Goal: Task Accomplishment & Management: Manage account settings

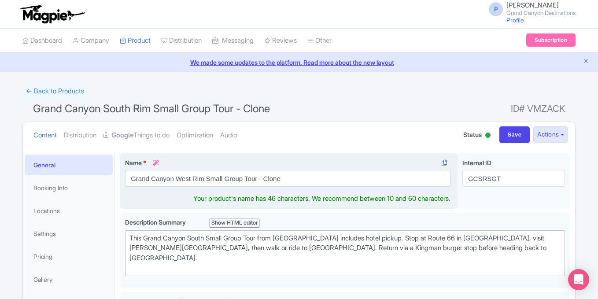
drag, startPoint x: 259, startPoint y: 179, endPoint x: 323, endPoint y: 178, distance: 63.9
click at [323, 178] on input "Grand Canyon West Rim Small Group Tour - Clone" at bounding box center [288, 178] width 326 height 17
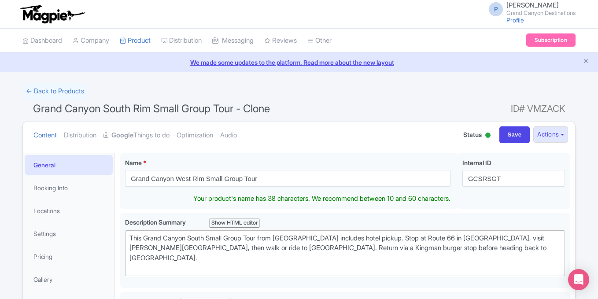
type input "Grand Canyon West Rim Small Group Tour"
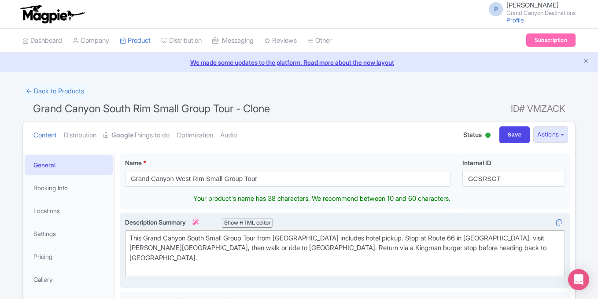
click at [219, 248] on div "This Grand Canyon South Small Group Tour from Las Vegas includes hotel pickup. …" at bounding box center [345, 254] width 431 height 40
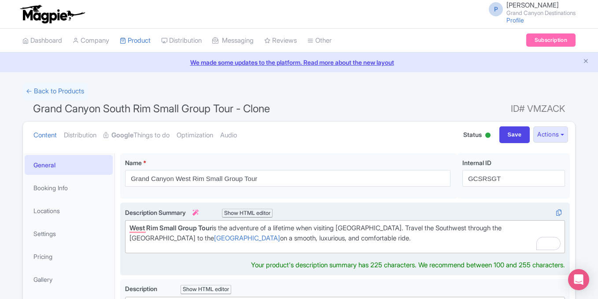
type trix-editor "<div><strong>West Rim Small Group Tour</strong> is the adventure of a lifetime …"
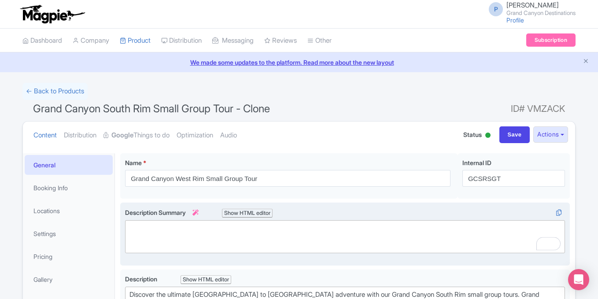
click at [265, 210] on div "Show HTML editor" at bounding box center [247, 213] width 51 height 9
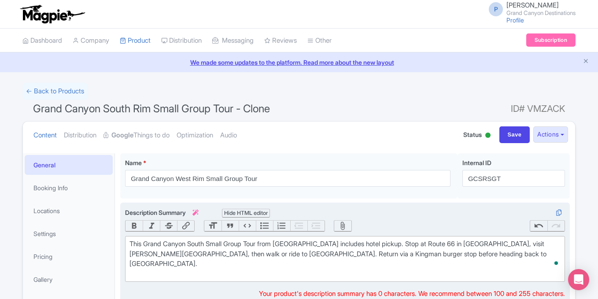
click at [256, 245] on div "This Grand Canyon South Small Group Tour from Las Vegas includes hotel pickup. …" at bounding box center [345, 259] width 431 height 40
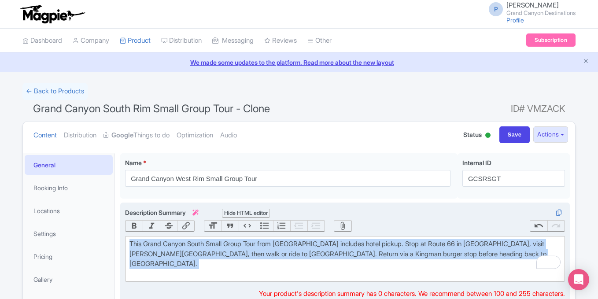
paste trix-editor "<strong>West Rim Small Group Tour</strong> is the adventure of a lifetime when …"
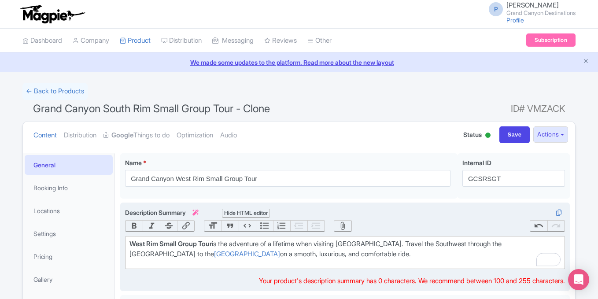
type trix-editor "<div><strong>West Rim Small Group Tour</strong> is the adventure of a lifetime …"
click at [251, 210] on div "Hide HTML editor" at bounding box center [246, 213] width 48 height 9
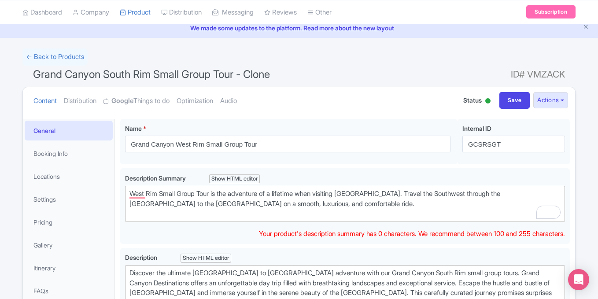
scroll to position [36, 0]
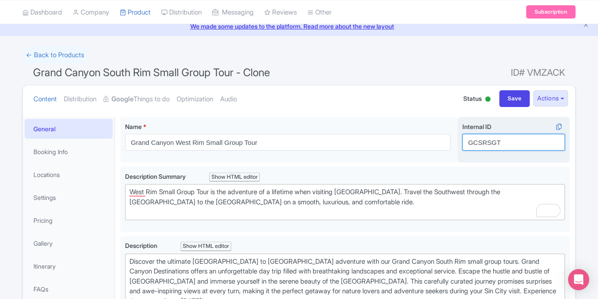
click at [484, 144] on input "GCSRSGT" at bounding box center [514, 142] width 103 height 17
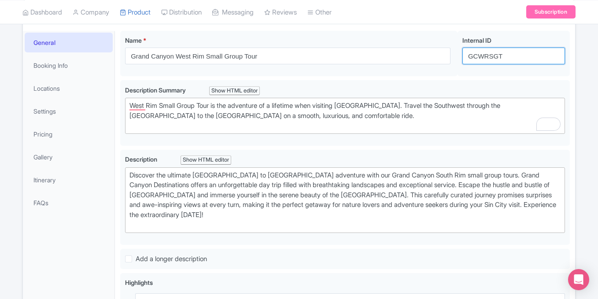
scroll to position [123, 0]
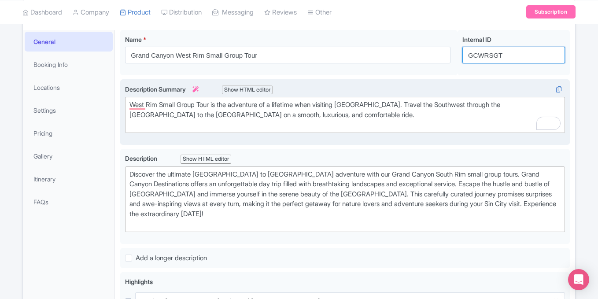
type input "GCWRSGT"
click at [492, 141] on div "This Grand Canyon South Small Group Tour from Las Vegas includes hotel pickup. …" at bounding box center [345, 112] width 450 height 66
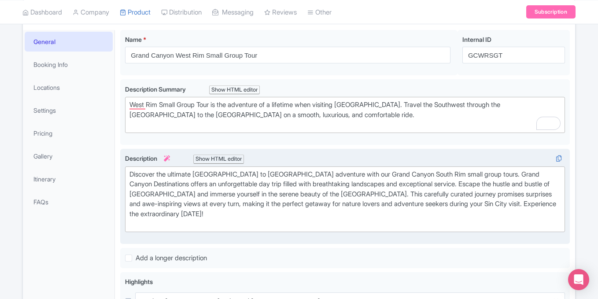
click at [234, 200] on div "Discover the ultimate Las Vegas to Grand Canyon adventure with our Grand Canyon…" at bounding box center [345, 199] width 431 height 59
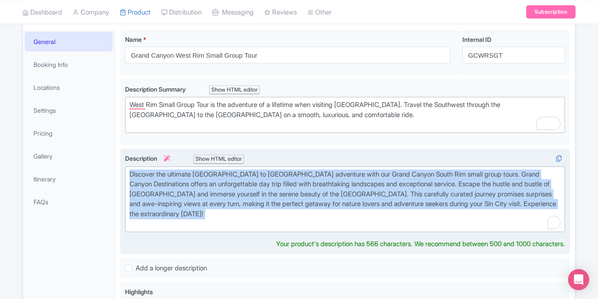
paste trix-editor "Experience the West Rim Small Group Tour from Las Vegas, an unforgettable adven…"
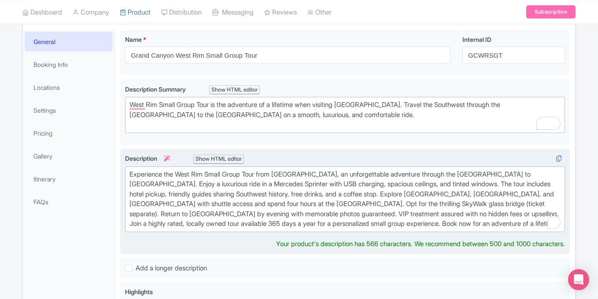
type trix-editor "<div>Experience the West Rim Small Group Tour from Las Vegas, an unforgettable …"
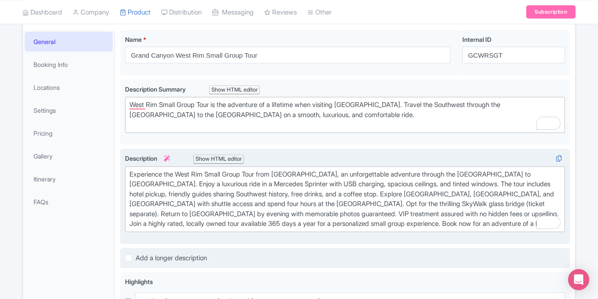
click at [484, 266] on div "Add a longer description" at bounding box center [345, 258] width 450 height 21
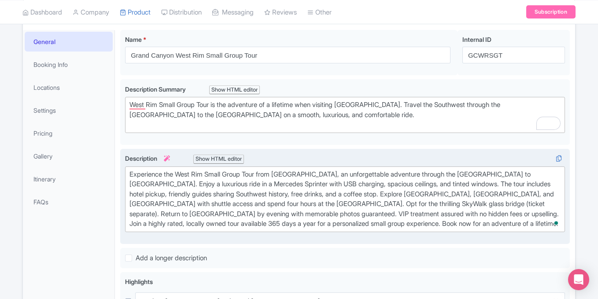
click at [583, 150] on div "Success Data saved automatically ← Back to Products Grand Canyon South Rim Smal…" at bounding box center [299, 266] width 598 height 614
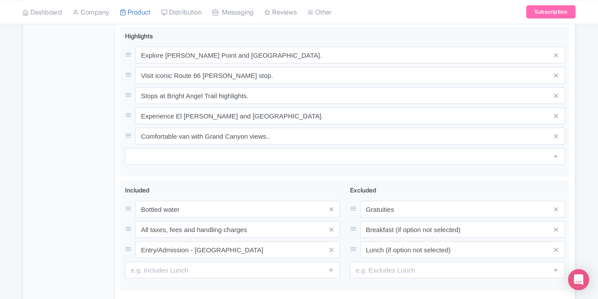
scroll to position [371, 0]
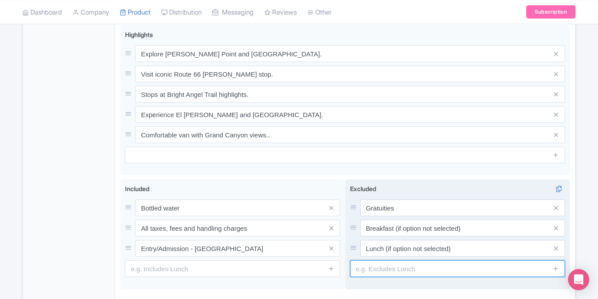
click at [470, 272] on input "text" at bounding box center [457, 268] width 215 height 17
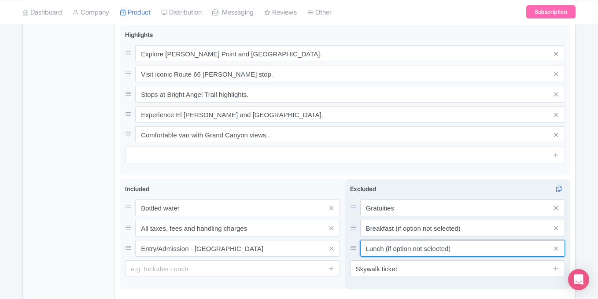
drag, startPoint x: 386, startPoint y: 251, endPoint x: 478, endPoint y: 249, distance: 91.7
click at [478, 249] on input "Lunch (if option not selected)" at bounding box center [463, 248] width 205 height 17
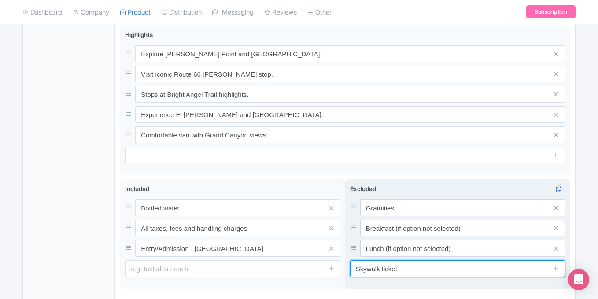
drag, startPoint x: 383, startPoint y: 268, endPoint x: 468, endPoint y: 262, distance: 85.3
click at [468, 262] on input "Skywalk ticket" at bounding box center [457, 268] width 215 height 17
paste input "(if option not selected)"
type input "Skywalk (if option not selected)"
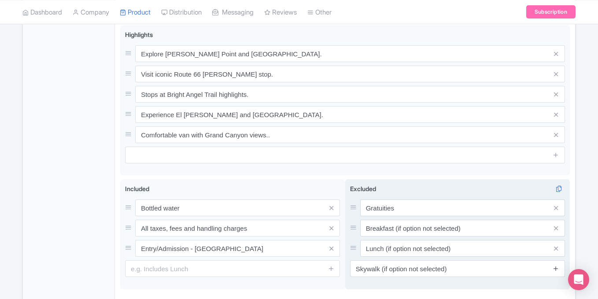
click at [558, 270] on icon at bounding box center [556, 268] width 7 height 7
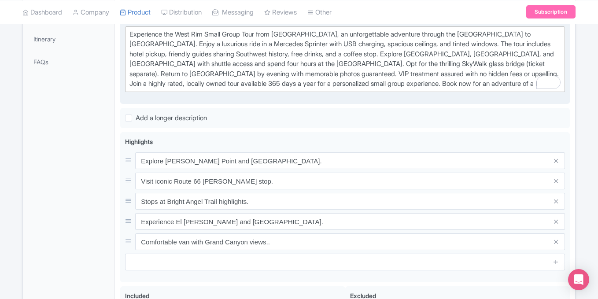
scroll to position [266, 0]
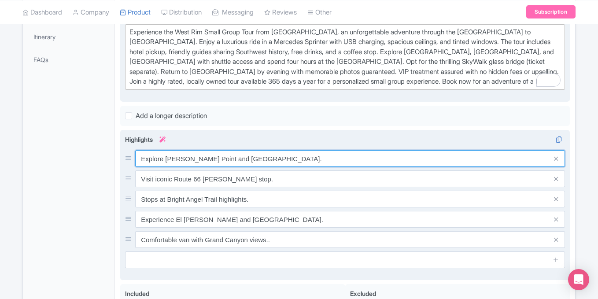
click at [273, 157] on input "Explore Mather Point and Angel Lodge." at bounding box center [350, 158] width 430 height 17
paste input "Grand Canyon West"
click at [140, 160] on input "Grand Canyon West" at bounding box center [350, 158] width 430 height 17
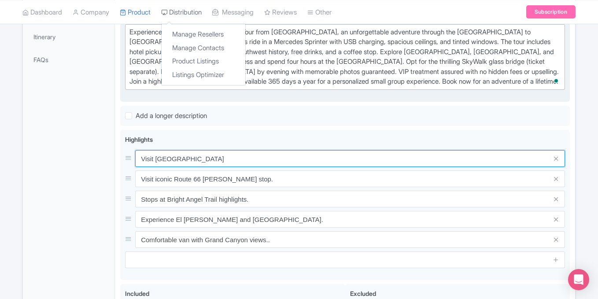
type input "Visit Grand Canyon West"
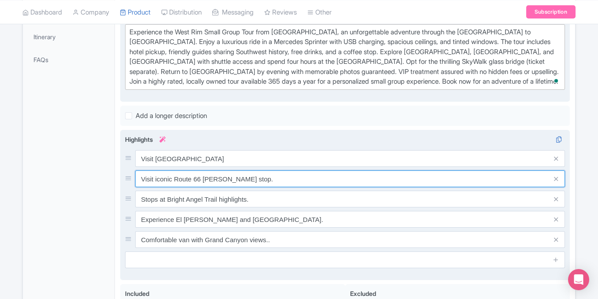
drag, startPoint x: 174, startPoint y: 179, endPoint x: 276, endPoint y: 178, distance: 102.3
click at [276, 178] on input "Visit iconic Route 66 Seligman stop." at bounding box center [350, 179] width 430 height 17
paste input "Grand Canyon Skywalk"
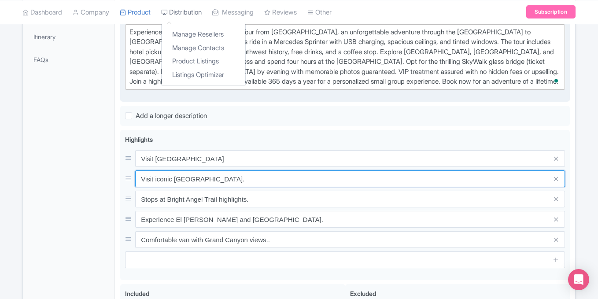
type input "Visit iconic Grand Canyon Skywalk."
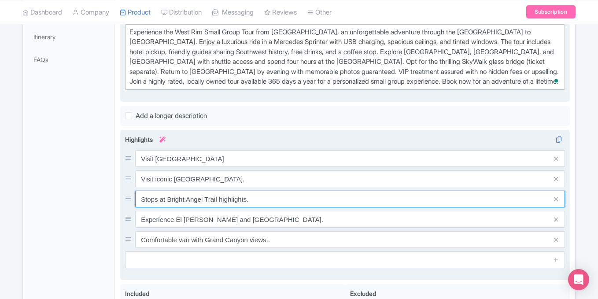
drag, startPoint x: 168, startPoint y: 198, endPoint x: 292, endPoint y: 201, distance: 123.9
click at [292, 201] on input "Stops at Bright Angel Trail highlights." at bounding box center [350, 199] width 430 height 17
paste input "Mike O'Callaghan - Pat Tillman Memorial Bridge"
type input "Stops at Mike O'Callaghan - Pat Tillman Memorial Bridge"
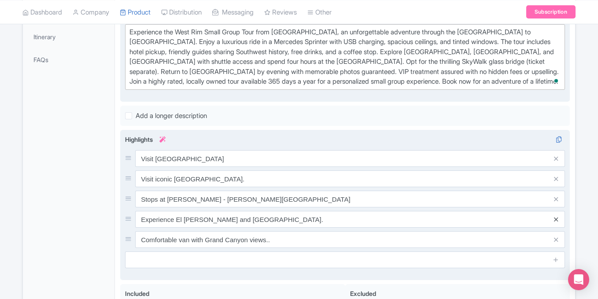
click at [556, 219] on icon at bounding box center [556, 219] width 4 height 7
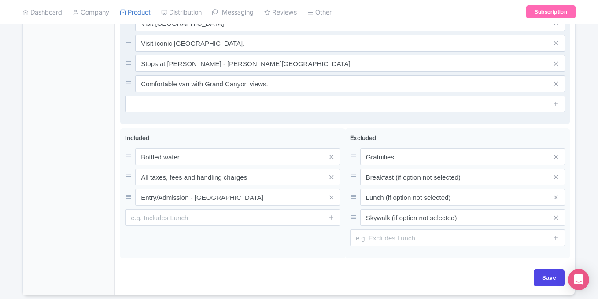
scroll to position [403, 0]
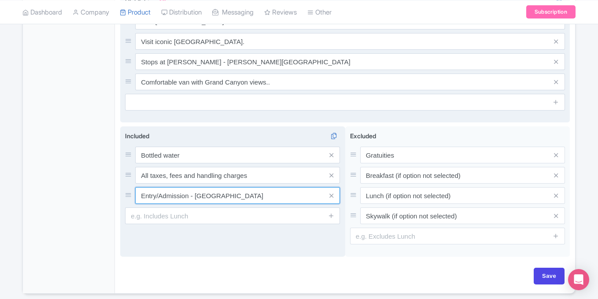
drag, startPoint x: 241, startPoint y: 193, endPoint x: 314, endPoint y: 193, distance: 73.2
click at [314, 193] on input "Entry/Admission - Grand Canyon National Park" at bounding box center [237, 195] width 205 height 17
type input "Entry/Admission - Grand Canyon West"
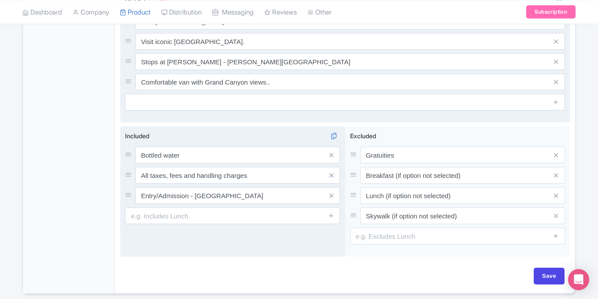
click at [217, 243] on div "Included i Bottled water All taxes, fees and handling charges Entry/Admission -…" at bounding box center [232, 191] width 225 height 130
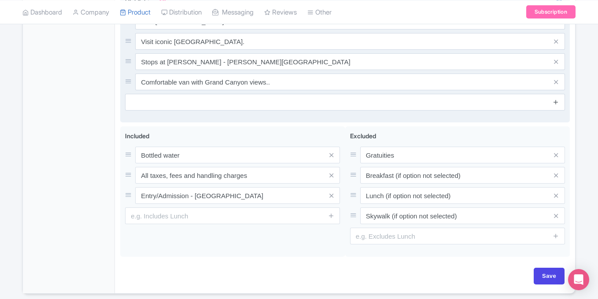
click at [555, 104] on icon at bounding box center [556, 102] width 7 height 7
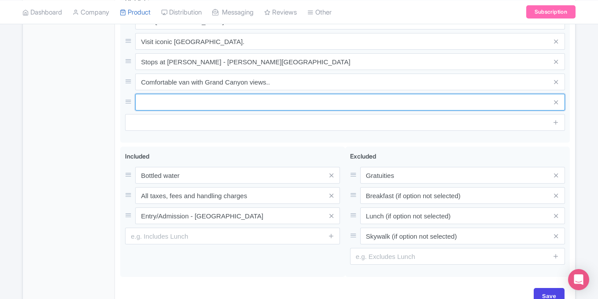
click at [199, 103] on input "text" at bounding box center [350, 102] width 430 height 17
paste input "Guano Point, E Diamond Bar Road"
click at [142, 99] on input "Guano Point, E Diamond Bar Road" at bounding box center [350, 102] width 430 height 17
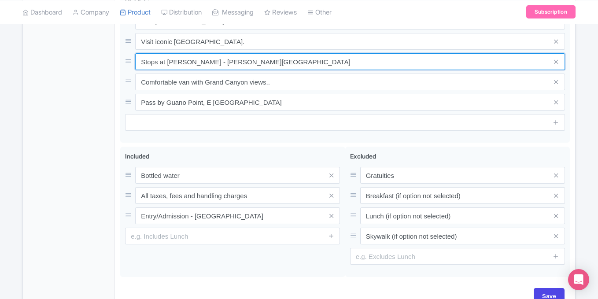
drag, startPoint x: 158, startPoint y: 61, endPoint x: 124, endPoint y: 61, distance: 34.4
click at [124, 61] on div "Explore Mather Point and Angel Lodge. Visit iconic Route 66 Seligman stop. Stop…" at bounding box center [345, 68] width 450 height 151
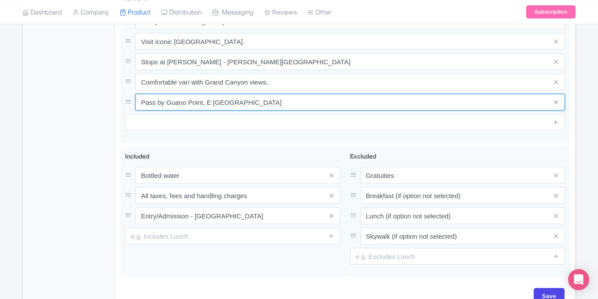
click at [165, 101] on input "Pass by Guano Point, E Diamond Bar Road" at bounding box center [350, 102] width 430 height 17
drag, startPoint x: 165, startPoint y: 101, endPoint x: 112, endPoint y: 101, distance: 52.9
click at [112, 101] on div "General Booking Info Locations Settings Pricing Gallery Itinerary FAQs Grand Ca…" at bounding box center [299, 29] width 553 height 569
paste input "Stops"
drag, startPoint x: 167, startPoint y: 101, endPoint x: 82, endPoint y: 100, distance: 85.1
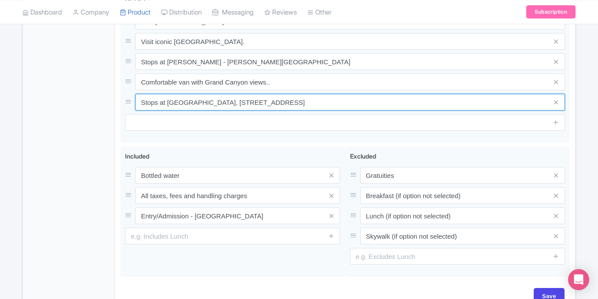
click at [82, 100] on div "General Booking Info Locations Settings Pricing Gallery Itinerary FAQs Grand Ca…" at bounding box center [299, 29] width 553 height 569
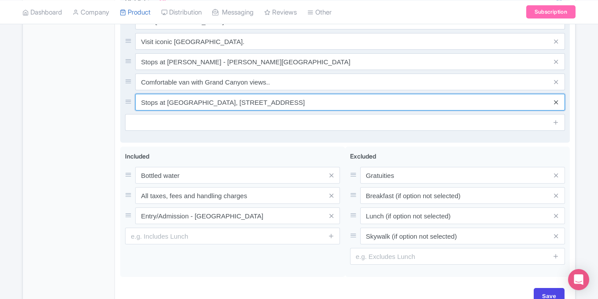
type input "Stops at Guano Point, E Diamond Bar Road"
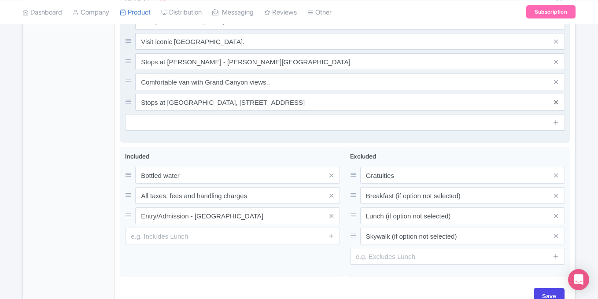
click at [556, 105] on icon at bounding box center [556, 102] width 4 height 7
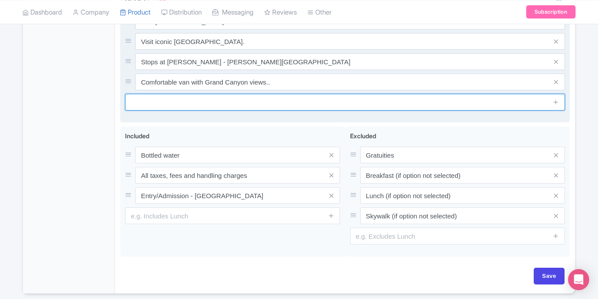
click at [310, 107] on input "text" at bounding box center [345, 102] width 440 height 17
paste input "Stops"
paste input "Guano Point, E Diamond Bar Road"
type input "Pass by: Guano Point, E Diamond Bar Road"
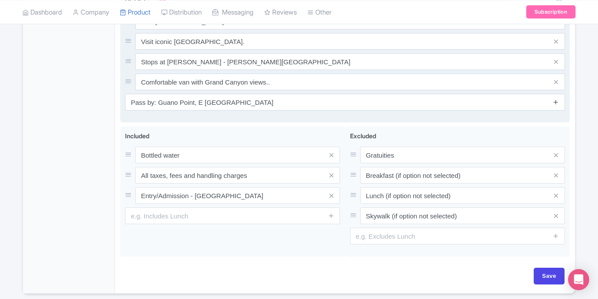
click at [557, 101] on icon at bounding box center [556, 102] width 7 height 7
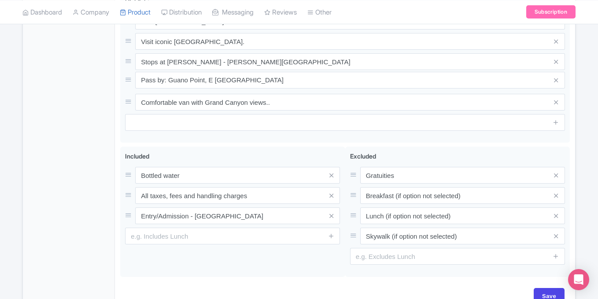
drag, startPoint x: 127, startPoint y: 103, endPoint x: 127, endPoint y: 81, distance: 22.0
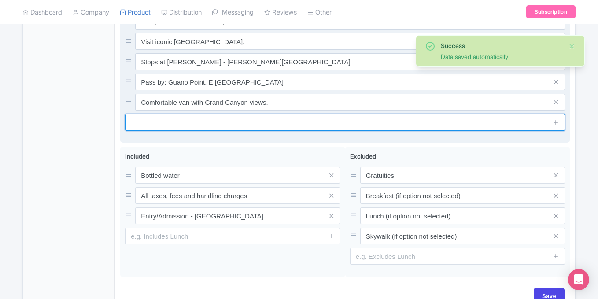
click at [410, 122] on input "text" at bounding box center [345, 122] width 440 height 17
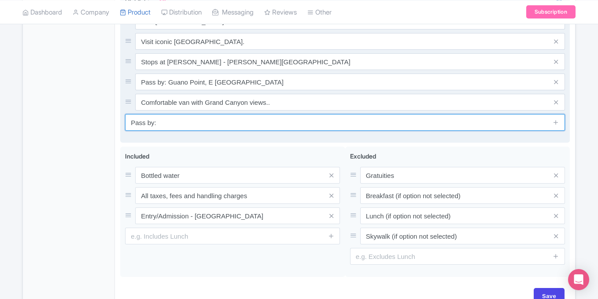
paste input "Eagle Point Rd Grand Canyon West"
type input "Pass by: Eagle Point Rd Grand Canyon West"
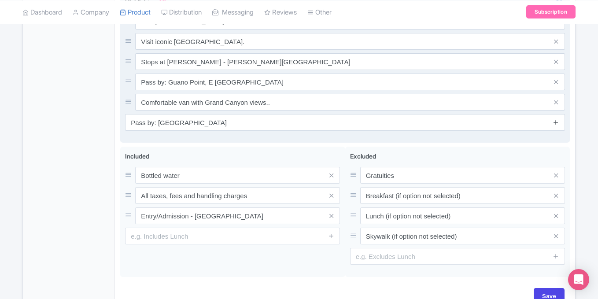
click at [555, 123] on icon at bounding box center [556, 122] width 7 height 7
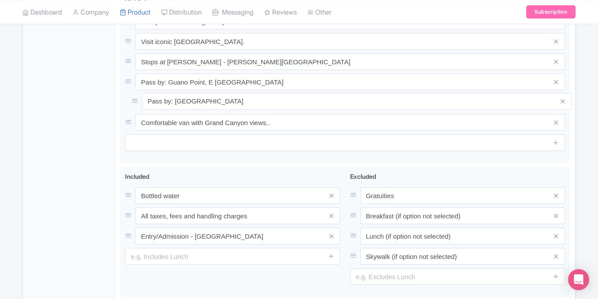
drag, startPoint x: 126, startPoint y: 121, endPoint x: 132, endPoint y: 100, distance: 21.6
drag, startPoint x: 598, startPoint y: 166, endPoint x: 600, endPoint y: 196, distance: 29.6
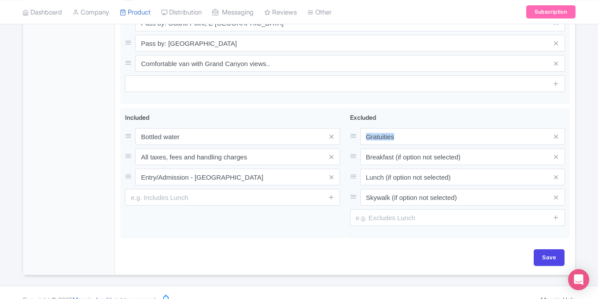
scroll to position [476, 0]
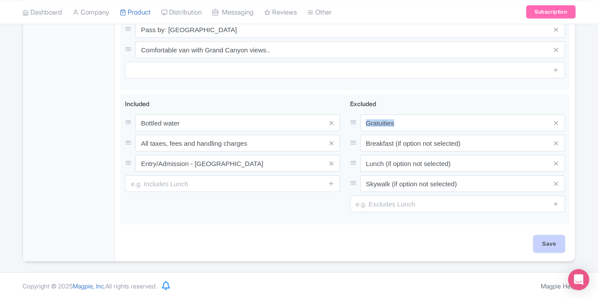
click at [558, 248] on input "Save" at bounding box center [549, 244] width 31 height 17
type input "Saving..."
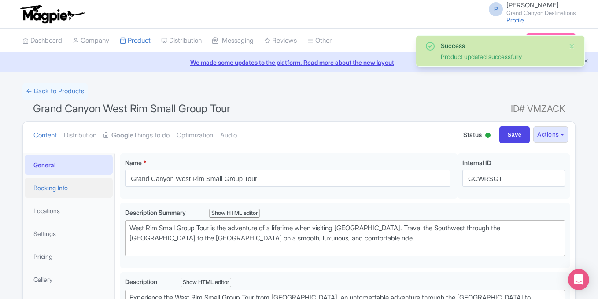
drag, startPoint x: 0, startPoint y: 0, endPoint x: 59, endPoint y: 35, distance: 69.2
click at [59, 178] on link "Booking Info" at bounding box center [69, 188] width 88 height 20
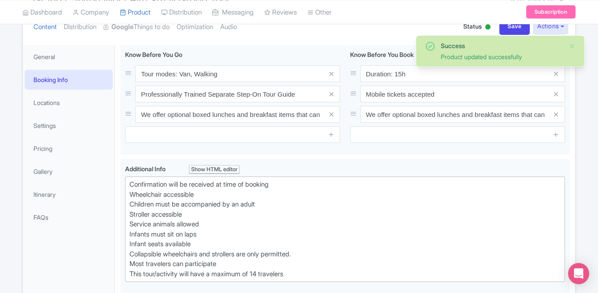
scroll to position [70, 0]
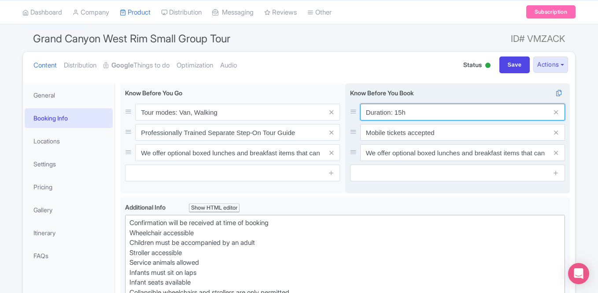
click at [403, 113] on input "Duration: 15h" at bounding box center [463, 112] width 205 height 17
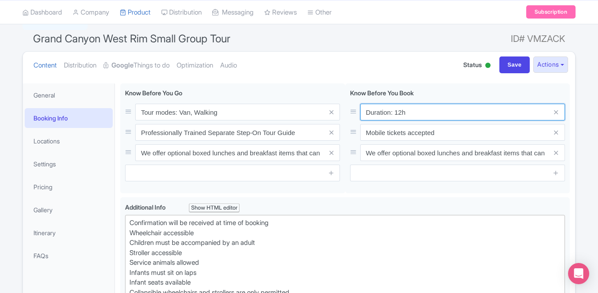
type input "Duration: 12h"
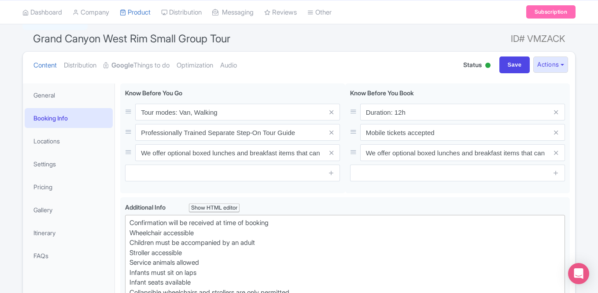
click at [470, 194] on div "Tour modes: Van, Walking Professionally Trained Separate Step-On Tour Guide We …" at bounding box center [345, 140] width 450 height 114
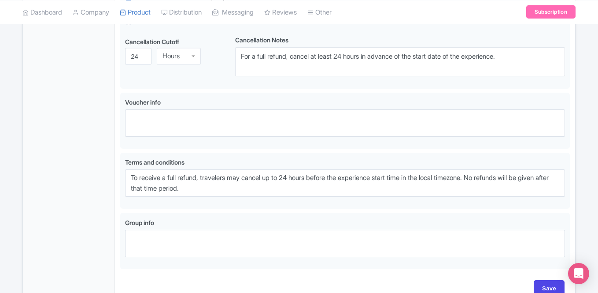
scroll to position [617, 0]
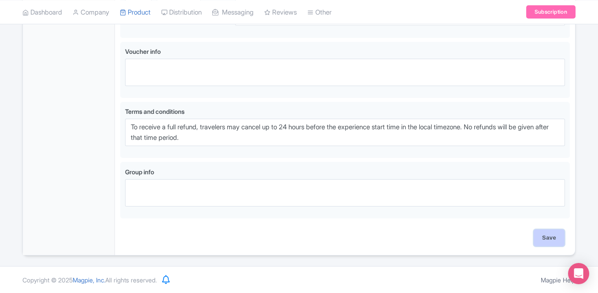
click at [541, 233] on input "Save" at bounding box center [549, 237] width 31 height 17
type input "Saving..."
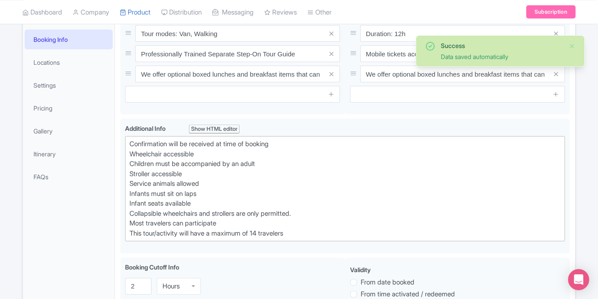
scroll to position [64, 0]
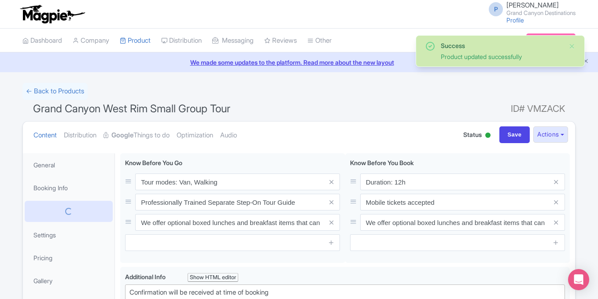
scroll to position [153, 0]
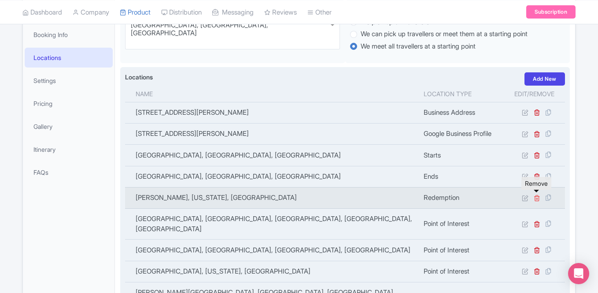
click at [536, 198] on icon at bounding box center [537, 197] width 7 height 7
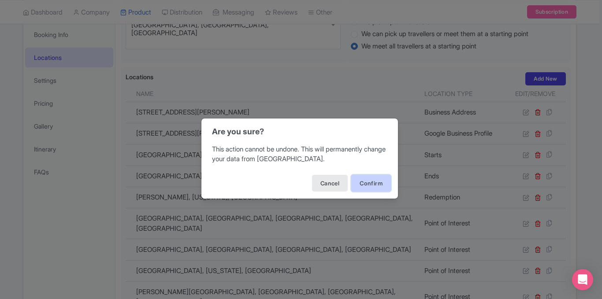
click at [368, 178] on button "Confirm" at bounding box center [371, 183] width 40 height 17
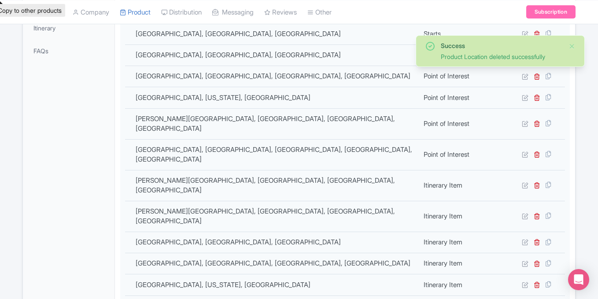
scroll to position [276, 0]
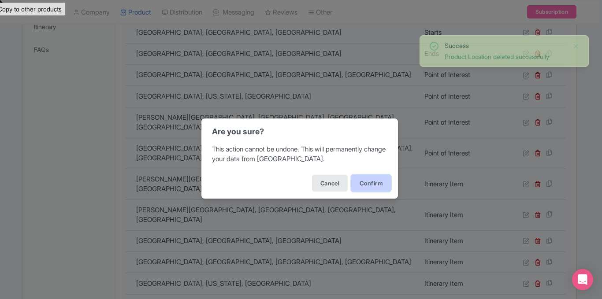
click at [368, 178] on button "Confirm" at bounding box center [371, 183] width 40 height 17
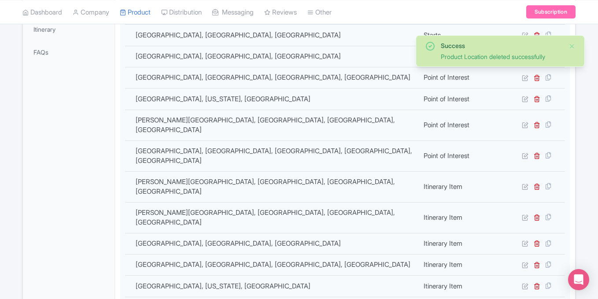
scroll to position [299, 0]
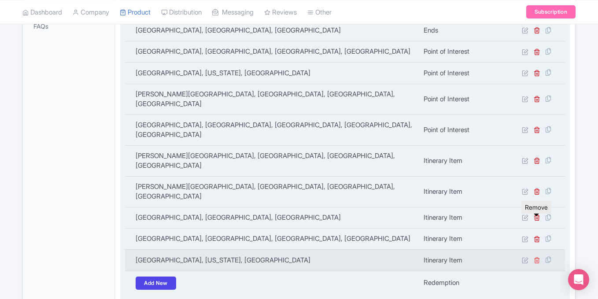
click at [538, 257] on icon at bounding box center [537, 260] width 7 height 7
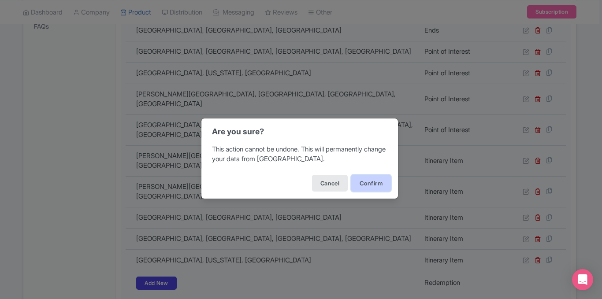
click at [357, 182] on button "Confirm" at bounding box center [371, 183] width 40 height 17
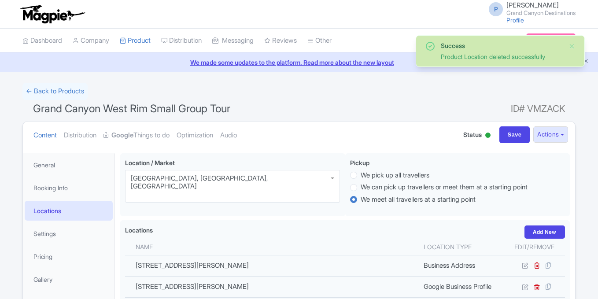
scroll to position [314, 0]
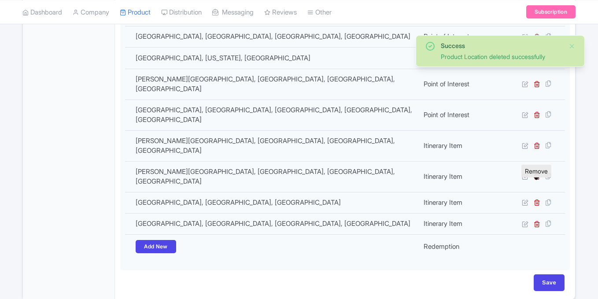
click at [538, 221] on icon at bounding box center [537, 224] width 7 height 7
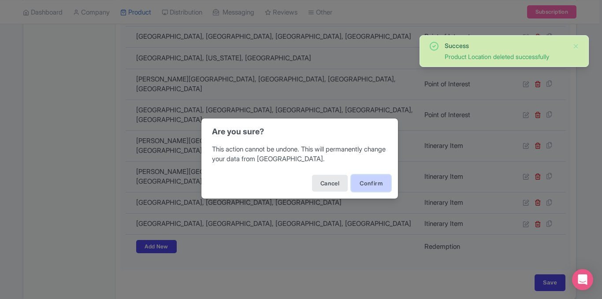
click at [367, 182] on button "Confirm" at bounding box center [371, 183] width 40 height 17
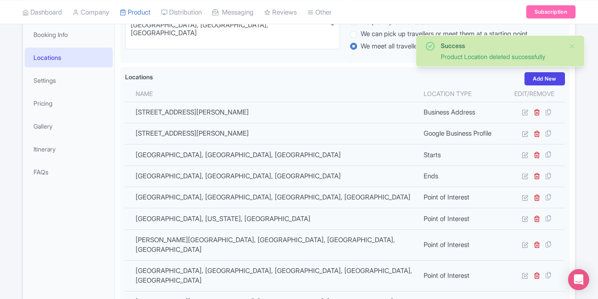
scroll to position [293, 0]
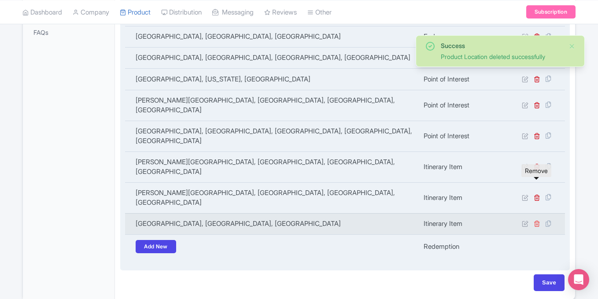
click at [538, 220] on icon at bounding box center [537, 223] width 7 height 7
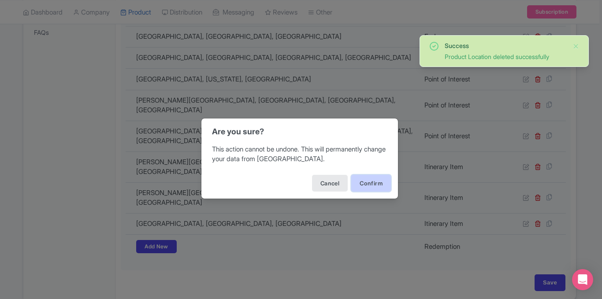
click at [376, 185] on button "Confirm" at bounding box center [371, 183] width 40 height 17
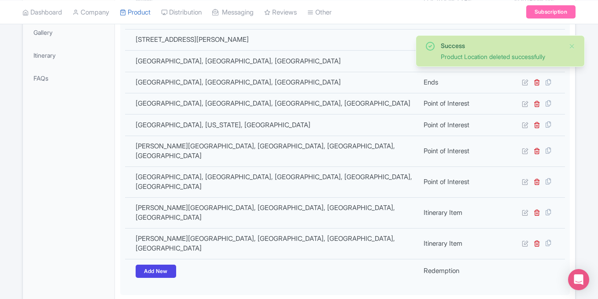
scroll to position [270, 0]
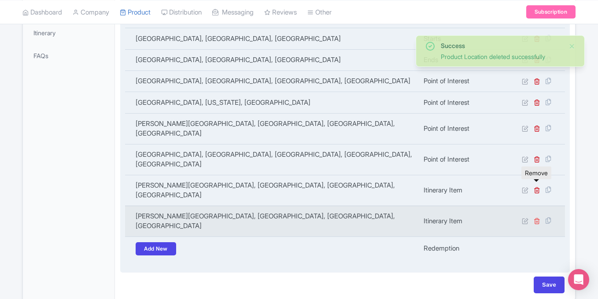
click at [536, 218] on icon at bounding box center [537, 221] width 7 height 7
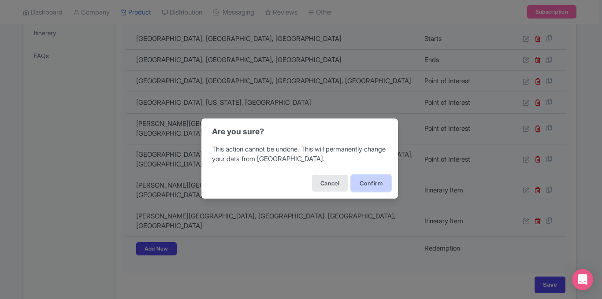
click at [382, 185] on button "Confirm" at bounding box center [371, 183] width 40 height 17
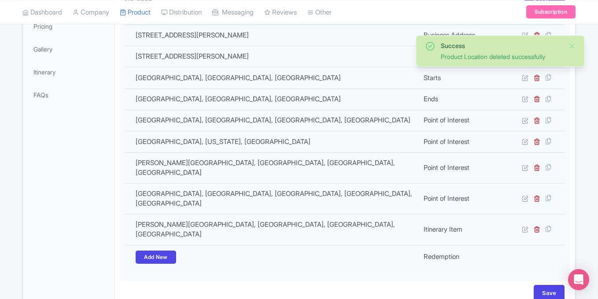
scroll to position [251, 0]
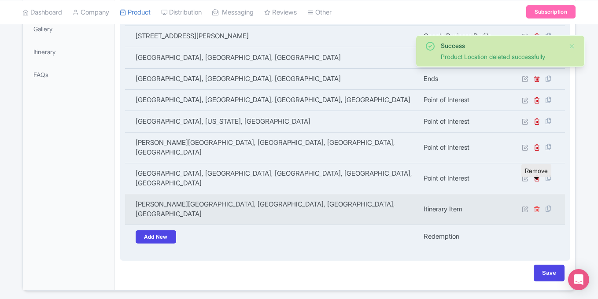
click at [536, 206] on icon at bounding box center [537, 209] width 7 height 7
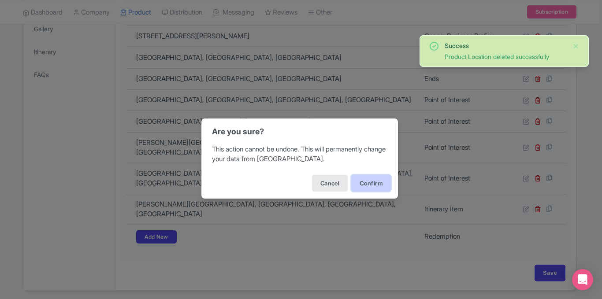
click at [372, 186] on button "Confirm" at bounding box center [371, 183] width 40 height 17
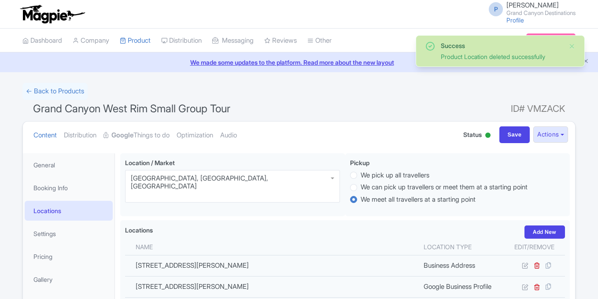
scroll to position [216, 0]
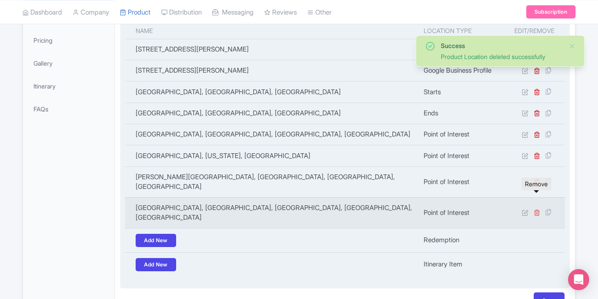
click at [538, 209] on icon at bounding box center [537, 212] width 7 height 7
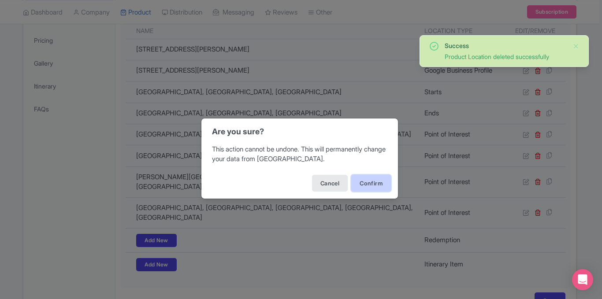
click at [364, 182] on button "Confirm" at bounding box center [371, 183] width 40 height 17
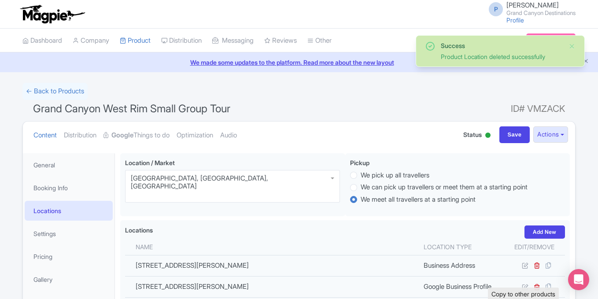
scroll to position [153, 0]
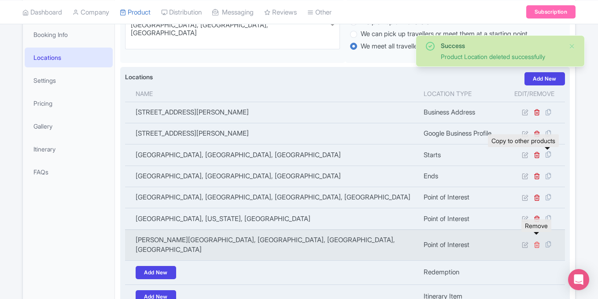
click at [539, 242] on icon at bounding box center [537, 245] width 7 height 7
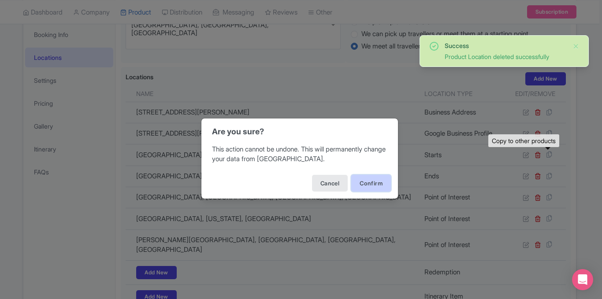
click at [359, 187] on button "Confirm" at bounding box center [371, 183] width 40 height 17
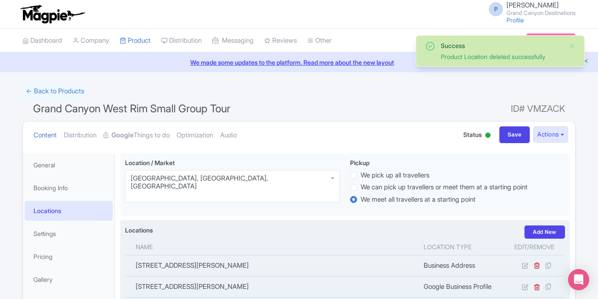
scroll to position [153, 0]
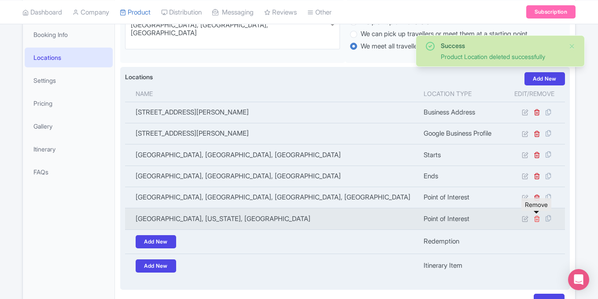
click at [536, 219] on icon at bounding box center [537, 219] width 7 height 7
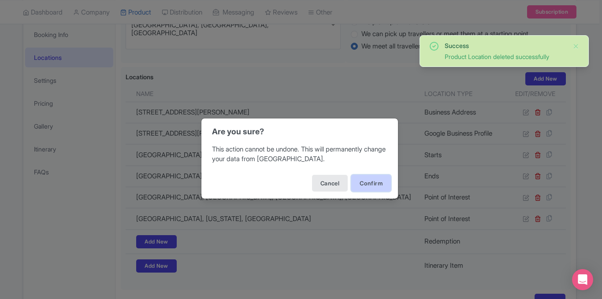
click at [367, 182] on button "Confirm" at bounding box center [371, 183] width 40 height 17
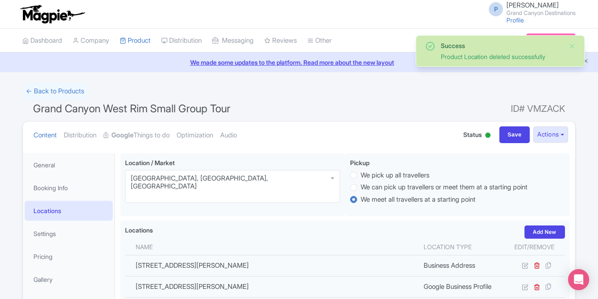
scroll to position [153, 0]
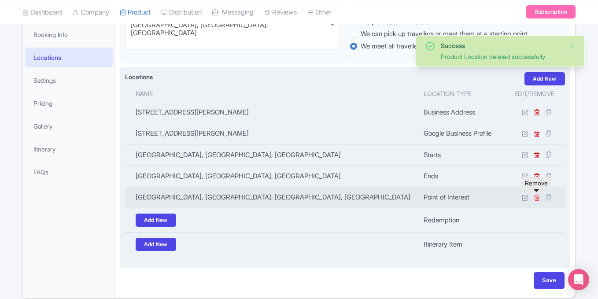
click at [537, 198] on icon at bounding box center [537, 197] width 7 height 7
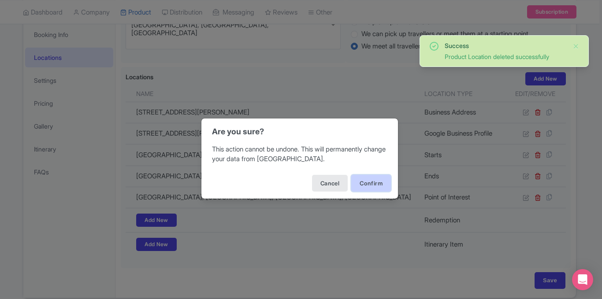
click at [357, 186] on button "Confirm" at bounding box center [371, 183] width 40 height 17
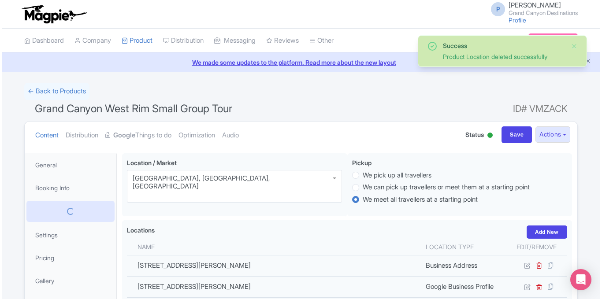
scroll to position [153, 0]
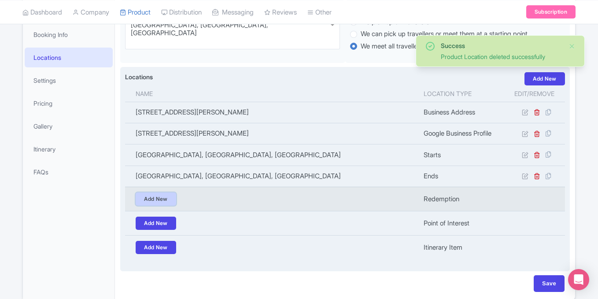
click at [171, 199] on link "Add New" at bounding box center [156, 199] width 41 height 13
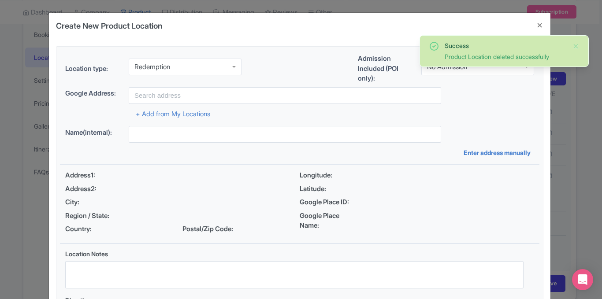
click at [213, 65] on div "Redemption" at bounding box center [185, 67] width 113 height 17
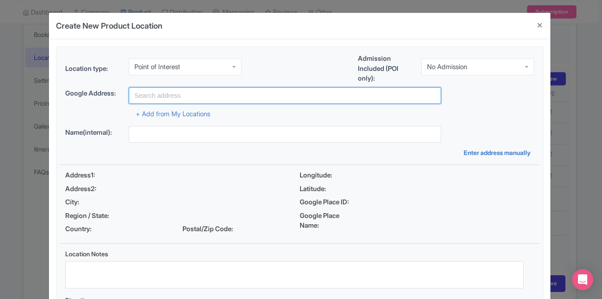
click at [168, 90] on input "text" at bounding box center [285, 95] width 312 height 17
paste input "Boulder City"
type input "Boulder City, NV, USA"
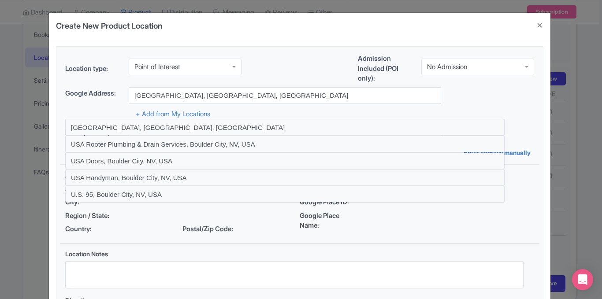
click at [544, 115] on div "Location type: Point of Interest Point of Interest Business Address Google Busi…" at bounding box center [300, 197] width 502 height 316
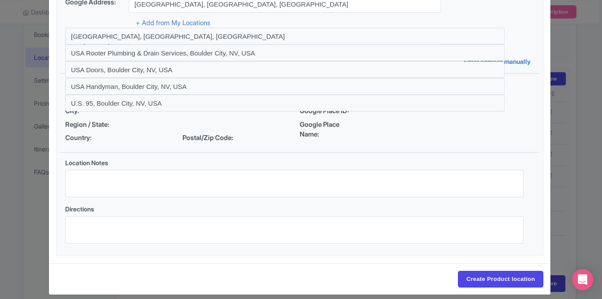
scroll to position [100, 0]
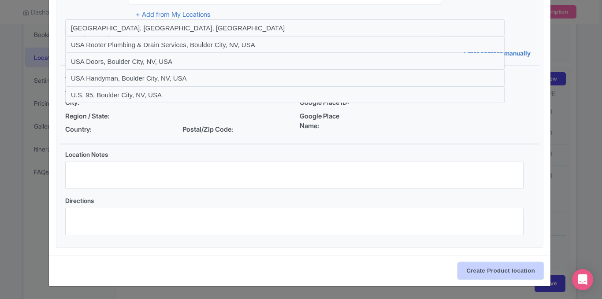
click at [485, 272] on input "Create Product location" at bounding box center [500, 271] width 85 height 17
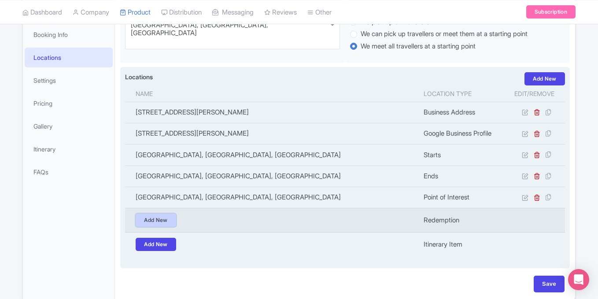
click at [160, 217] on link "Add New" at bounding box center [156, 220] width 41 height 13
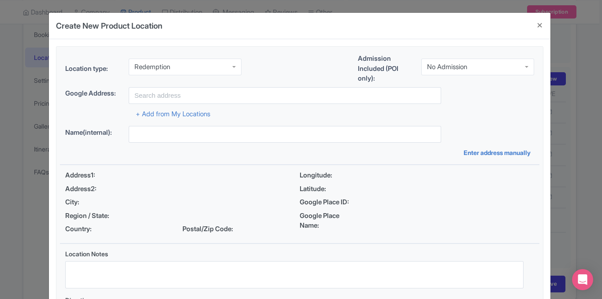
click at [227, 66] on div "Redemption" at bounding box center [185, 67] width 113 height 17
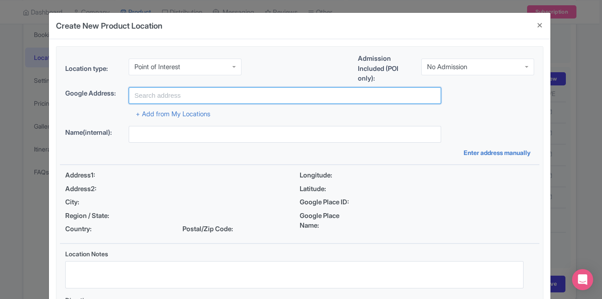
click at [157, 94] on input "text" at bounding box center [285, 95] width 312 height 17
paste input "Mike O'Callaghan - Pat Tillman Memorial Bridge"
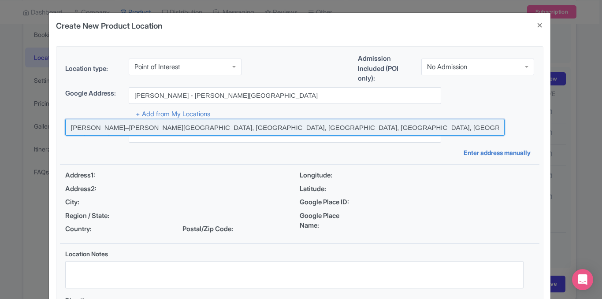
click at [175, 125] on input at bounding box center [284, 127] width 439 height 17
type input "Mike O'Callaghan–Pat Tillman Memorial Bridge, Great Basin Highway, Boulder City…"
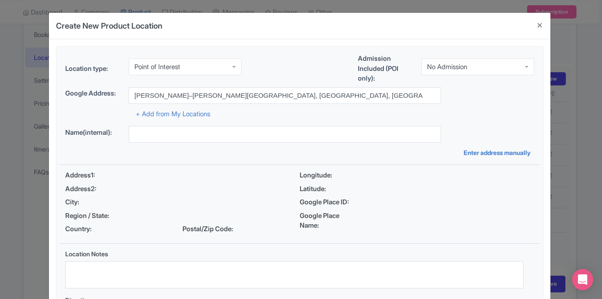
type input "Mike O'Callaghan–Pat Tillman Memorial Bridge, Great Basin Highway, Boulder City…"
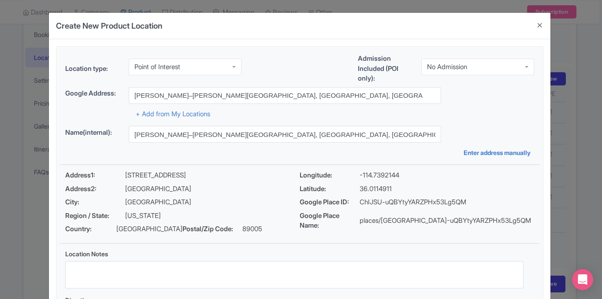
click at [518, 123] on div "Location type: Point of Interest Point of Interest Business Address Google Busi…" at bounding box center [300, 197] width 480 height 301
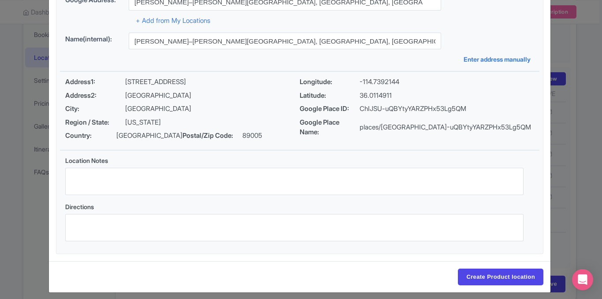
scroll to position [100, 0]
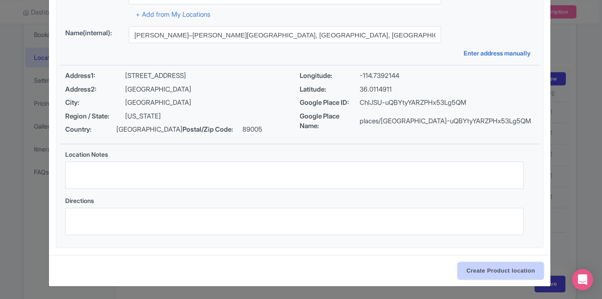
click at [480, 268] on input "Create Product location" at bounding box center [500, 271] width 85 height 17
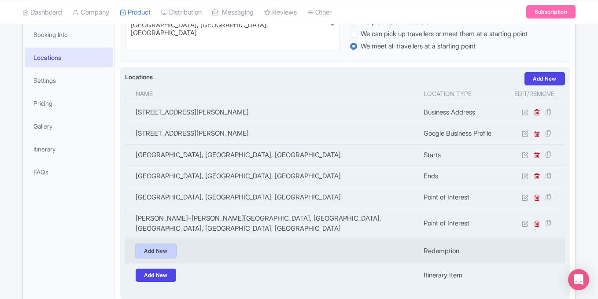
click at [148, 252] on link "Add New" at bounding box center [156, 251] width 41 height 13
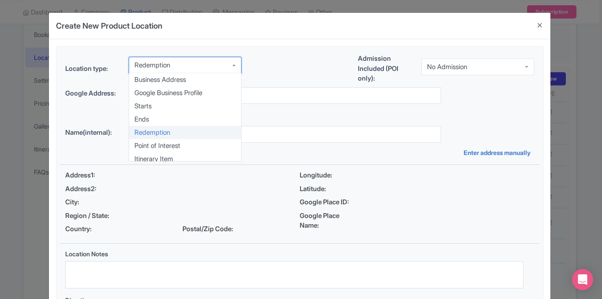
click at [174, 71] on div "Redemption" at bounding box center [185, 65] width 113 height 17
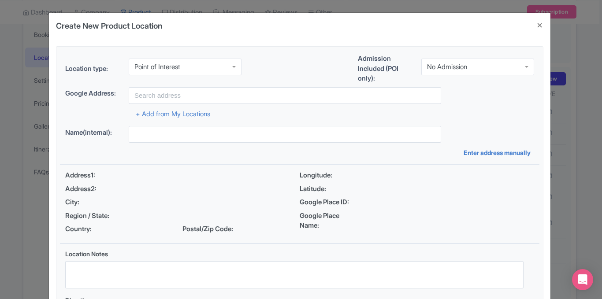
scroll to position [0, 0]
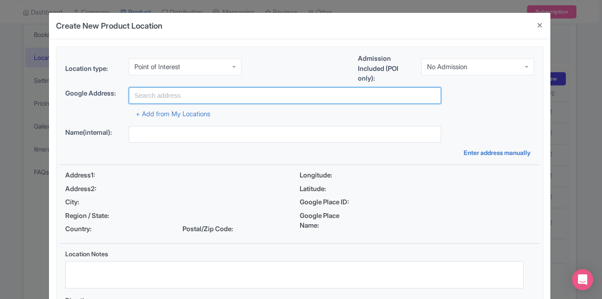
click at [156, 97] on input "text" at bounding box center [285, 95] width 312 height 17
paste input "Grand Canyon West"
type input "Grand Canyon West, AZ, USA"
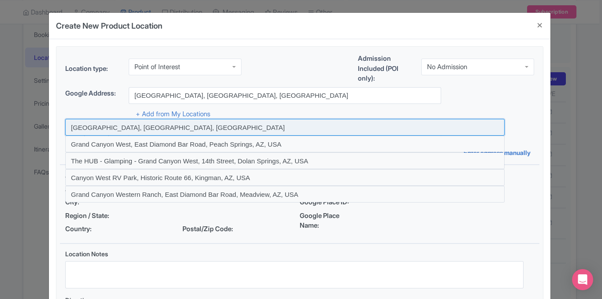
click at [247, 126] on input at bounding box center [284, 127] width 439 height 17
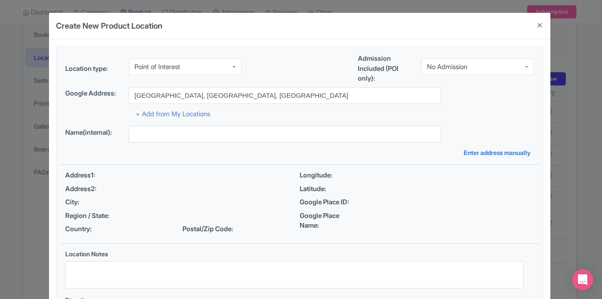
type input "Grand Canyon West, AZ, USA"
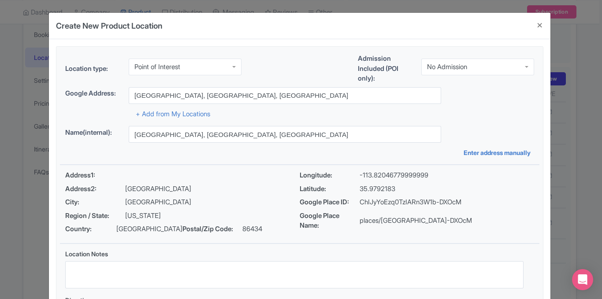
click at [508, 103] on div "Google Address: Grand Canyon West, AZ, USA" at bounding box center [299, 95] width 469 height 17
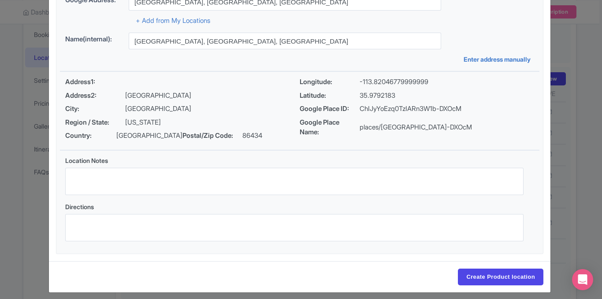
scroll to position [100, 0]
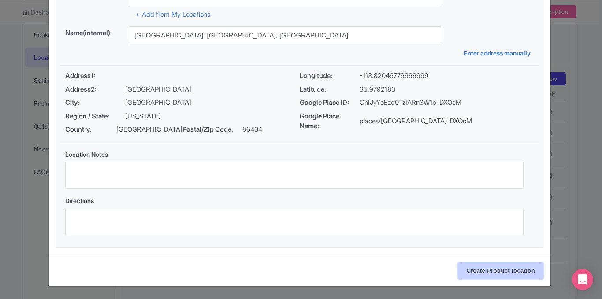
click at [490, 269] on input "Create Product location" at bounding box center [500, 271] width 85 height 17
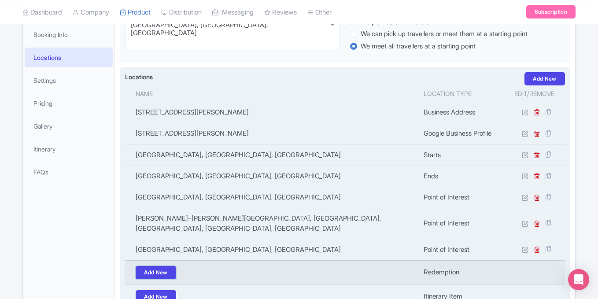
click at [156, 271] on link "Add New" at bounding box center [156, 272] width 41 height 13
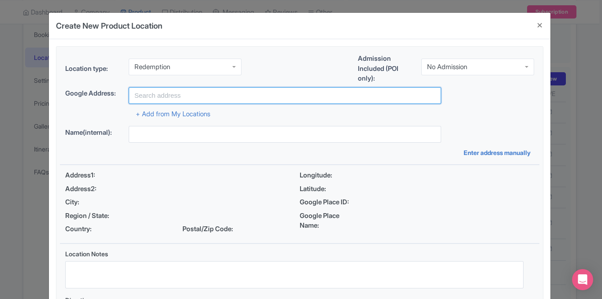
click at [180, 93] on input "text" at bounding box center [285, 95] width 312 height 17
paste input "Grand Canyon Skywalk"
type input "Grand Canyon Skywalk, Peach Springs, AZ, USA"
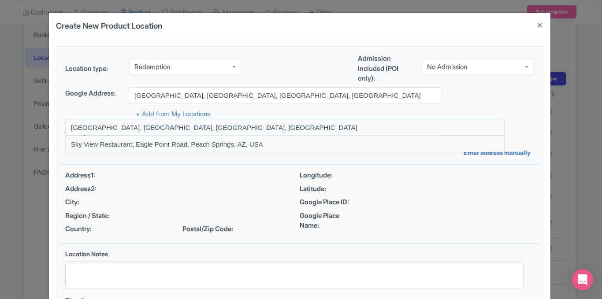
click at [493, 97] on div "Google Address: Grand Canyon Skywalk, Peach Springs, AZ, USA" at bounding box center [299, 95] width 469 height 17
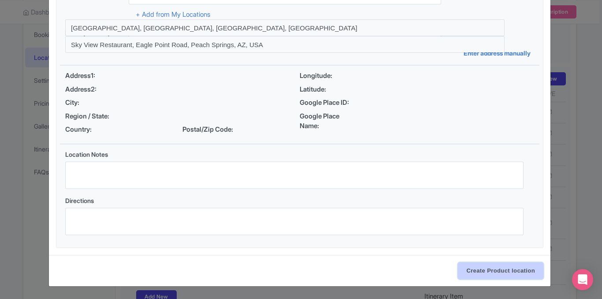
click at [464, 269] on input "Create Product location" at bounding box center [500, 271] width 85 height 17
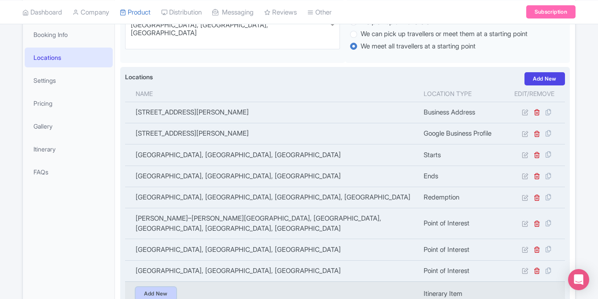
click at [166, 292] on link "Add New" at bounding box center [156, 293] width 41 height 13
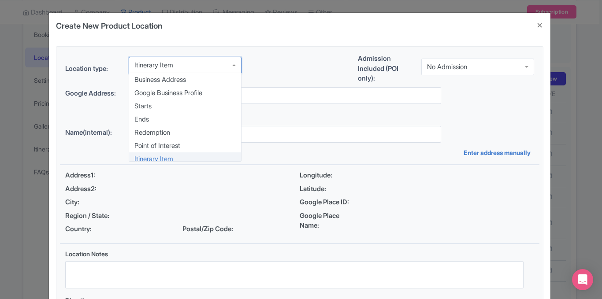
scroll to position [4, 0]
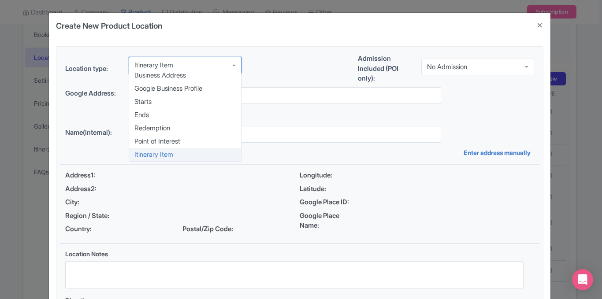
click at [223, 67] on div "Itinerary Item" at bounding box center [185, 65] width 113 height 17
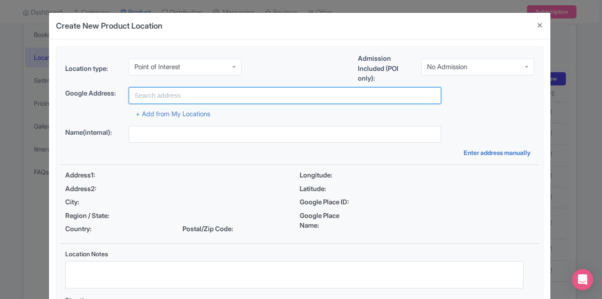
click at [171, 97] on input "text" at bounding box center [285, 95] width 312 height 17
paste input "Guano Point, E Diamond Bar Road,"
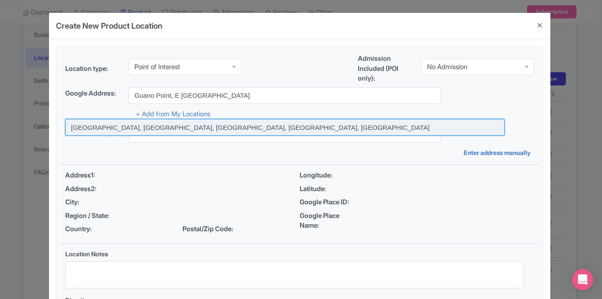
click at [183, 126] on input at bounding box center [284, 127] width 439 height 17
type input "Guano Point Cafe, Diamond Bar Road, Grand Canyon West, AZ, USA"
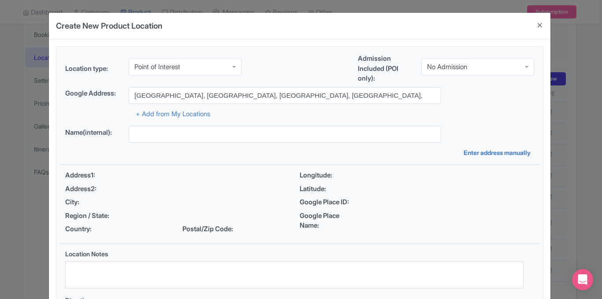
type input "Guano Point Cafe, Diamond Bar Road, Grand Canyon West, AZ, USA"
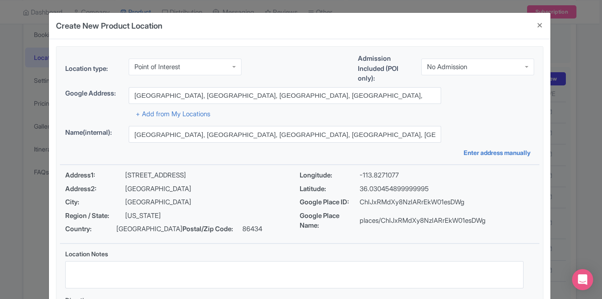
click at [535, 106] on div "Google place ChIJxRMdXy8NzIARrEkW01esDWg Google Address: Guano Point Cafe, Diam…" at bounding box center [300, 103] width 480 height 32
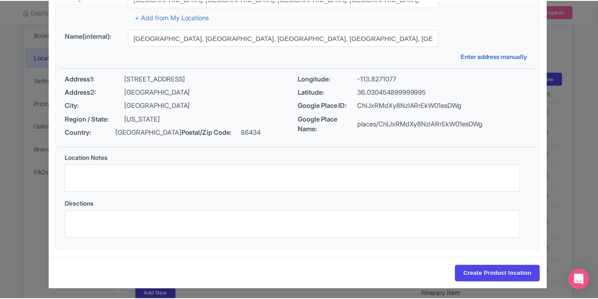
scroll to position [100, 0]
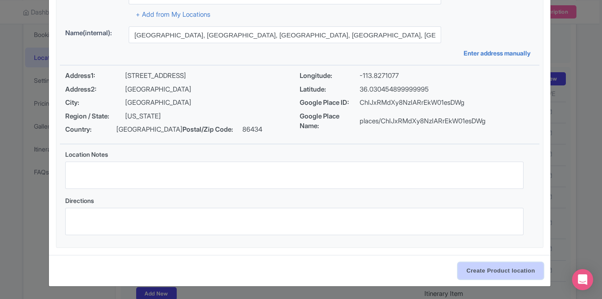
click at [470, 272] on input "Create Product location" at bounding box center [500, 271] width 85 height 17
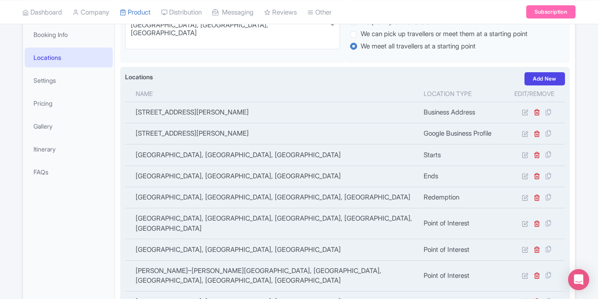
click at [570, 177] on div "Locations i Add New Name Location type Edit/Remove 4815 W Russell Rd ste 14n, L…" at bounding box center [345, 208] width 450 height 282
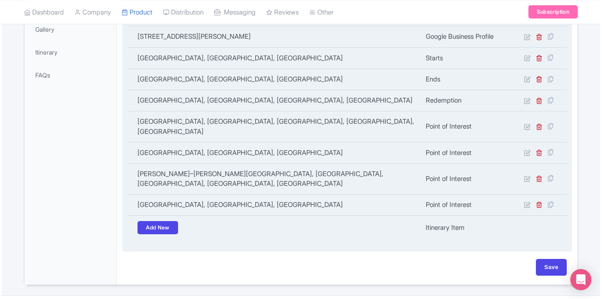
scroll to position [264, 0]
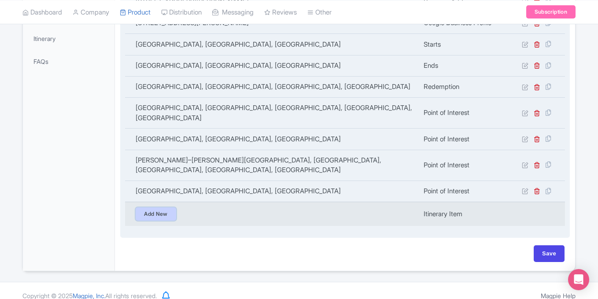
click at [160, 208] on link "Add New" at bounding box center [156, 214] width 41 height 13
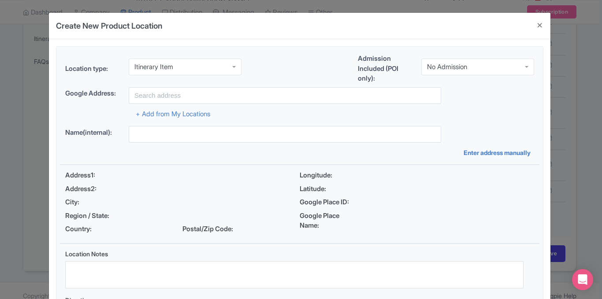
click at [223, 66] on div "Itinerary Item" at bounding box center [185, 67] width 113 height 17
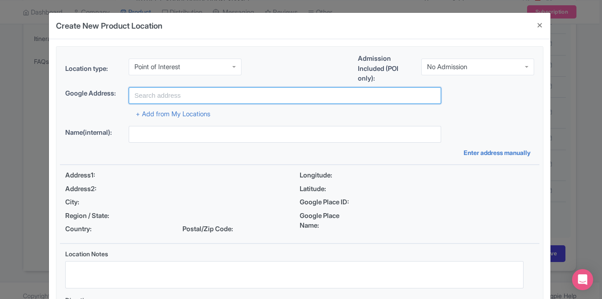
click at [191, 95] on input "text" at bounding box center [285, 95] width 312 height 17
paste input "Eagle Point Rd Grand Canyon West"
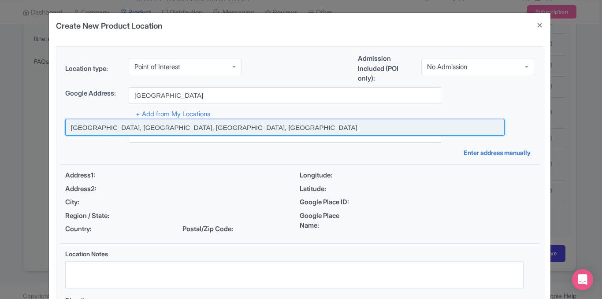
click at [183, 130] on input at bounding box center [284, 127] width 439 height 17
type input "Eagle Point Rd, Grand Canyon West, AZ, USA"
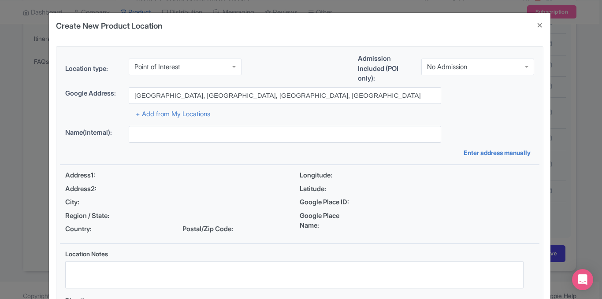
type input "Eagle Point Rd, Grand Canyon West, AZ, USA"
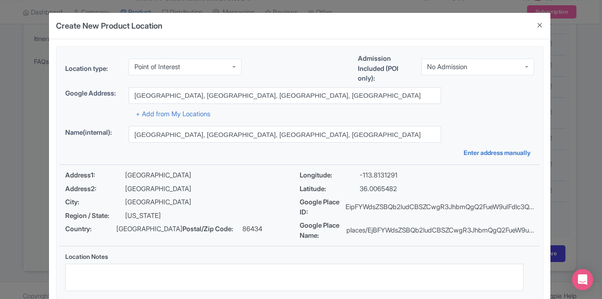
click at [532, 112] on div "+ Add from My Locations" at bounding box center [299, 111] width 469 height 15
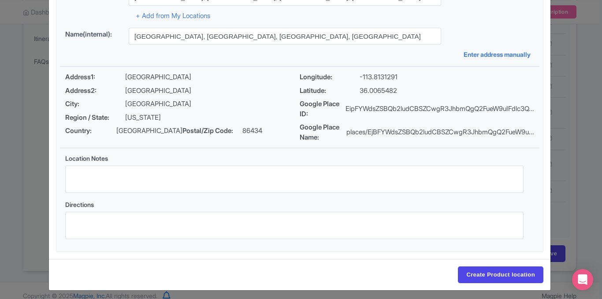
scroll to position [112, 0]
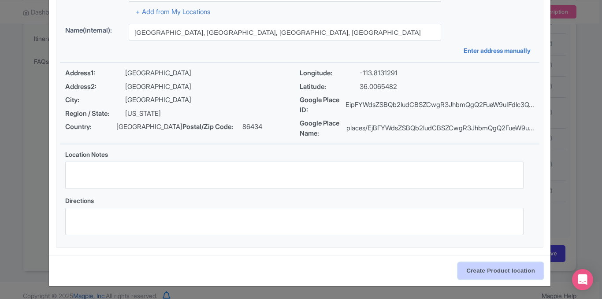
click at [460, 271] on input "Create Product location" at bounding box center [500, 271] width 85 height 17
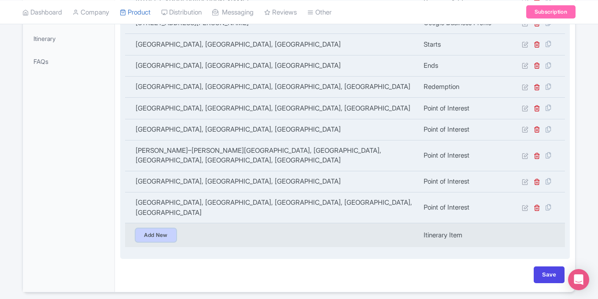
click at [163, 229] on link "Add New" at bounding box center [156, 235] width 41 height 13
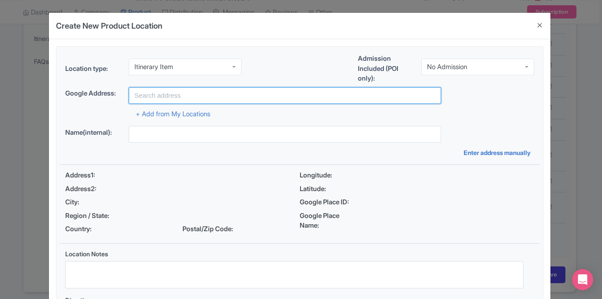
click at [193, 101] on input "text" at bounding box center [285, 95] width 312 height 17
paste input "Boulder City"
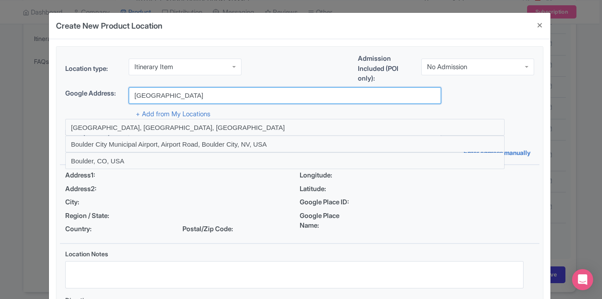
type input "Boulder City, NV, USA"
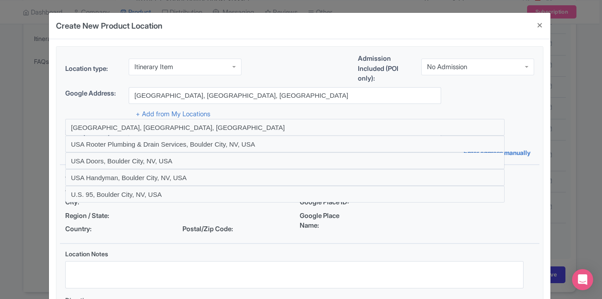
click at [519, 111] on div "+ Add from My Locations" at bounding box center [299, 111] width 469 height 15
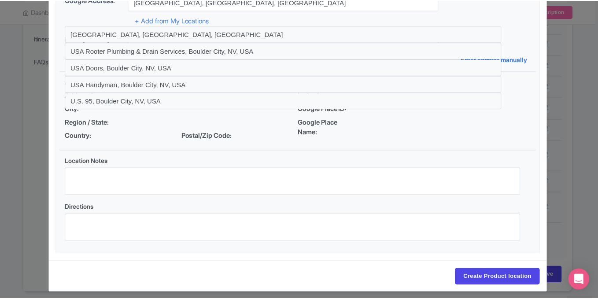
scroll to position [100, 0]
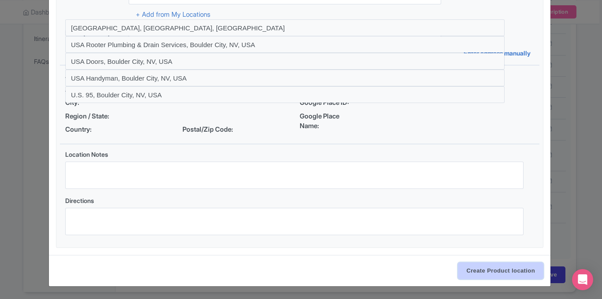
click at [480, 268] on input "Create Product location" at bounding box center [500, 271] width 85 height 17
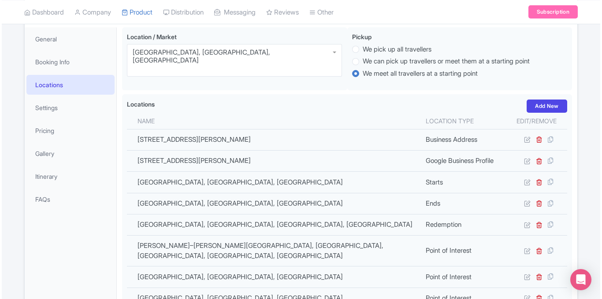
scroll to position [125, 0]
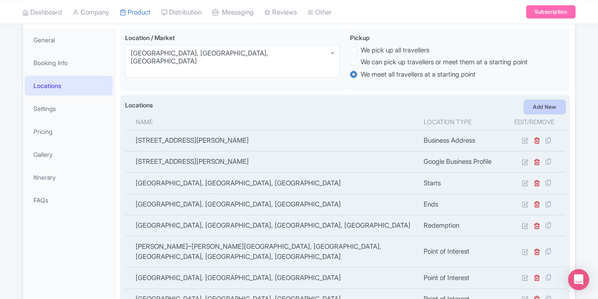
click at [539, 105] on link "Add New" at bounding box center [545, 106] width 41 height 13
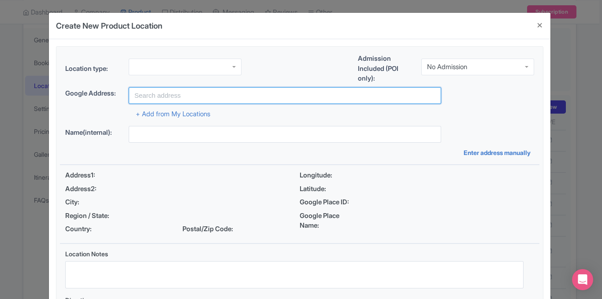
click at [171, 95] on input "text" at bounding box center [285, 95] width 312 height 17
paste input "Mike O'Callaghan - Pat Tillman Memorial Bridge"
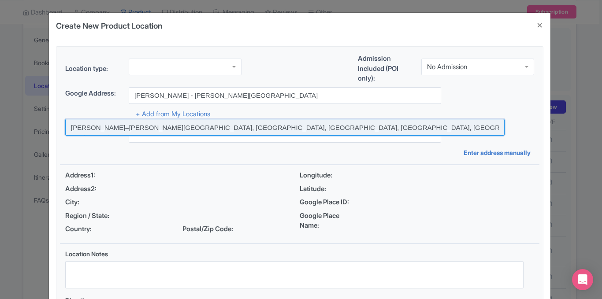
click at [202, 126] on input at bounding box center [284, 127] width 439 height 17
type input "Mike O'Callaghan–Pat Tillman Memorial Bridge, Great Basin Highway, Boulder City…"
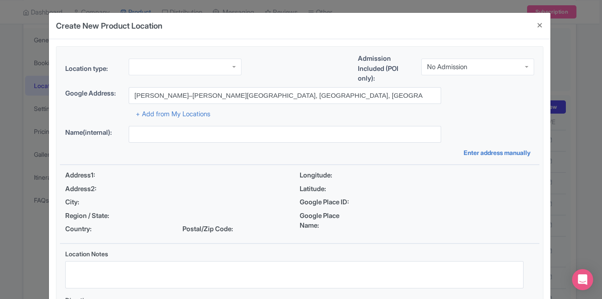
type input "Mike O'Callaghan–Pat Tillman Memorial Bridge, Great Basin Highway, Boulder City…"
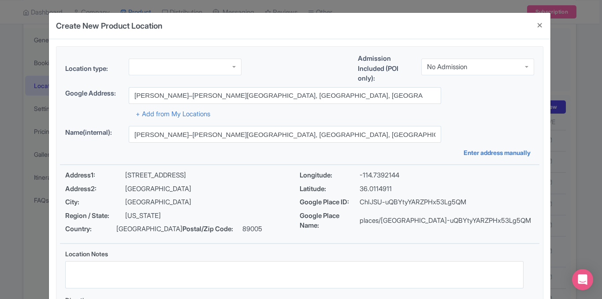
click at [534, 138] on div "Name(internal): Mike O'Callaghan–Pat Tillman Memorial Bridge, Great Basin Highw…" at bounding box center [300, 141] width 480 height 31
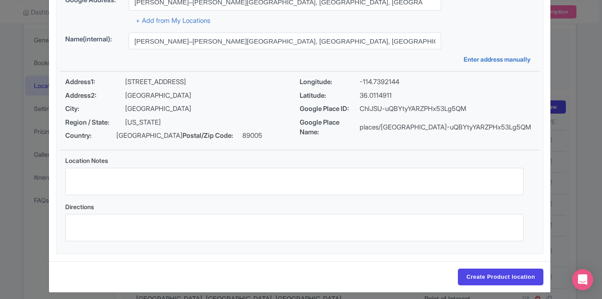
scroll to position [100, 0]
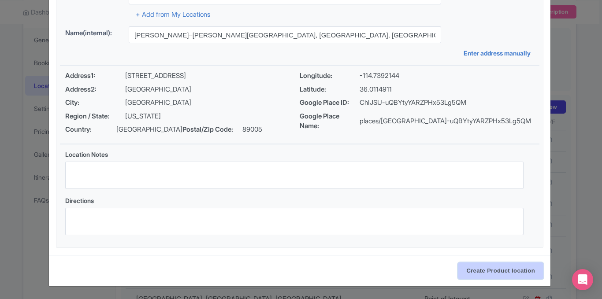
click at [484, 271] on input "Create Product location" at bounding box center [500, 271] width 85 height 17
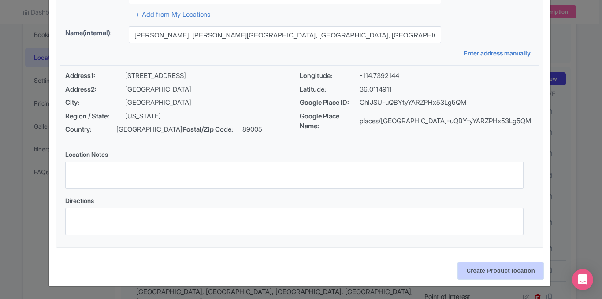
click at [484, 272] on input "Create Product location" at bounding box center [500, 271] width 85 height 17
click at [490, 272] on input "Create Product location" at bounding box center [500, 271] width 85 height 17
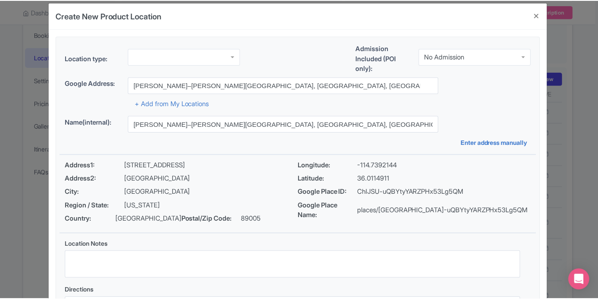
scroll to position [9, 0]
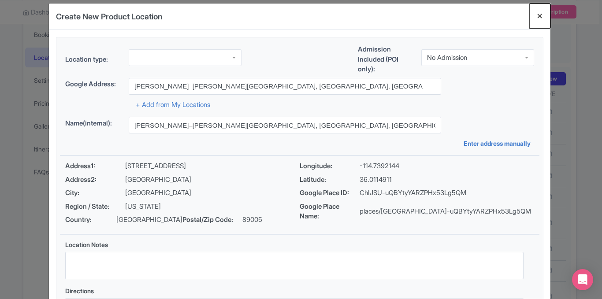
click at [538, 14] on button "Close" at bounding box center [539, 16] width 21 height 25
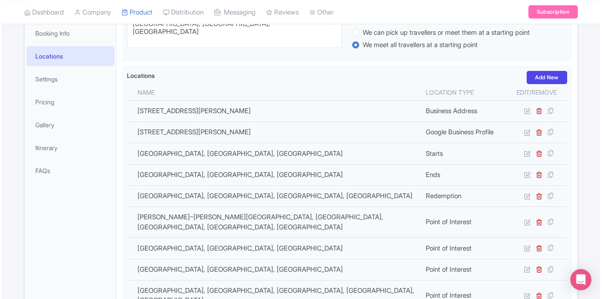
scroll to position [136, 0]
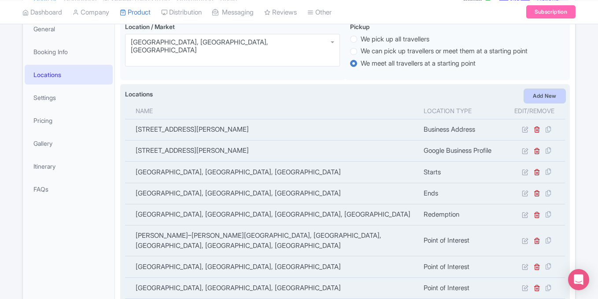
click at [544, 96] on link "Add New" at bounding box center [545, 95] width 41 height 13
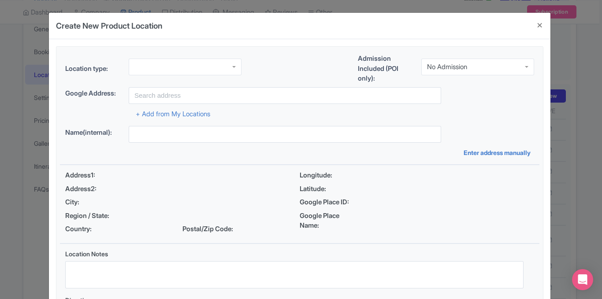
click at [227, 65] on div at bounding box center [185, 67] width 113 height 17
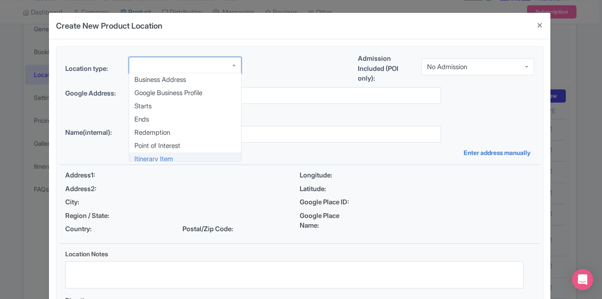
scroll to position [0, 0]
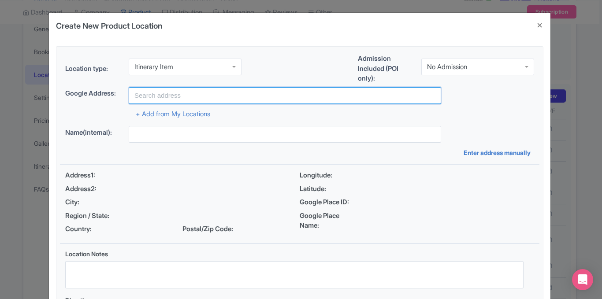
click at [192, 94] on input "text" at bounding box center [285, 95] width 312 height 17
paste input "Mike O'Callaghan - Pat Tillman Memorial Bridge"
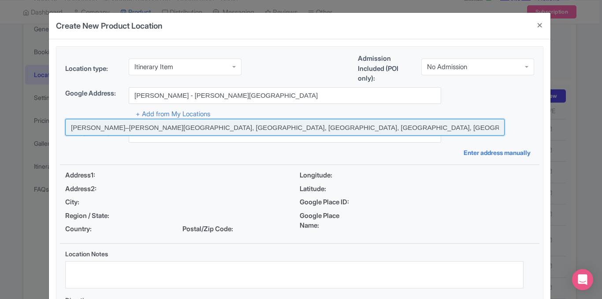
click at [226, 128] on input at bounding box center [284, 127] width 439 height 17
type input "Mike O'Callaghan–Pat Tillman Memorial Bridge, Great Basin Highway, Boulder City…"
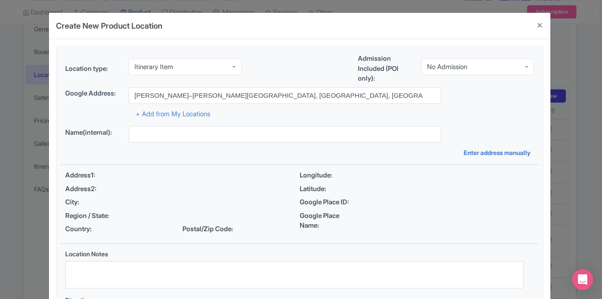
type input "Mike O'Callaghan–Pat Tillman Memorial Bridge, Great Basin Highway, Boulder City…"
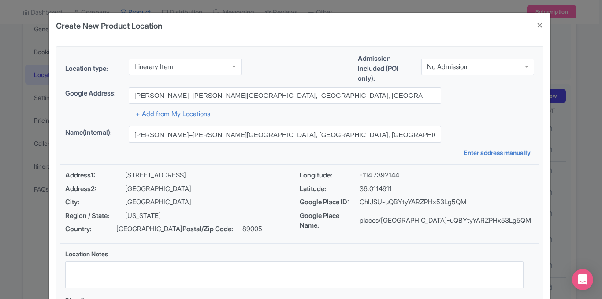
click at [509, 93] on div "Google Address: Mike O'Callaghan–Pat Tillman Memorial Bridge, Great Basin Highw…" at bounding box center [299, 95] width 469 height 17
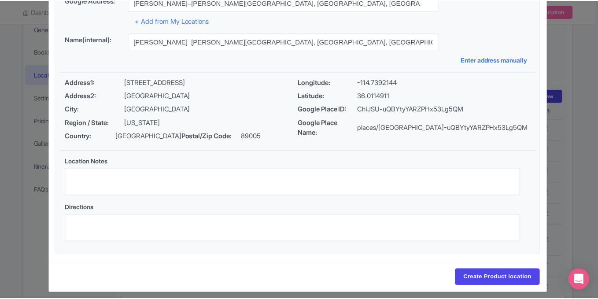
scroll to position [100, 0]
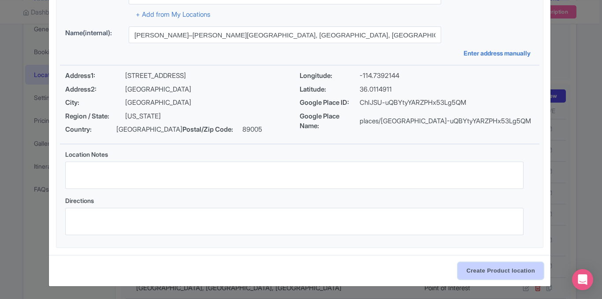
click at [482, 268] on input "Create Product location" at bounding box center [500, 271] width 85 height 17
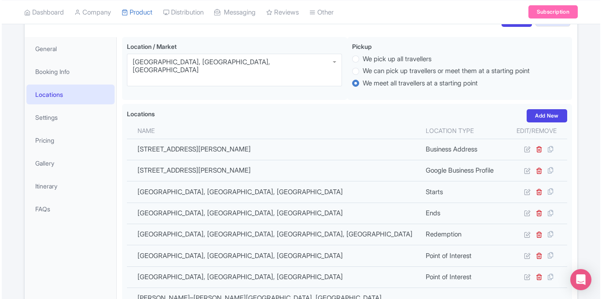
scroll to position [115, 0]
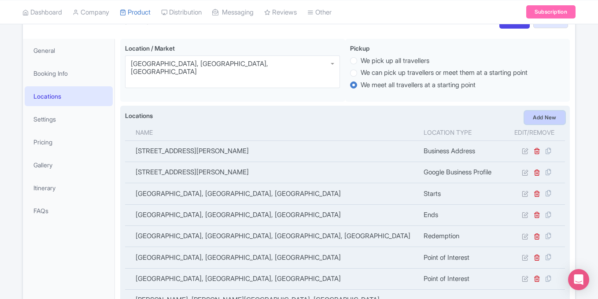
click at [534, 117] on link "Add New" at bounding box center [545, 117] width 41 height 13
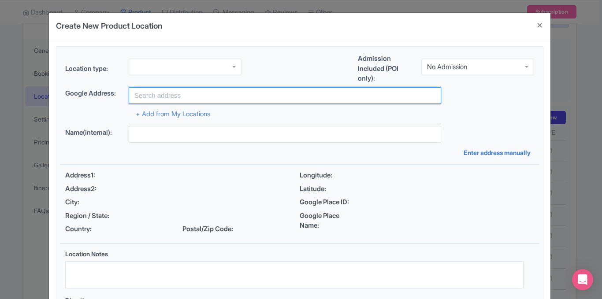
click at [179, 94] on input "text" at bounding box center [285, 95] width 312 height 17
paste input "Grand Canyon West"
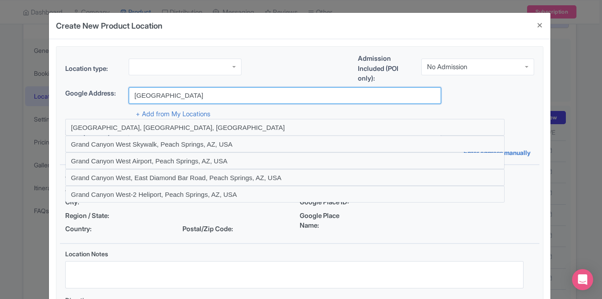
type input "Grand Canyon West, AZ, USA"
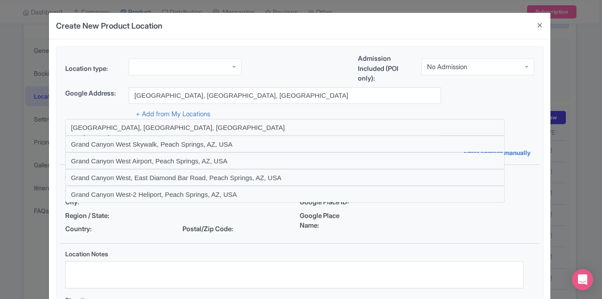
click at [215, 67] on div at bounding box center [185, 67] width 113 height 17
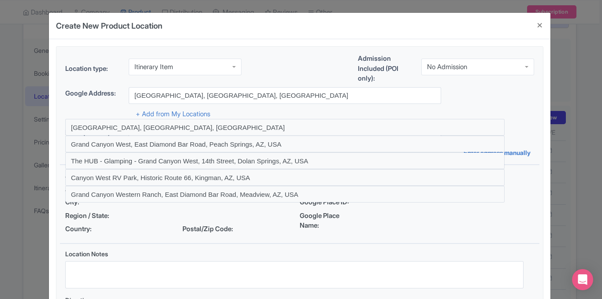
scroll to position [0, 0]
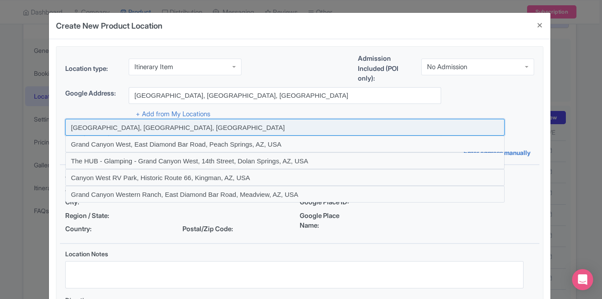
click at [169, 126] on input at bounding box center [284, 127] width 439 height 17
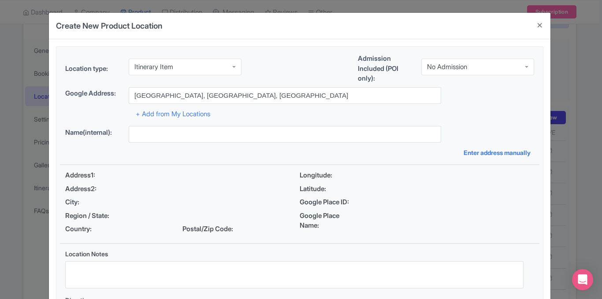
type input "Grand Canyon West, AZ, USA"
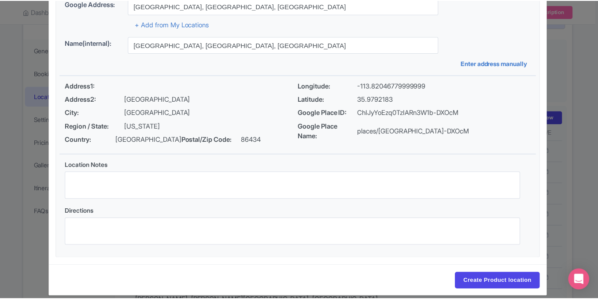
scroll to position [100, 0]
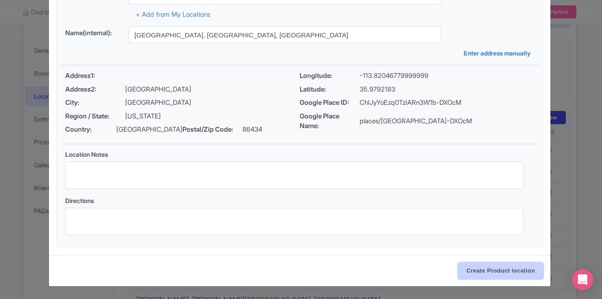
click at [479, 266] on input "Create Product location" at bounding box center [500, 271] width 85 height 17
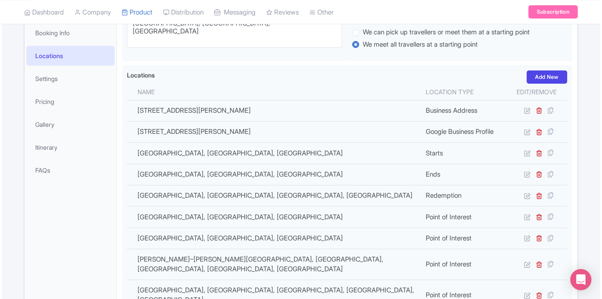
scroll to position [134, 0]
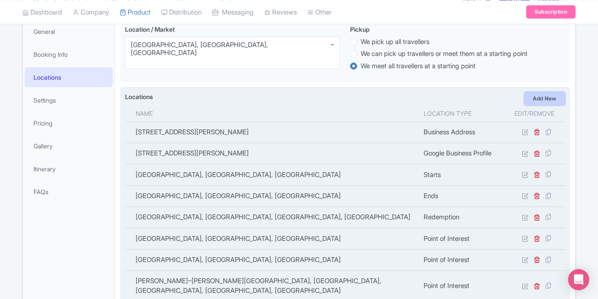
click at [548, 100] on link "Add New" at bounding box center [545, 98] width 41 height 13
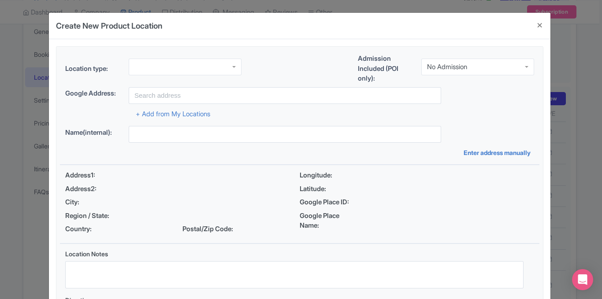
click at [196, 62] on div at bounding box center [185, 67] width 113 height 17
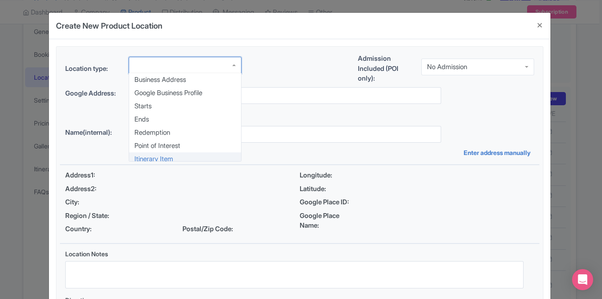
scroll to position [0, 0]
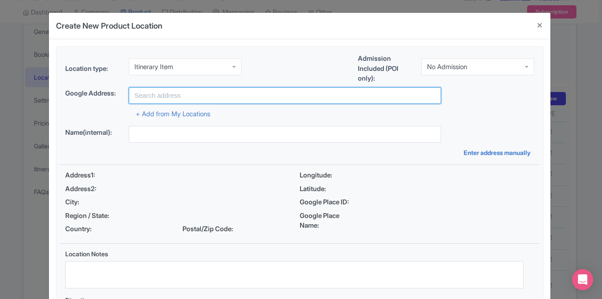
click at [187, 101] on input "text" at bounding box center [285, 95] width 312 height 17
paste input "Grand Canyon Skywalk"
type input "Grand Canyon Skywalk, Peach Springs, AZ, USA"
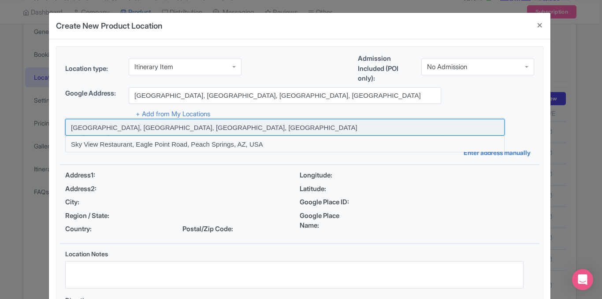
click at [322, 130] on input at bounding box center [284, 127] width 439 height 17
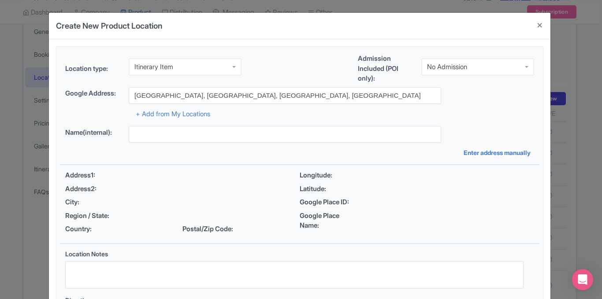
type input "Grand Canyon Skywalk, Peach Springs, AZ, USA"
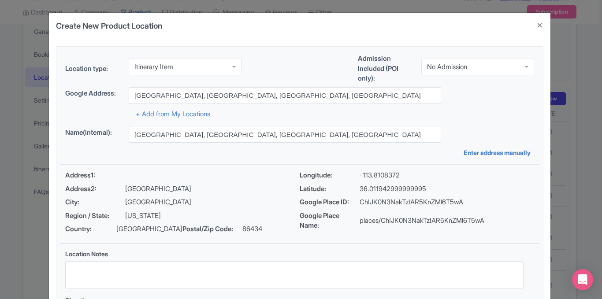
click at [517, 102] on div "Google Address: Grand Canyon Skywalk, Peach Springs, AZ, USA" at bounding box center [299, 95] width 469 height 17
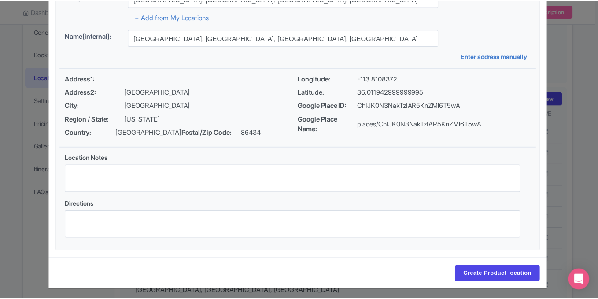
scroll to position [100, 0]
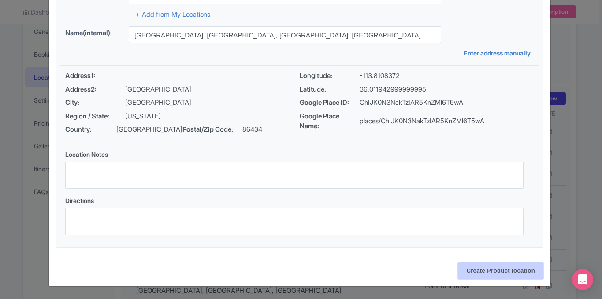
click at [475, 270] on input "Create Product location" at bounding box center [500, 271] width 85 height 17
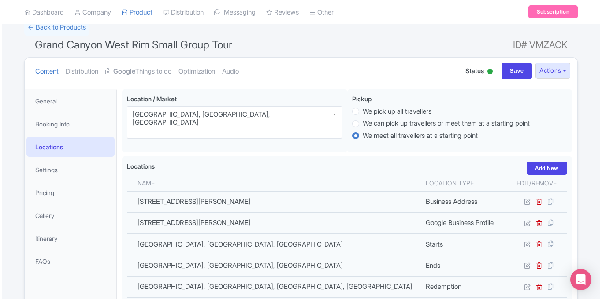
scroll to position [60, 0]
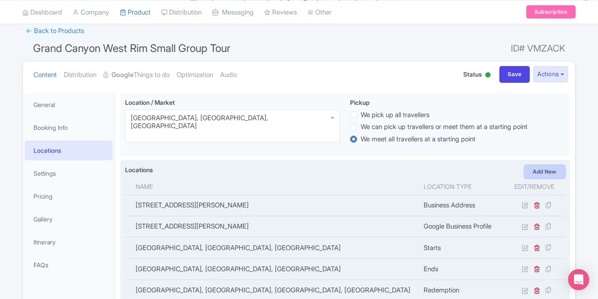
click at [540, 175] on link "Add New" at bounding box center [545, 171] width 41 height 13
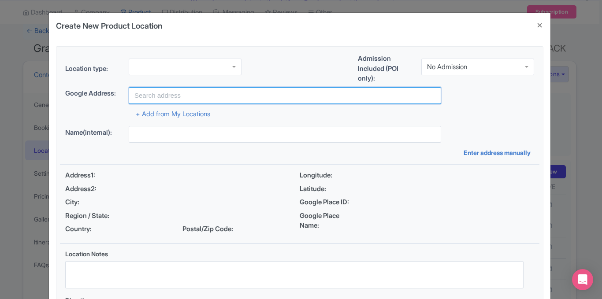
click at [167, 98] on input "text" at bounding box center [285, 95] width 312 height 17
paste input "Guano Point, E Diamond Bar Road"
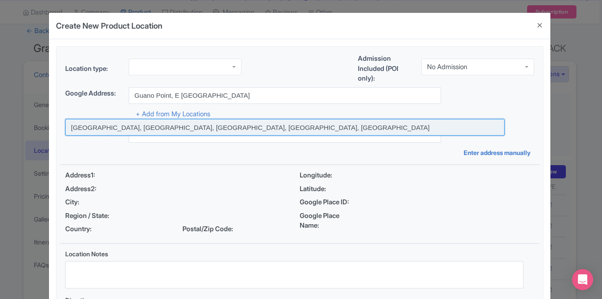
click at [173, 123] on input at bounding box center [284, 127] width 439 height 17
type input "Guano Point Cafe, Diamond Bar Road, Grand Canyon West, AZ, USA"
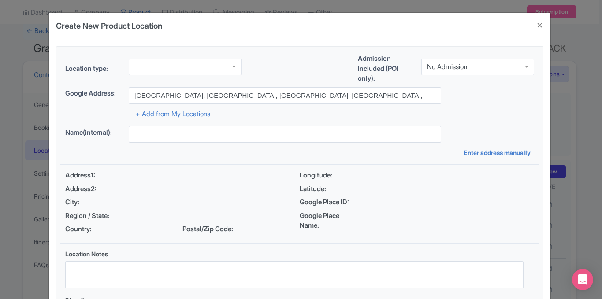
type input "Guano Point Cafe, Diamond Bar Road, Grand Canyon West, AZ, USA"
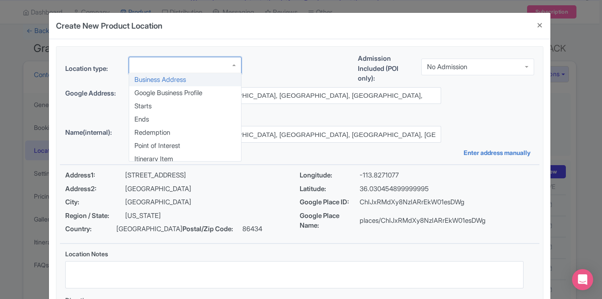
click at [203, 65] on div at bounding box center [185, 65] width 113 height 17
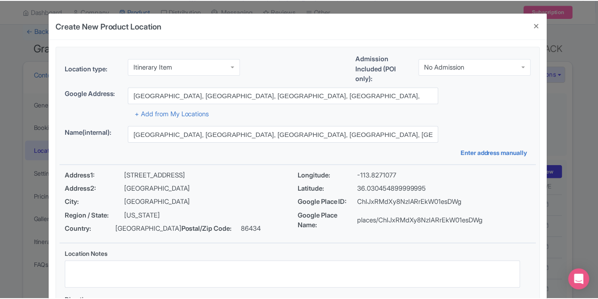
scroll to position [100, 0]
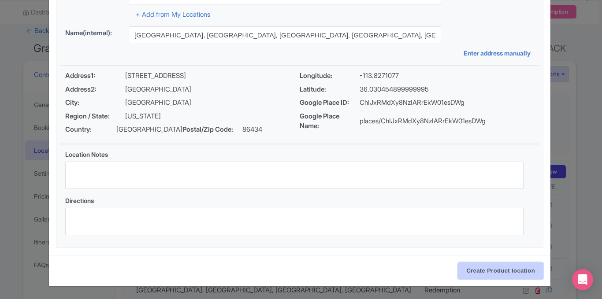
click at [479, 267] on input "Create Product location" at bounding box center [500, 271] width 85 height 17
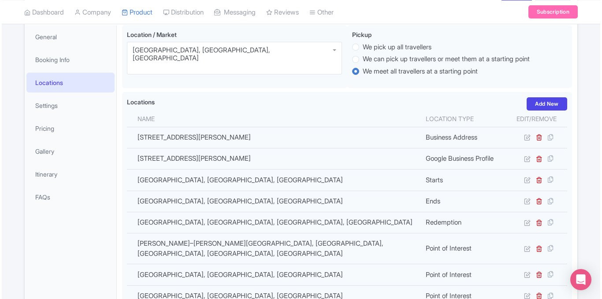
scroll to position [85, 0]
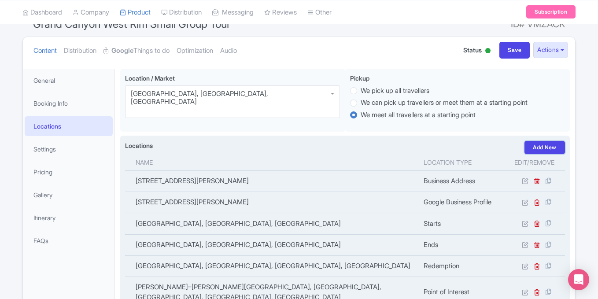
click at [551, 149] on link "Add New" at bounding box center [545, 147] width 41 height 13
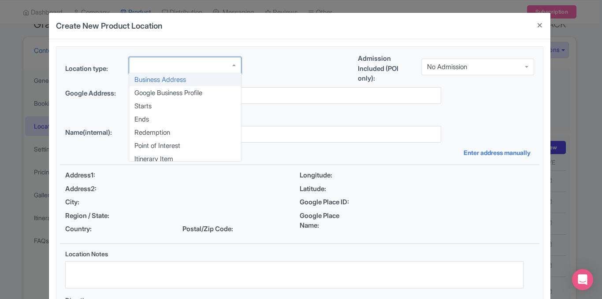
click at [213, 68] on div at bounding box center [185, 65] width 113 height 17
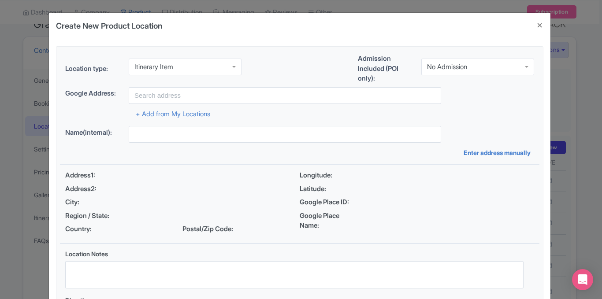
scroll to position [0, 0]
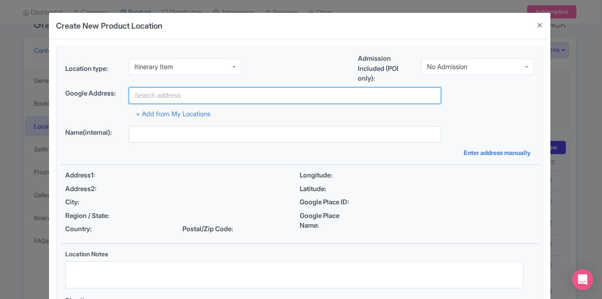
click at [199, 100] on input "text" at bounding box center [285, 95] width 312 height 17
paste input "Eagle Point Rd Grand Canyon West"
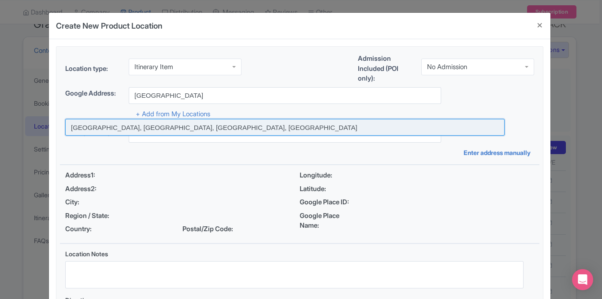
click at [185, 127] on input at bounding box center [284, 127] width 439 height 17
type input "Eagle Point Rd, Grand Canyon West, AZ, USA"
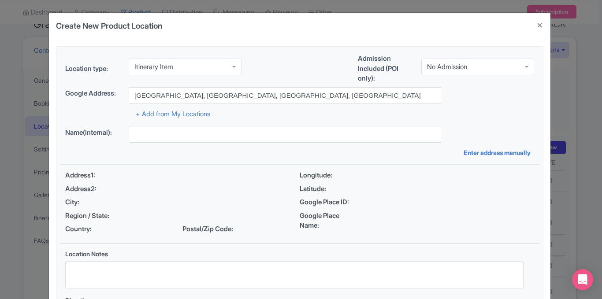
type input "Eagle Point Rd, Grand Canyon West, AZ, USA"
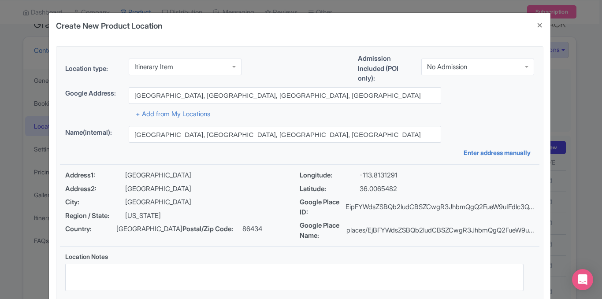
click at [479, 112] on div "+ Add from My Locations" at bounding box center [299, 111] width 469 height 15
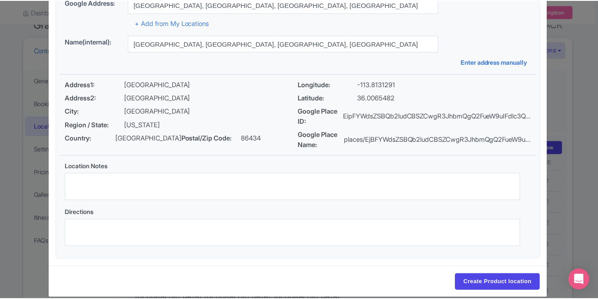
scroll to position [112, 0]
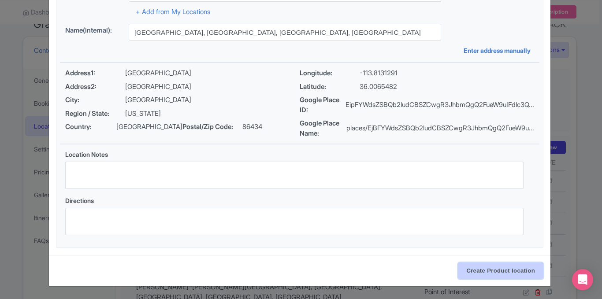
click at [489, 268] on input "Create Product location" at bounding box center [500, 271] width 85 height 17
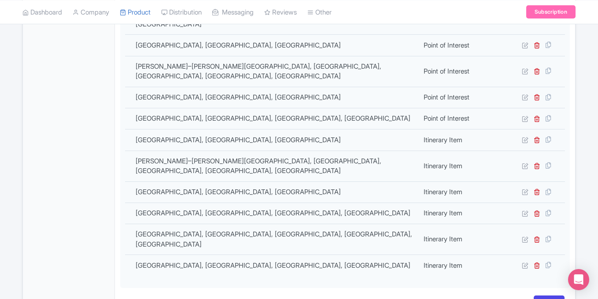
scroll to position [398, 0]
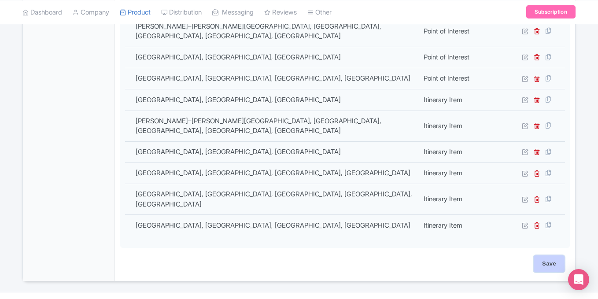
click at [553, 256] on input "Save" at bounding box center [549, 264] width 31 height 17
type input "Update Product"
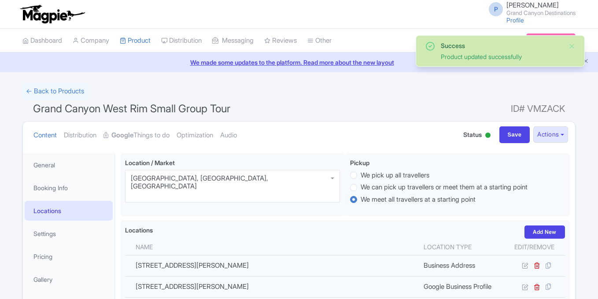
scroll to position [153, 0]
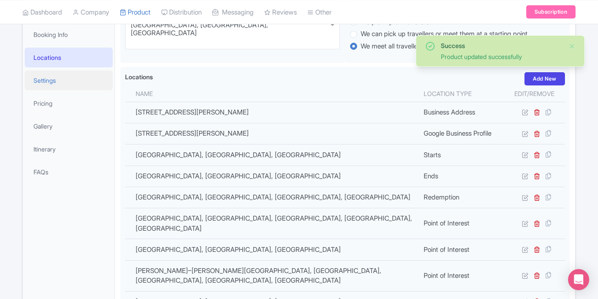
click at [44, 81] on link "Settings" at bounding box center [69, 81] width 88 height 20
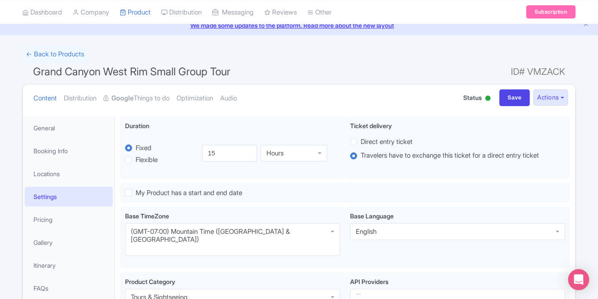
scroll to position [39, 0]
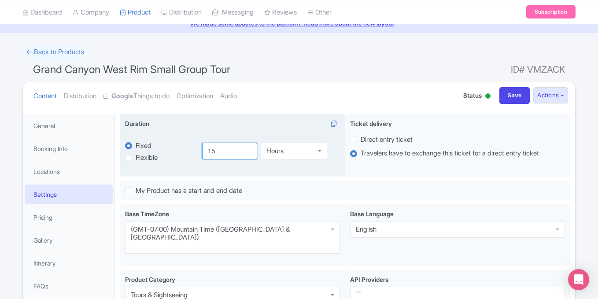
click at [220, 155] on input "15" at bounding box center [230, 151] width 56 height 17
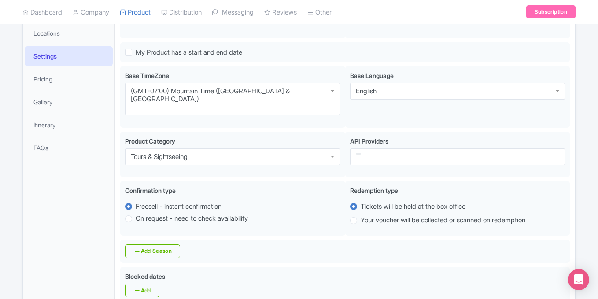
scroll to position [179, 0]
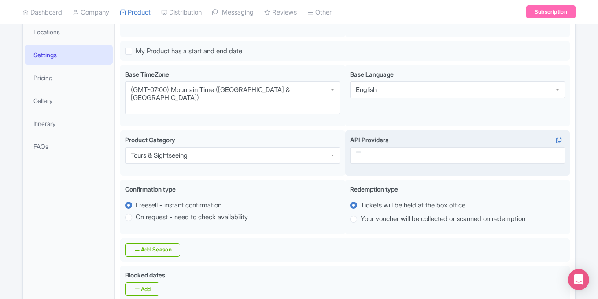
type input "12"
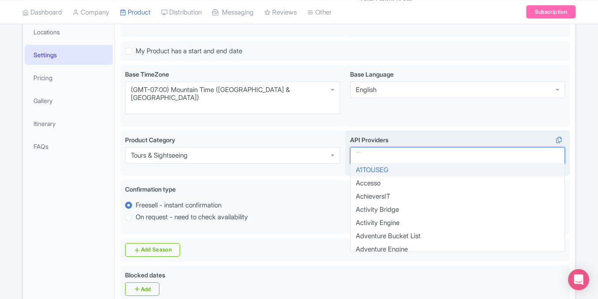
click at [513, 147] on div at bounding box center [457, 155] width 215 height 17
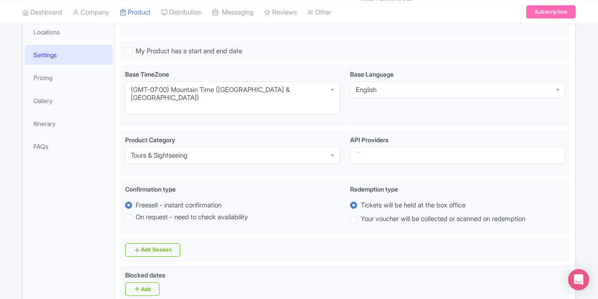
click at [524, 112] on div "Mountain Time (US & Canada) Base TimeZone (GMT-07:00) Mountain Time (US & Canad…" at bounding box center [345, 97] width 450 height 65
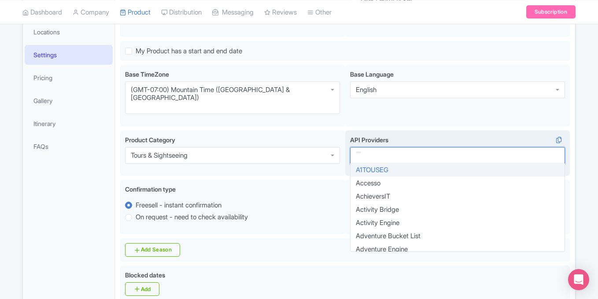
click at [505, 147] on div at bounding box center [457, 155] width 215 height 17
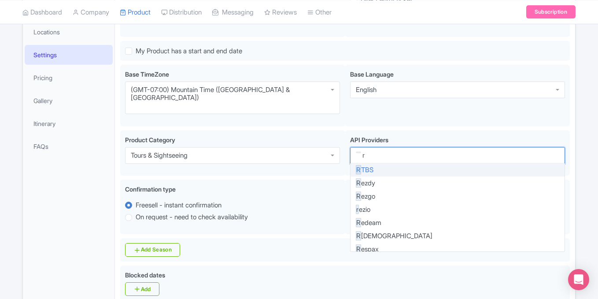
type input "re"
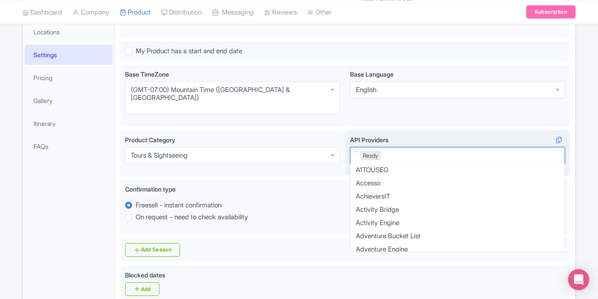
scroll to position [903, 0]
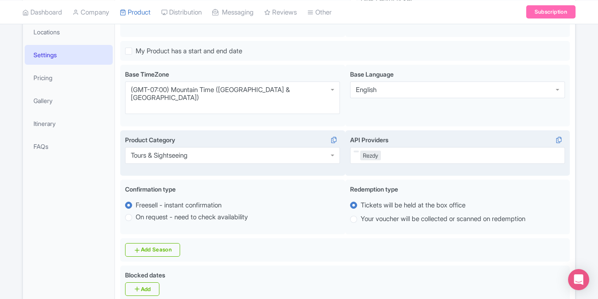
click at [328, 155] on div "Tours & Sightseeing Product Category Tours & Sightseeing Tours & Sightseeing" at bounding box center [232, 153] width 225 height 46
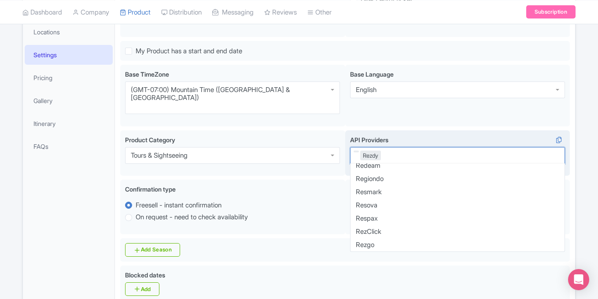
click at [388, 147] on div "Rezdy" at bounding box center [457, 155] width 215 height 17
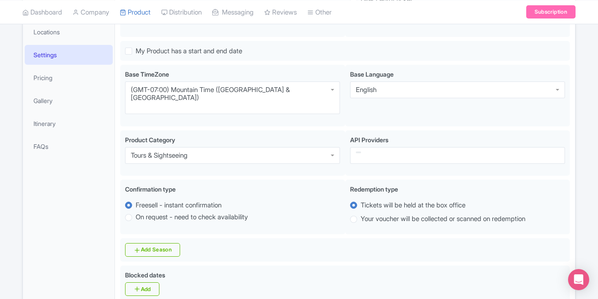
click at [319, 163] on div "Tours & Sightseeing Product Category Tours & Sightseeing Tours & Sightseeing AP…" at bounding box center [345, 154] width 450 height 49
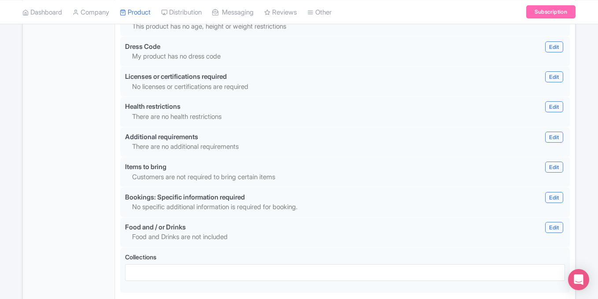
scroll to position [848, 0]
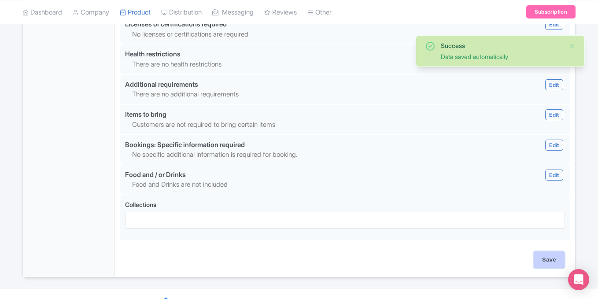
click at [546, 252] on input "Save" at bounding box center [549, 260] width 31 height 17
type input "Saving..."
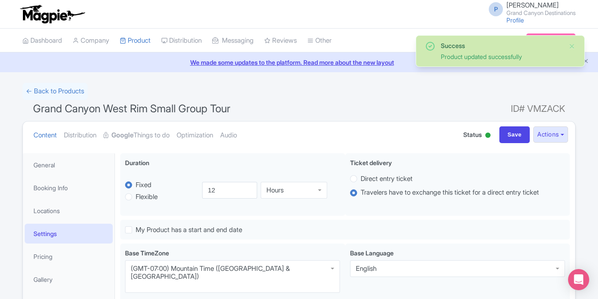
scroll to position [153, 0]
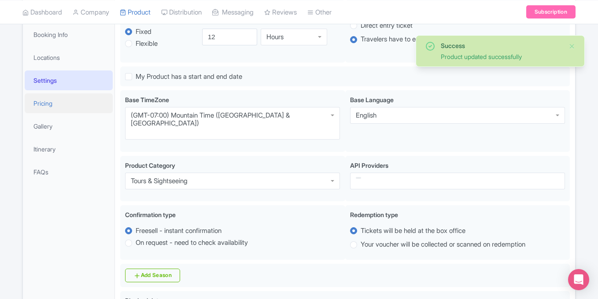
click at [60, 107] on link "Pricing" at bounding box center [69, 103] width 88 height 20
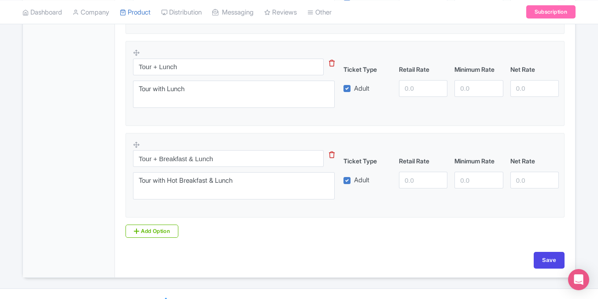
scroll to position [473, 0]
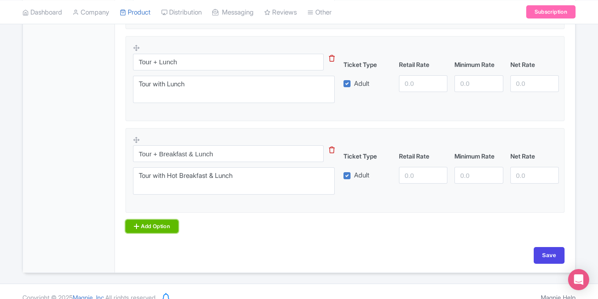
click at [168, 222] on link "Add Option" at bounding box center [152, 226] width 53 height 13
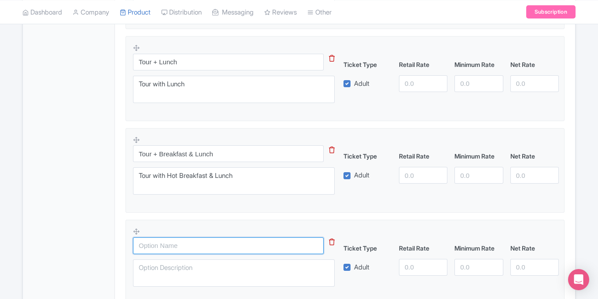
click at [199, 249] on input "text" at bounding box center [228, 246] width 191 height 17
type input "Tour + Breakfast, Lunch & Skywalk"
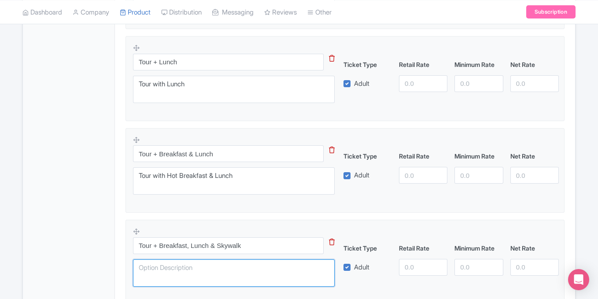
click at [188, 273] on textarea at bounding box center [234, 273] width 202 height 27
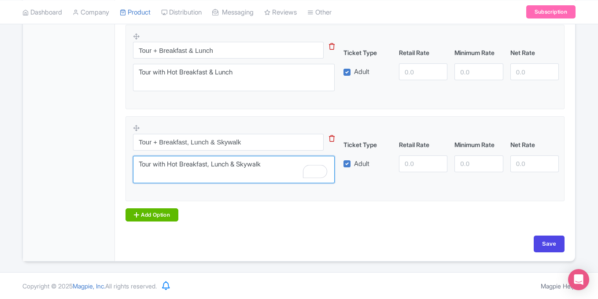
type textarea "Tour with Hot Breakfast, Lunch & Skywalk"
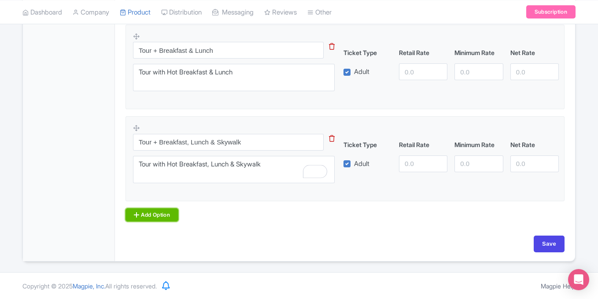
click at [159, 213] on link "Add Option" at bounding box center [152, 214] width 53 height 13
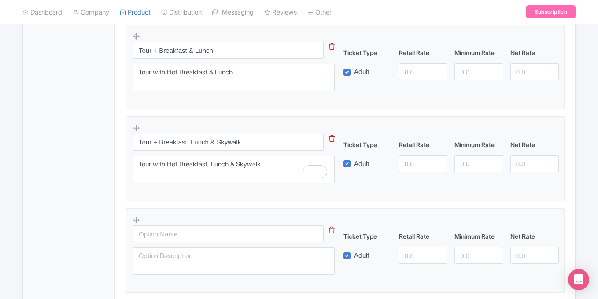
scroll to position [668, 0]
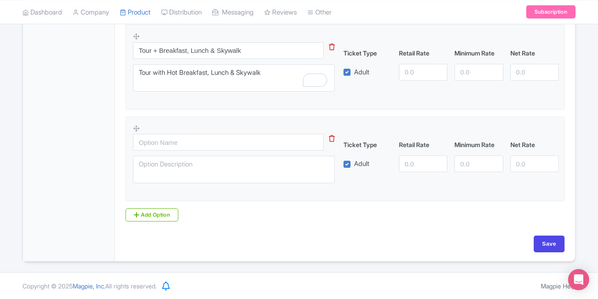
click at [331, 139] on icon at bounding box center [332, 138] width 6 height 7
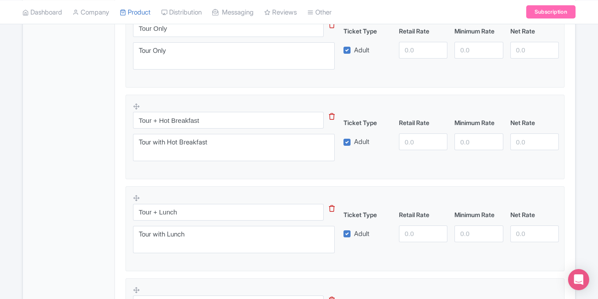
scroll to position [262, 0]
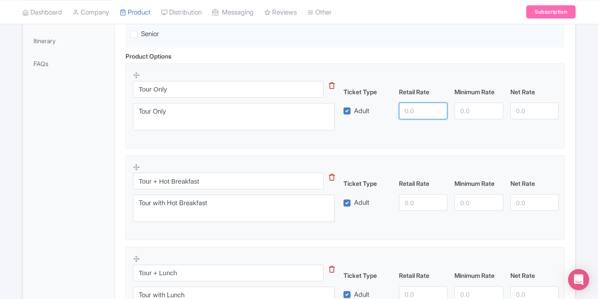
click at [419, 109] on input "number" at bounding box center [423, 111] width 48 height 17
type input "149.00"
click at [419, 205] on input "number" at bounding box center [423, 202] width 48 height 17
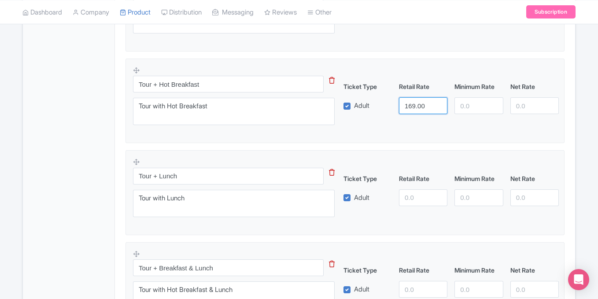
scroll to position [368, 0]
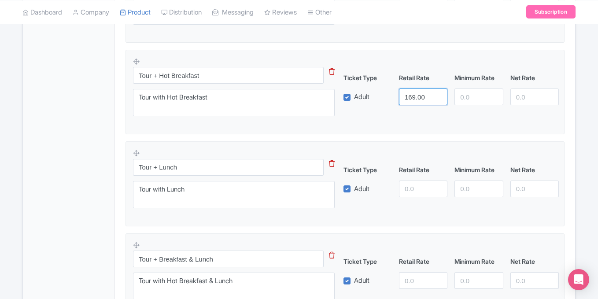
type input "169.00"
click at [416, 187] on input "number" at bounding box center [423, 189] width 48 height 17
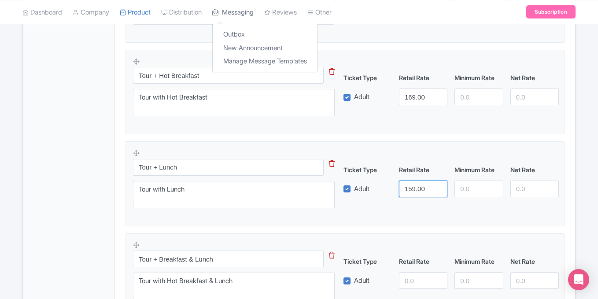
type input "159.00"
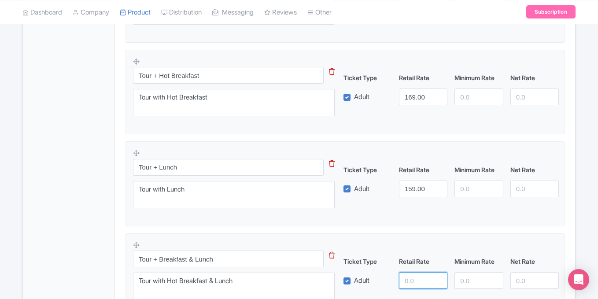
click at [418, 278] on input "number" at bounding box center [423, 280] width 48 height 17
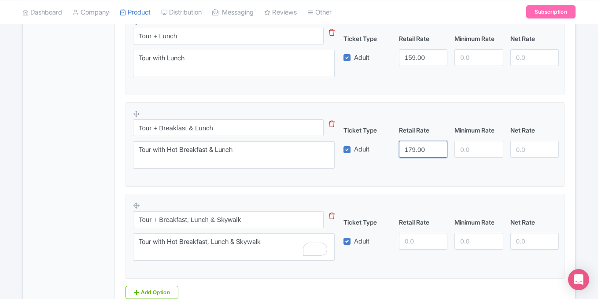
scroll to position [506, 0]
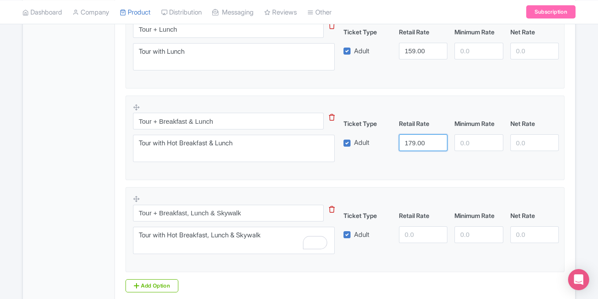
type input "179.00"
click at [411, 229] on input "number" at bounding box center [423, 235] width 48 height 17
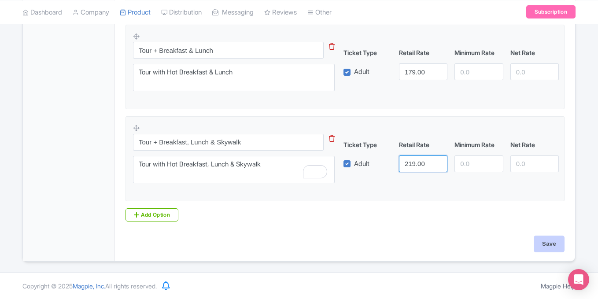
type input "219.00"
click at [547, 241] on input "Save" at bounding box center [549, 244] width 31 height 17
type input "Saving..."
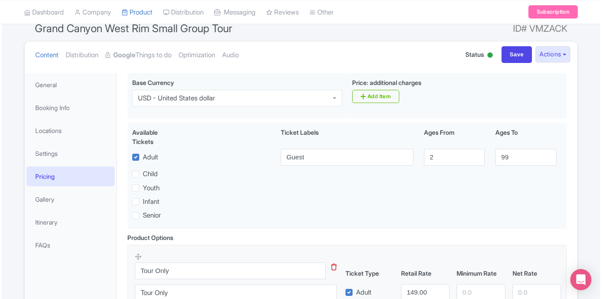
scroll to position [85, 0]
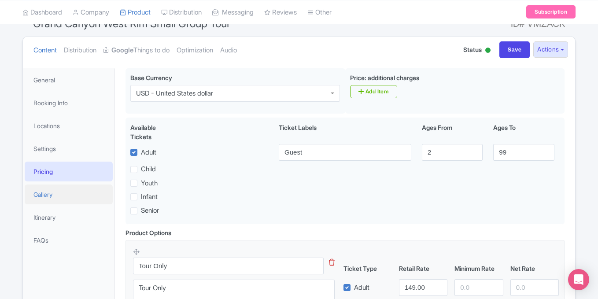
click at [60, 200] on link "Gallery" at bounding box center [69, 195] width 88 height 20
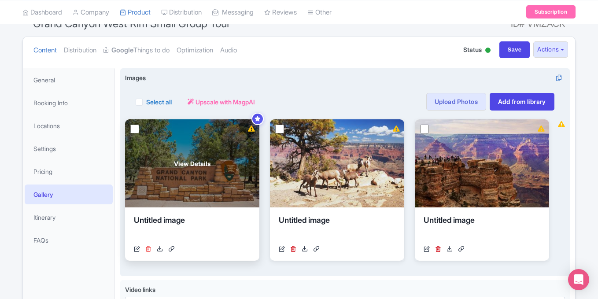
click at [148, 252] on icon at bounding box center [148, 249] width 6 height 6
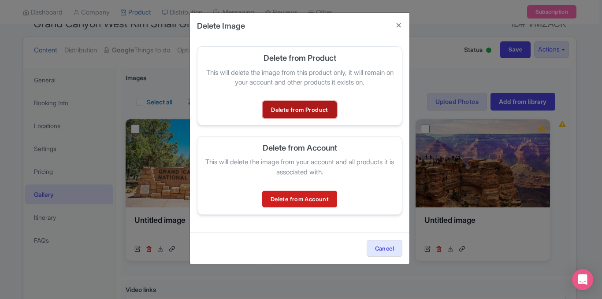
click at [320, 111] on link "Delete from Product" at bounding box center [300, 109] width 74 height 17
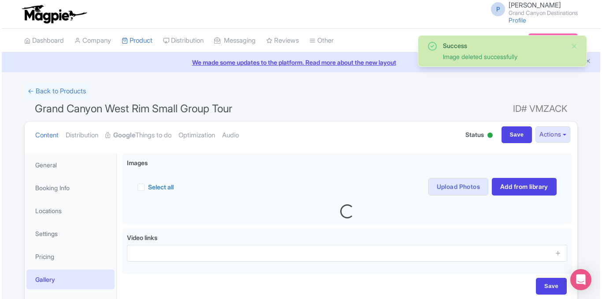
scroll to position [86, 0]
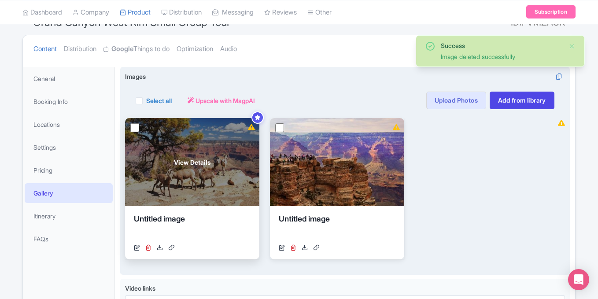
click at [136, 129] on input "checkbox" at bounding box center [134, 127] width 9 height 9
checkbox input "true"
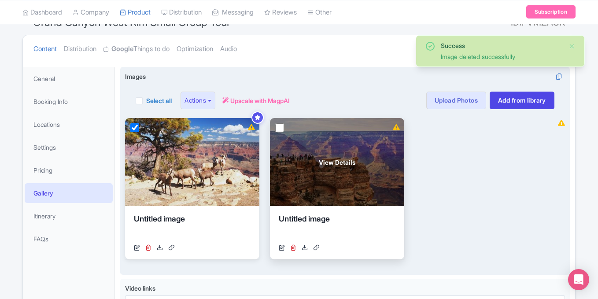
click at [281, 131] on input "checkbox" at bounding box center [279, 127] width 9 height 9
checkbox input "true"
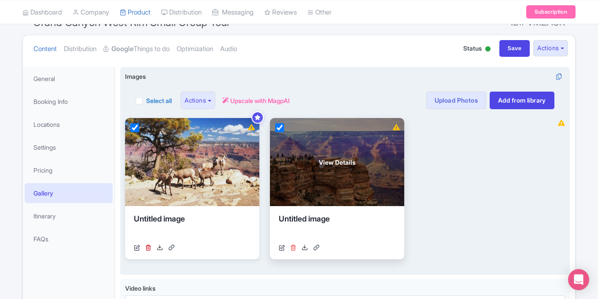
click at [294, 249] on icon at bounding box center [293, 248] width 6 height 6
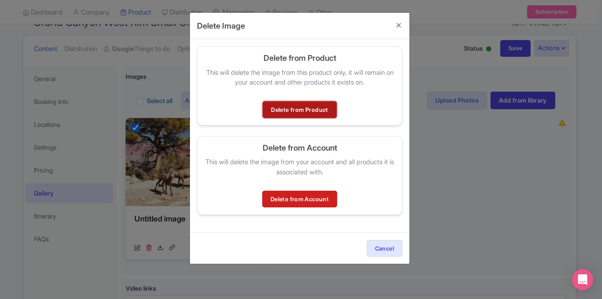
click at [318, 109] on link "Delete from Product" at bounding box center [300, 109] width 74 height 17
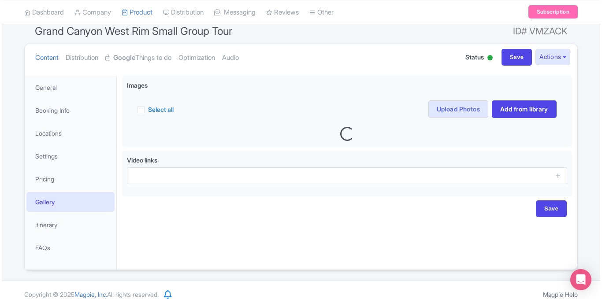
scroll to position [86, 0]
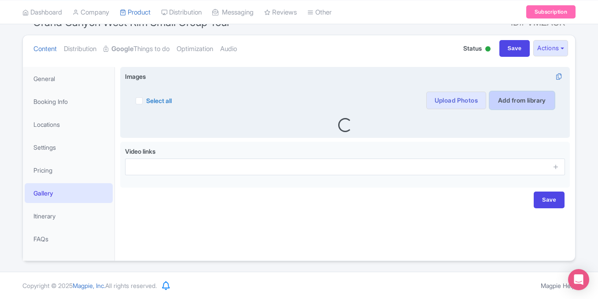
click at [518, 100] on link "Add from library" at bounding box center [522, 101] width 65 height 18
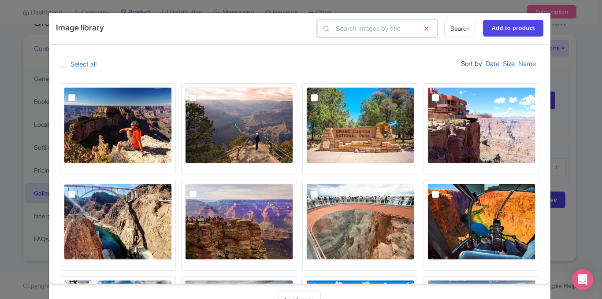
click at [397, 26] on input "text" at bounding box center [377, 28] width 120 height 17
type input "West"
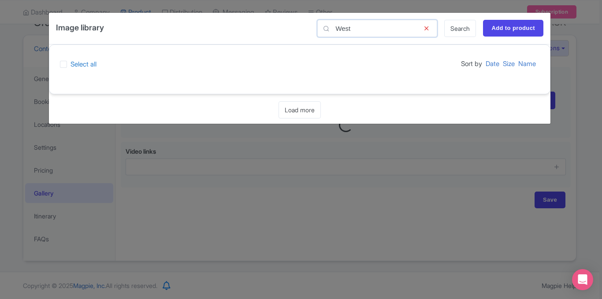
drag, startPoint x: 357, startPoint y: 26, endPoint x: 280, endPoint y: 27, distance: 76.2
click at [280, 27] on div "Image library West Search Add to product" at bounding box center [300, 29] width 502 height 32
click at [459, 28] on link "Search" at bounding box center [460, 28] width 32 height 17
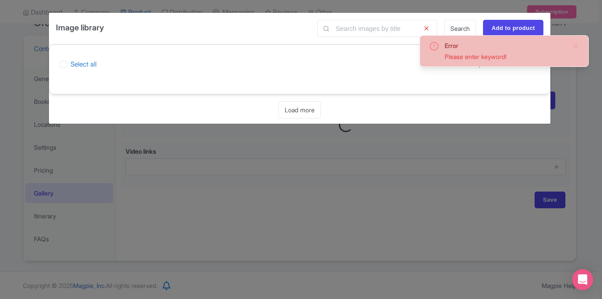
click at [413, 84] on div at bounding box center [299, 83] width 501 height 21
click at [447, 179] on div "Image library Search Add to product Select all Sort by Date Size Name Loading..…" at bounding box center [301, 149] width 602 height 299
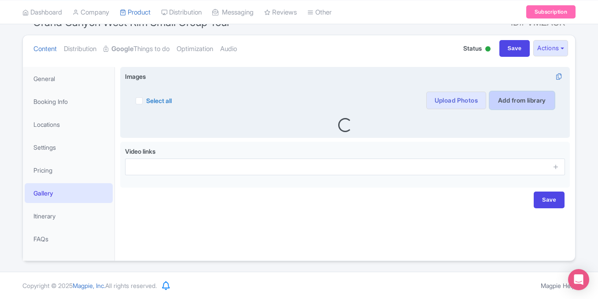
click at [514, 100] on link "Add from library" at bounding box center [522, 101] width 65 height 18
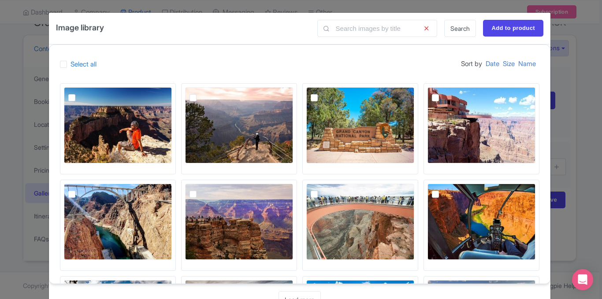
click at [321, 189] on label at bounding box center [321, 189] width 0 height 0
click at [321, 190] on input "checkbox" at bounding box center [324, 187] width 6 height 6
checkbox input "true"
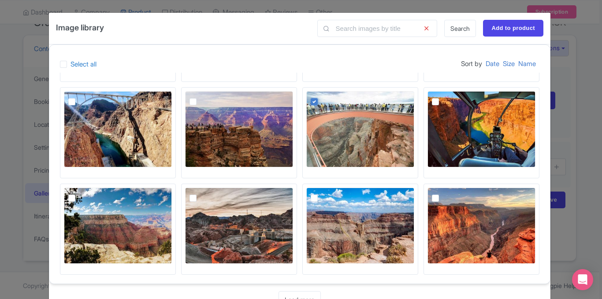
scroll to position [93, 0]
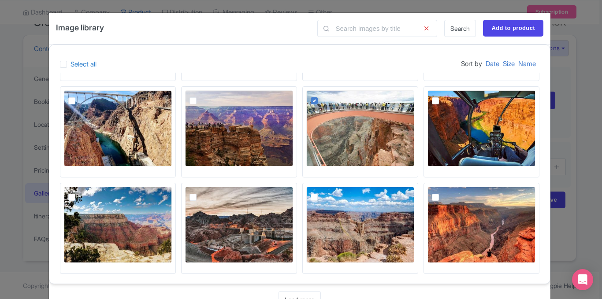
click at [442, 192] on label at bounding box center [442, 192] width 0 height 0
click at [442, 193] on input "checkbox" at bounding box center [445, 190] width 6 height 6
checkbox input "true"
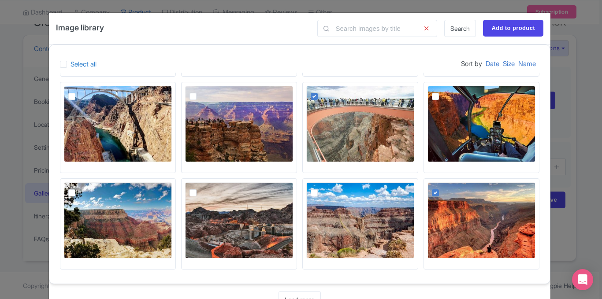
click at [321, 188] on label at bounding box center [321, 188] width 0 height 0
click at [321, 188] on input "checkbox" at bounding box center [324, 185] width 6 height 6
checkbox input "true"
click at [79, 188] on label at bounding box center [79, 188] width 0 height 0
click at [79, 188] on input "checkbox" at bounding box center [82, 185] width 6 height 6
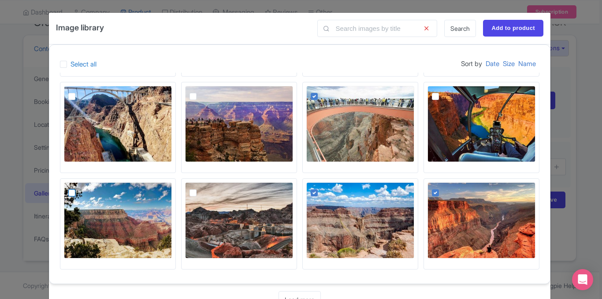
checkbox input "true"
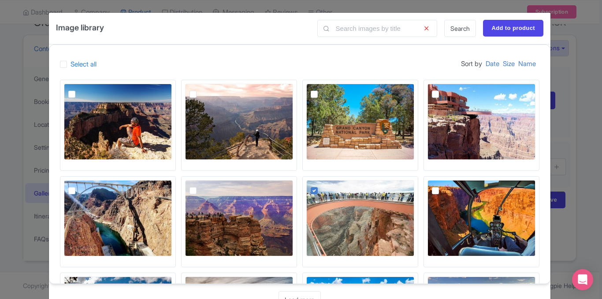
scroll to position [0, 0]
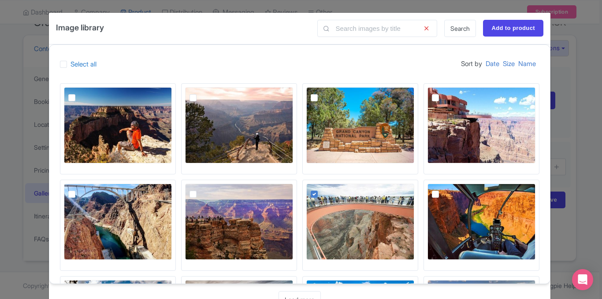
click at [442, 93] on label at bounding box center [442, 93] width 0 height 0
click at [442, 93] on input "checkbox" at bounding box center [445, 90] width 6 height 6
checkbox input "true"
click at [514, 26] on input "Add to product" at bounding box center [513, 28] width 60 height 17
type input "Adding..."
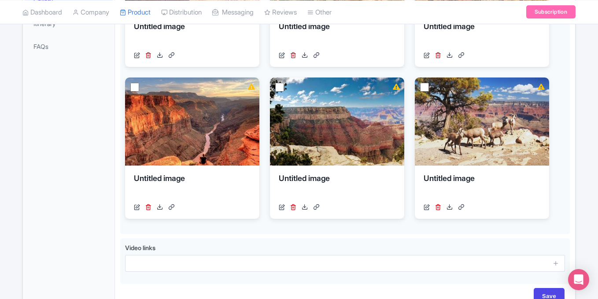
scroll to position [332, 0]
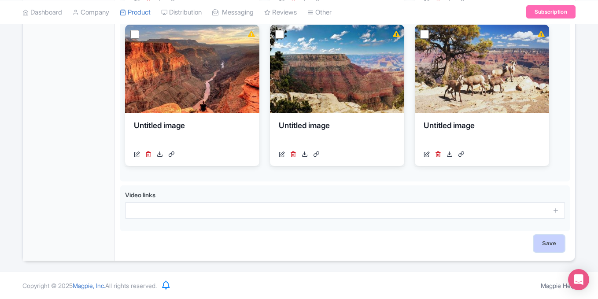
click at [550, 238] on input "Save" at bounding box center [549, 243] width 31 height 17
type input "Saving..."
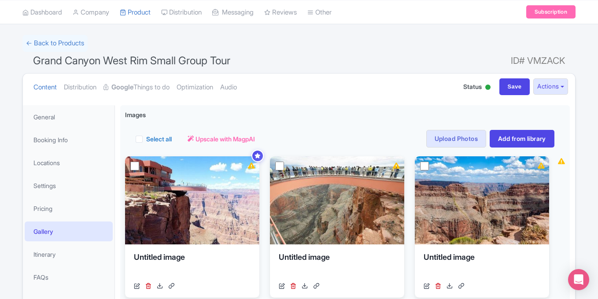
scroll to position [30, 0]
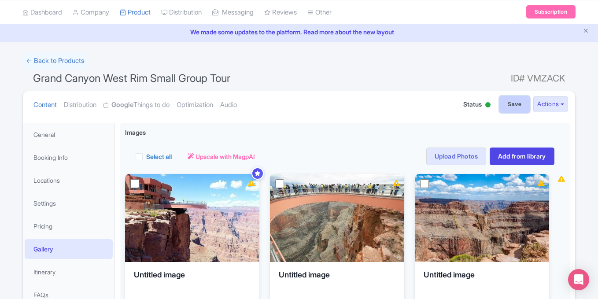
click at [513, 104] on input "Save" at bounding box center [515, 104] width 31 height 17
type input "Saving..."
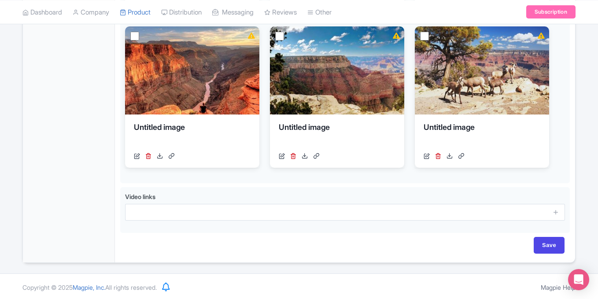
scroll to position [332, 0]
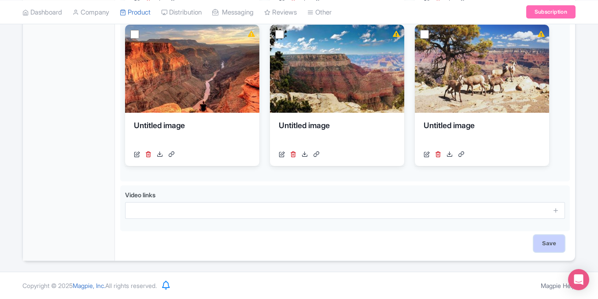
click at [549, 238] on input "Save" at bounding box center [549, 243] width 31 height 17
type input "Saving..."
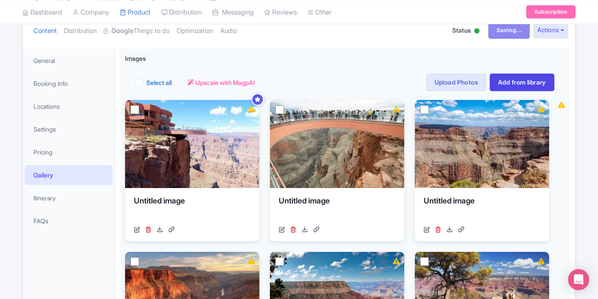
scroll to position [108, 0]
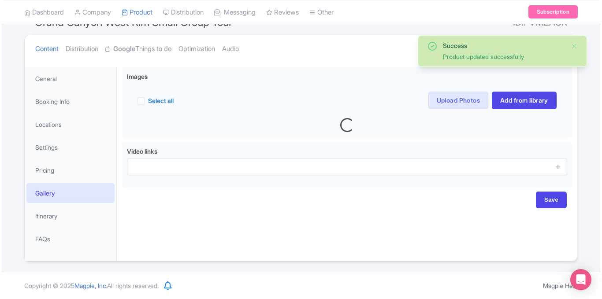
scroll to position [88, 0]
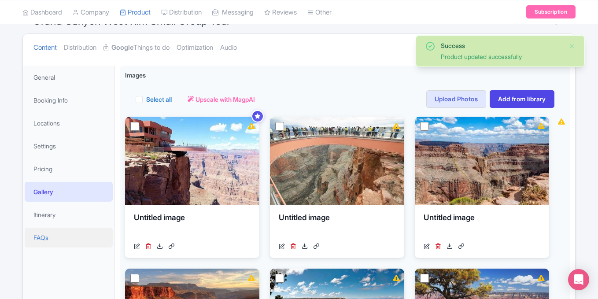
click at [39, 238] on link "FAQs" at bounding box center [69, 238] width 88 height 20
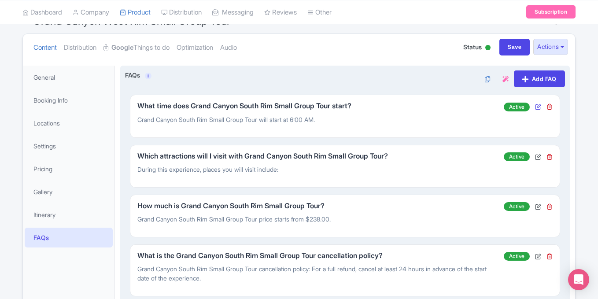
click at [537, 107] on icon at bounding box center [538, 107] width 6 height 6
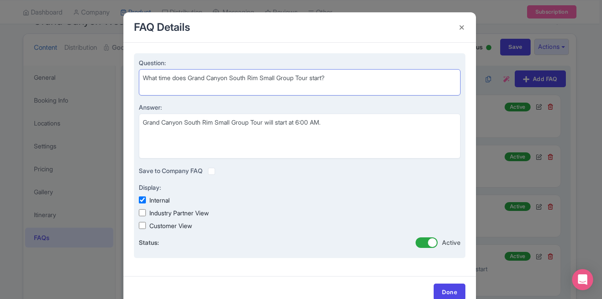
click at [241, 79] on textarea "What time does Grand Canyon South Rim Small Group Tour start?" at bounding box center [300, 82] width 322 height 26
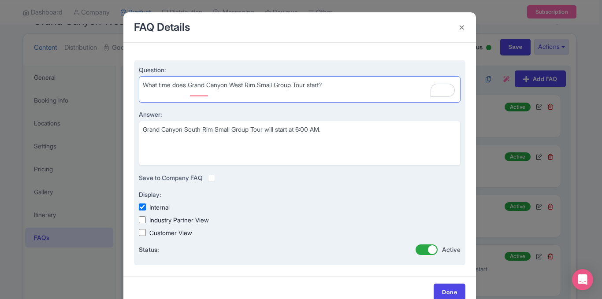
type textarea "What time does Grand Canyon West Rim Small Group Tour start?"
click at [197, 130] on textarea "Grand Canyon South Rim Small Group Tour will start at 6:00 AM." at bounding box center [300, 143] width 322 height 45
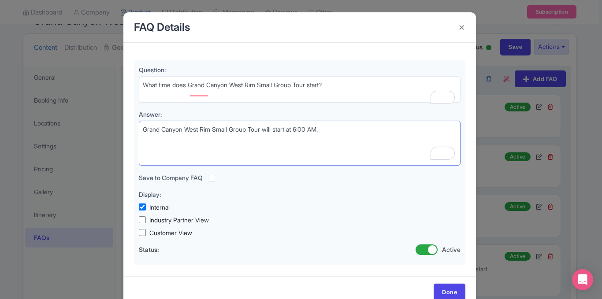
type textarea "Grand Canyon West Rim Small Group Tour will start at 6:00 AM."
click at [465, 168] on div "Question: What time does Grand Canyon South Rim Small Group Tour start? Answer:…" at bounding box center [299, 160] width 353 height 234
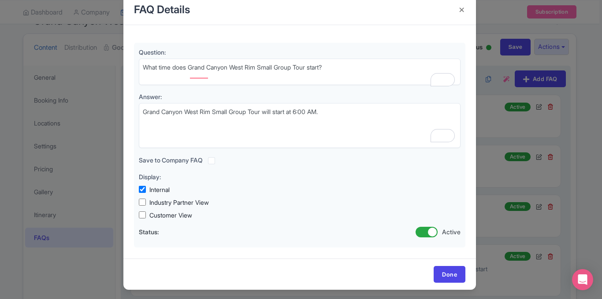
scroll to position [21, 0]
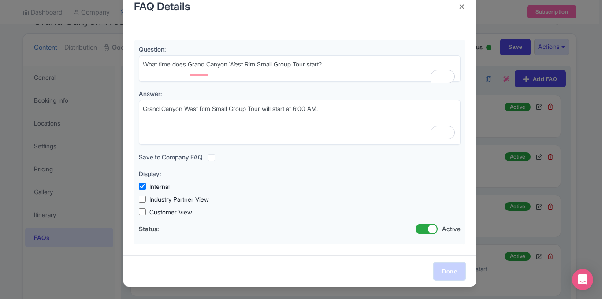
click at [441, 271] on link "Done" at bounding box center [450, 271] width 32 height 17
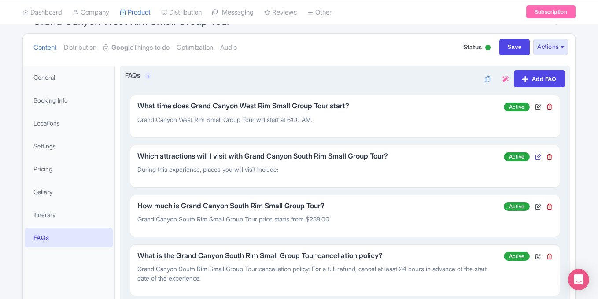
click at [539, 158] on icon at bounding box center [538, 157] width 6 height 6
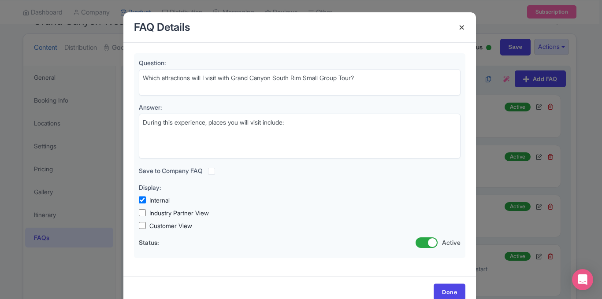
click at [461, 28] on h4 at bounding box center [461, 27] width 21 height 25
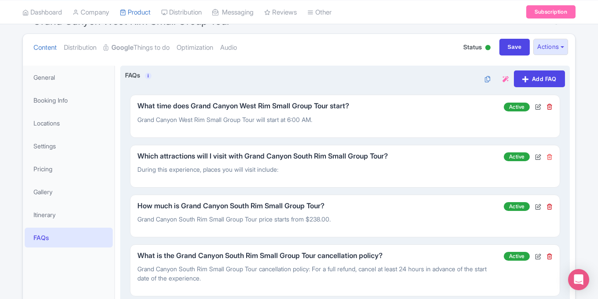
click at [550, 157] on icon at bounding box center [550, 157] width 6 height 6
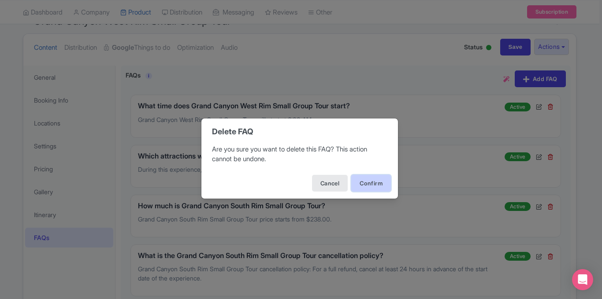
click at [368, 182] on button "Confirm" at bounding box center [371, 183] width 40 height 17
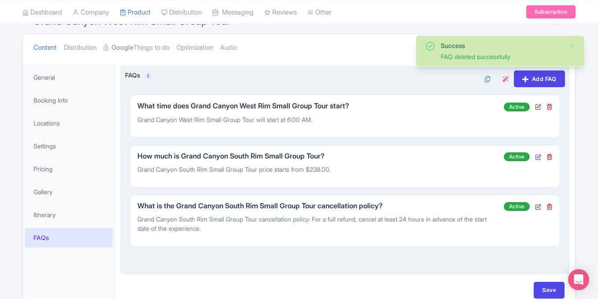
click at [538, 158] on icon at bounding box center [538, 157] width 6 height 6
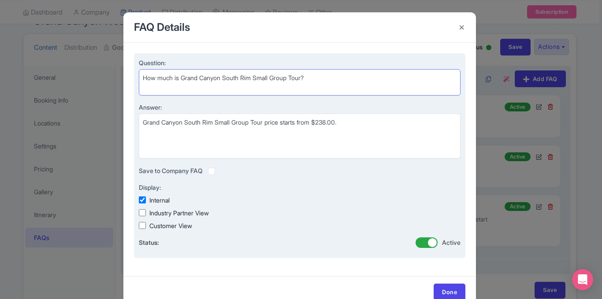
click at [235, 76] on textarea "How much is Grand Canyon South Rim Small Group Tour?" at bounding box center [300, 82] width 322 height 26
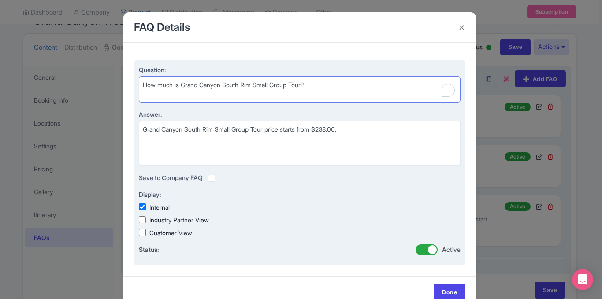
click at [235, 76] on textarea "How much is Grand Canyon South Rim Small Group Tour?" at bounding box center [300, 89] width 322 height 26
type textarea "How much is Grand Canyon West Rim Small Group Tour?"
click at [195, 128] on textarea "Grand Canyon South Rim Small Group Tour price starts from $238.00." at bounding box center [300, 143] width 322 height 45
click at [331, 129] on textarea "Grand Canyon South Rim Small Group Tour price starts from $238.00." at bounding box center [300, 143] width 322 height 45
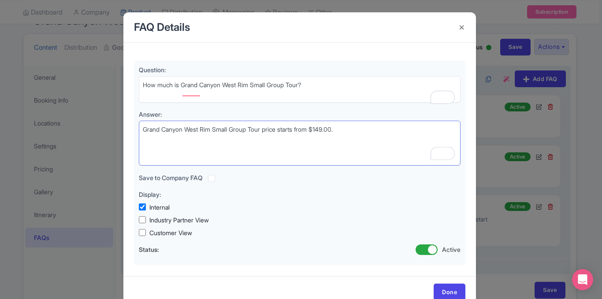
type textarea "Grand Canyon West Rim Small Group Tour price starts from $149.00."
click at [470, 128] on div "Question: How much is Grand Canyon South Rim Small Group Tour? Answer: Grand Ca…" at bounding box center [299, 160] width 353 height 234
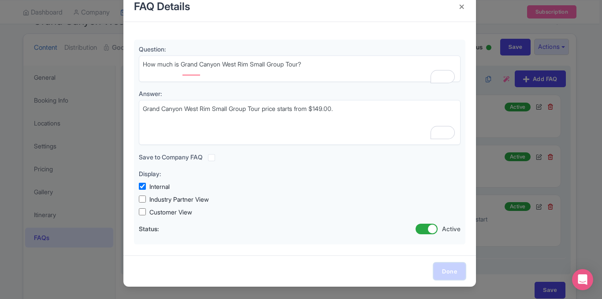
click at [449, 269] on link "Done" at bounding box center [450, 271] width 32 height 17
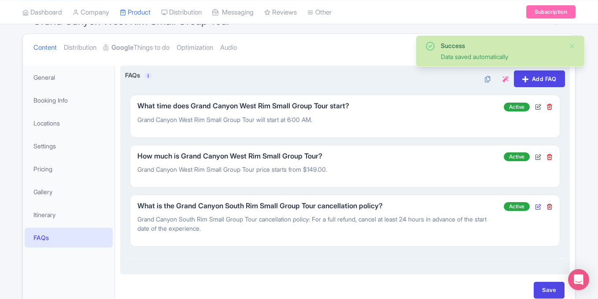
click at [540, 204] on icon at bounding box center [538, 207] width 6 height 6
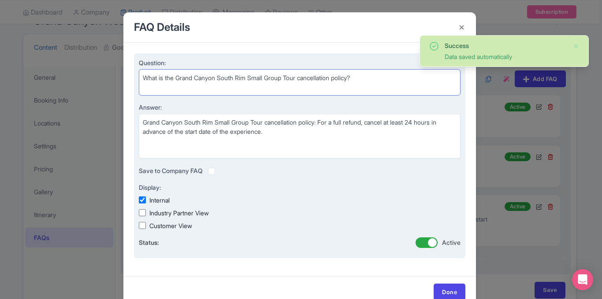
click at [225, 76] on textarea "What is the Grand Canyon South Rim Small Group Tour cancellation policy?" at bounding box center [300, 82] width 322 height 26
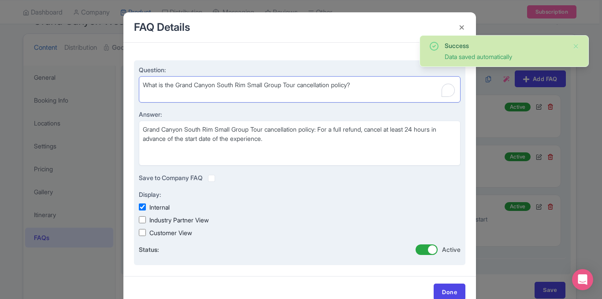
click at [225, 76] on textarea "What is the Grand Canyon South Rim Small Group Tour cancellation policy?" at bounding box center [300, 89] width 322 height 26
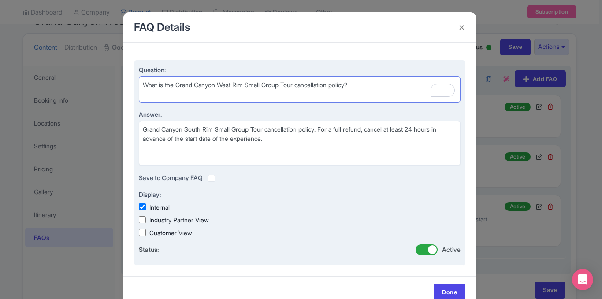
type textarea "What is the Grand Canyon West Rim Small Group Tour cancellation policy?"
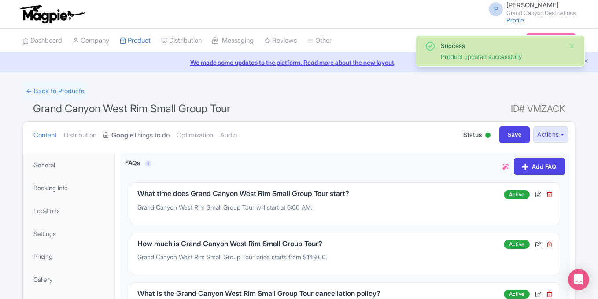
click at [154, 233] on div "FAQ Details Question: How much is Grand Canyon West Rim Small Group Tour? Answe…" at bounding box center [345, 254] width 430 height 43
click at [134, 138] on strong "Google" at bounding box center [123, 135] width 22 height 10
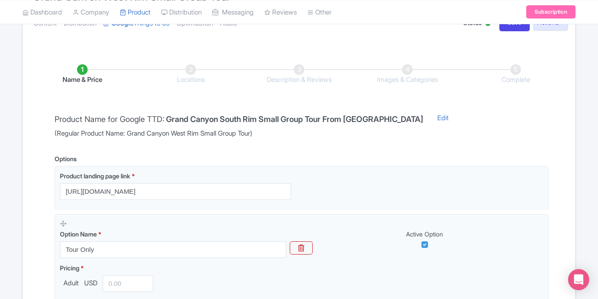
scroll to position [113, 0]
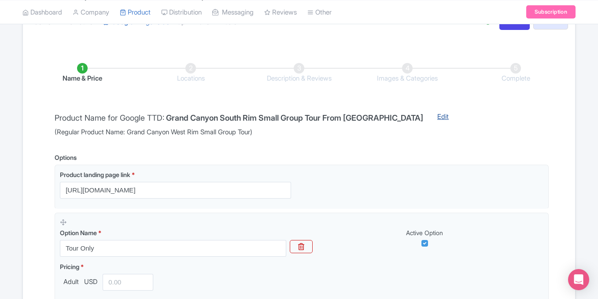
click at [429, 117] on link "Edit" at bounding box center [443, 125] width 29 height 26
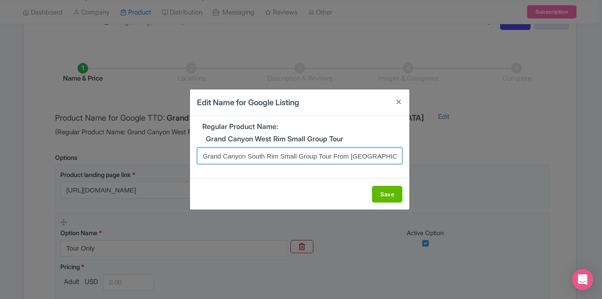
click at [259, 156] on input "Grand Canyon South Rim Small Group Tour From Las Vegas" at bounding box center [299, 156] width 205 height 17
type input "Grand Canyon West Rim Small Group Tour From Las Vegas"
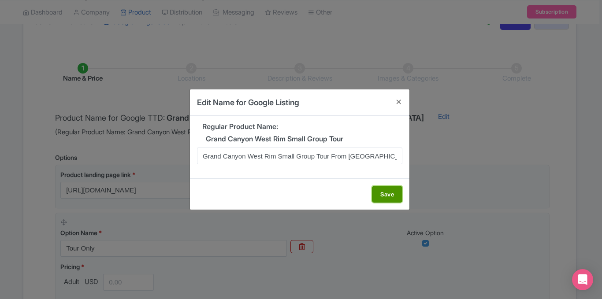
click at [381, 191] on button "Save" at bounding box center [387, 194] width 30 height 17
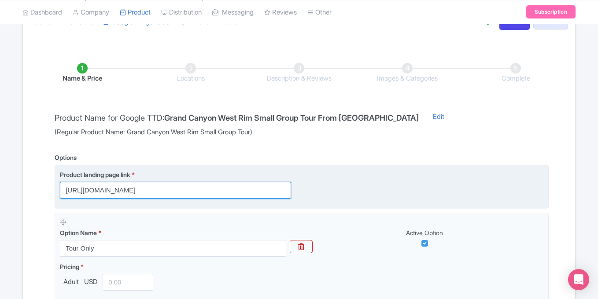
click at [144, 194] on input "https://www.grandcanyondestinations.com/grand-canyon-national-park/grand-canyon…" at bounding box center [175, 190] width 231 height 17
paste input "west-skywalk/grand-canyon-west"
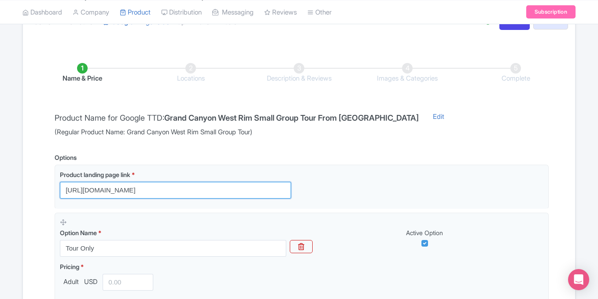
type input "https://www.grandcanyondestinations.com/grand-canyon-west-skywalk/grand-canyon-…"
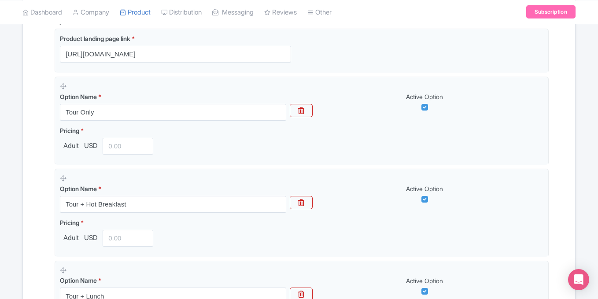
scroll to position [257, 0]
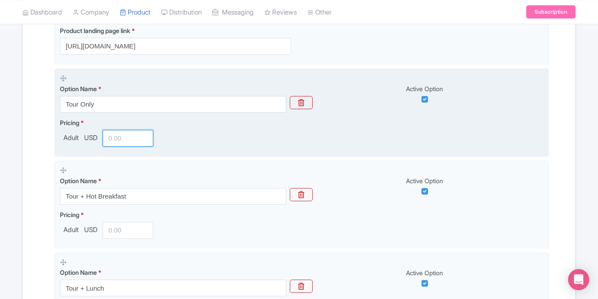
click at [115, 137] on input "number" at bounding box center [128, 138] width 51 height 17
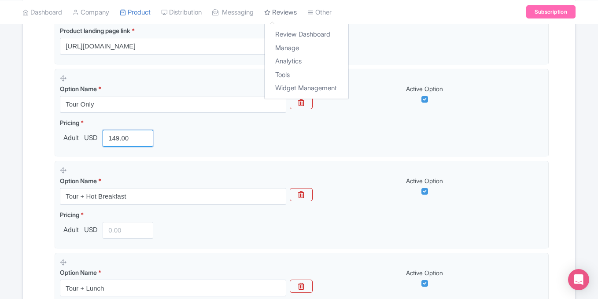
type input "149.00"
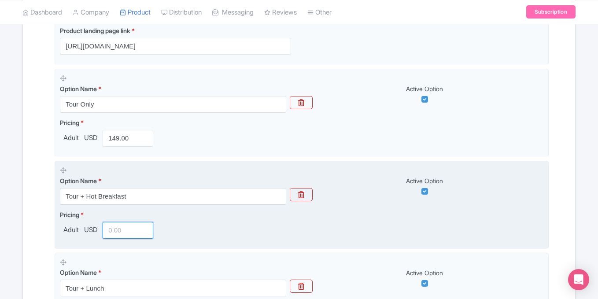
click at [117, 230] on input "number" at bounding box center [128, 230] width 51 height 17
type input "169.00"
click at [514, 190] on div "Active Option" at bounding box center [429, 185] width 227 height 19
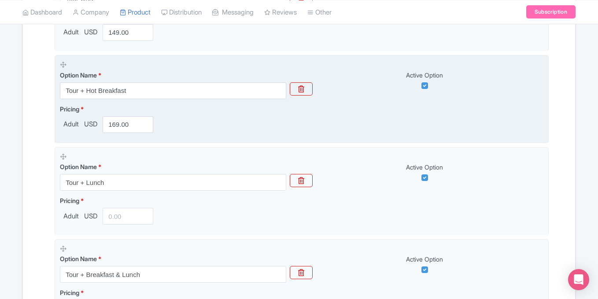
scroll to position [381, 0]
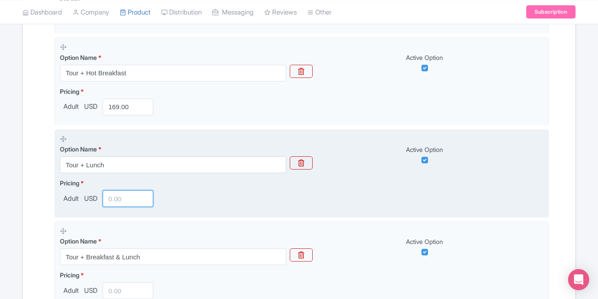
click at [130, 198] on input "number" at bounding box center [128, 198] width 51 height 17
click at [216, 201] on div "Pricing * Adult USD 159.00" at bounding box center [302, 192] width 484 height 29
type input "158.00"
click at [216, 192] on div "Pricing * Adult USD 158.00" at bounding box center [302, 192] width 484 height 29
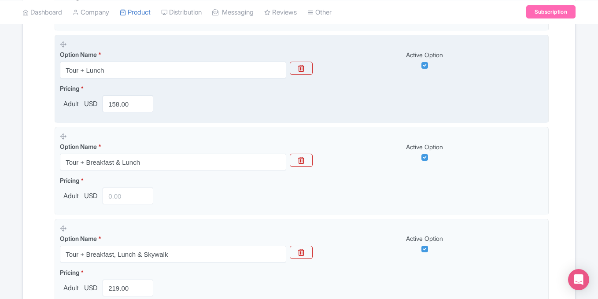
scroll to position [487, 0]
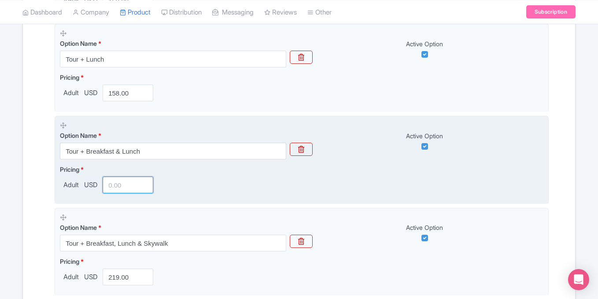
click at [122, 190] on input "number" at bounding box center [128, 185] width 51 height 17
click at [188, 182] on div "Pricing * Adult USD 179.00" at bounding box center [302, 179] width 484 height 29
type input "178.00"
click at [186, 178] on div "Pricing * Adult USD 178.00" at bounding box center [302, 179] width 484 height 29
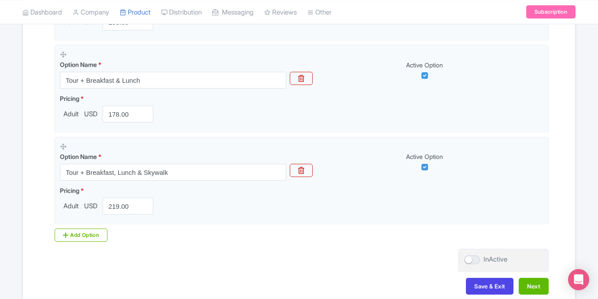
scroll to position [606, 0]
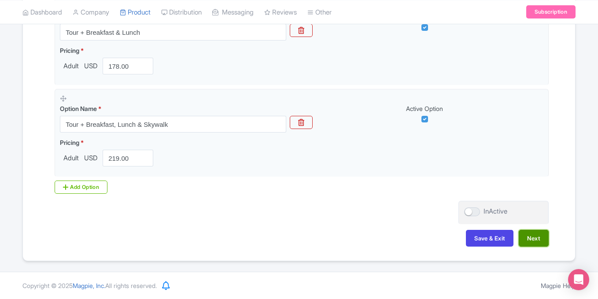
click at [541, 235] on button "Next" at bounding box center [534, 238] width 30 height 17
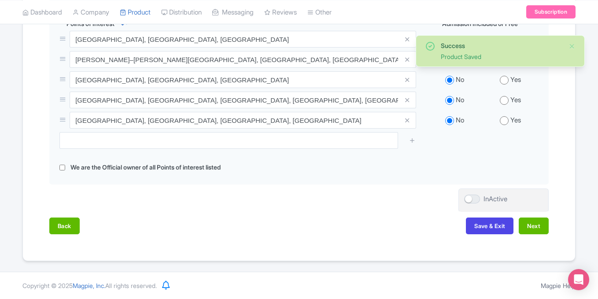
scroll to position [351, 0]
click at [480, 199] on div at bounding box center [473, 199] width 16 height 9
click at [470, 199] on input "InActive" at bounding box center [468, 200] width 6 height 6
checkbox input "true"
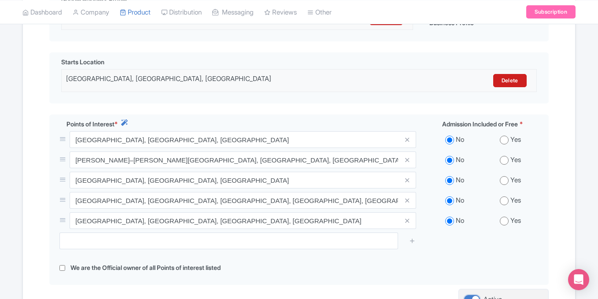
scroll to position [252, 0]
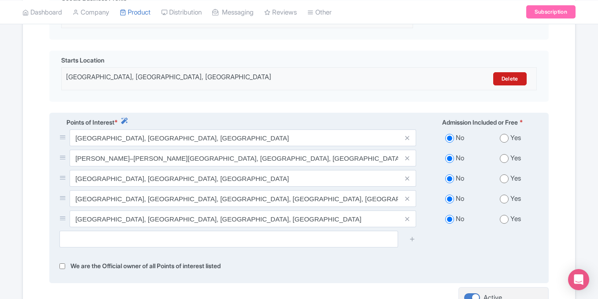
click at [506, 139] on input "radio" at bounding box center [504, 138] width 9 height 9
radio input "true"
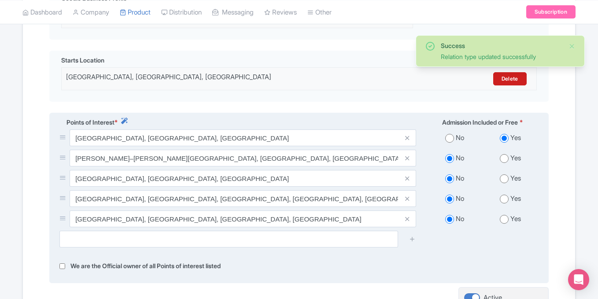
click at [502, 159] on input "radio" at bounding box center [504, 158] width 9 height 9
radio input "true"
click at [503, 178] on input "radio" at bounding box center [504, 179] width 9 height 9
radio input "true"
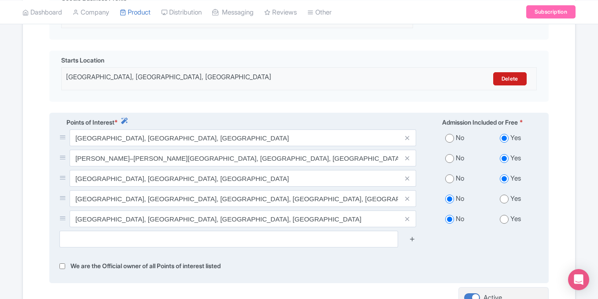
click at [412, 240] on icon at bounding box center [412, 239] width 7 height 7
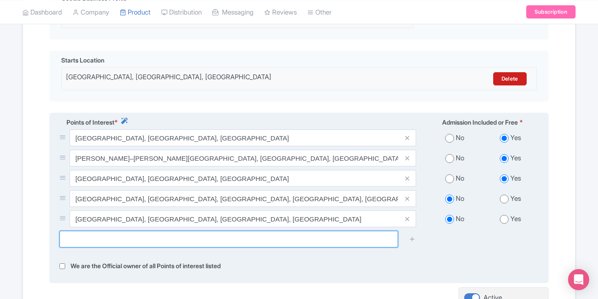
click at [342, 239] on input "text" at bounding box center [228, 239] width 339 height 17
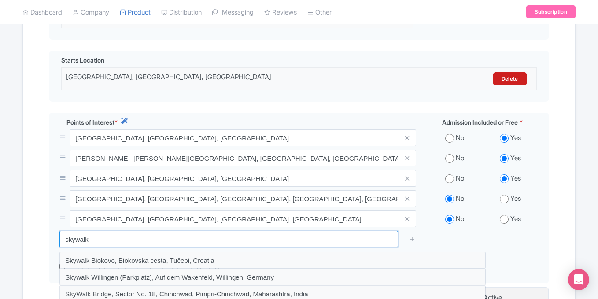
drag, startPoint x: 107, startPoint y: 239, endPoint x: 0, endPoint y: 232, distance: 106.9
click at [0, 232] on div "Success Relation type updated successfully ← Back to Products Grand Canyon West…" at bounding box center [299, 95] width 598 height 529
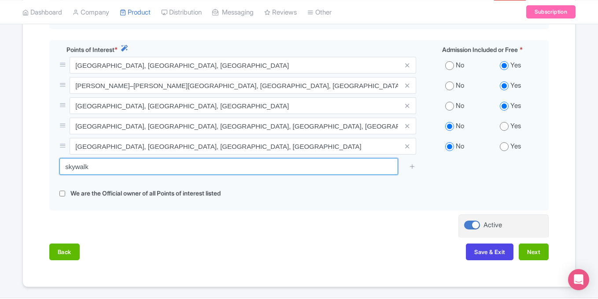
scroll to position [328, 0]
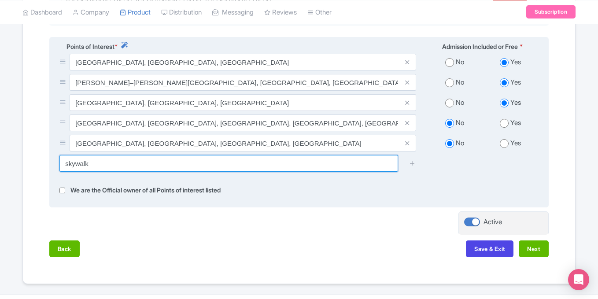
type input "skywalk"
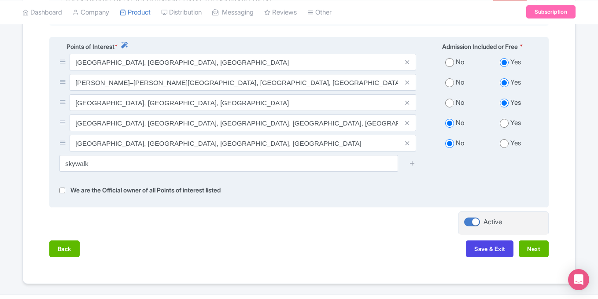
click at [506, 123] on input "radio" at bounding box center [504, 123] width 9 height 9
radio input "true"
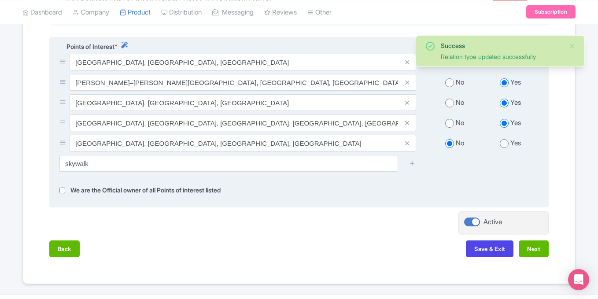
click at [503, 143] on input "radio" at bounding box center [504, 143] width 9 height 9
radio input "true"
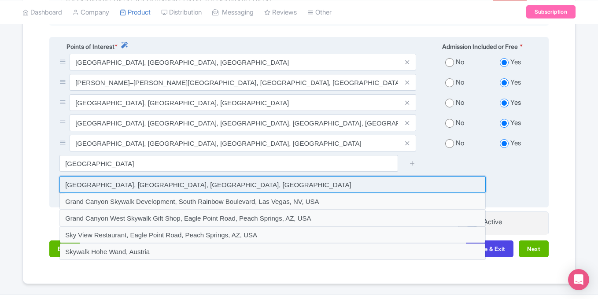
click at [256, 182] on input at bounding box center [272, 184] width 427 height 17
type input "Grand Canyon Skywalk, Peach Springs, AZ, USA"
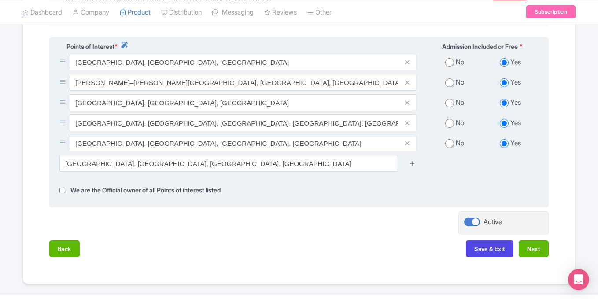
click at [411, 162] on icon at bounding box center [412, 163] width 7 height 7
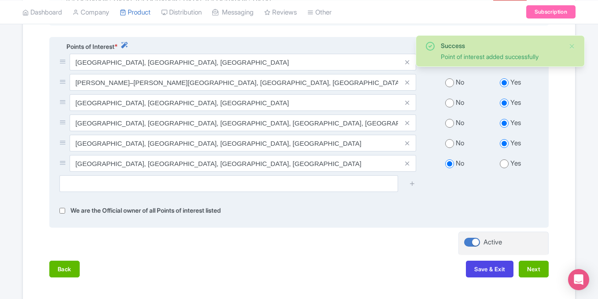
scroll to position [371, 0]
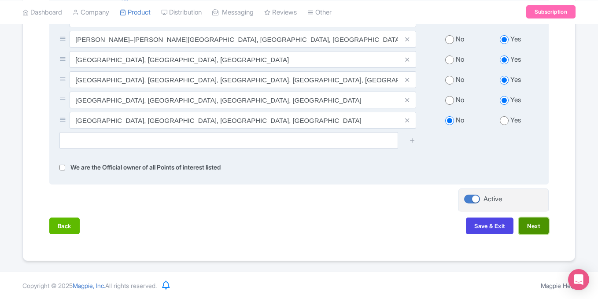
click at [524, 223] on button "Next" at bounding box center [534, 226] width 30 height 17
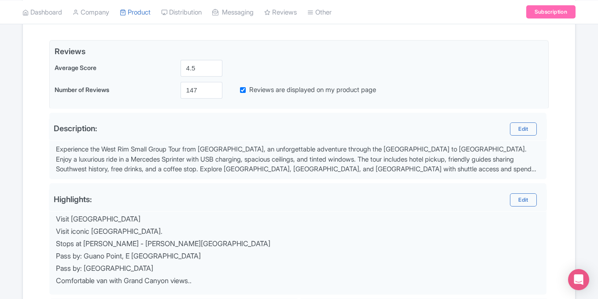
scroll to position [389, 0]
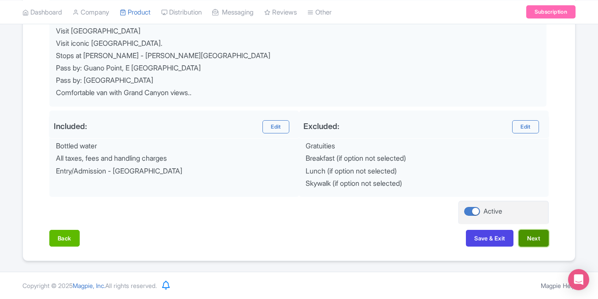
click at [523, 240] on button "Next" at bounding box center [534, 238] width 30 height 17
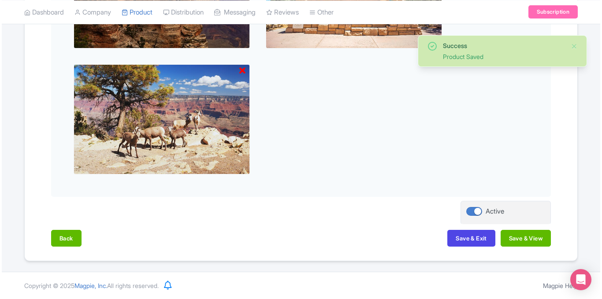
scroll to position [513, 0]
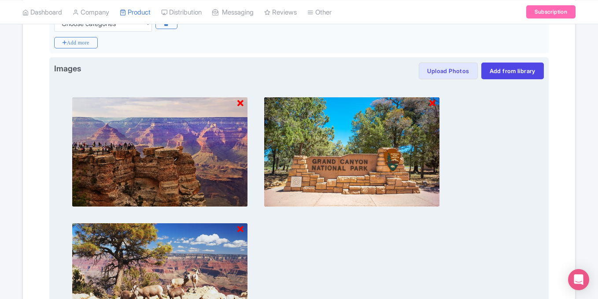
click at [240, 102] on icon at bounding box center [241, 103] width 6 height 9
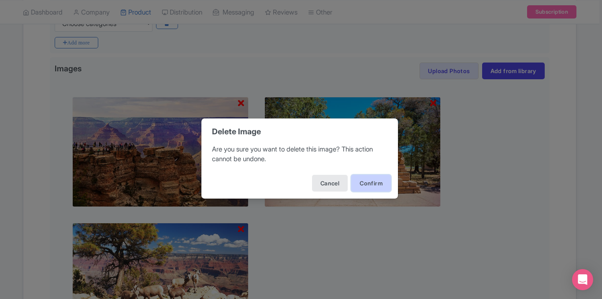
click at [364, 181] on button "Confirm" at bounding box center [371, 183] width 40 height 17
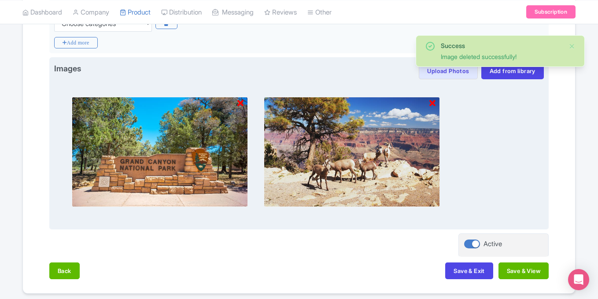
click at [242, 104] on icon at bounding box center [241, 103] width 6 height 9
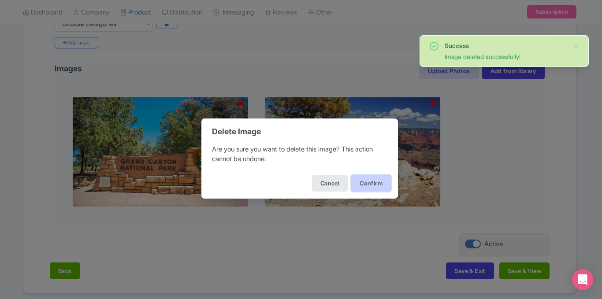
click at [364, 176] on button "Confirm" at bounding box center [371, 183] width 40 height 17
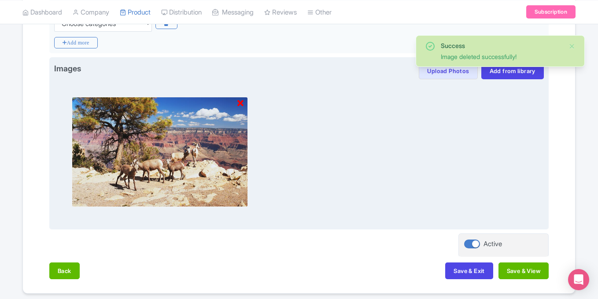
click at [240, 102] on icon at bounding box center [241, 103] width 6 height 9
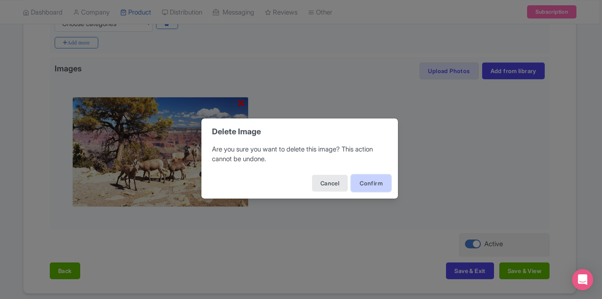
click at [371, 178] on button "Confirm" at bounding box center [371, 183] width 40 height 17
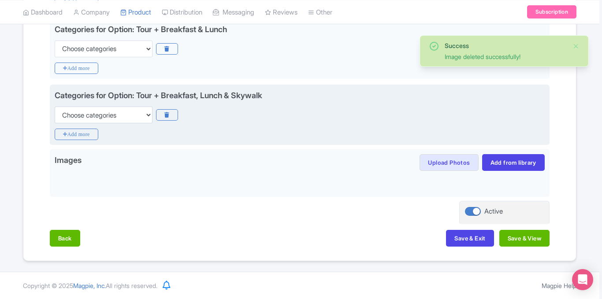
scroll to position [421, 0]
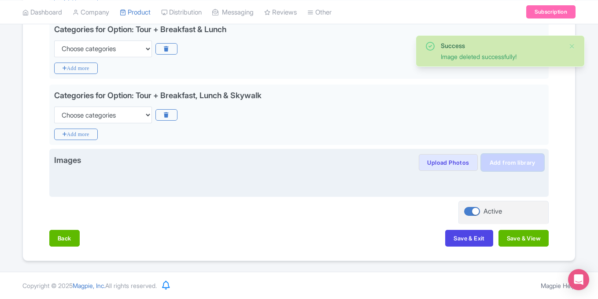
click at [494, 160] on link "Add from library" at bounding box center [513, 162] width 63 height 17
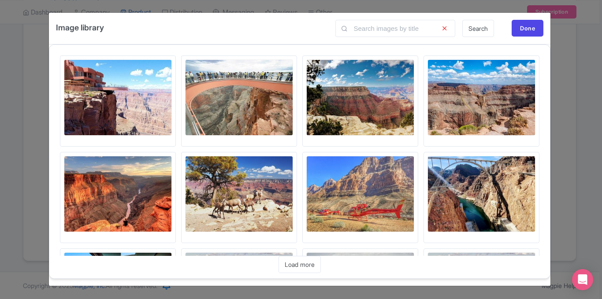
click at [93, 71] on img at bounding box center [118, 97] width 108 height 76
click at [245, 96] on img at bounding box center [239, 97] width 108 height 76
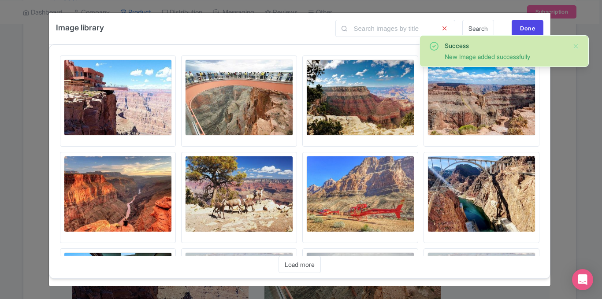
click at [367, 110] on img at bounding box center [360, 97] width 108 height 76
click at [457, 116] on img at bounding box center [481, 97] width 108 height 76
click at [128, 196] on img at bounding box center [118, 194] width 108 height 76
click at [541, 148] on div "Upload Photos Upload Photos Upload Photos Upload Photos Upload Photos Upload Ph…" at bounding box center [299, 199] width 501 height 309
drag, startPoint x: 550, startPoint y: 136, endPoint x: 549, endPoint y: 146, distance: 9.8
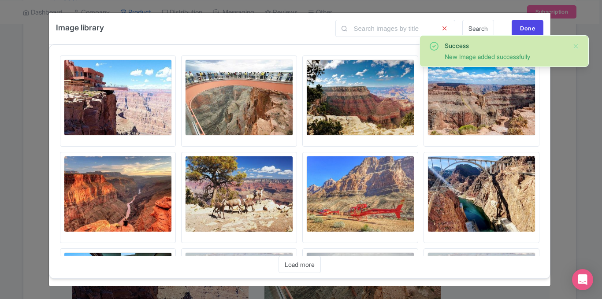
click at [549, 146] on div "Image library Search Done Upload Photos Upload Photos Upload Photos Upload Phot…" at bounding box center [299, 149] width 502 height 274
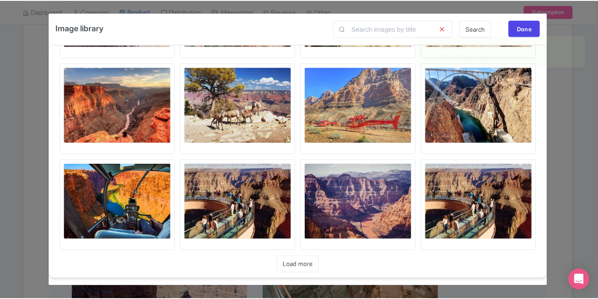
scroll to position [98, 0]
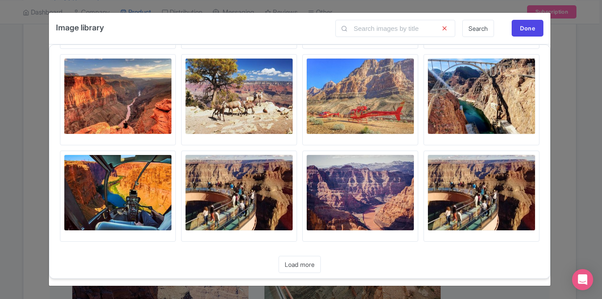
click at [243, 186] on img at bounding box center [239, 193] width 108 height 76
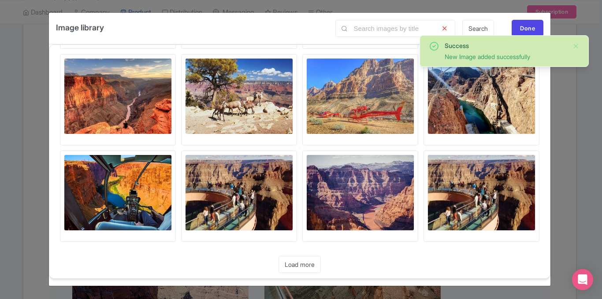
click at [357, 188] on img at bounding box center [360, 193] width 108 height 76
click at [472, 206] on img at bounding box center [481, 193] width 108 height 76
click at [525, 28] on div "Done" at bounding box center [528, 28] width 32 height 17
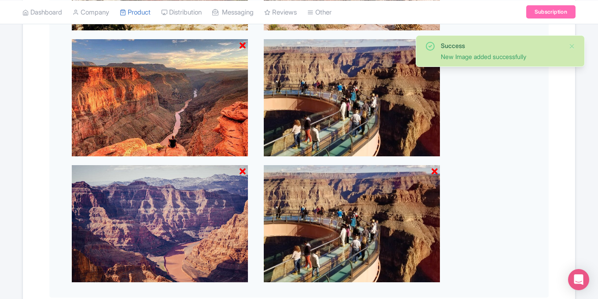
scroll to position [923, 0]
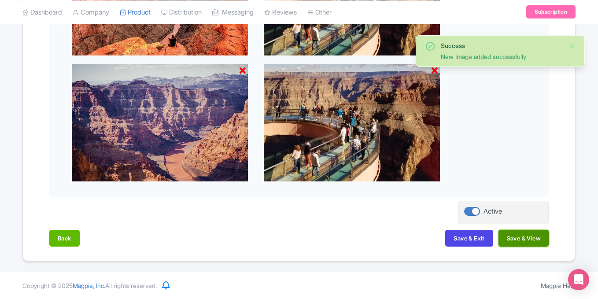
click at [508, 237] on button "Save & View" at bounding box center [524, 238] width 50 height 17
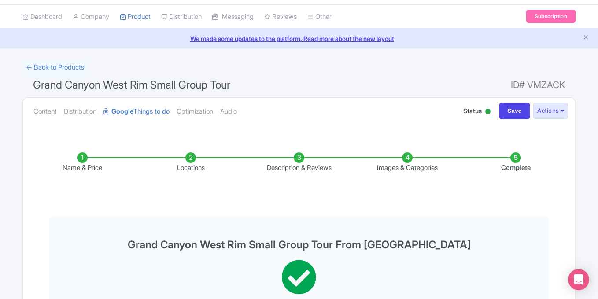
scroll to position [19, 0]
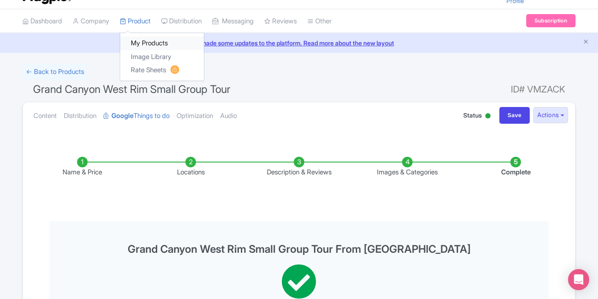
click at [138, 39] on link "My Products" at bounding box center [162, 44] width 84 height 14
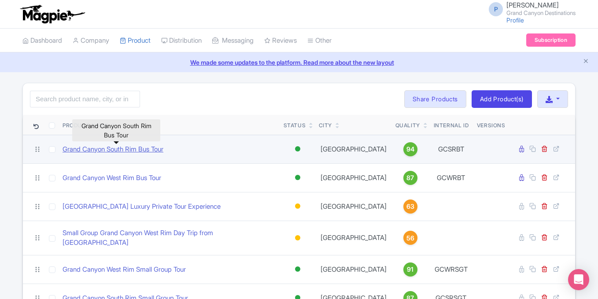
click at [155, 150] on link "Grand Canyon South Rim Bus Tour" at bounding box center [113, 150] width 101 height 10
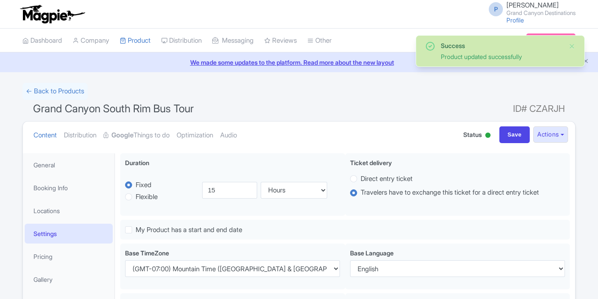
select select
click at [170, 134] on link "Google Things to do" at bounding box center [137, 136] width 66 height 28
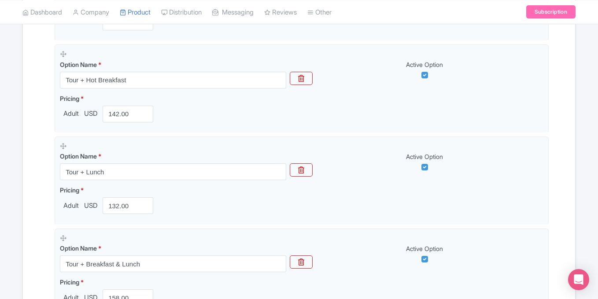
scroll to position [513, 0]
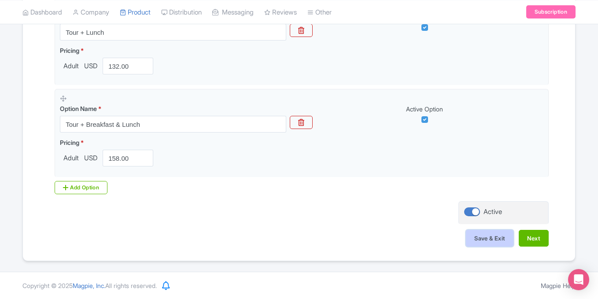
click at [472, 241] on button "Save & Exit" at bounding box center [490, 238] width 48 height 17
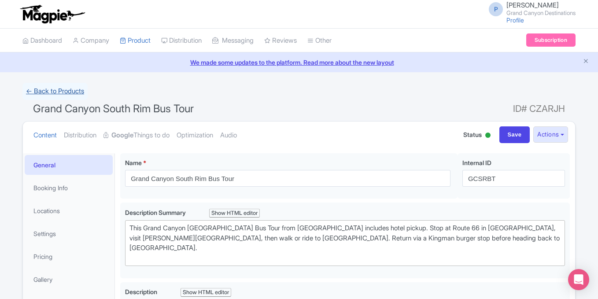
click at [51, 93] on link "← Back to Products" at bounding box center [54, 91] width 65 height 17
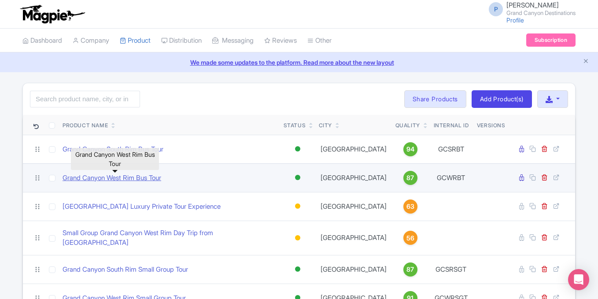
click at [79, 180] on link "Grand Canyon West Rim Bus Tour" at bounding box center [112, 178] width 99 height 10
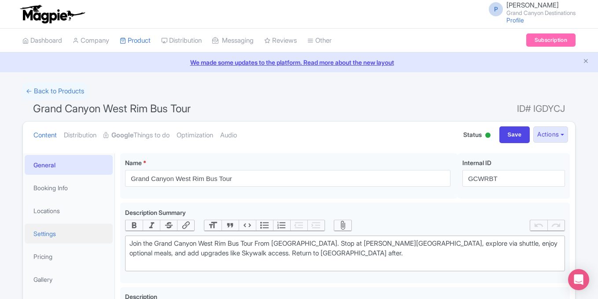
click at [60, 229] on link "Settings" at bounding box center [69, 234] width 88 height 20
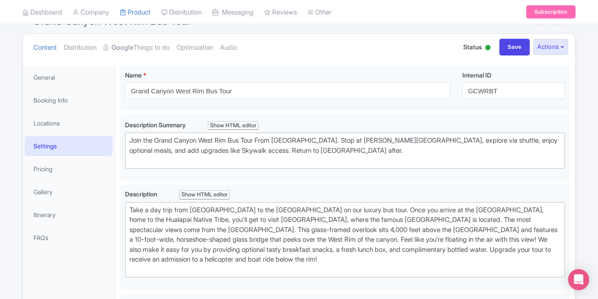
scroll to position [89, 0]
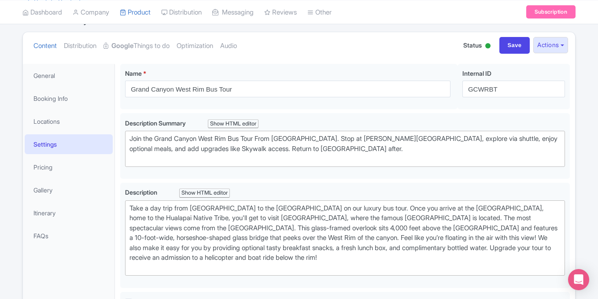
click at [102, 142] on link "Settings" at bounding box center [69, 144] width 88 height 20
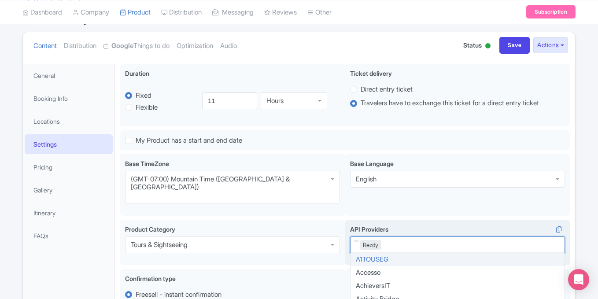
click at [415, 237] on div "Rezdy" at bounding box center [457, 245] width 215 height 17
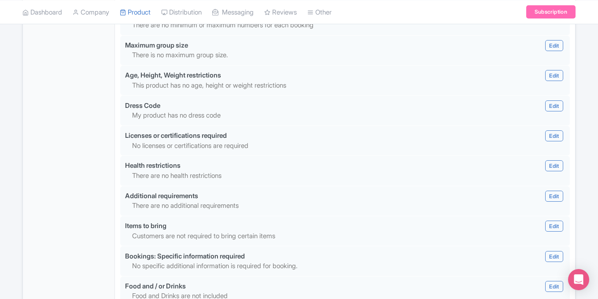
scroll to position [848, 0]
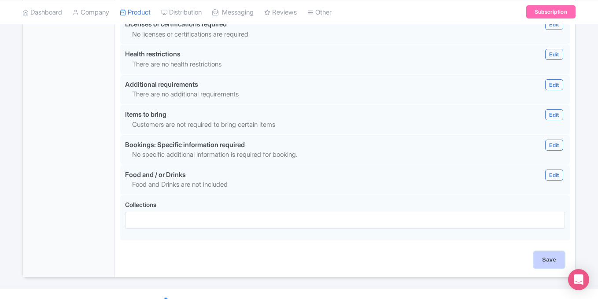
click at [537, 252] on input "Save" at bounding box center [549, 260] width 31 height 17
type input "Saving..."
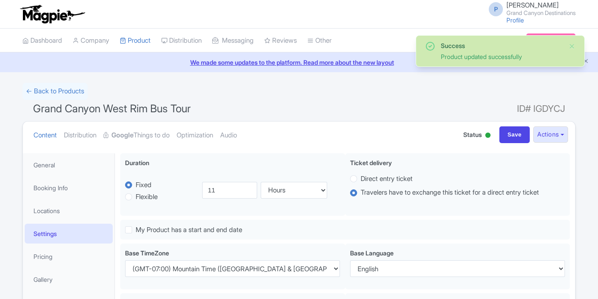
select select
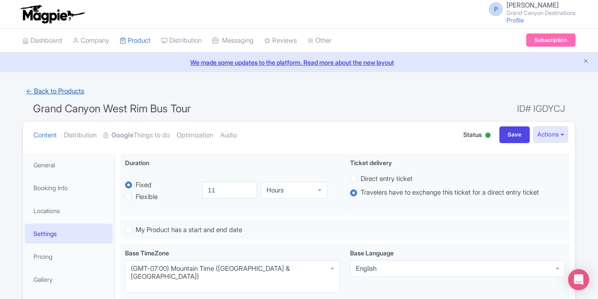
click at [69, 92] on link "← Back to Products" at bounding box center [54, 91] width 65 height 17
click at [150, 138] on link "Google Things to do" at bounding box center [137, 136] width 66 height 28
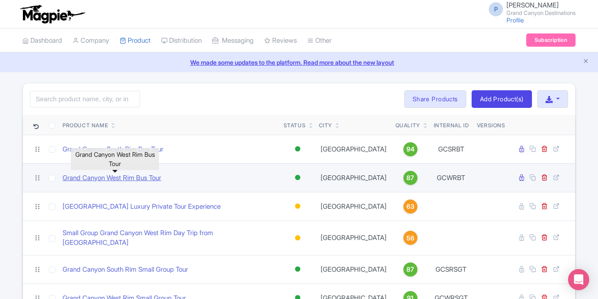
click at [141, 177] on link "Grand Canyon West Rim Bus Tour" at bounding box center [112, 178] width 99 height 10
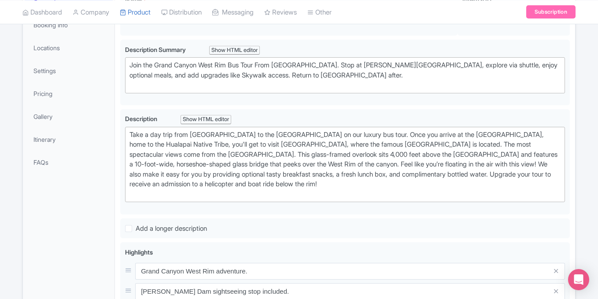
scroll to position [78, 0]
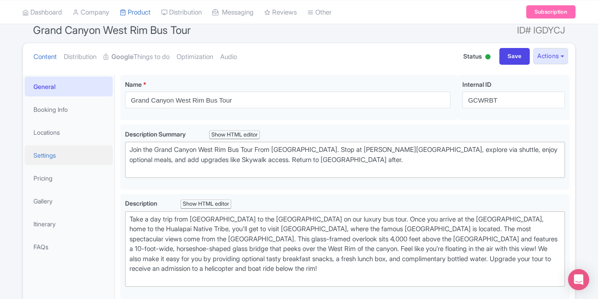
click at [62, 158] on link "Settings" at bounding box center [69, 155] width 88 height 20
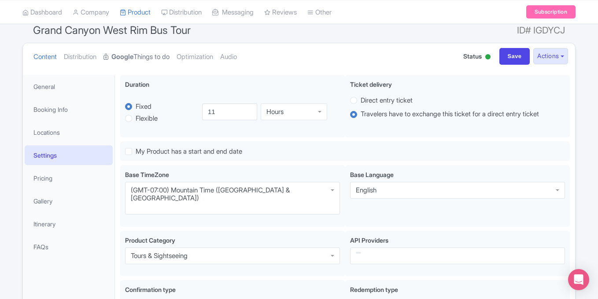
click at [164, 59] on link "Google Things to do" at bounding box center [137, 57] width 66 height 28
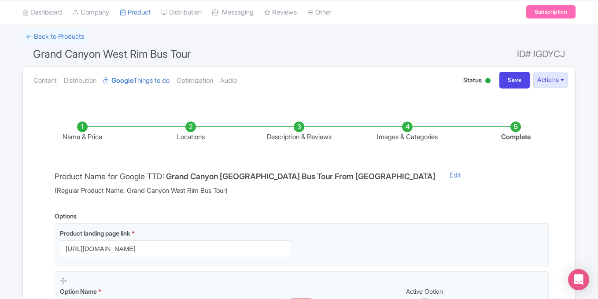
scroll to position [0, 0]
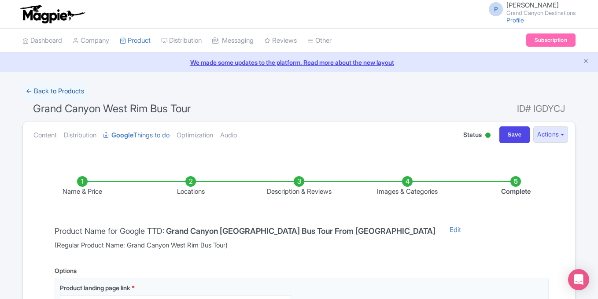
click at [51, 92] on link "← Back to Products" at bounding box center [54, 91] width 65 height 17
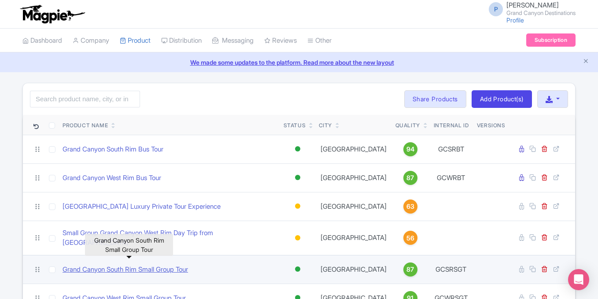
click at [104, 265] on link "Grand Canyon South Rim Small Group Tour" at bounding box center [126, 270] width 126 height 10
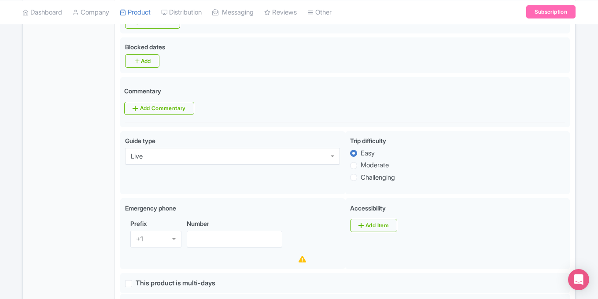
scroll to position [424, 0]
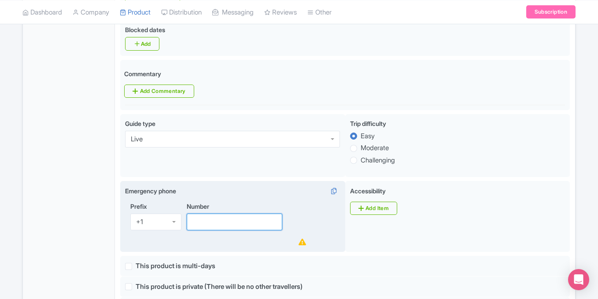
click at [229, 214] on input "Number" at bounding box center [235, 222] width 96 height 17
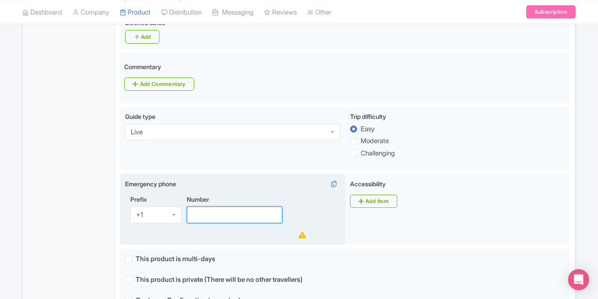
paste input "702-888-1883"
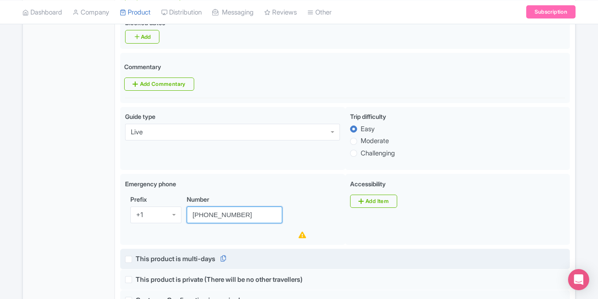
type input "[PHONE_NUMBER]"
click at [329, 254] on div "false This product is multi-days" at bounding box center [345, 259] width 440 height 10
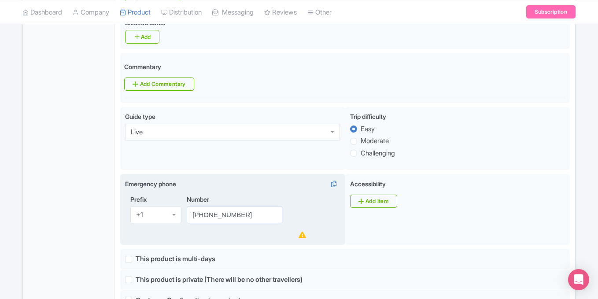
click at [332, 214] on div "Prefix +1 +1 Number 702-888-1883" at bounding box center [232, 218] width 215 height 46
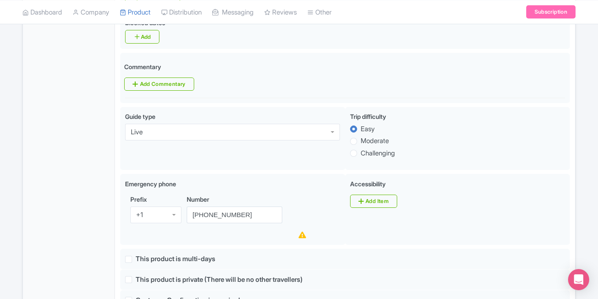
scroll to position [848, 0]
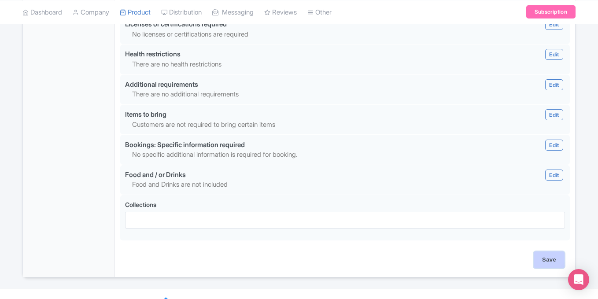
click at [554, 252] on input "Save" at bounding box center [549, 260] width 31 height 17
type input "Saving..."
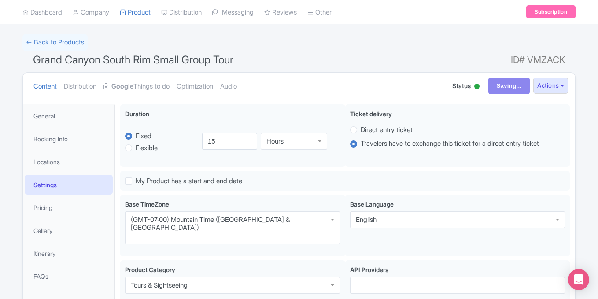
scroll to position [42, 0]
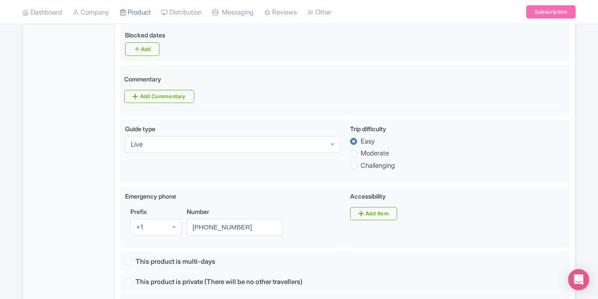
scroll to position [417, 0]
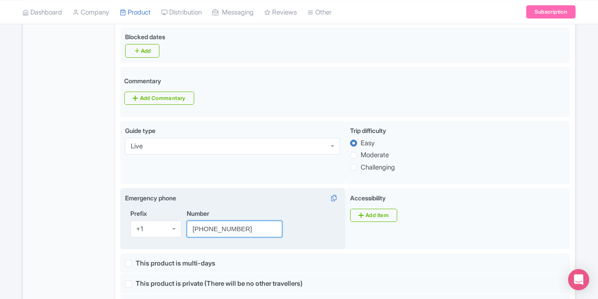
click at [249, 221] on input "[PHONE_NUMBER]" at bounding box center [235, 229] width 96 height 17
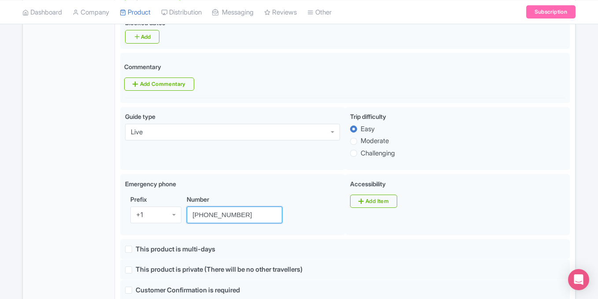
scroll to position [838, 0]
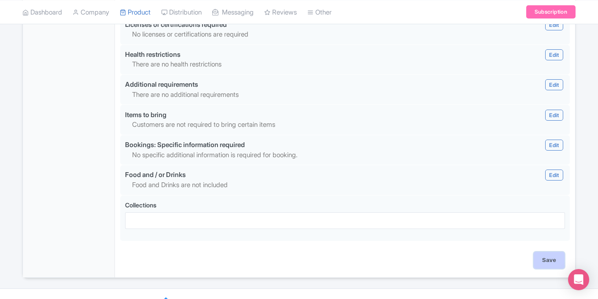
click at [541, 252] on input "Save" at bounding box center [549, 260] width 31 height 17
type input "Saving..."
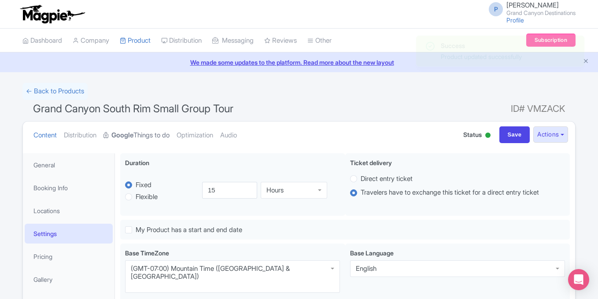
click at [142, 134] on link "Google Things to do" at bounding box center [137, 136] width 66 height 28
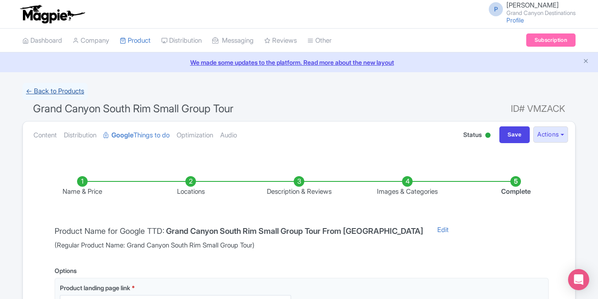
click at [71, 91] on link "← Back to Products" at bounding box center [54, 91] width 65 height 17
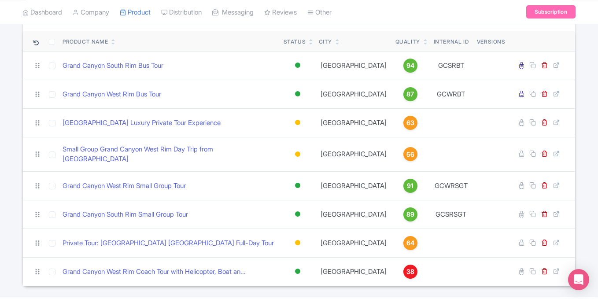
scroll to position [86, 0]
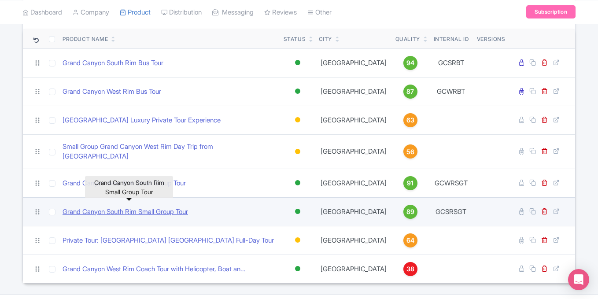
click at [154, 207] on link "Grand Canyon South Rim Small Group Tour" at bounding box center [126, 212] width 126 height 10
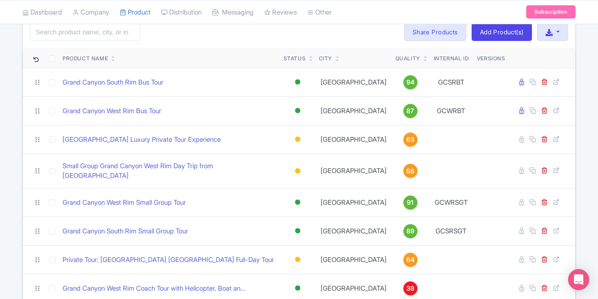
scroll to position [68, 0]
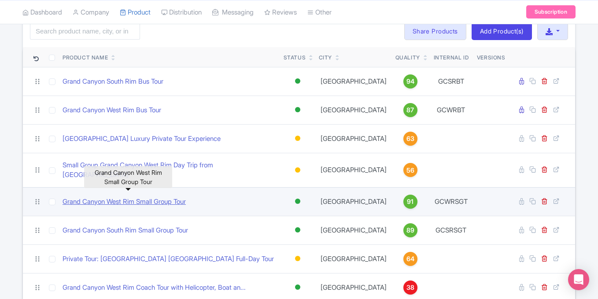
click at [150, 199] on link "Grand Canyon West Rim Small Group Tour" at bounding box center [124, 202] width 123 height 10
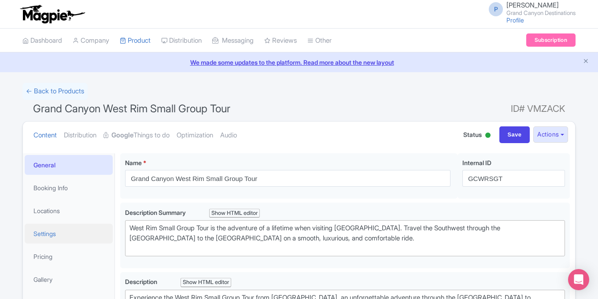
click at [58, 233] on link "Settings" at bounding box center [69, 234] width 88 height 20
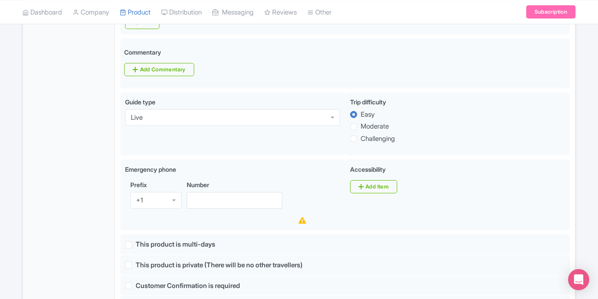
scroll to position [451, 0]
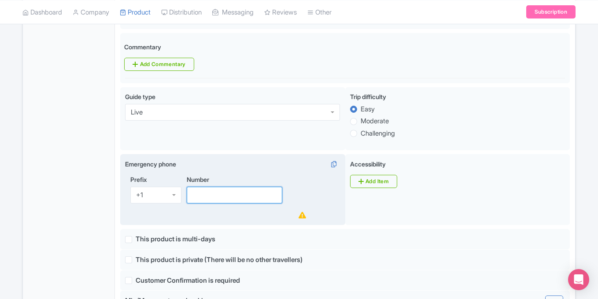
click at [230, 187] on input "Number" at bounding box center [235, 195] width 96 height 17
paste input "[PHONE_NUMBER]"
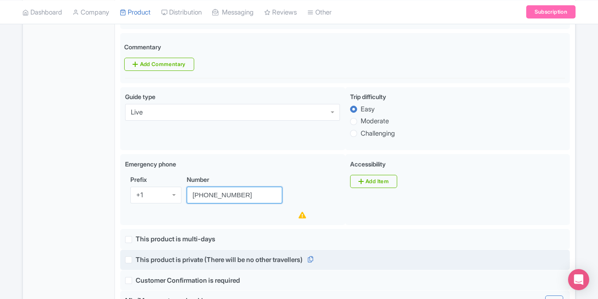
type input "[PHONE_NUMBER]"
click at [464, 255] on div "This product is private (There will be no other travellers)" at bounding box center [345, 260] width 440 height 10
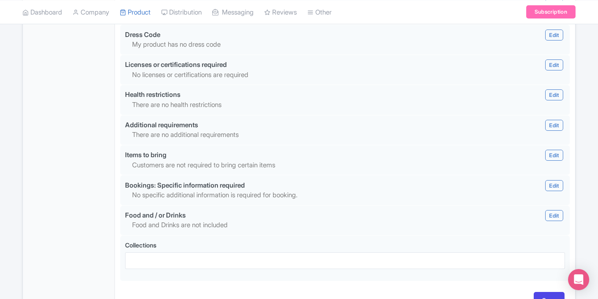
scroll to position [848, 0]
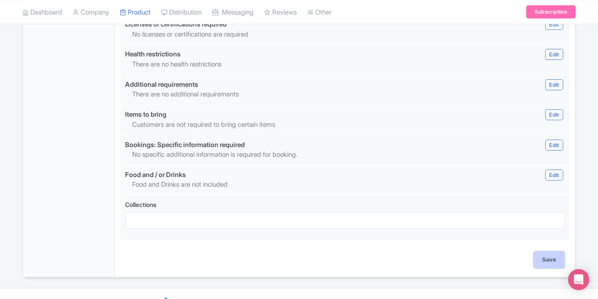
click at [555, 252] on input "Save" at bounding box center [549, 260] width 31 height 17
type input "Saving..."
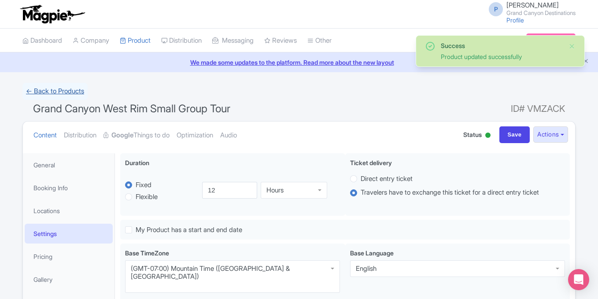
click at [59, 89] on link "← Back to Products" at bounding box center [54, 91] width 65 height 17
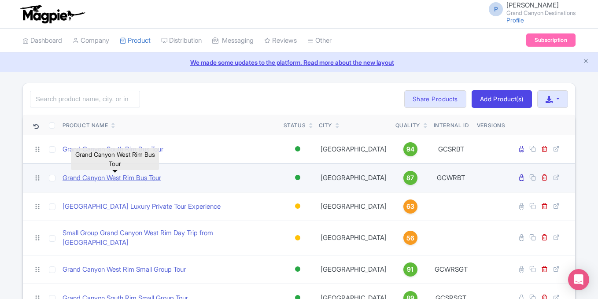
click at [138, 181] on link "Grand Canyon West Rim Bus Tour" at bounding box center [112, 178] width 99 height 10
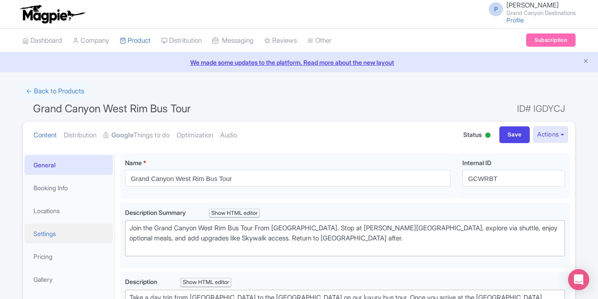
click at [58, 236] on link "Settings" at bounding box center [69, 234] width 88 height 20
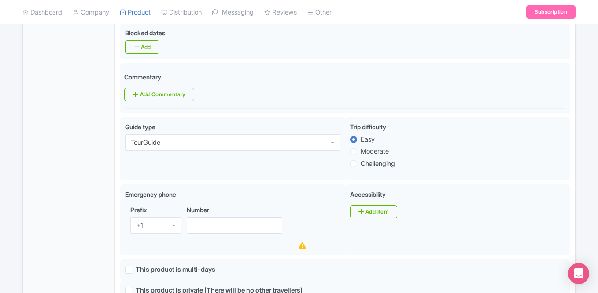
scroll to position [430, 0]
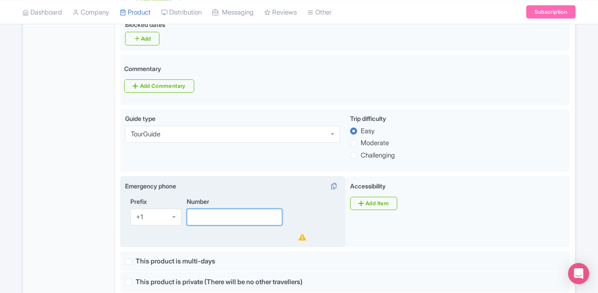
click at [217, 208] on input "Number" at bounding box center [235, 216] width 96 height 17
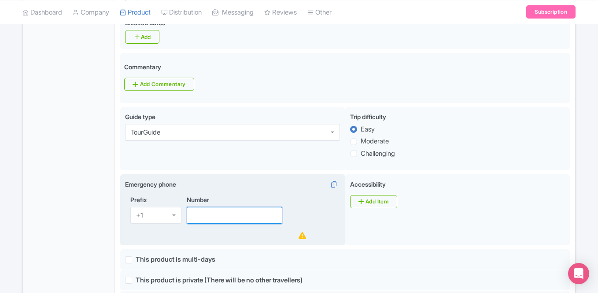
paste input "702-888-1883"
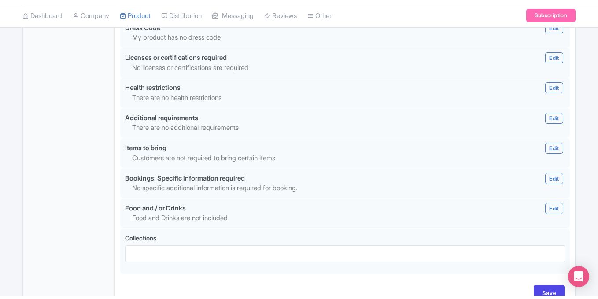
scroll to position [840, 0]
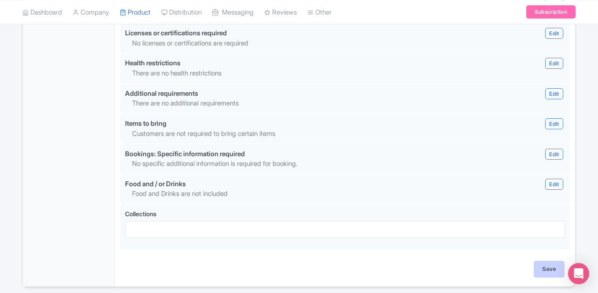
type input "[PHONE_NUMBER]"
click at [543, 260] on input "Save" at bounding box center [549, 268] width 31 height 17
type input "Saving..."
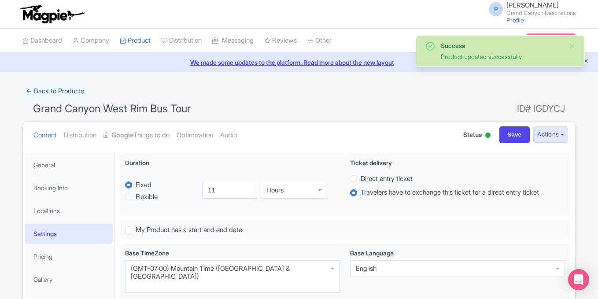
click at [63, 93] on link "← Back to Products" at bounding box center [54, 91] width 65 height 17
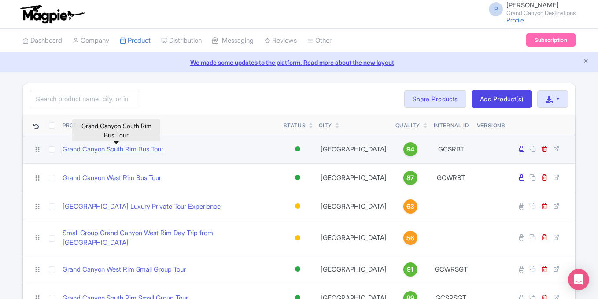
click at [141, 150] on link "Grand Canyon South Rim Bus Tour" at bounding box center [113, 150] width 101 height 10
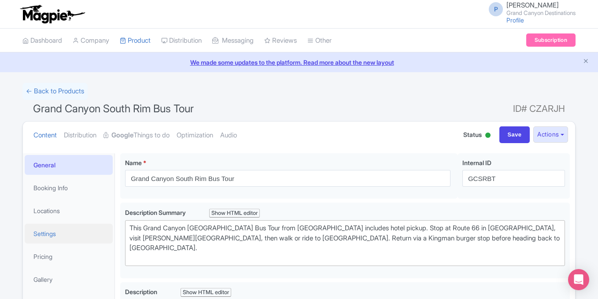
click at [52, 232] on link "Settings" at bounding box center [69, 234] width 88 height 20
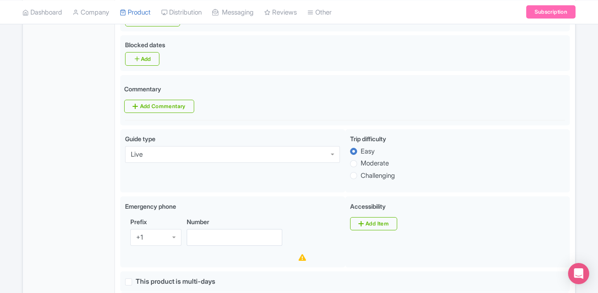
scroll to position [415, 0]
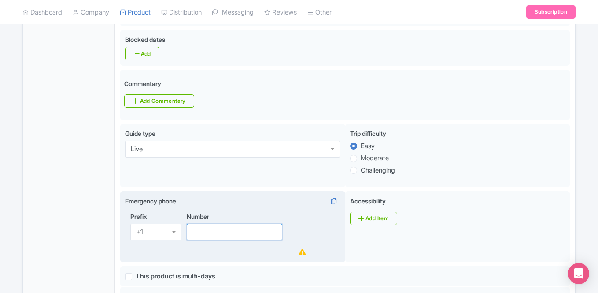
click at [257, 223] on input "Number" at bounding box center [235, 231] width 96 height 17
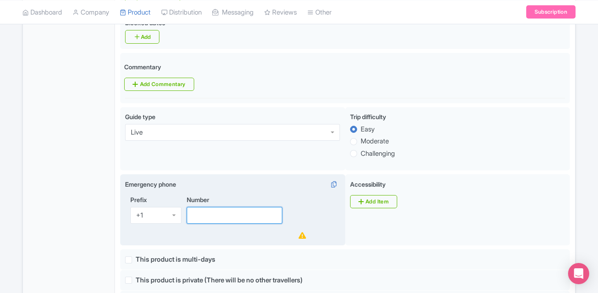
paste input "[PHONE_NUMBER]"
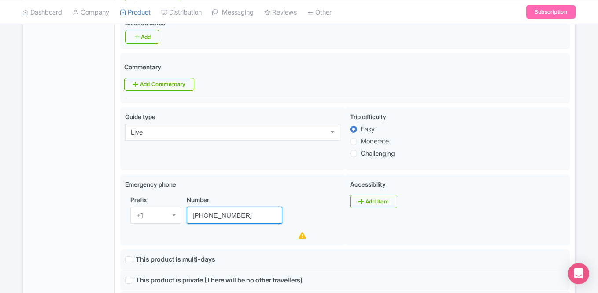
type input "[PHONE_NUMBER]"
click at [590, 155] on div "← Back to Products Grand Canyon South Rim Bus Tour ID# CZARJH Content Distribut…" at bounding box center [299, 172] width 598 height 1043
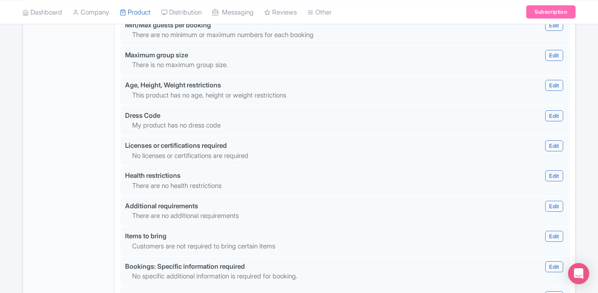
scroll to position [855, 0]
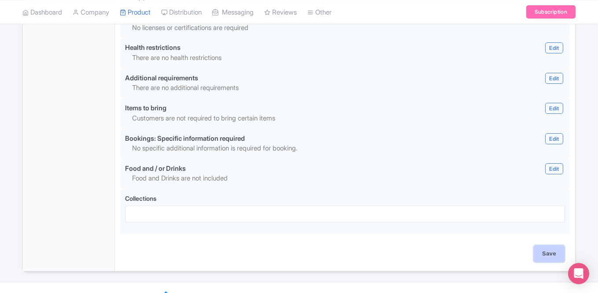
click at [552, 245] on input "Save" at bounding box center [549, 253] width 31 height 17
type input "Saving..."
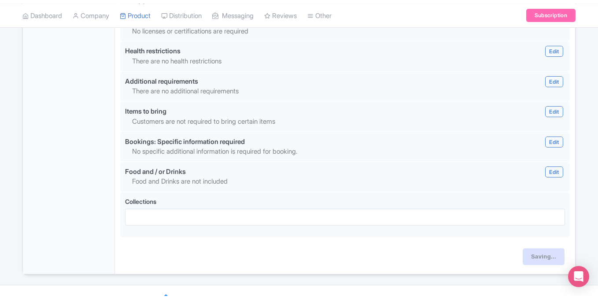
scroll to position [848, 0]
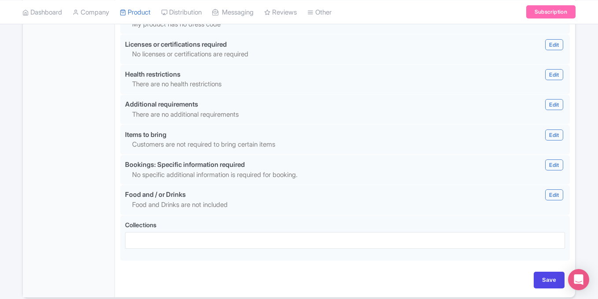
scroll to position [838, 0]
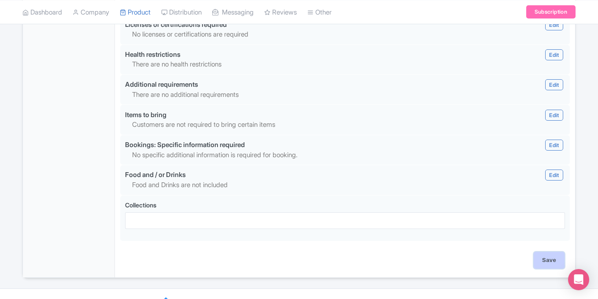
click at [558, 252] on input "Save" at bounding box center [549, 260] width 31 height 17
type input "Saving..."
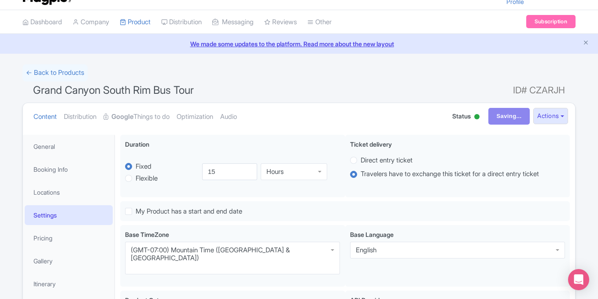
scroll to position [0, 0]
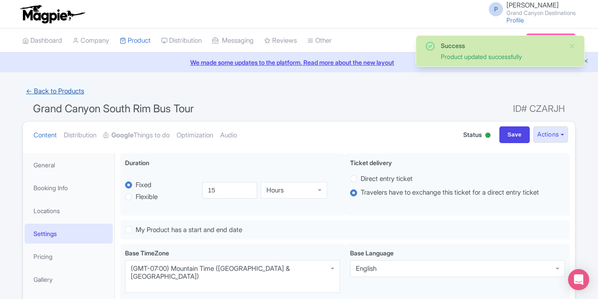
click at [60, 87] on link "← Back to Products" at bounding box center [54, 91] width 65 height 17
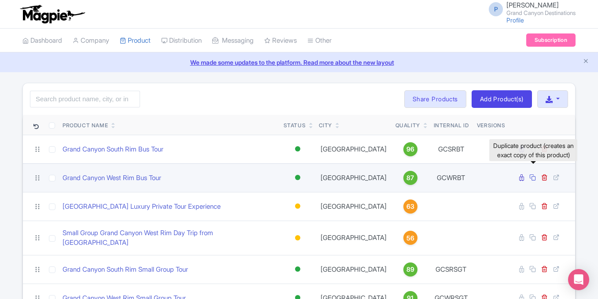
click at [534, 177] on icon at bounding box center [533, 177] width 7 height 7
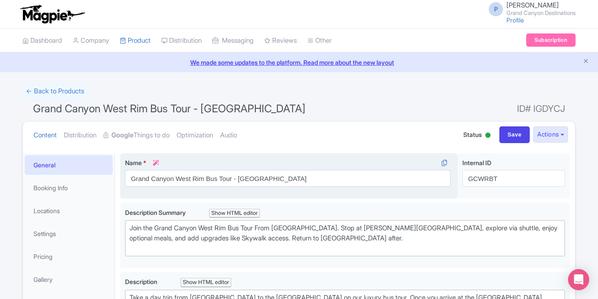
type trix-editor "<div>Take a day trip from [GEOGRAPHIC_DATA] to the [GEOGRAPHIC_DATA] on our lux…"
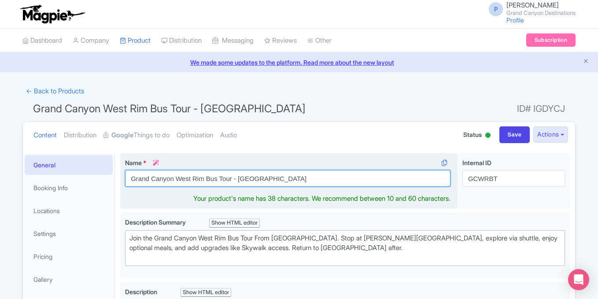
click at [311, 176] on input "Grand Canyon West Rim Bus Tour - Clone" at bounding box center [288, 178] width 326 height 17
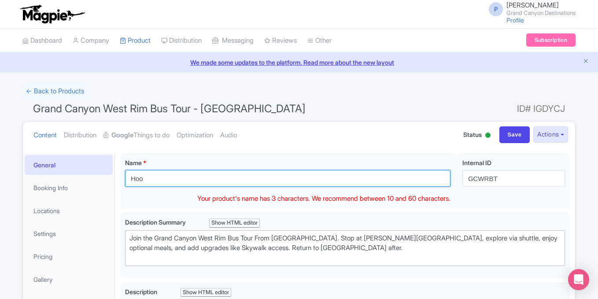
paste input "ver Dam & Red Rock Canyon Combo Tour"
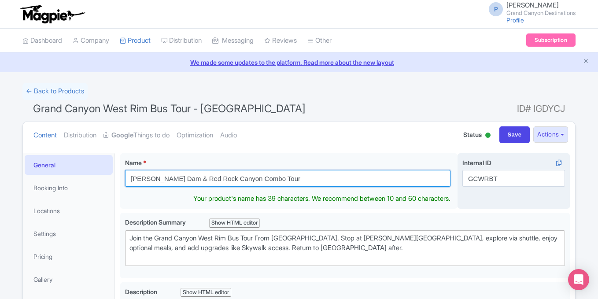
type input "[PERSON_NAME] Dam & Red Rock Canyon Combo Tour"
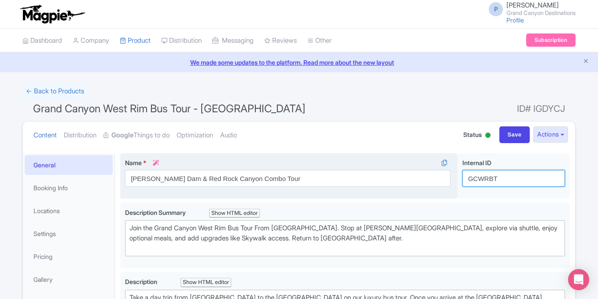
drag, startPoint x: 509, startPoint y: 176, endPoint x: 368, endPoint y: 179, distance: 141.9
click at [368, 179] on div "Grand Canyon West Rim Bus Tour - Clone Name * i Hoover Dam & Red Rock Canyon Co…" at bounding box center [345, 177] width 450 height 49
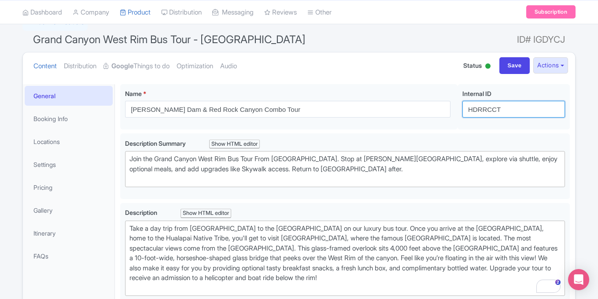
scroll to position [82, 0]
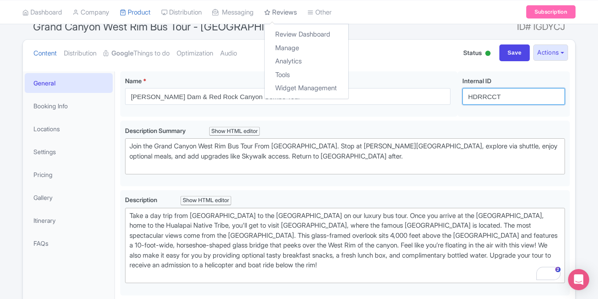
type input "HDRRCCT"
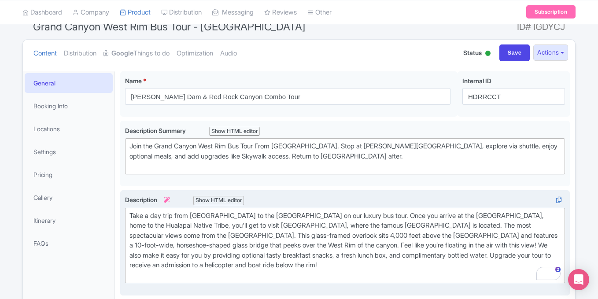
click at [261, 241] on div "Take a day trip from Las Vegas to the Grand Canyon West Rim on our luxury bus t…" at bounding box center [345, 246] width 431 height 70
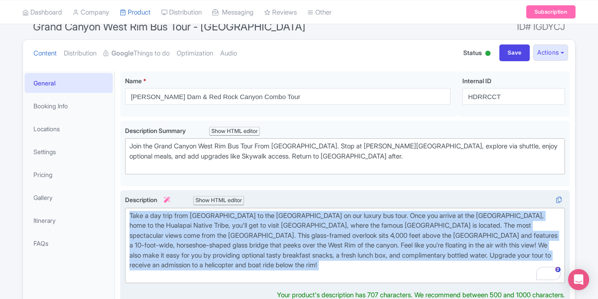
copy div "Take a day trip from Las Vegas to the Grand Canyon West Rim on our luxury bus t…"
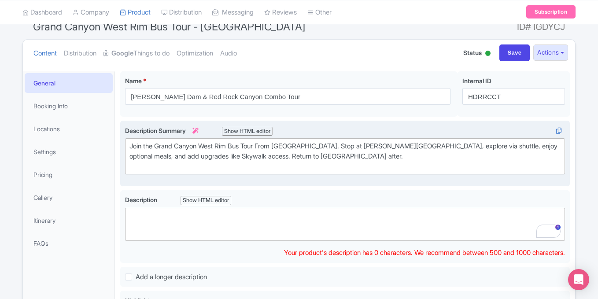
paste trix-editor "<div>Explore Nevada’s natural and man-made wonders with our Red Rock Canyon Com…"
type trix-editor "<div>Explore Nevada’s natural and man-made wonders with our Red Rock Canyon Com…"
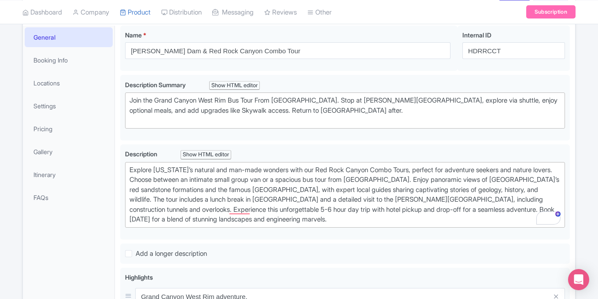
scroll to position [126, 0]
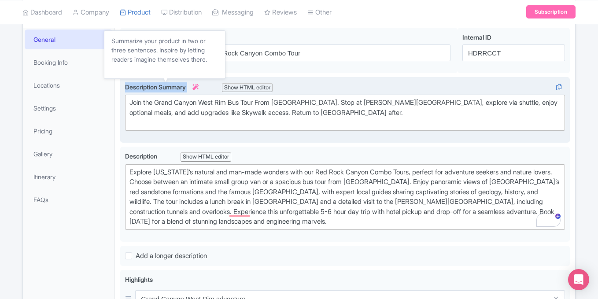
drag, startPoint x: 122, startPoint y: 83, endPoint x: 192, endPoint y: 85, distance: 69.7
click at [192, 85] on div "Join the Grand Canyon West Rim Bus Tour From Las Vegas. Stop at Hoover Dam, exp…" at bounding box center [345, 110] width 450 height 66
copy span "Description Summary"
click at [315, 115] on div "Join the Grand Canyon West Rim Bus Tour From Las Vegas. Stop at Hoover Dam, exp…" at bounding box center [345, 113] width 431 height 30
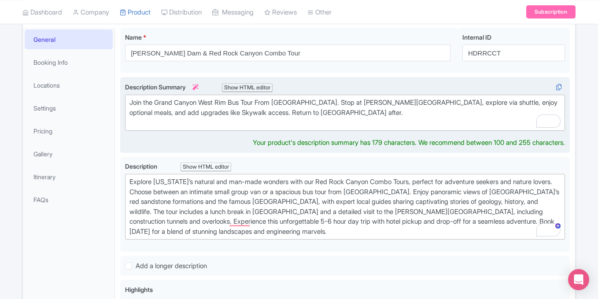
click at [205, 102] on div "Join the Grand Canyon West Rim Bus Tour From Las Vegas. Stop at Hoover Dam, exp…" at bounding box center [345, 113] width 431 height 30
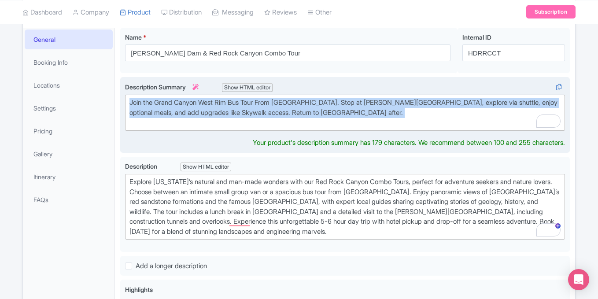
paste trix-editor "Explore Nevada’s Red Rock Canyon and Hoover Dam on a 5-6 hour tour from Las Veg…"
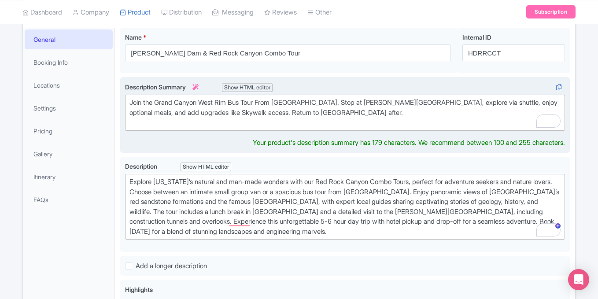
type trix-editor "<div>Explore Nevada’s Red Rock Canyon and Hoover Dam on a 5-6 hour tour from La…"
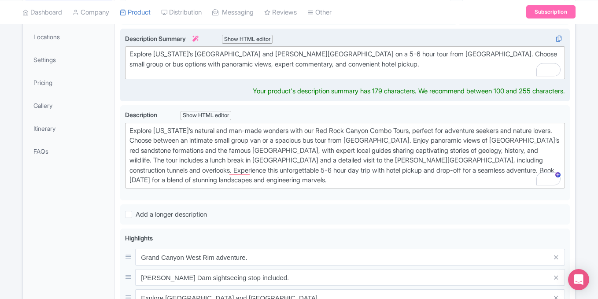
scroll to position [280, 0]
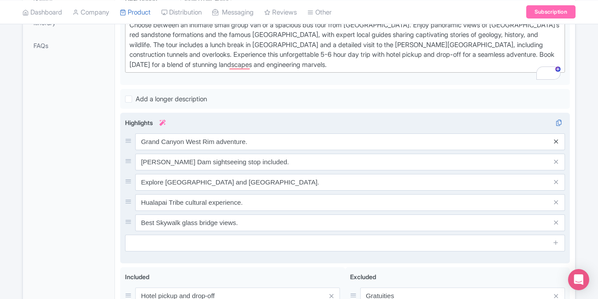
click at [557, 152] on div "Grand Canyon West Rim adventure. Hoover Dam sightseeing stop included. Explore …" at bounding box center [345, 183] width 440 height 98
click at [556, 138] on link at bounding box center [556, 142] width 4 height 10
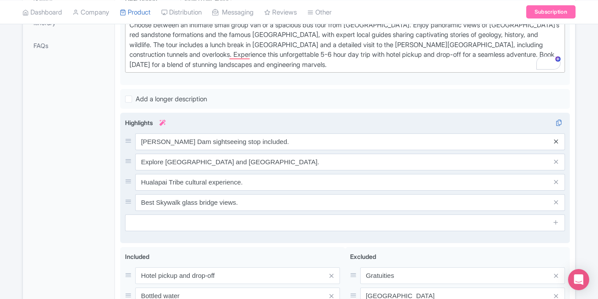
click at [556, 138] on icon at bounding box center [556, 141] width 4 height 7
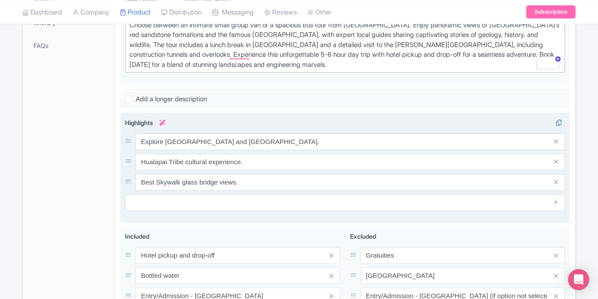
click at [556, 138] on icon at bounding box center [556, 141] width 4 height 7
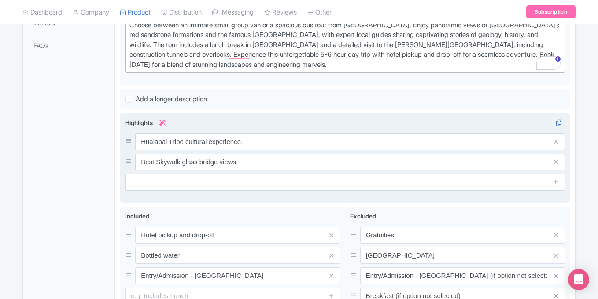
click at [556, 138] on icon at bounding box center [556, 141] width 4 height 7
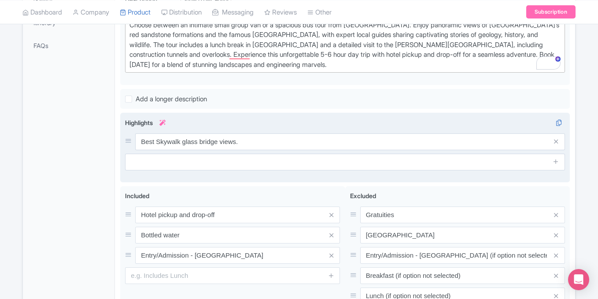
click at [556, 138] on icon at bounding box center [556, 141] width 4 height 7
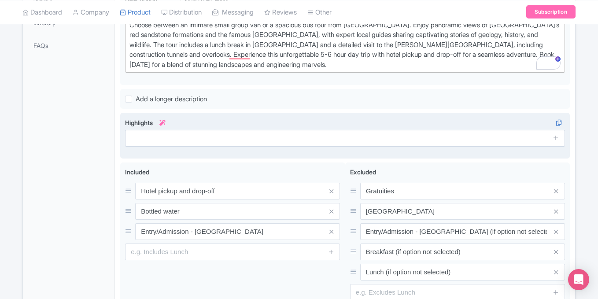
scroll to position [45, 0]
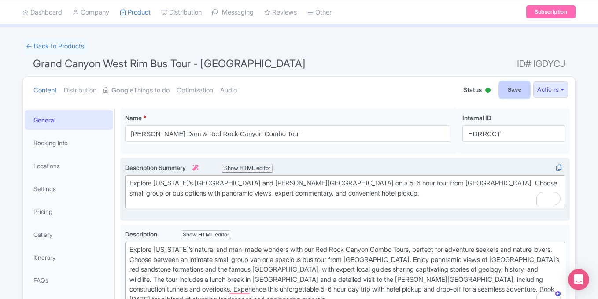
click at [509, 94] on input "Save" at bounding box center [515, 90] width 31 height 17
type input "Saving..."
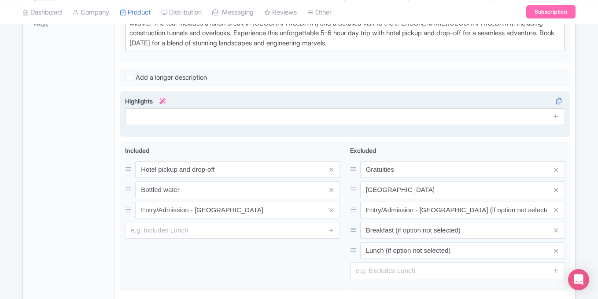
scroll to position [305, 0]
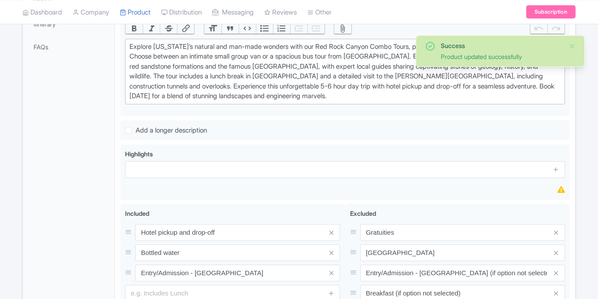
scroll to position [356, 0]
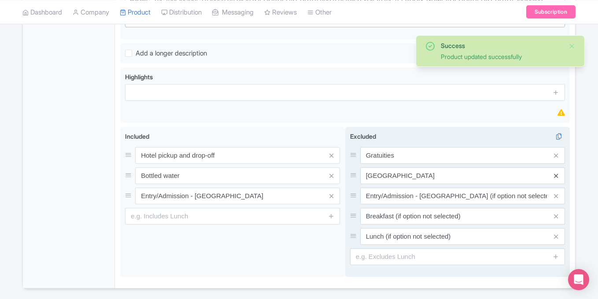
click at [556, 176] on icon at bounding box center [556, 176] width 4 height 7
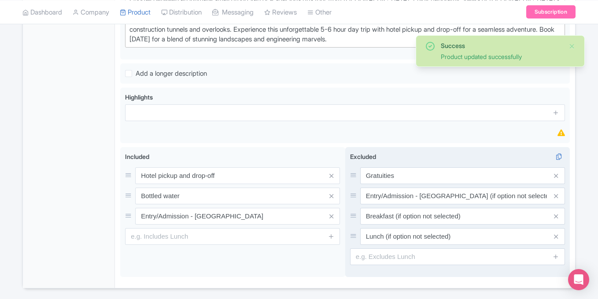
scroll to position [335, 0]
click at [556, 197] on icon at bounding box center [556, 196] width 4 height 7
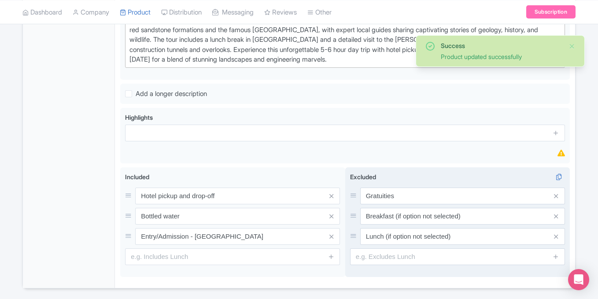
scroll to position [315, 0]
click at [557, 216] on icon at bounding box center [556, 216] width 4 height 7
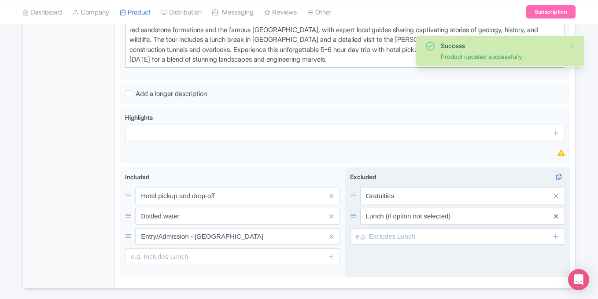
click at [555, 215] on icon at bounding box center [556, 216] width 4 height 7
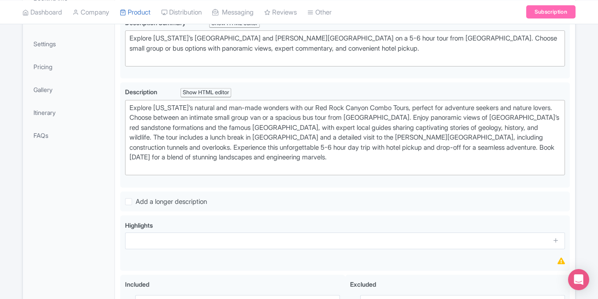
scroll to position [246, 0]
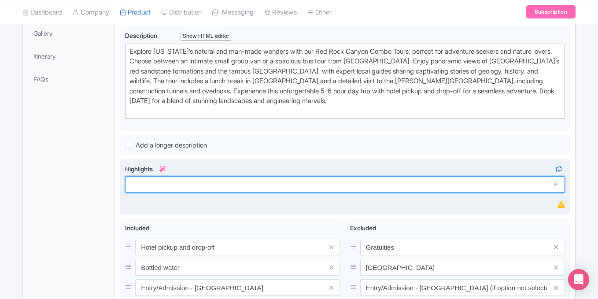
click at [321, 187] on input "text" at bounding box center [345, 184] width 440 height 17
paste input "Red Rock Canyon National Conservation Area"
type input "Red Rock Canyon National Conservation Area"
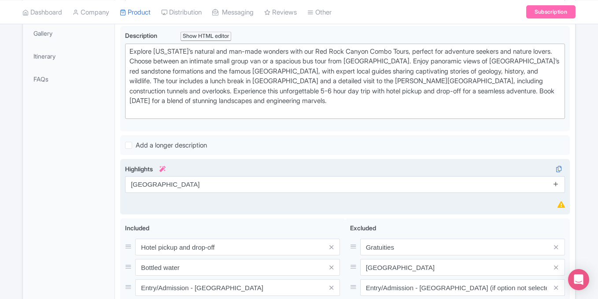
click at [557, 184] on icon at bounding box center [556, 184] width 7 height 7
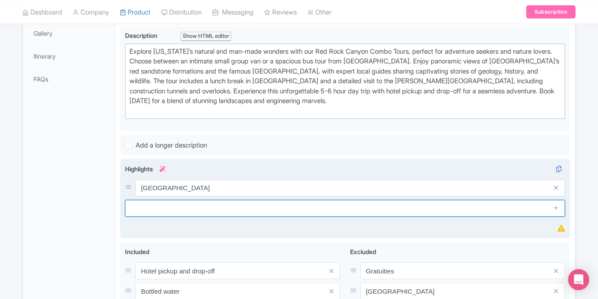
click at [186, 206] on input "text" at bounding box center [345, 208] width 440 height 17
paste input "Red Rock Canyon Visitor Center"
type input "Red Rock Canyon Visitor Center"
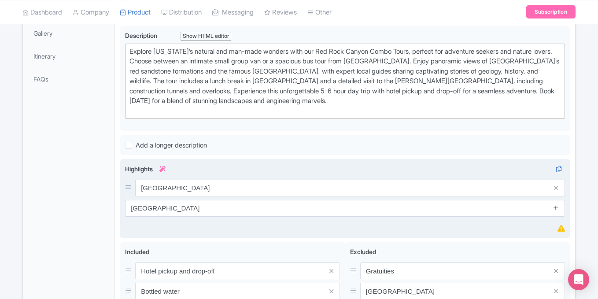
click at [555, 208] on icon at bounding box center [556, 207] width 7 height 7
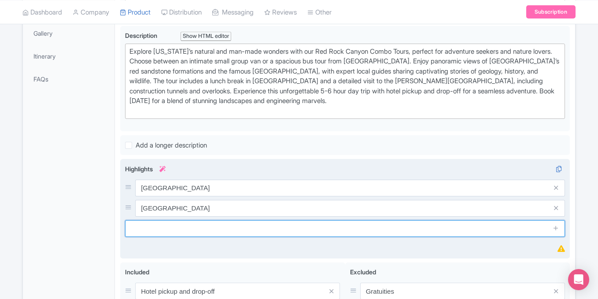
click at [260, 236] on input "text" at bounding box center [345, 228] width 440 height 17
click at [197, 230] on input "text" at bounding box center [345, 228] width 440 height 17
paste input "Calico Hills, Las Vegas"
type input "Calico Hills, Las Vegas"
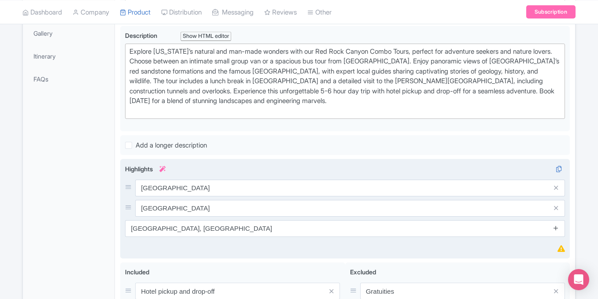
click at [558, 227] on icon at bounding box center [556, 228] width 7 height 7
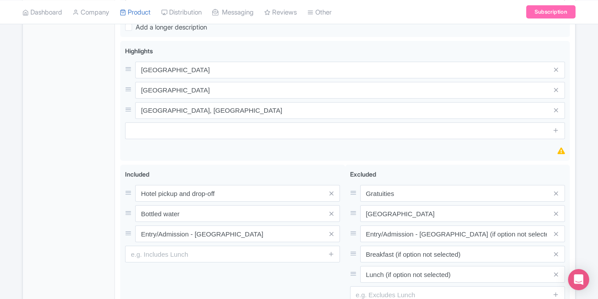
scroll to position [393, 0]
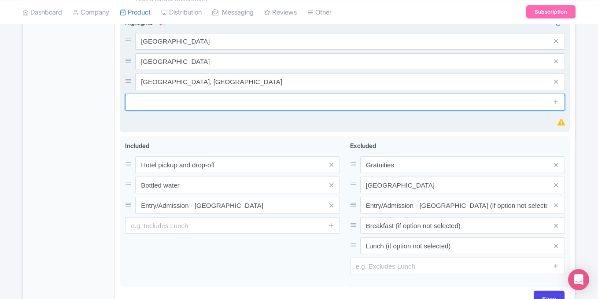
click at [230, 104] on input "text" at bounding box center [345, 102] width 440 height 17
paste input "Petroglyph Wall, 1000 Scenic Loop Dr., Las Vegas"
click at [243, 101] on input "Petroglyph Wall, 1000 Scenic Loop Dr., Las Vegas" at bounding box center [345, 102] width 440 height 17
type input "Petroglyph Wall, 1000 Scenic Loop Dr., Las Vegas"
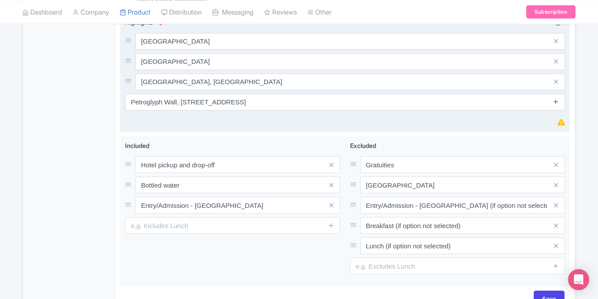
click at [554, 102] on icon at bounding box center [556, 101] width 7 height 7
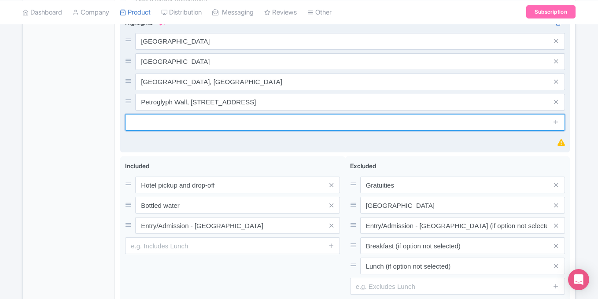
click at [186, 129] on input "text" at bounding box center [345, 122] width 440 height 17
paste input "Willow Spring, Las Vegas"
type input "Willow Spring, Las Vegas"
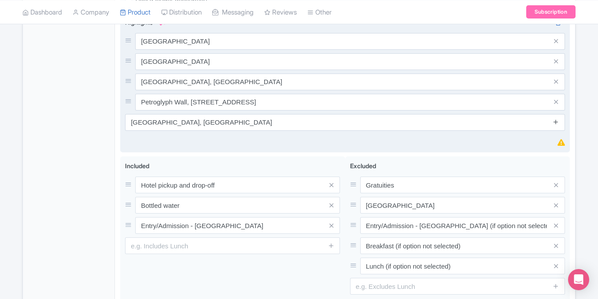
click at [556, 123] on icon at bounding box center [556, 122] width 7 height 7
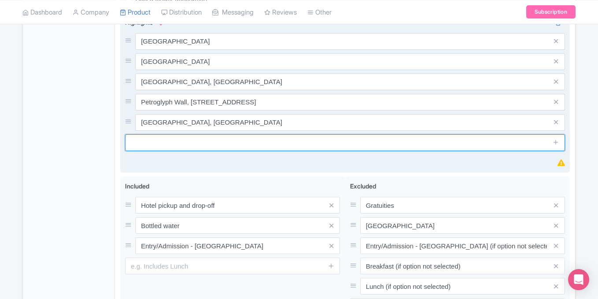
click at [157, 144] on input "text" at bounding box center [345, 142] width 440 height 17
paste input "[GEOGRAPHIC_DATA], [US_STATE]"
type input "[GEOGRAPHIC_DATA], [US_STATE]"
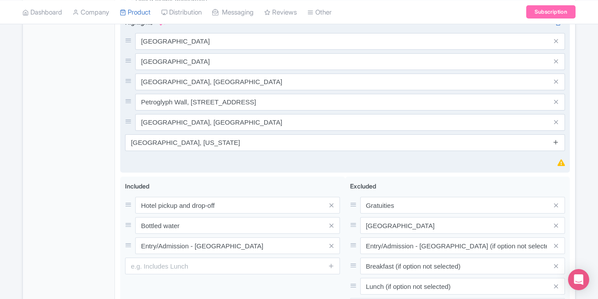
click at [557, 142] on icon at bounding box center [556, 142] width 7 height 7
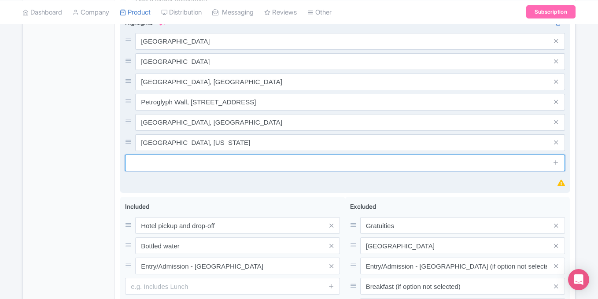
click at [184, 165] on input "text" at bounding box center [345, 163] width 440 height 17
paste input "Hoover Dam Access Road, Boulder City, NV"
type input "Hoover Dam Access Road, Boulder City, NV"
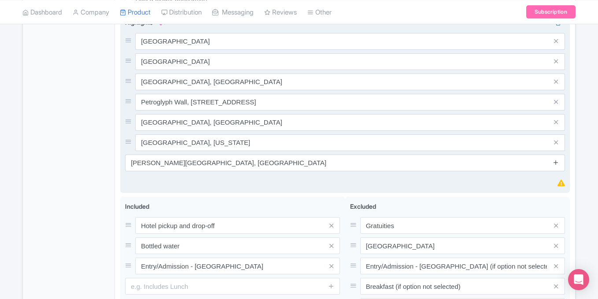
click at [555, 164] on icon at bounding box center [556, 162] width 7 height 7
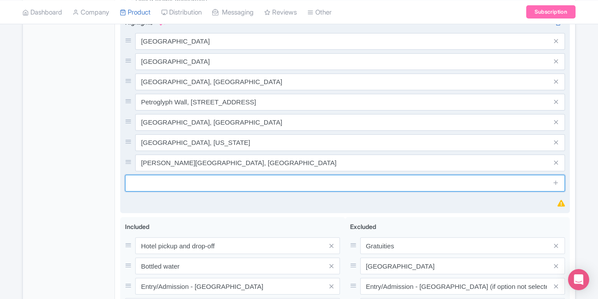
click at [172, 191] on input "text" at bounding box center [345, 183] width 440 height 17
paste input "Hemenway Park, 401 Ville Drive, Boulder City, NV"
type input "Hemenway Park, 401 Ville Drive, Boulder City, NV"
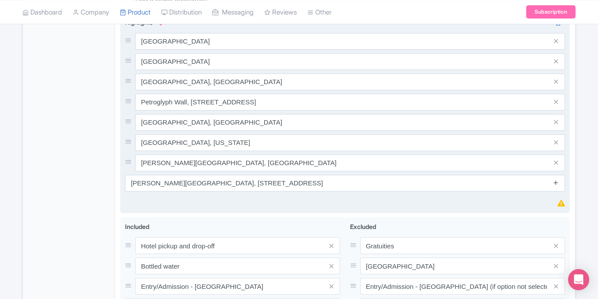
click at [556, 185] on icon at bounding box center [556, 182] width 7 height 7
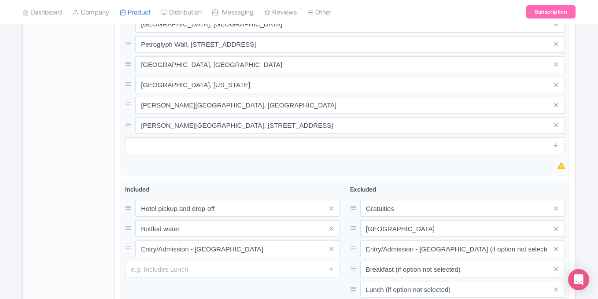
scroll to position [452, 0]
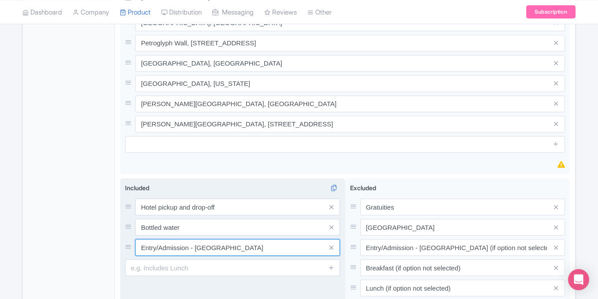
drag, startPoint x: 195, startPoint y: 248, endPoint x: 323, endPoint y: 239, distance: 128.6
click at [323, 239] on div "Hotel pickup and drop-off Bottled water Entry/Admission - Grand Canyon West" at bounding box center [232, 227] width 215 height 57
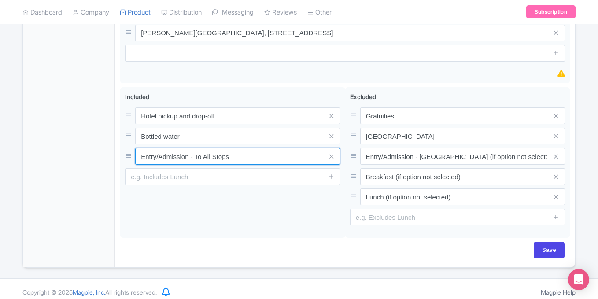
scroll to position [547, 0]
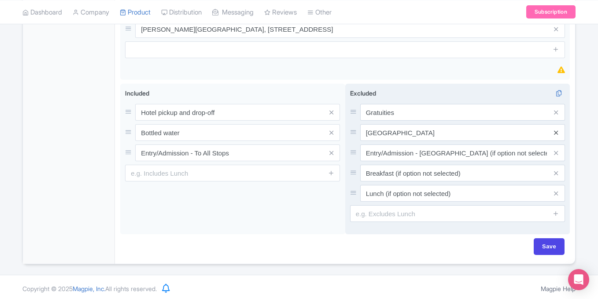
click at [557, 133] on icon at bounding box center [556, 133] width 4 height 7
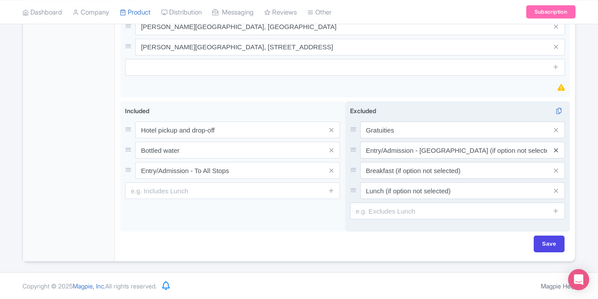
click at [557, 152] on icon at bounding box center [556, 150] width 4 height 7
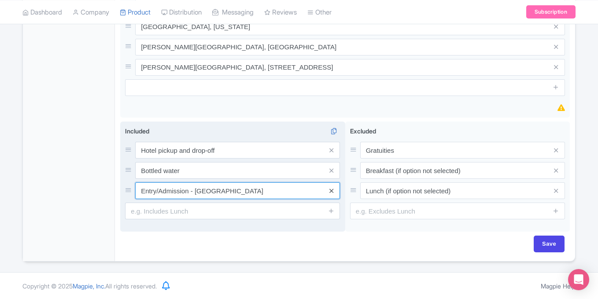
type input "Entry/Admission - Grand Canyon West"
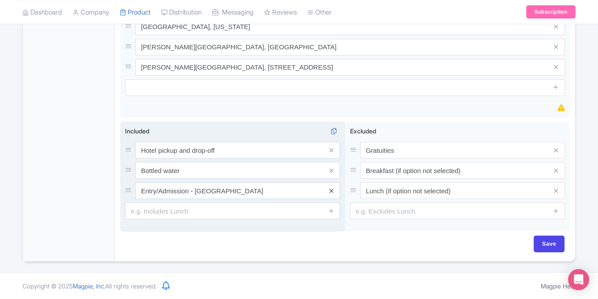
click at [330, 192] on icon at bounding box center [332, 191] width 4 height 7
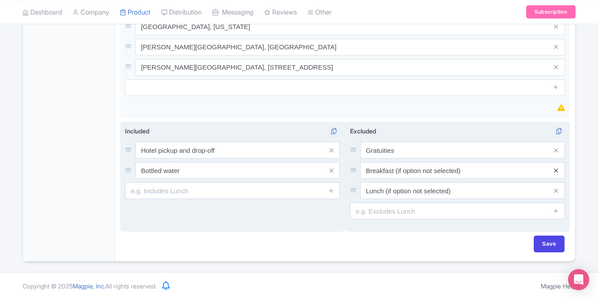
click at [558, 171] on icon at bounding box center [556, 170] width 4 height 7
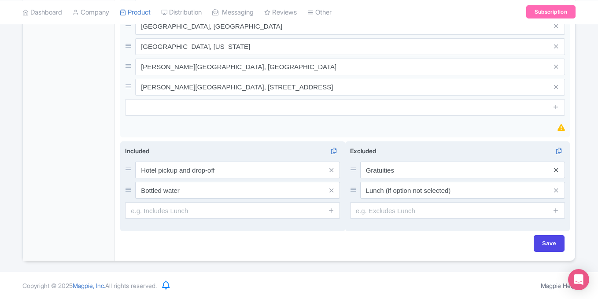
scroll to position [489, 0]
click at [557, 194] on icon at bounding box center [556, 191] width 4 height 7
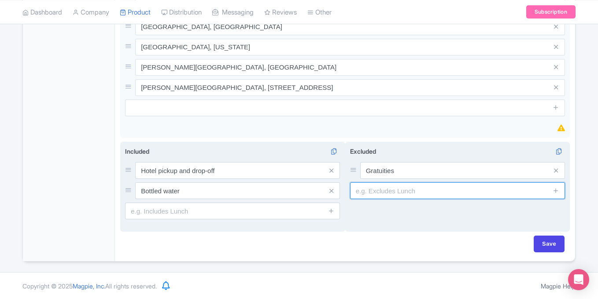
click at [413, 193] on input "text" at bounding box center [457, 190] width 215 height 17
type input "Meal (if option not selected)"
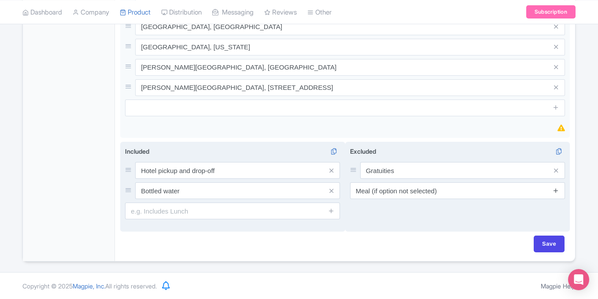
click at [558, 192] on icon at bounding box center [556, 190] width 7 height 7
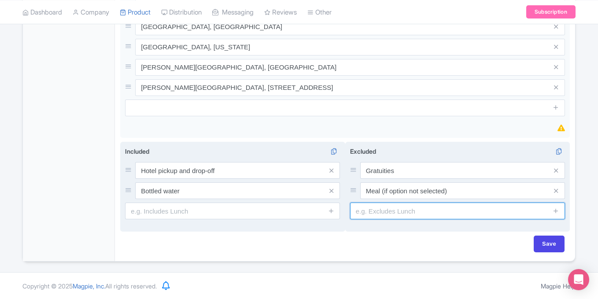
click at [396, 209] on input "text" at bounding box center [457, 211] width 215 height 17
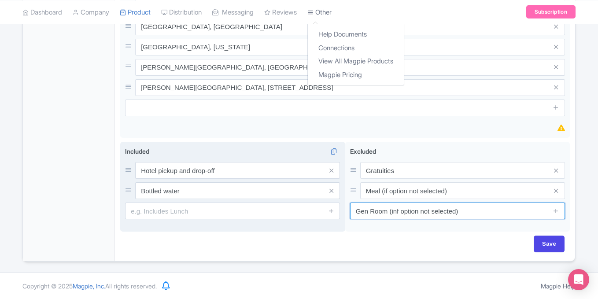
type input "Gen Room (inf option not selected)"
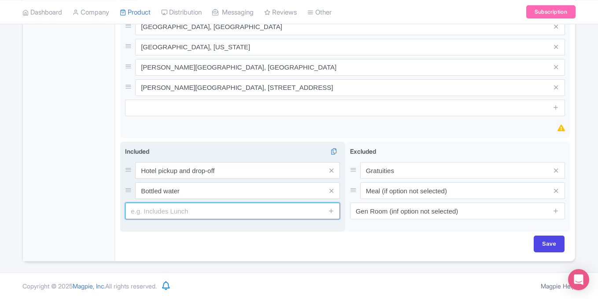
click at [196, 213] on input "text" at bounding box center [232, 211] width 215 height 17
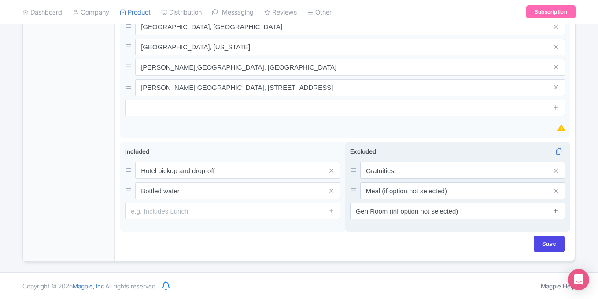
click at [557, 212] on icon at bounding box center [556, 211] width 7 height 7
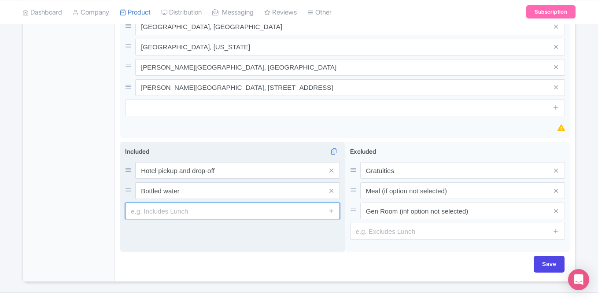
click at [189, 209] on input "text" at bounding box center [232, 211] width 215 height 17
type input "Meal (if option selected)"
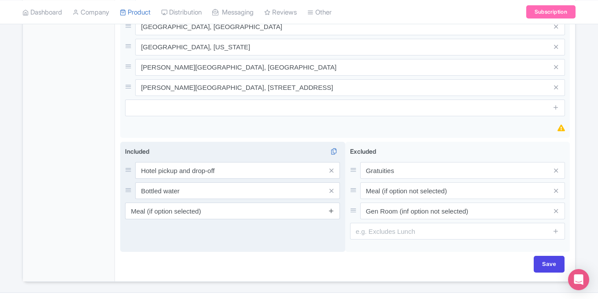
click at [332, 210] on icon at bounding box center [331, 211] width 7 height 7
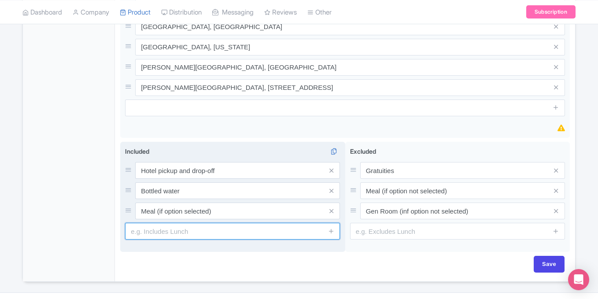
click at [227, 238] on input "text" at bounding box center [232, 231] width 215 height 17
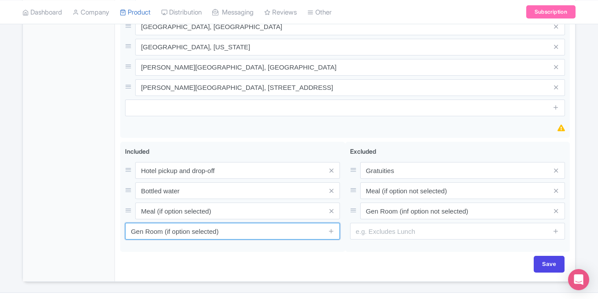
type input "Gen Room (if option selected)"
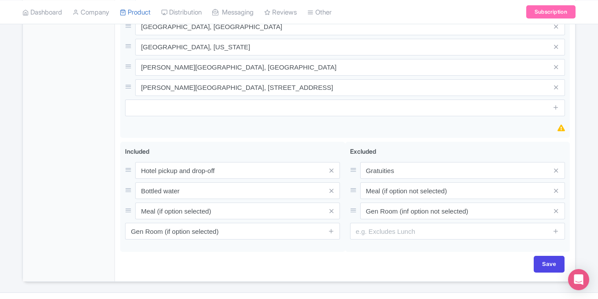
click at [365, 259] on div "Save" at bounding box center [345, 264] width 439 height 17
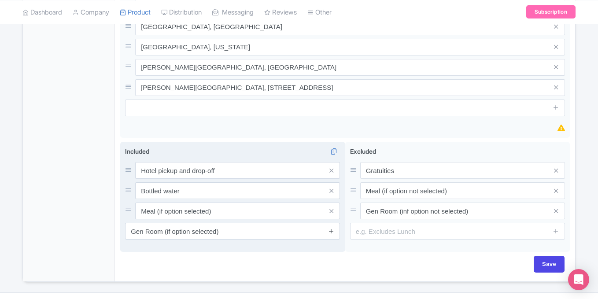
click at [329, 230] on icon at bounding box center [331, 231] width 7 height 7
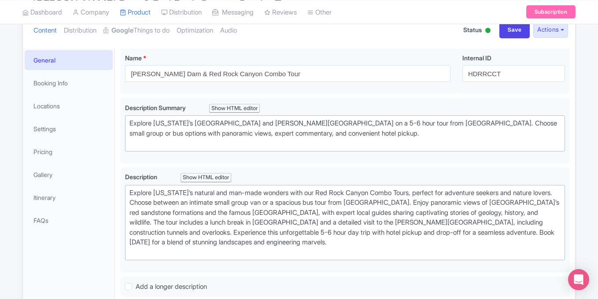
scroll to position [529, 0]
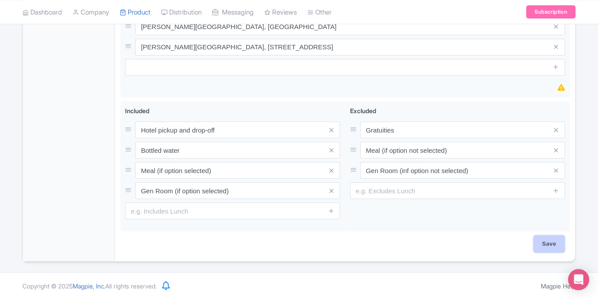
click at [546, 243] on input "Save" at bounding box center [549, 244] width 31 height 17
type input "Saving..."
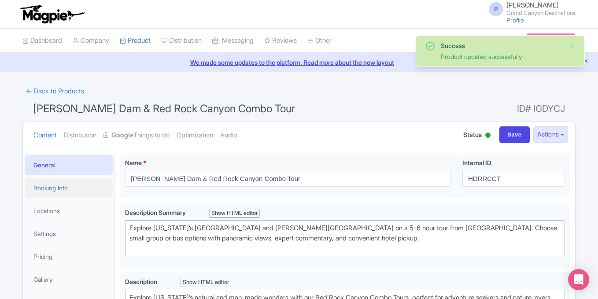
click at [58, 189] on link "Booking Info" at bounding box center [69, 188] width 88 height 20
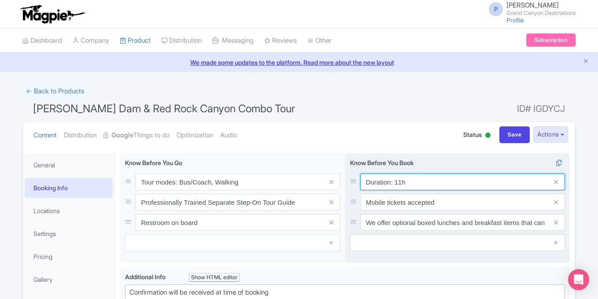
click at [403, 183] on input "Duration: 11h" at bounding box center [463, 182] width 205 height 17
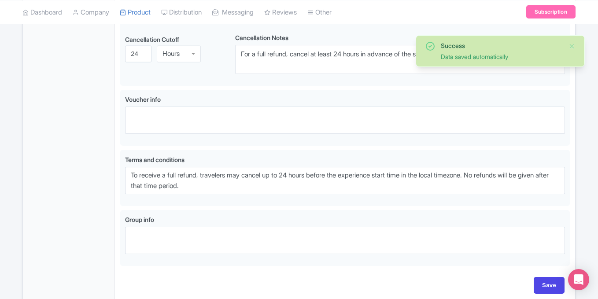
scroll to position [640, 0]
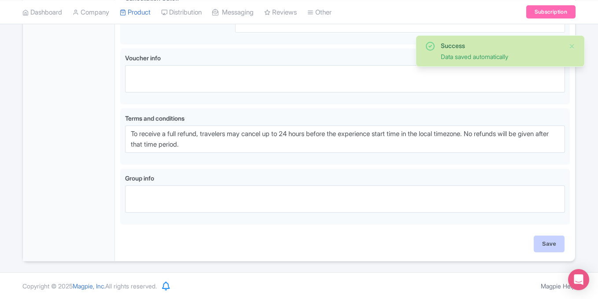
type input "Duration: 6h"
click at [542, 241] on input "Save" at bounding box center [549, 244] width 31 height 17
type input "Saving..."
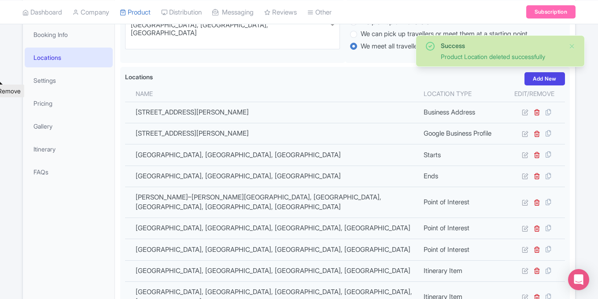
scroll to position [355, 0]
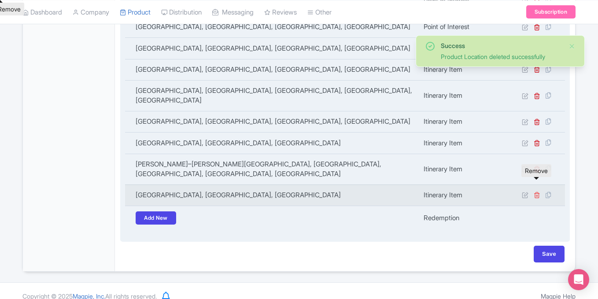
click at [538, 192] on icon at bounding box center [537, 195] width 7 height 7
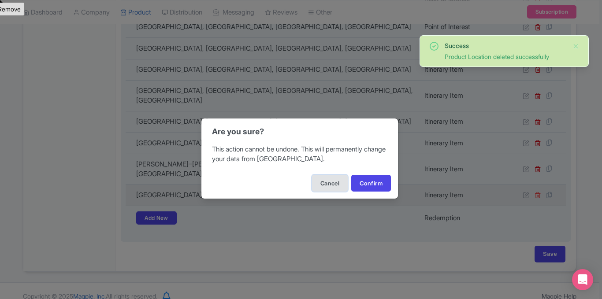
click at [312, 175] on button "Cancel" at bounding box center [330, 183] width 36 height 17
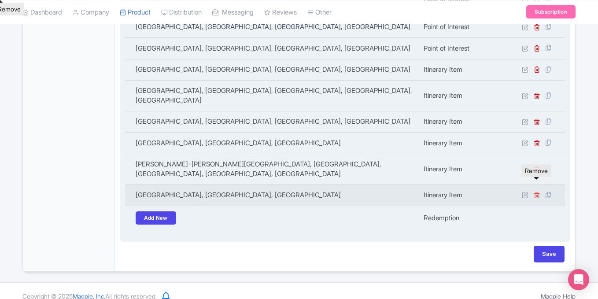
click at [538, 192] on icon at bounding box center [537, 195] width 7 height 7
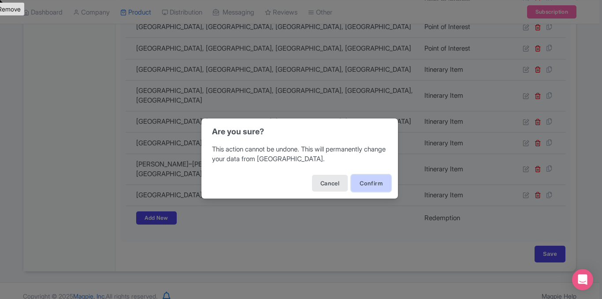
click at [371, 180] on button "Confirm" at bounding box center [371, 183] width 40 height 17
click at [374, 182] on button "Confirm" at bounding box center [371, 183] width 40 height 17
click at [367, 182] on button "Confirm" at bounding box center [371, 183] width 40 height 17
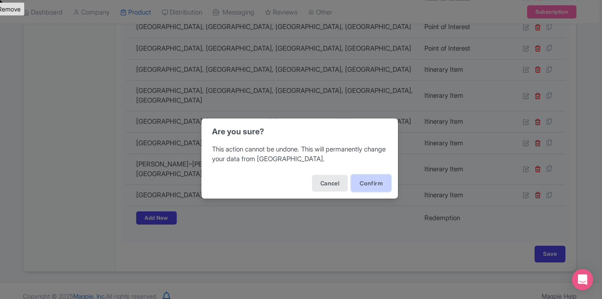
click at [367, 182] on button "Confirm" at bounding box center [371, 183] width 40 height 17
click at [142, 133] on div "Are you sure? This action cannot be undone. This will permanently change your d…" at bounding box center [301, 149] width 602 height 299
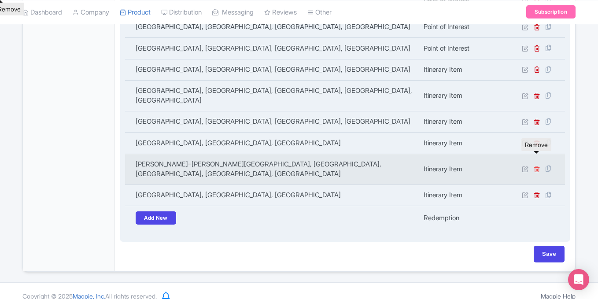
click at [538, 166] on icon at bounding box center [537, 169] width 7 height 7
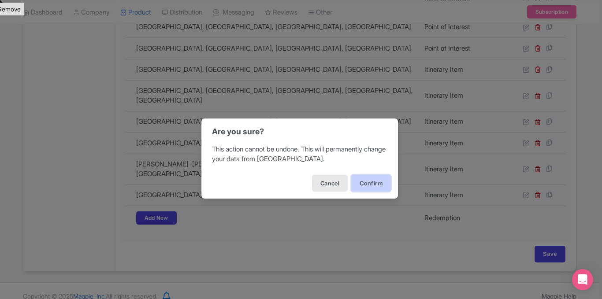
click at [354, 186] on button "Confirm" at bounding box center [371, 183] width 40 height 17
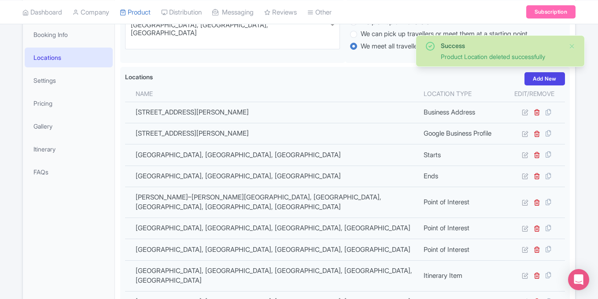
scroll to position [324, 0]
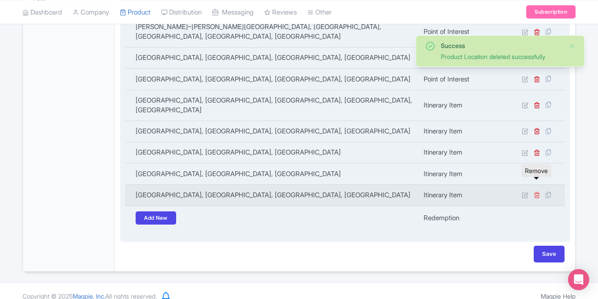
click at [538, 192] on icon at bounding box center [537, 195] width 7 height 7
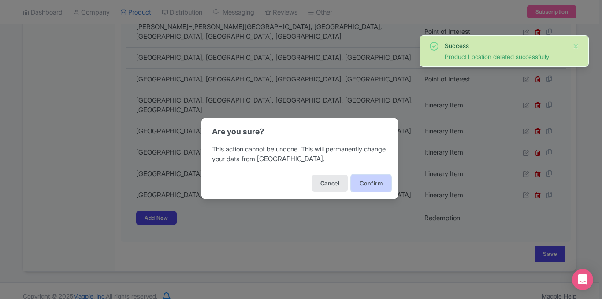
click at [373, 179] on button "Confirm" at bounding box center [371, 183] width 40 height 17
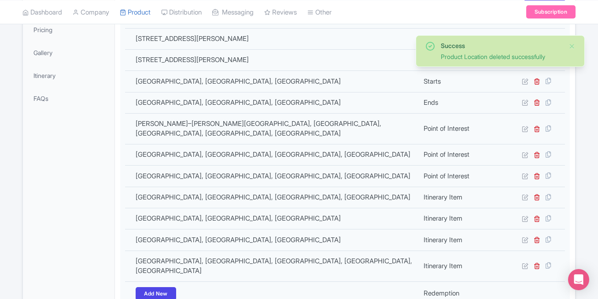
scroll to position [303, 0]
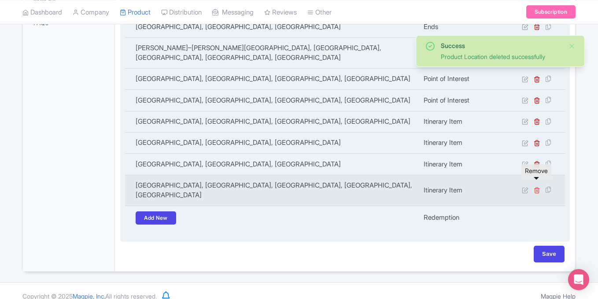
click at [535, 187] on icon at bounding box center [537, 190] width 7 height 7
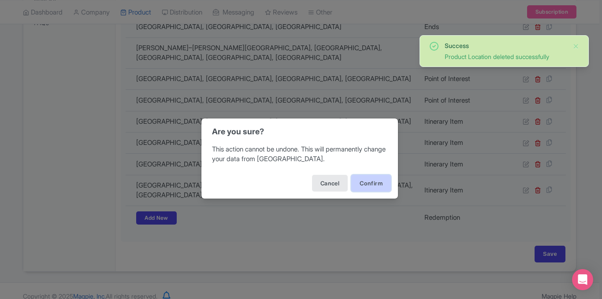
click at [376, 183] on button "Confirm" at bounding box center [371, 183] width 40 height 17
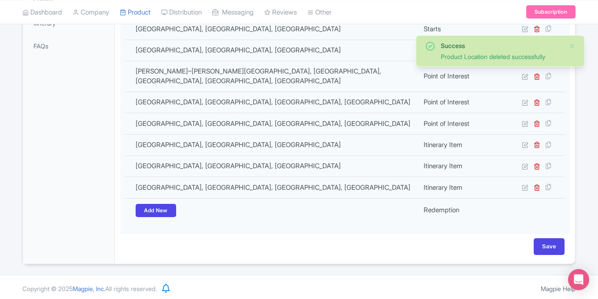
scroll to position [282, 0]
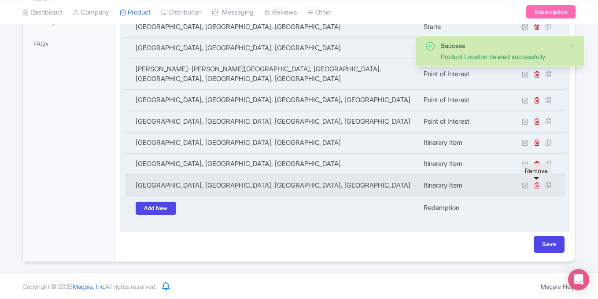
click at [537, 185] on icon at bounding box center [537, 185] width 7 height 7
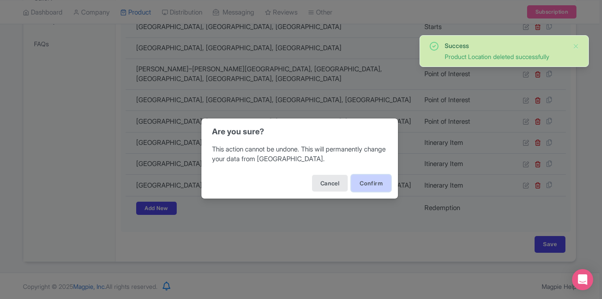
click at [370, 178] on button "Confirm" at bounding box center [371, 183] width 40 height 17
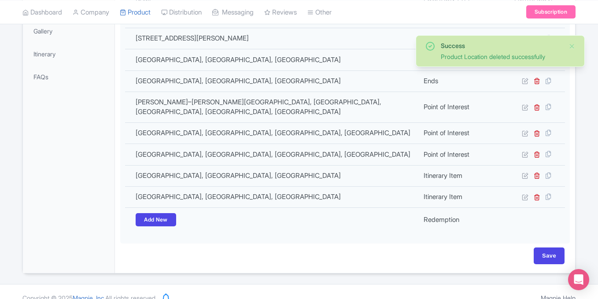
scroll to position [250, 0]
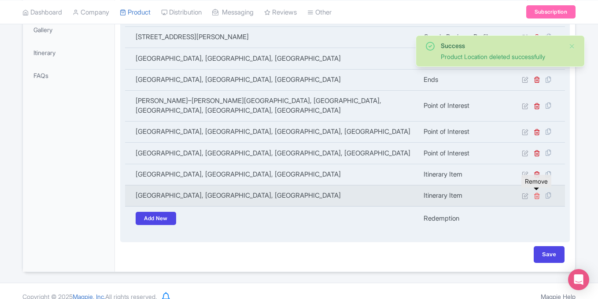
click at [536, 196] on icon at bounding box center [537, 196] width 7 height 7
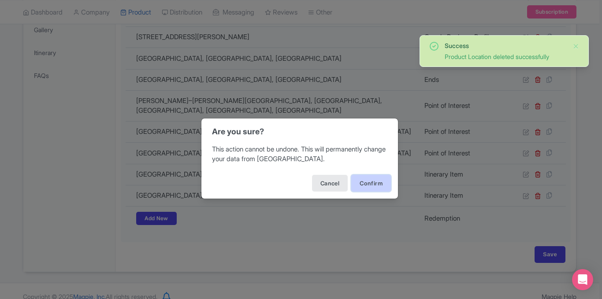
click at [376, 182] on button "Confirm" at bounding box center [371, 183] width 40 height 17
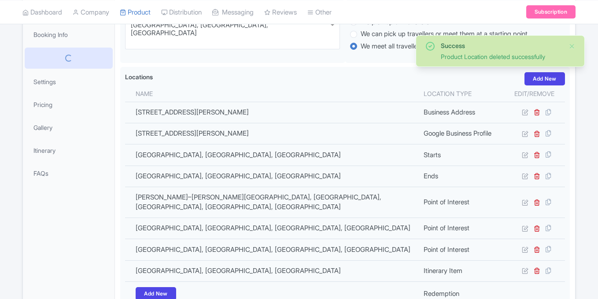
scroll to position [153, 0]
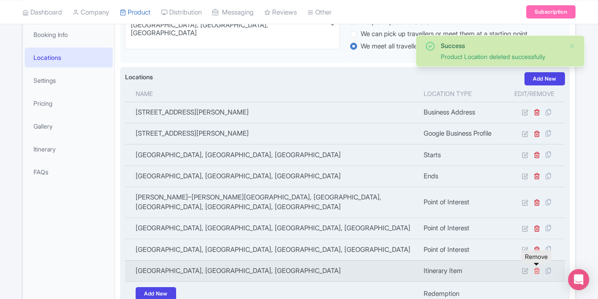
click at [538, 269] on icon at bounding box center [537, 271] width 7 height 7
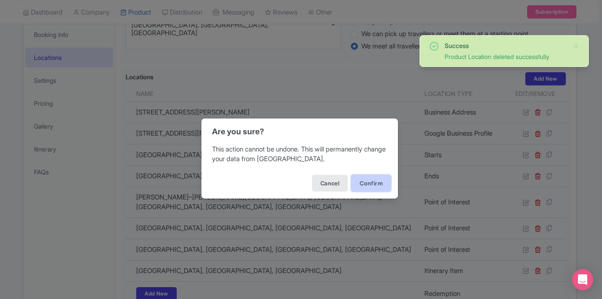
click at [379, 181] on button "Confirm" at bounding box center [371, 183] width 40 height 17
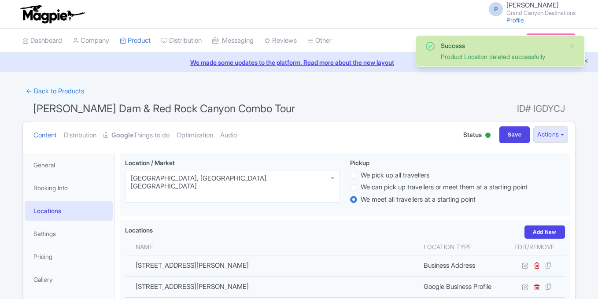
scroll to position [153, 0]
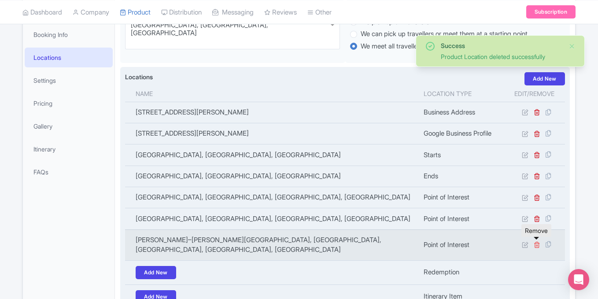
click at [535, 243] on icon at bounding box center [537, 245] width 7 height 7
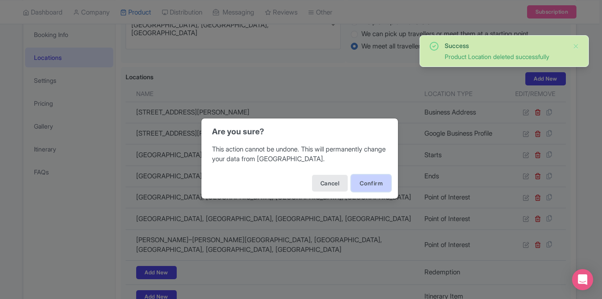
click at [368, 185] on button "Confirm" at bounding box center [371, 183] width 40 height 17
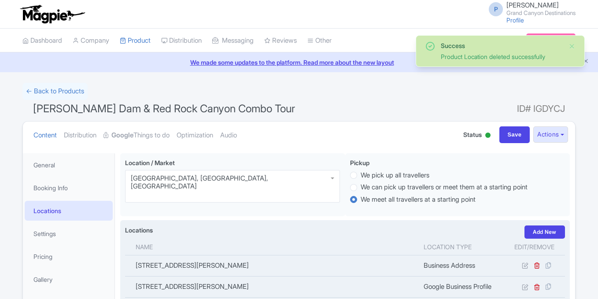
scroll to position [153, 0]
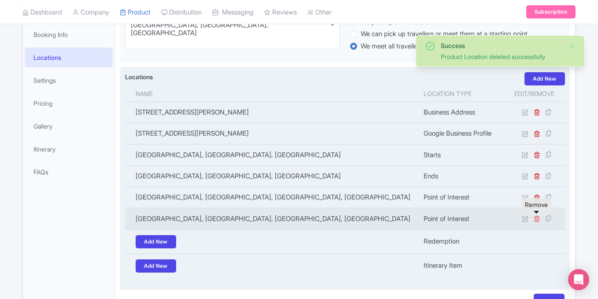
click at [538, 219] on icon at bounding box center [537, 219] width 7 height 7
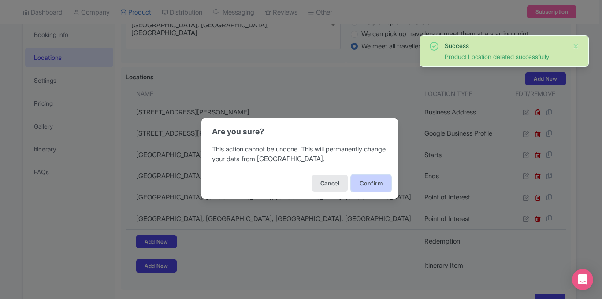
click at [375, 177] on button "Confirm" at bounding box center [371, 183] width 40 height 17
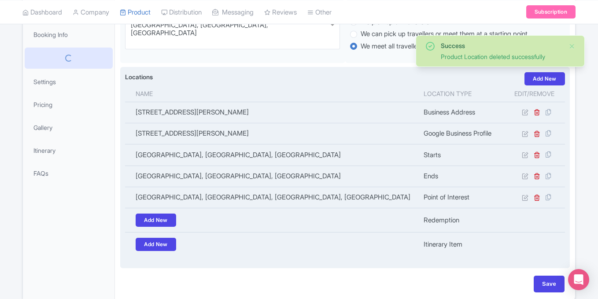
scroll to position [153, 0]
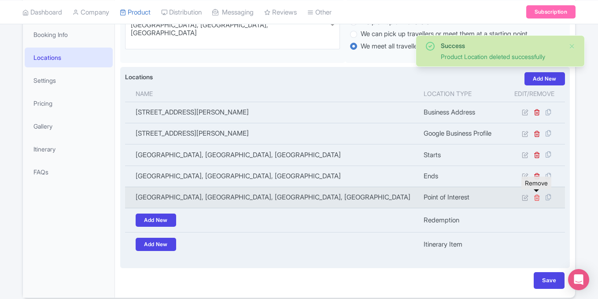
click at [535, 199] on icon at bounding box center [537, 197] width 7 height 7
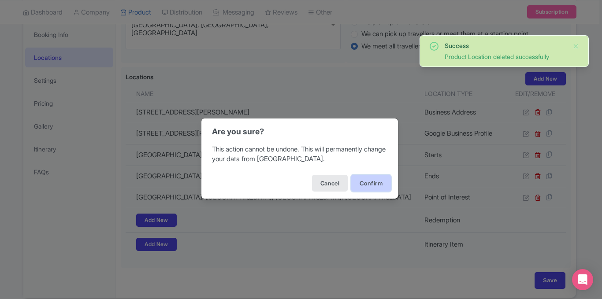
click at [379, 180] on button "Confirm" at bounding box center [371, 183] width 40 height 17
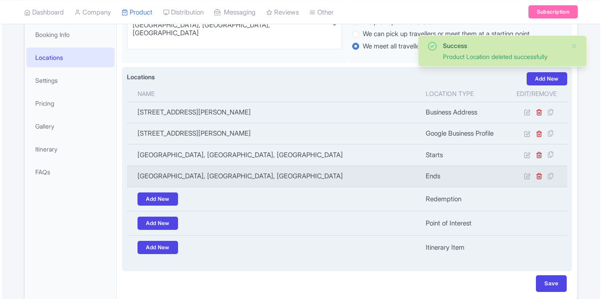
scroll to position [153, 0]
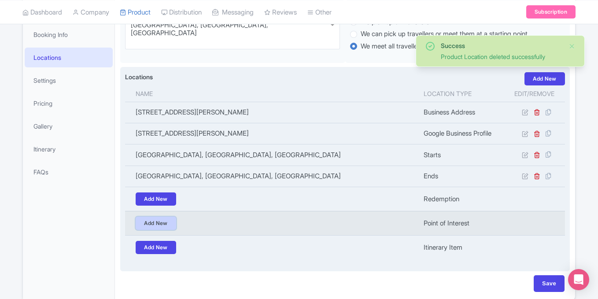
click at [164, 223] on link "Add New" at bounding box center [156, 223] width 41 height 13
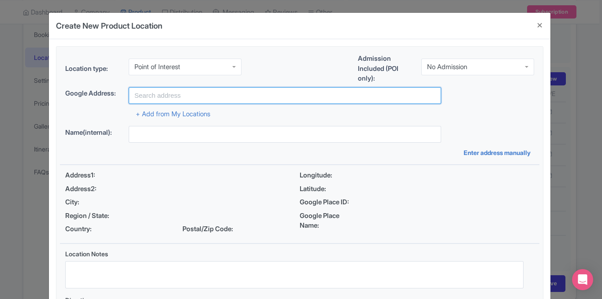
click at [202, 97] on input "text" at bounding box center [285, 95] width 312 height 17
paste input "[GEOGRAPHIC_DATA]"
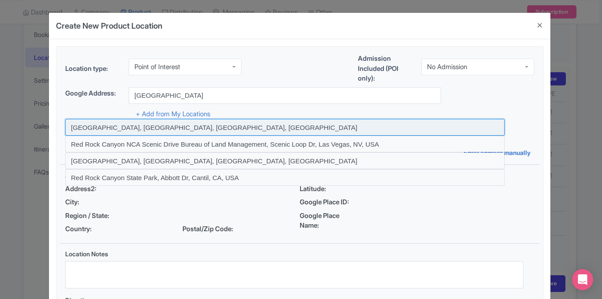
click at [232, 125] on input at bounding box center [284, 127] width 439 height 17
type input "[GEOGRAPHIC_DATA], [GEOGRAPHIC_DATA], [GEOGRAPHIC_DATA], [GEOGRAPHIC_DATA]"
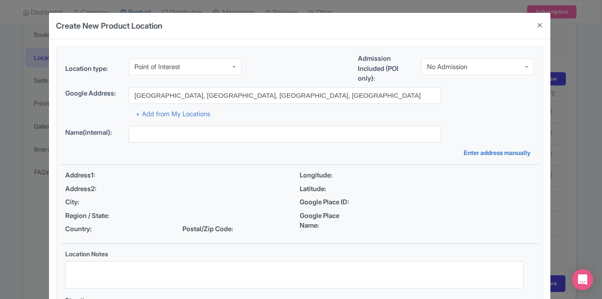
type input "[GEOGRAPHIC_DATA], [GEOGRAPHIC_DATA], [GEOGRAPHIC_DATA], [GEOGRAPHIC_DATA]"
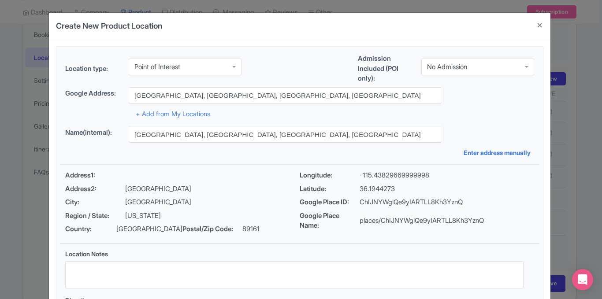
click at [519, 120] on div "Location type: Point of Interest Point of Interest Admission Included (POI only…" at bounding box center [300, 197] width 480 height 301
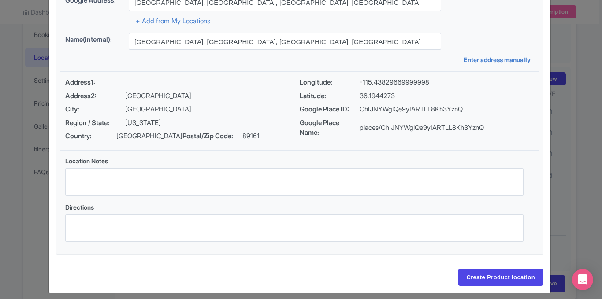
scroll to position [100, 0]
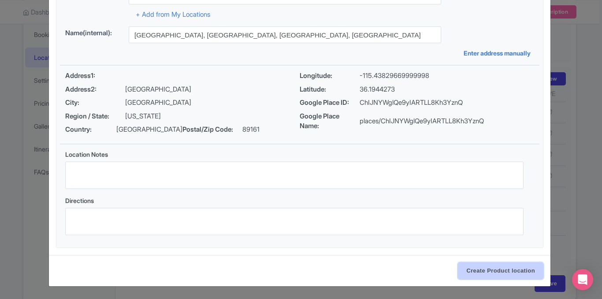
click at [488, 265] on input "Create Product location" at bounding box center [500, 271] width 85 height 17
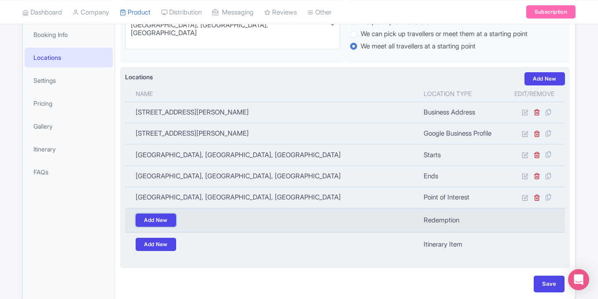
click at [167, 217] on link "Add New" at bounding box center [156, 220] width 41 height 13
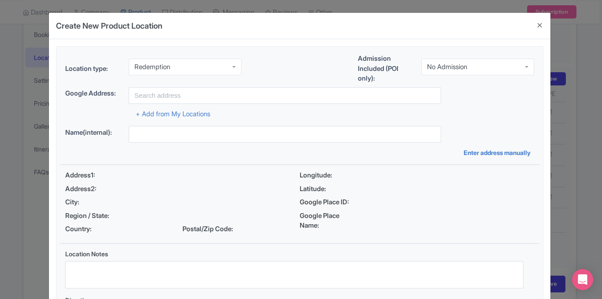
click at [196, 71] on div "Redemption" at bounding box center [185, 67] width 113 height 17
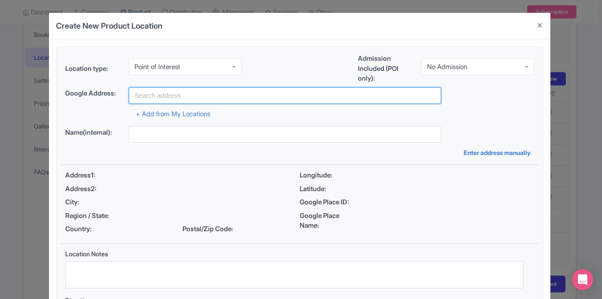
click at [186, 96] on input "text" at bounding box center [285, 95] width 312 height 17
paste input "Red Rock Canyon Visitor Center"
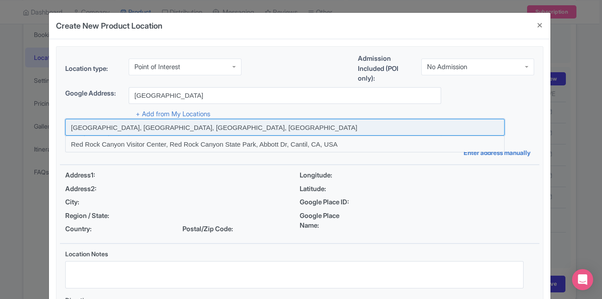
click at [239, 123] on input at bounding box center [284, 127] width 439 height 17
type input "Red Rock Canyon Visitor Center, Scenic Loop Dr, Las Vegas, NV, USA"
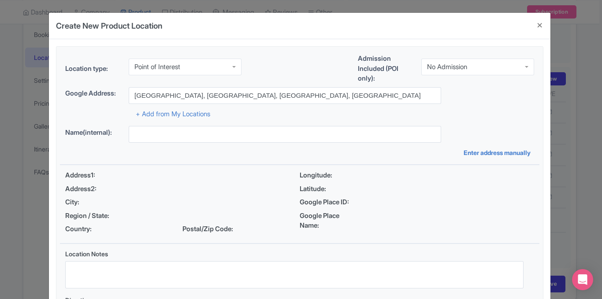
type input "Red Rock Canyon Visitor Center, Scenic Loop Dr, Las Vegas, NV, USA"
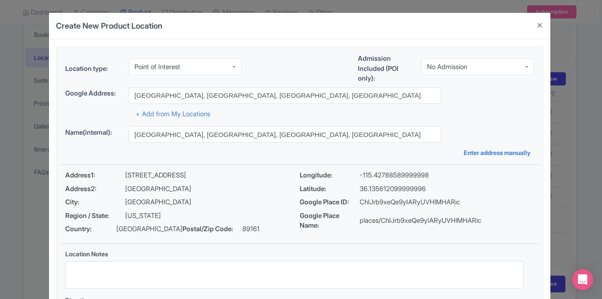
click at [533, 110] on div "Google place ChIJrb9xeQe9yIARyUVHlMHARic Google Address: Red Rock Canyon Visito…" at bounding box center [300, 103] width 480 height 32
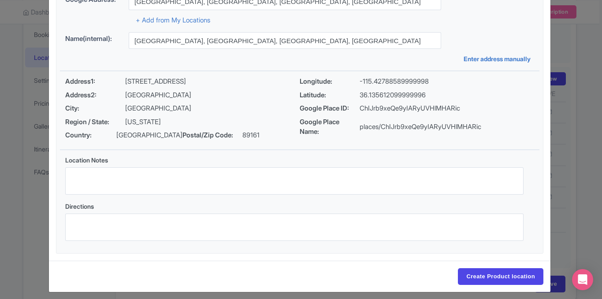
scroll to position [100, 0]
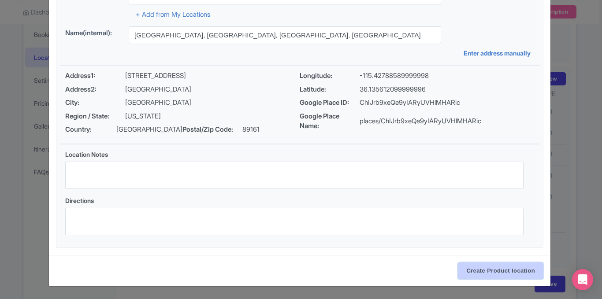
click at [465, 272] on input "Create Product location" at bounding box center [500, 271] width 85 height 17
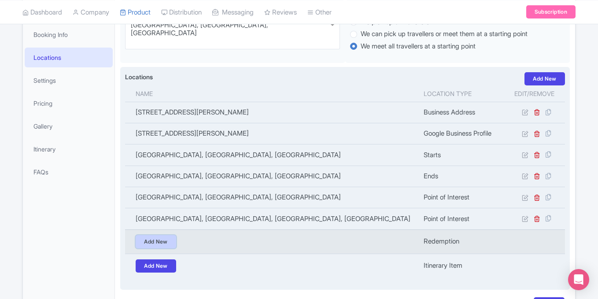
click at [168, 243] on link "Add New" at bounding box center [156, 241] width 41 height 13
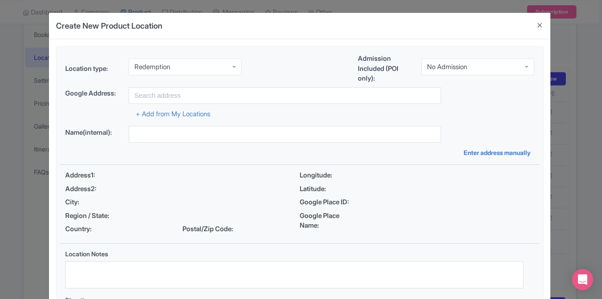
click at [208, 66] on div "Redemption" at bounding box center [185, 67] width 113 height 17
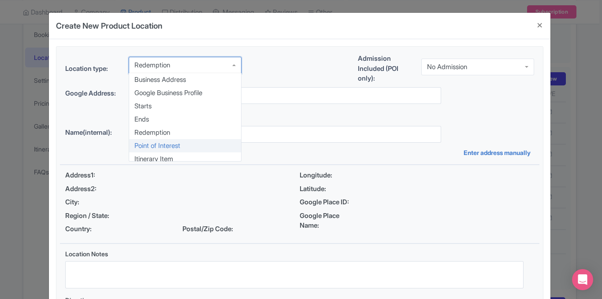
scroll to position [0, 0]
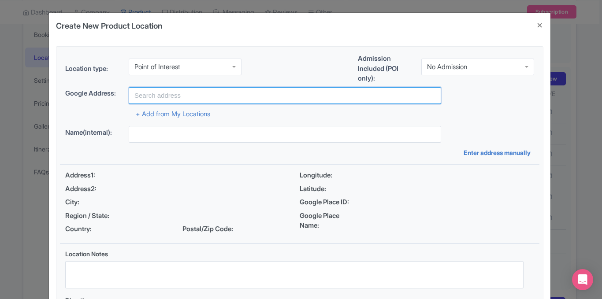
click at [162, 92] on input "text" at bounding box center [285, 95] width 312 height 17
paste input "Calico Hills, Las Vegas"
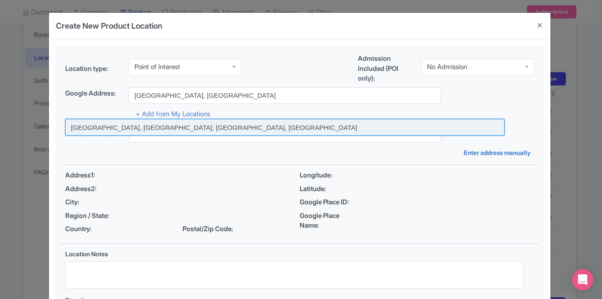
click at [172, 123] on input at bounding box center [284, 127] width 439 height 17
type input "Calico Hills Court, Las Vegas, NV, USA"
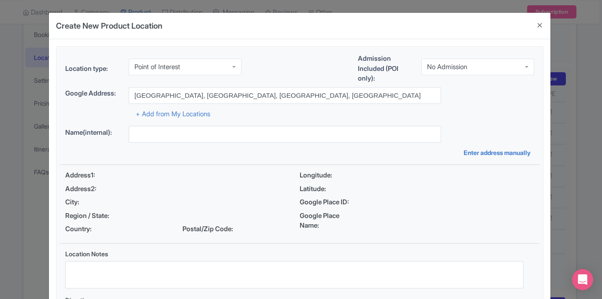
type input "Calico Hills Court, Las Vegas, NV, USA"
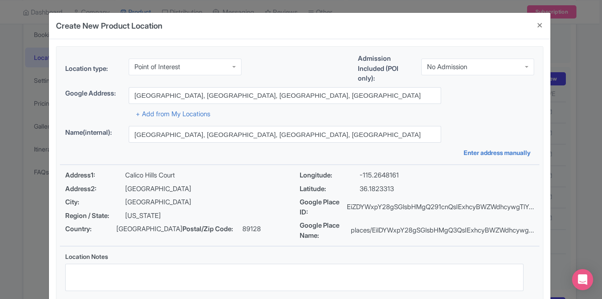
click at [498, 113] on div "+ Add from My Locations" at bounding box center [299, 111] width 469 height 15
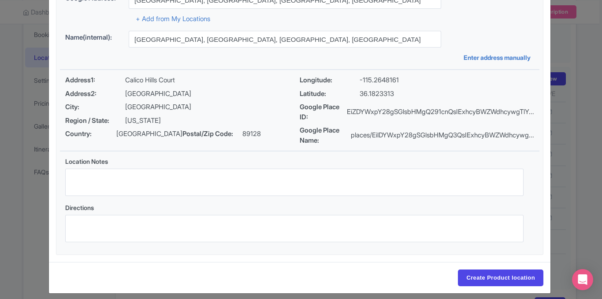
scroll to position [102, 0]
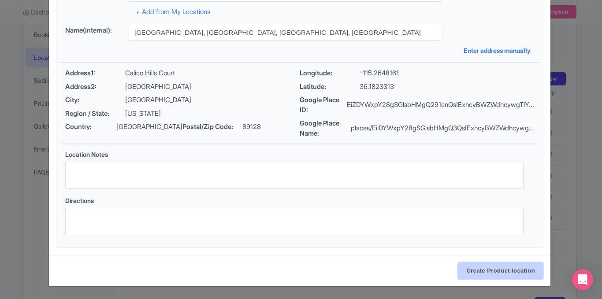
click at [472, 264] on input "Create Product location" at bounding box center [500, 271] width 85 height 17
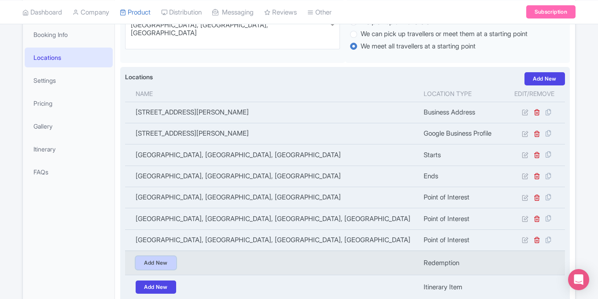
click at [170, 268] on link "Add New" at bounding box center [156, 262] width 41 height 13
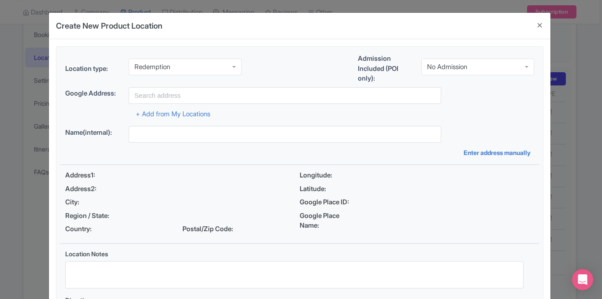
click at [181, 67] on div "Redemption" at bounding box center [185, 67] width 113 height 17
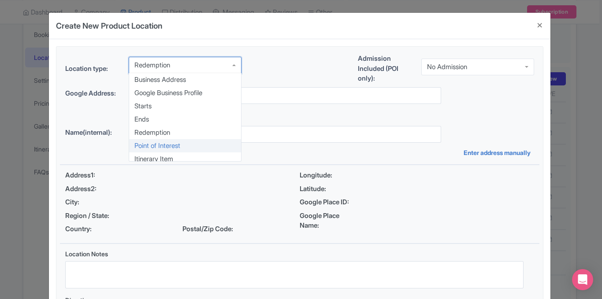
scroll to position [0, 0]
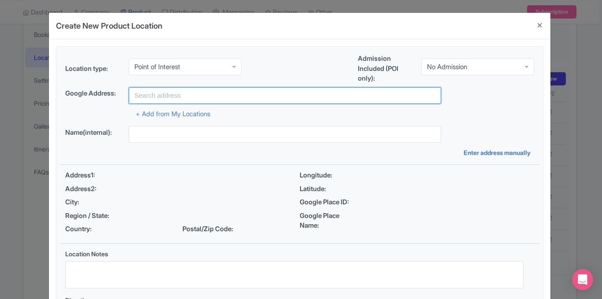
click at [178, 93] on input "text" at bounding box center [285, 95] width 312 height 17
paste input "Petroglyph Wall, 1000 Scenic Loop Dr., Las Vegas, NV"
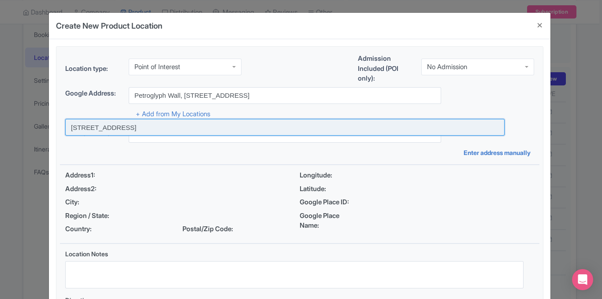
click at [180, 129] on input at bounding box center [284, 127] width 439 height 17
type input "1000 Scenic Loop Dr, Las Vegas, NV, USA"
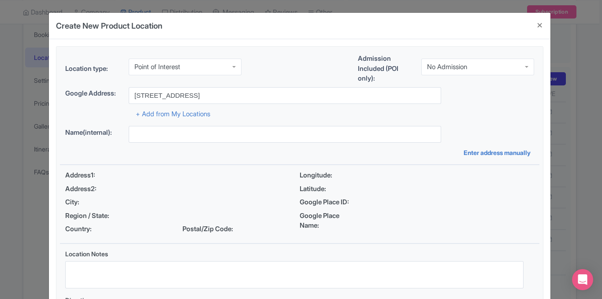
type input "1000 Scenic Loop Dr, Las Vegas, NV, USA"
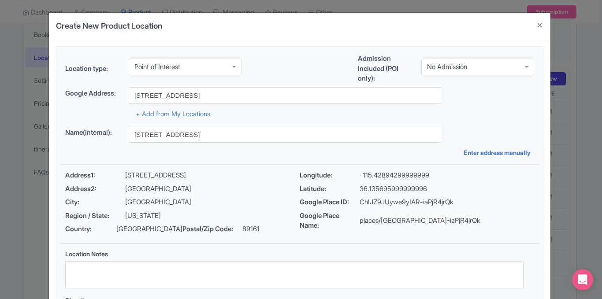
click at [507, 119] on div "+ Add from My Locations" at bounding box center [299, 111] width 469 height 15
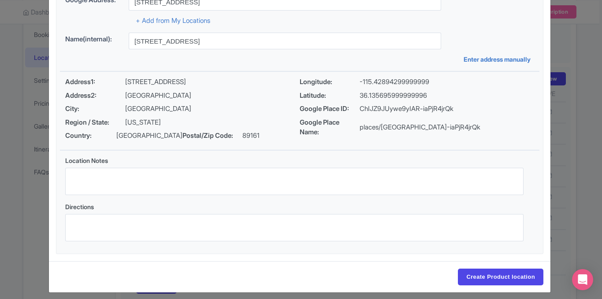
scroll to position [100, 0]
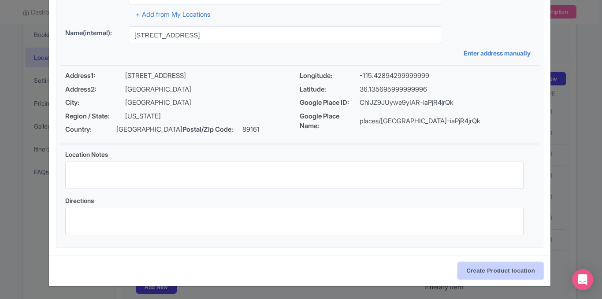
click at [492, 266] on input "Create Product location" at bounding box center [500, 271] width 85 height 17
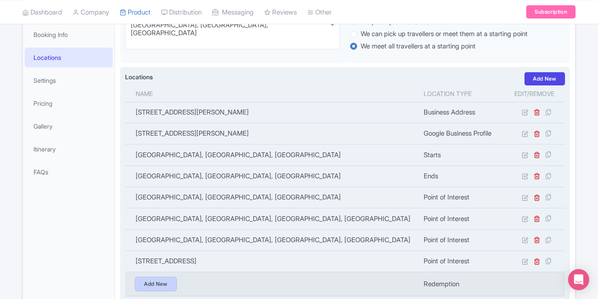
click at [169, 286] on link "Add New" at bounding box center [156, 284] width 41 height 13
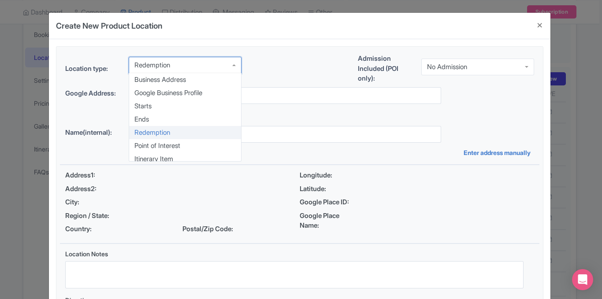
click at [211, 62] on div "Redemption" at bounding box center [185, 65] width 113 height 17
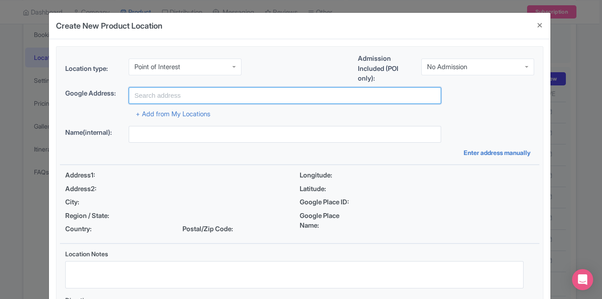
drag, startPoint x: 208, startPoint y: 87, endPoint x: 208, endPoint y: 93, distance: 5.7
click at [208, 87] on input "text" at bounding box center [285, 95] width 312 height 17
paste input "Willow Spring, Las Vegas, NV"
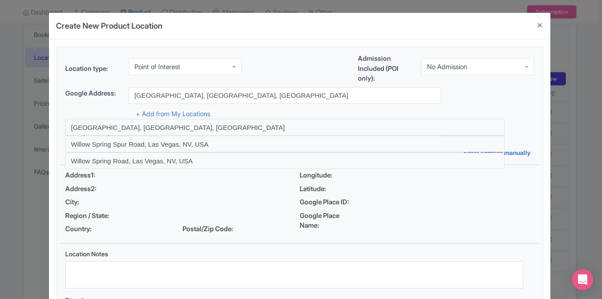
click at [543, 100] on div "Location type: Point of Interest Point of Interest Business Address Google Busi…" at bounding box center [300, 197] width 502 height 316
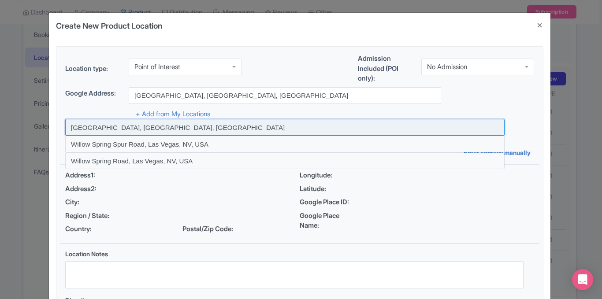
click at [272, 126] on input at bounding box center [284, 127] width 439 height 17
type input "[GEOGRAPHIC_DATA], [GEOGRAPHIC_DATA], [GEOGRAPHIC_DATA]"
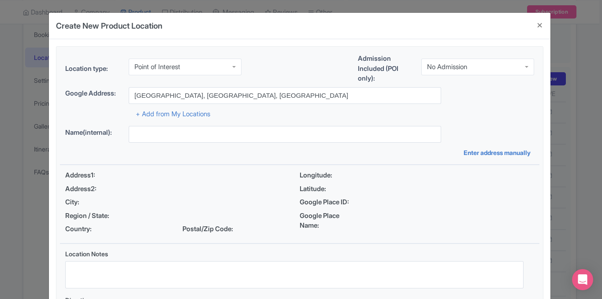
type input "[GEOGRAPHIC_DATA], [GEOGRAPHIC_DATA], [GEOGRAPHIC_DATA]"
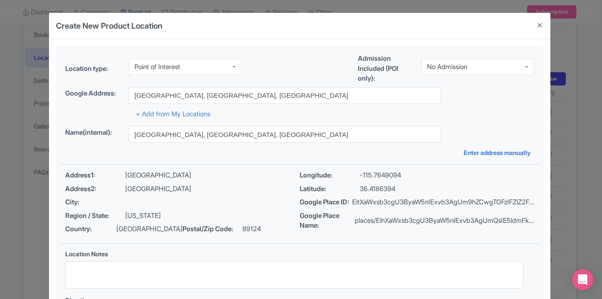
click at [538, 96] on div "Google place EitXaWxsb3cgU3ByaW5nIExvb3AgUm9hZCwgTGFzIFZlZ2FzLCBOViwgVVNBIi4qLA…" at bounding box center [300, 103] width 480 height 32
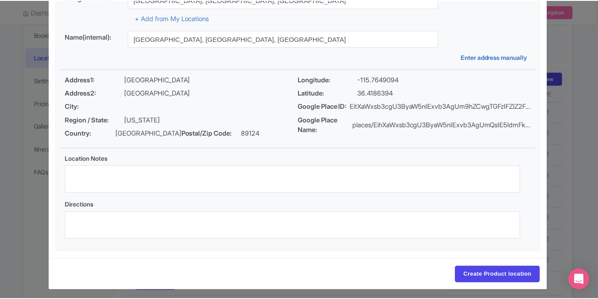
scroll to position [102, 0]
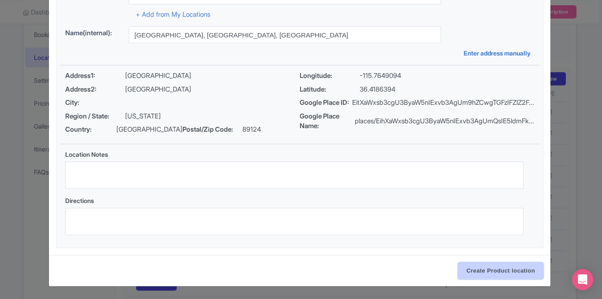
click at [471, 274] on input "Create Product location" at bounding box center [500, 271] width 85 height 17
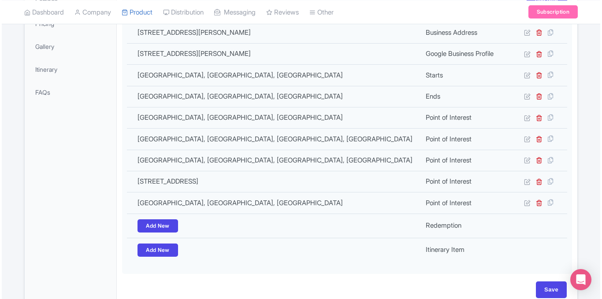
scroll to position [279, 0]
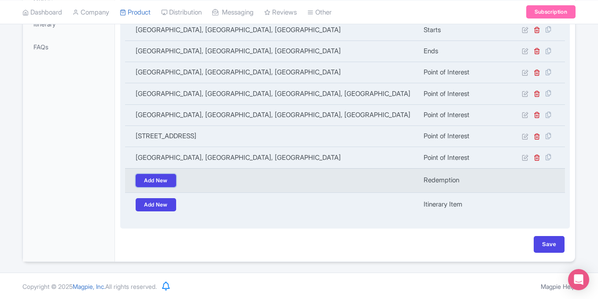
click at [175, 179] on link "Add New" at bounding box center [156, 180] width 41 height 13
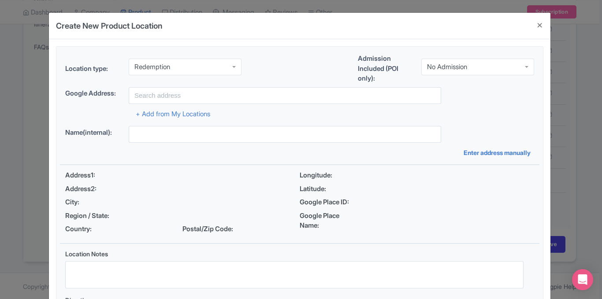
click at [209, 67] on div "Redemption" at bounding box center [185, 67] width 113 height 17
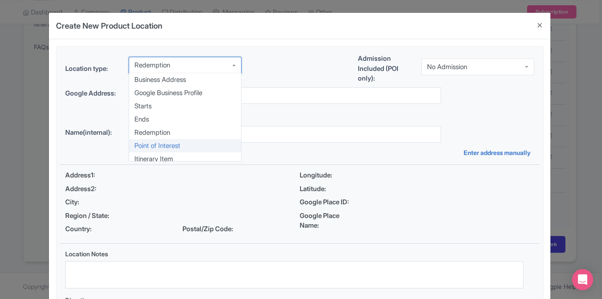
scroll to position [0, 0]
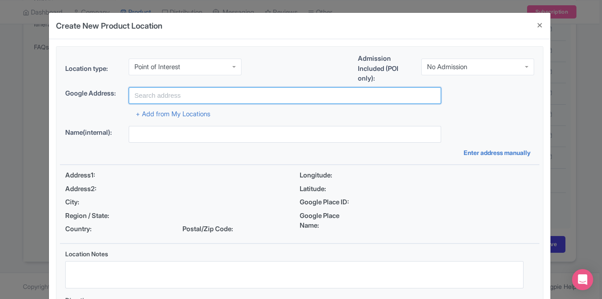
click at [179, 96] on input "text" at bounding box center [285, 95] width 312 height 17
paste input "[GEOGRAPHIC_DATA], [US_STATE]"
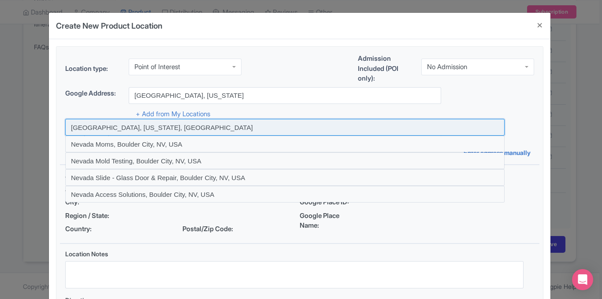
click at [153, 129] on input at bounding box center [284, 127] width 439 height 17
type input "[GEOGRAPHIC_DATA], [US_STATE], [GEOGRAPHIC_DATA]"
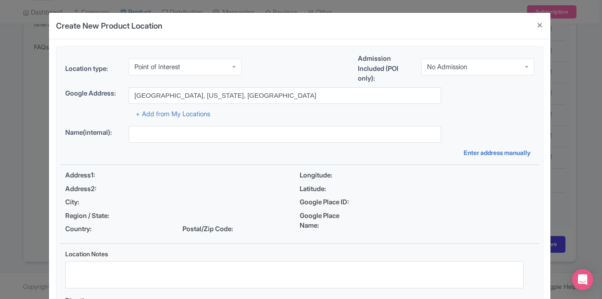
type input "[GEOGRAPHIC_DATA], [US_STATE], [GEOGRAPHIC_DATA]"
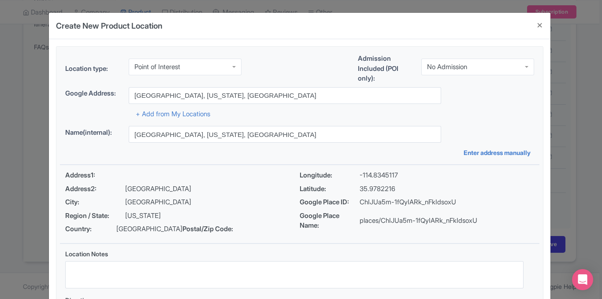
click at [534, 116] on div "Google place ChIJUa5m-1fQyIARk_nFkIdsoxU Google Address: Boulder City, Nevada, …" at bounding box center [300, 103] width 480 height 32
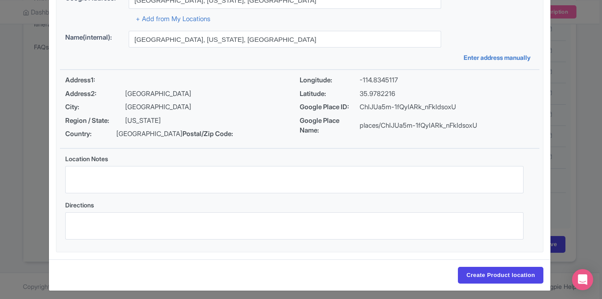
scroll to position [100, 0]
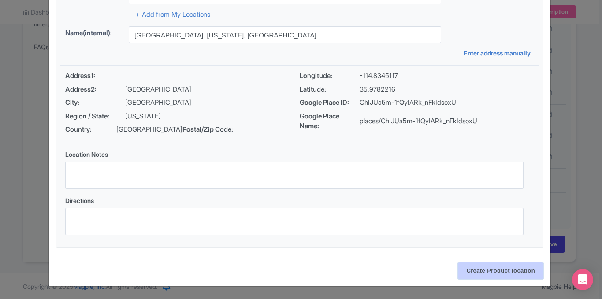
click at [472, 274] on input "Create Product location" at bounding box center [500, 271] width 85 height 17
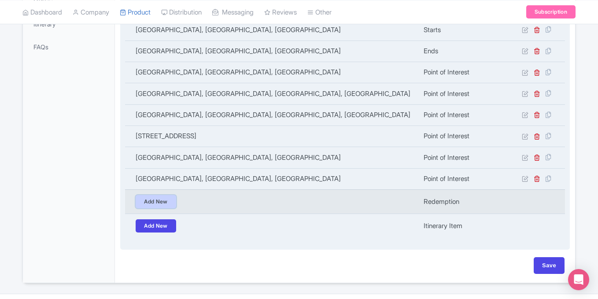
click at [159, 201] on link "Add New" at bounding box center [156, 201] width 41 height 13
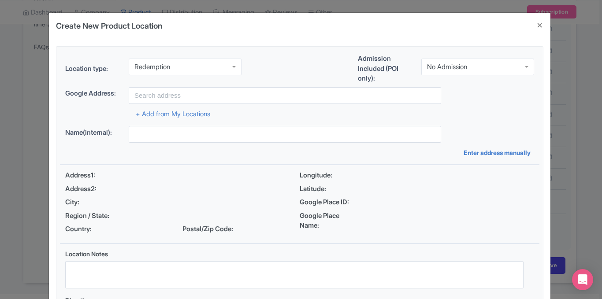
click at [182, 65] on div "Redemption" at bounding box center [185, 67] width 113 height 17
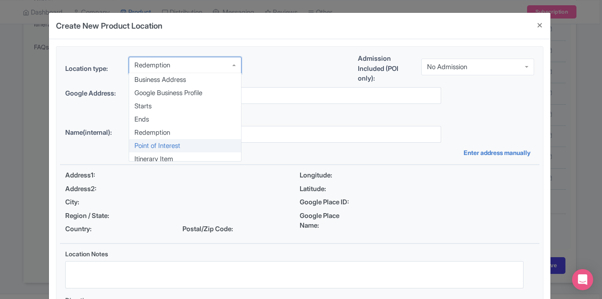
scroll to position [0, 0]
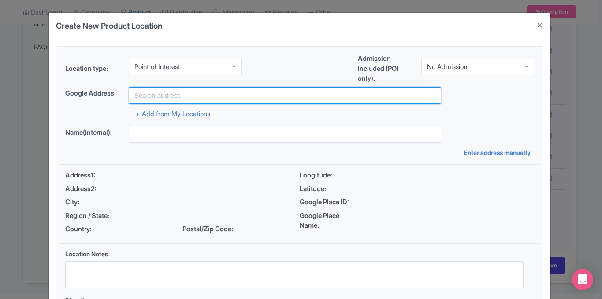
click at [158, 92] on input "text" at bounding box center [285, 95] width 312 height 17
paste input "Hoover Dam"
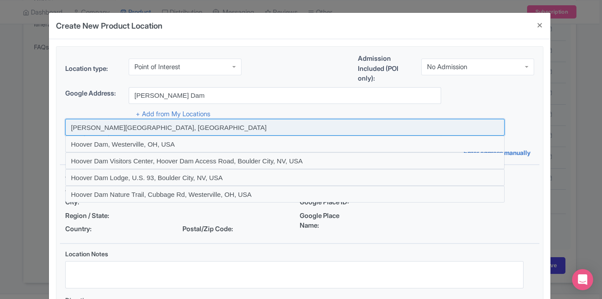
click at [180, 125] on input at bounding box center [284, 127] width 439 height 17
type input "[PERSON_NAME][GEOGRAPHIC_DATA], [GEOGRAPHIC_DATA]"
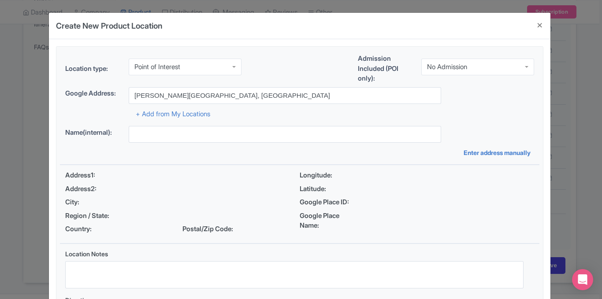
type input "[PERSON_NAME][GEOGRAPHIC_DATA], [GEOGRAPHIC_DATA]"
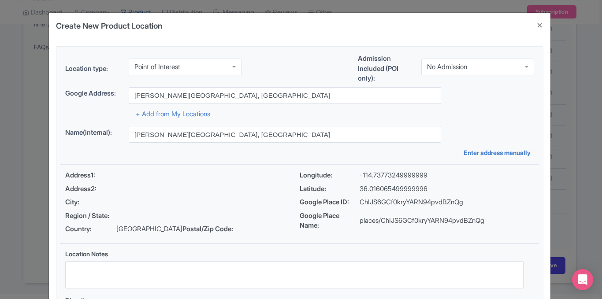
click at [523, 118] on div "+ Add from My Locations" at bounding box center [299, 111] width 469 height 15
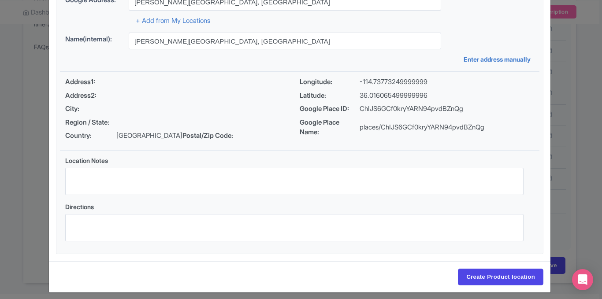
scroll to position [100, 0]
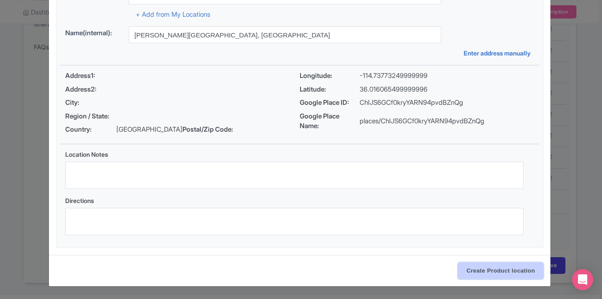
click at [476, 275] on input "Create Product location" at bounding box center [500, 271] width 85 height 17
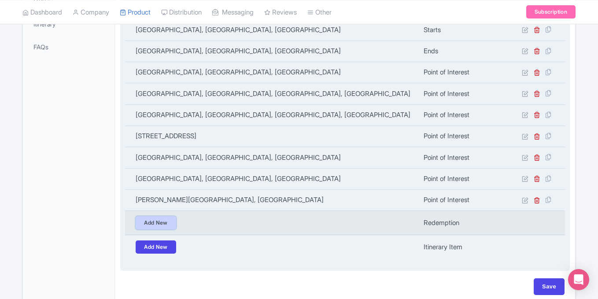
click at [165, 225] on link "Add New" at bounding box center [156, 222] width 41 height 13
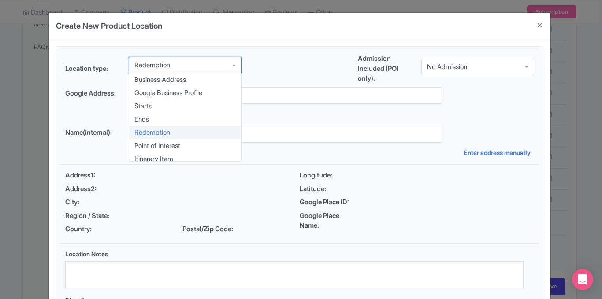
click at [184, 62] on div "Redemption" at bounding box center [185, 65] width 113 height 17
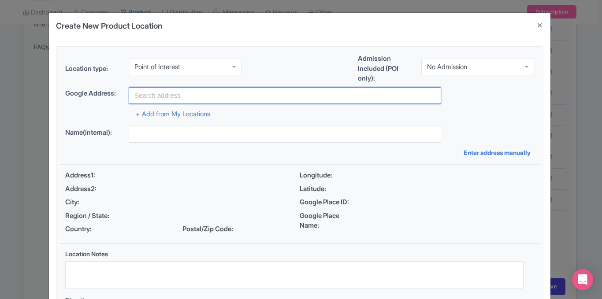
click at [175, 96] on input "text" at bounding box center [285, 95] width 312 height 17
paste input "[PERSON_NAME][GEOGRAPHIC_DATA], [STREET_ADDRESS]"
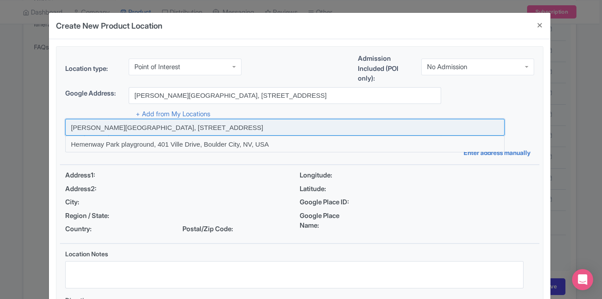
click at [199, 125] on input at bounding box center [284, 127] width 439 height 17
type input "[PERSON_NAME][GEOGRAPHIC_DATA], [STREET_ADDRESS]"
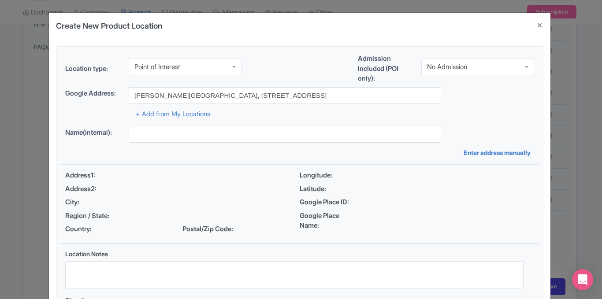
type input "[PERSON_NAME][GEOGRAPHIC_DATA], [STREET_ADDRESS]"
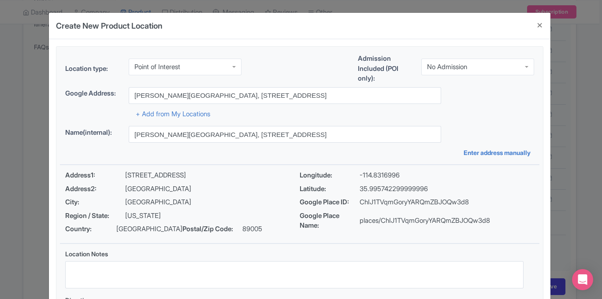
click at [534, 112] on div "Google place ChIJ1TVqmGoryYARQmZBJOQw3d8 Google Address: Hemenway Park, 401 Vil…" at bounding box center [300, 103] width 480 height 32
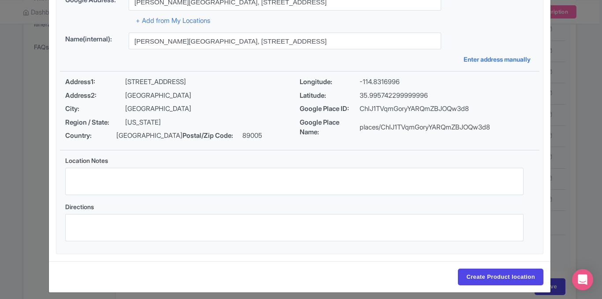
scroll to position [100, 0]
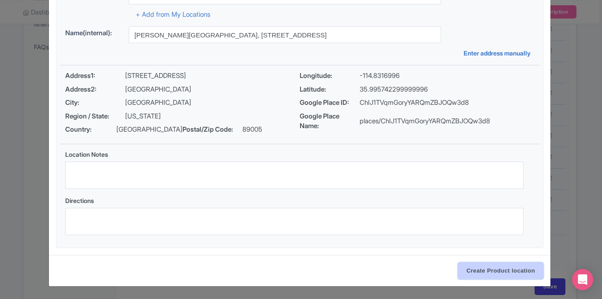
click at [469, 272] on input "Create Product location" at bounding box center [500, 271] width 85 height 17
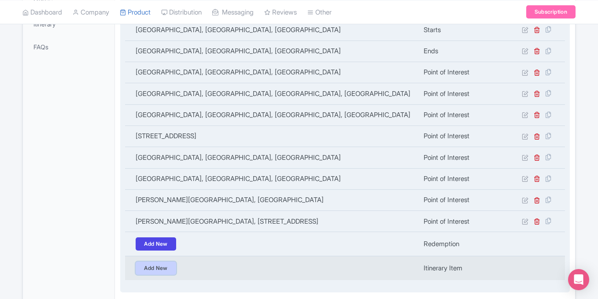
click at [163, 269] on link "Add New" at bounding box center [156, 268] width 41 height 13
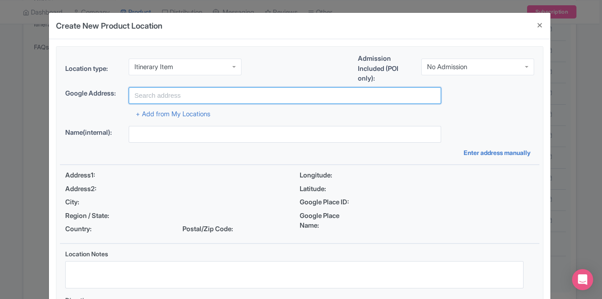
click at [175, 96] on input "text" at bounding box center [285, 95] width 312 height 17
paste input "Red Rock Canyon National Conservation Area"
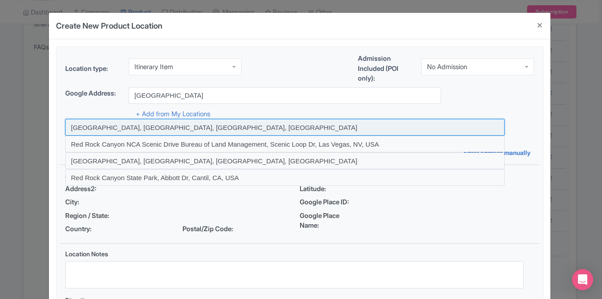
click at [143, 124] on input at bounding box center [284, 127] width 439 height 17
type input "Red Rock Canyon National Conservation Area, Mountain Springs, NV, USA"
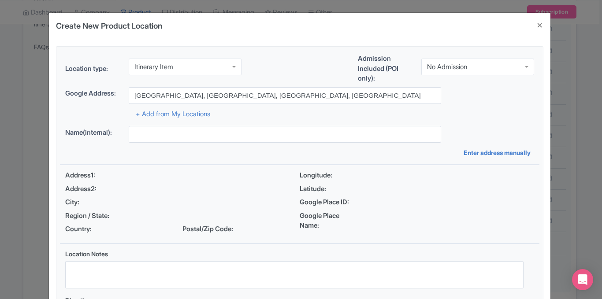
type input "Red Rock Canyon National Conservation Area, Mountain Springs, NV, USA"
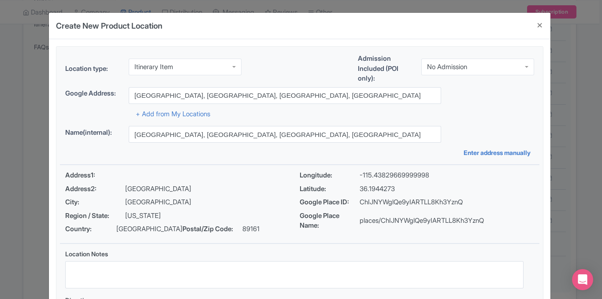
click at [541, 117] on fieldset "Location type: Itinerary Item Itinerary Item Admission Included (POI only): No …" at bounding box center [299, 196] width 487 height 301
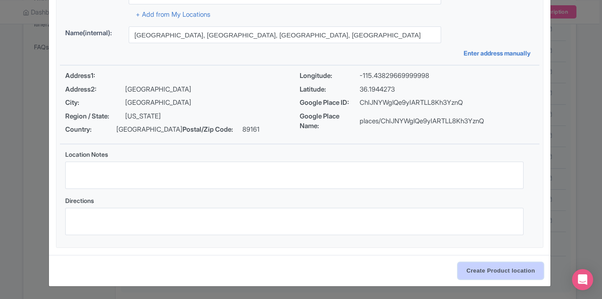
click at [495, 270] on input "Create Product location" at bounding box center [500, 271] width 85 height 17
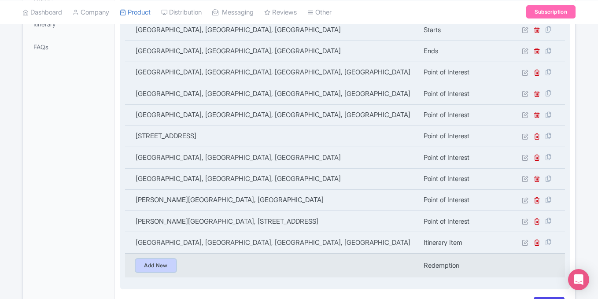
click at [158, 263] on link "Add New" at bounding box center [156, 265] width 41 height 13
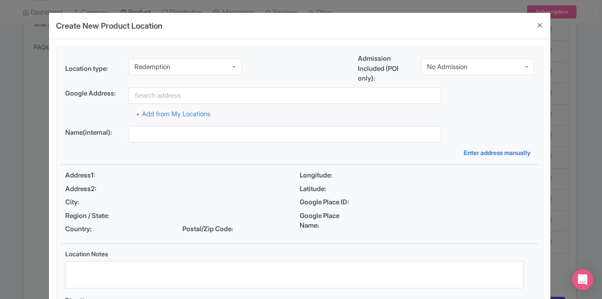
click at [212, 68] on div "Redemption" at bounding box center [185, 67] width 113 height 17
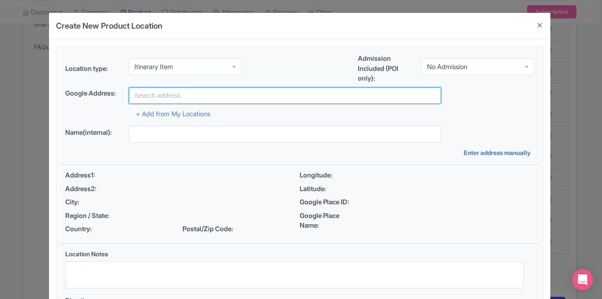
click at [216, 97] on input "text" at bounding box center [285, 95] width 312 height 17
paste input "Red Rock Canyon Visitor Center, 1000 Scenic Loop Dr, Las Vegas, NV"
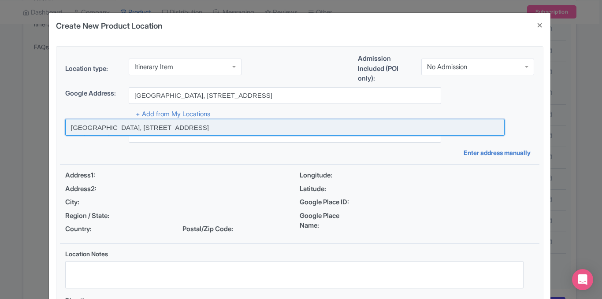
click at [249, 127] on input at bounding box center [284, 127] width 439 height 17
type input "Red Rock Canyon Visitor Center, 1000 Scenic Loop Dr, Las Vegas, NV, USA"
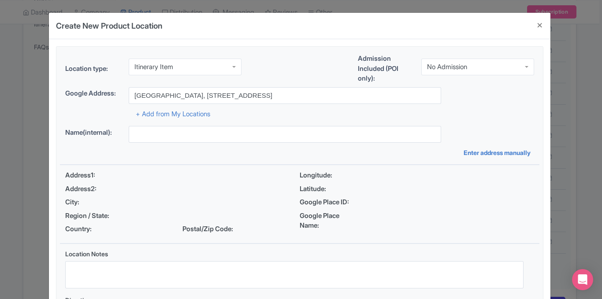
type input "Red Rock Canyon Visitor Center, 1000 Scenic Loop Dr, Las Vegas, NV, USA"
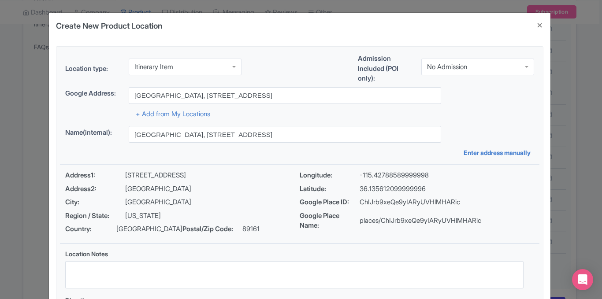
click at [504, 130] on div "Name(internal): Red Rock Canyon Visitor Center, 1000 Scenic Loop Dr, Las Vegas,…" at bounding box center [299, 134] width 469 height 17
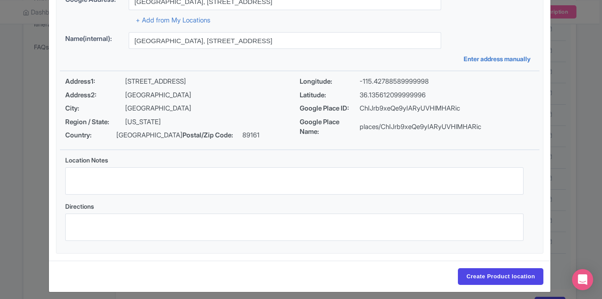
scroll to position [100, 0]
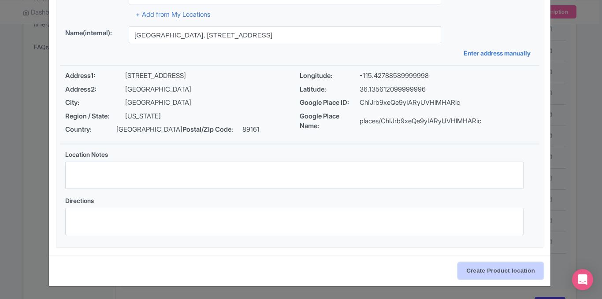
click at [474, 267] on input "Create Product location" at bounding box center [500, 271] width 85 height 17
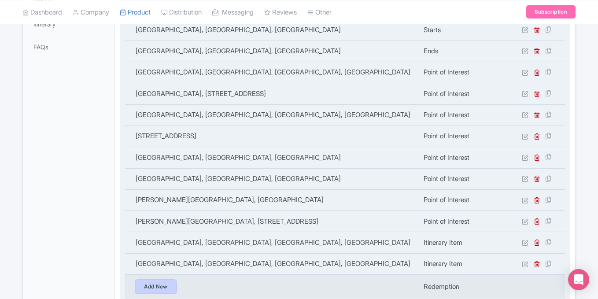
click at [173, 285] on link "Add New" at bounding box center [156, 286] width 41 height 13
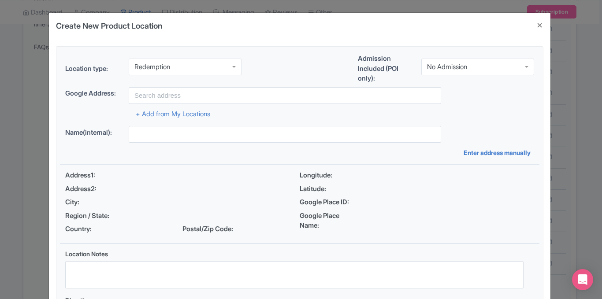
click at [203, 63] on div "Redemption" at bounding box center [185, 67] width 113 height 17
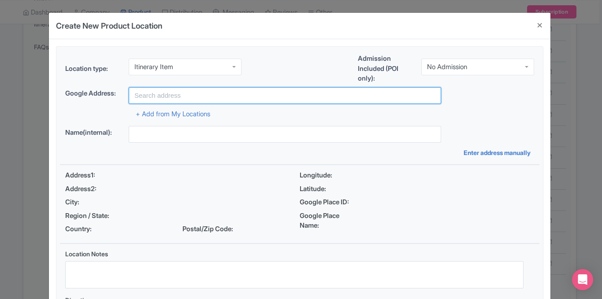
click at [155, 95] on input "text" at bounding box center [285, 95] width 312 height 17
paste input "Calico Hills, Las Vegas, NV"
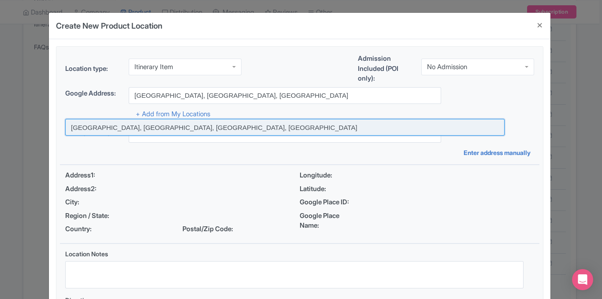
click at [177, 130] on input at bounding box center [284, 127] width 439 height 17
type input "Calico Hills Court, Las Vegas, NV, USA"
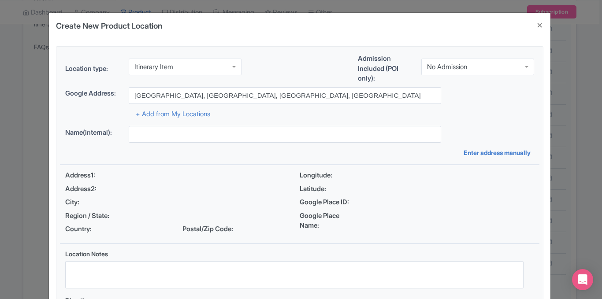
type input "Calico Hills Court, Las Vegas, NV, USA"
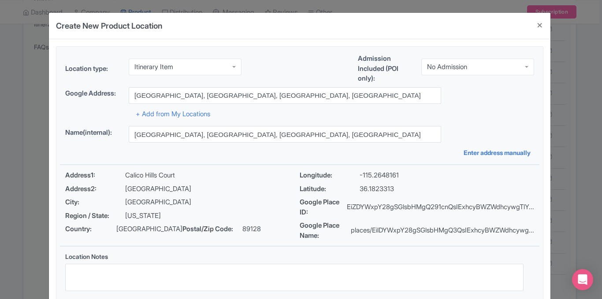
click at [513, 123] on div "Location type: Itinerary Item Itinerary Item Business Address Google Business P…" at bounding box center [300, 198] width 480 height 303
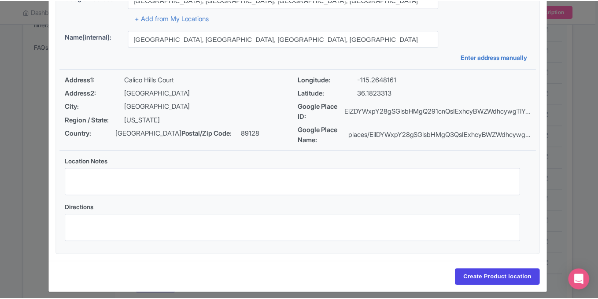
scroll to position [102, 0]
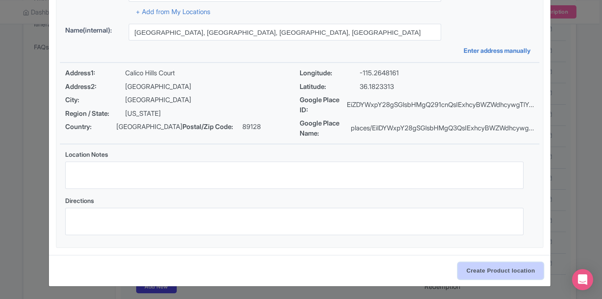
click at [488, 276] on input "Create Product location" at bounding box center [500, 271] width 85 height 17
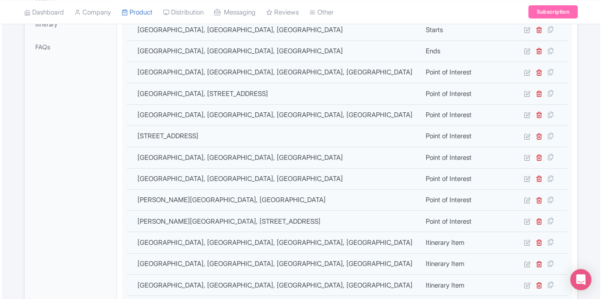
scroll to position [382, 0]
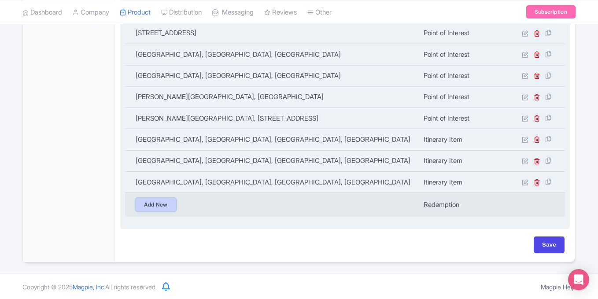
click at [145, 206] on link "Add New" at bounding box center [156, 204] width 41 height 13
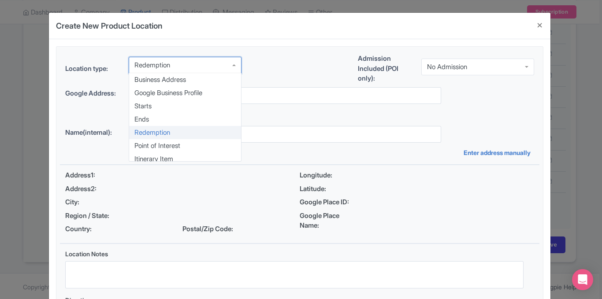
click at [215, 66] on div "Redemption" at bounding box center [185, 65] width 113 height 17
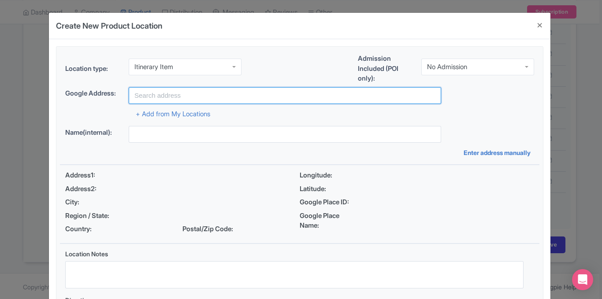
click at [183, 101] on input "text" at bounding box center [285, 95] width 312 height 17
paste input "Petroglyph Wall, 1000 Scenic Loop Dr., Las Vegas, NV"
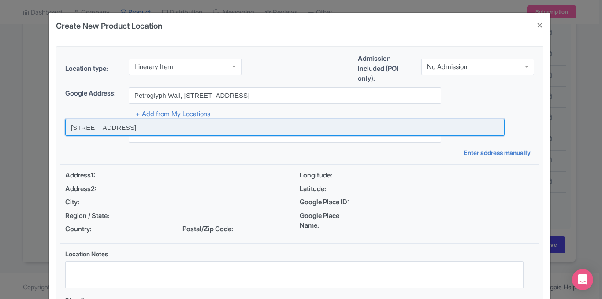
click at [181, 126] on input at bounding box center [284, 127] width 439 height 17
type input "1000 Scenic Loop Dr, Las Vegas, NV, USA"
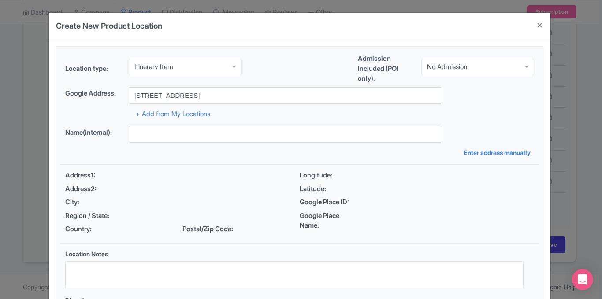
type input "1000 Scenic Loop Dr, Las Vegas, NV, USA"
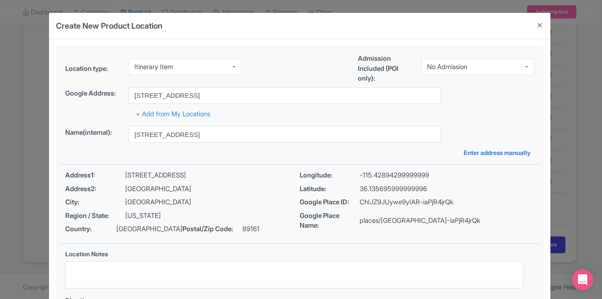
click at [502, 121] on div "Location type: Itinerary Item Itinerary Item Business Address Google Business P…" at bounding box center [300, 197] width 480 height 301
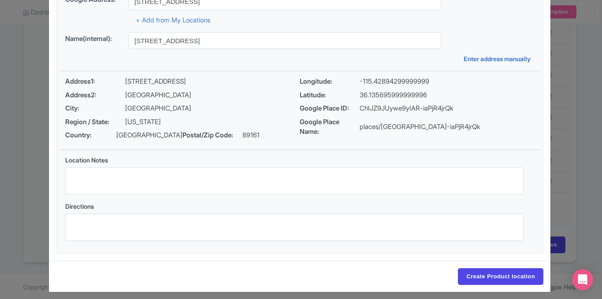
scroll to position [100, 0]
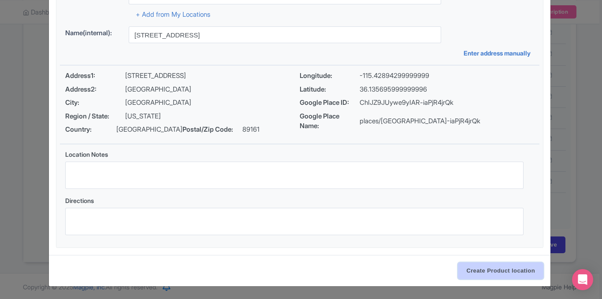
click at [472, 272] on input "Create Product location" at bounding box center [500, 271] width 85 height 17
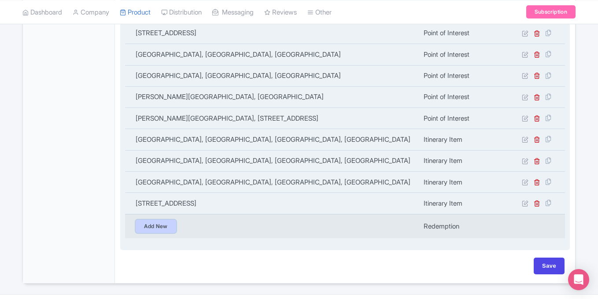
click at [154, 225] on link "Add New" at bounding box center [156, 226] width 41 height 13
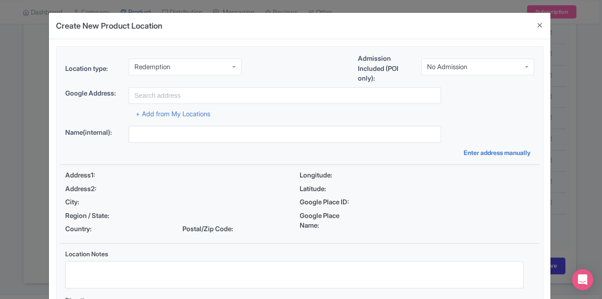
click at [228, 65] on div "Redemption" at bounding box center [185, 67] width 113 height 17
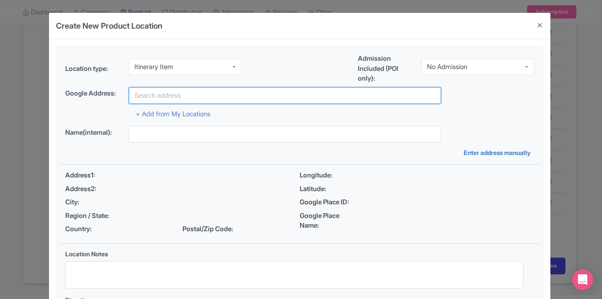
click at [207, 100] on input "text" at bounding box center [285, 95] width 312 height 17
paste input "Willow Spring, Las Vegas, NV"
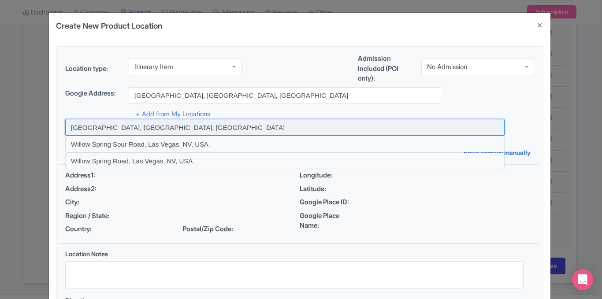
click at [234, 127] on input at bounding box center [284, 127] width 439 height 17
type input "Willow Spring Loop Road, Las Vegas, NV, USA"
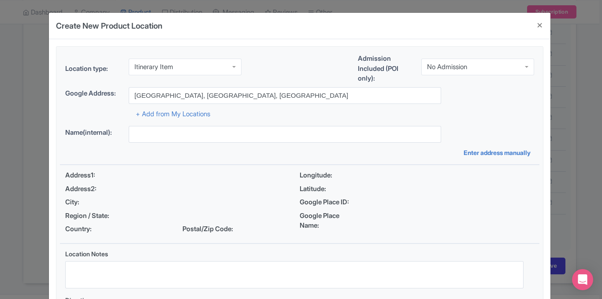
type input "Willow Spring Loop Road, Las Vegas, NV, USA"
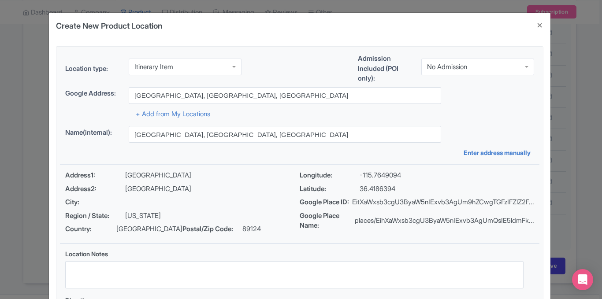
click at [499, 124] on div "Location type: Itinerary Item Itinerary Item Business Address Google Business P…" at bounding box center [300, 197] width 480 height 301
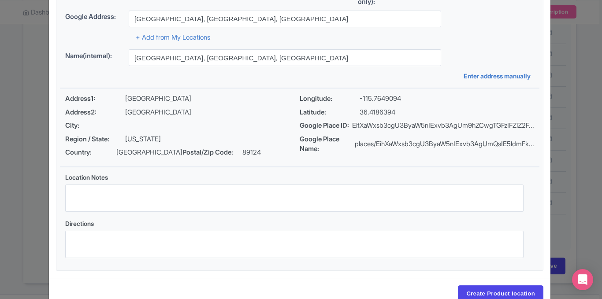
scroll to position [102, 0]
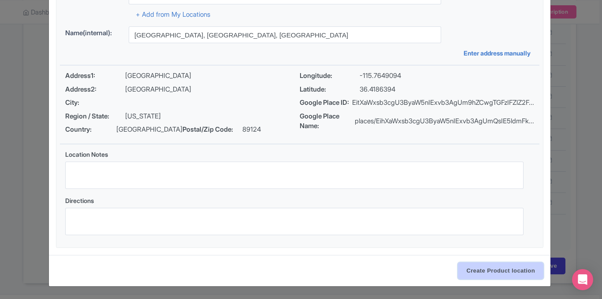
click at [487, 266] on input "Create Product location" at bounding box center [500, 271] width 85 height 17
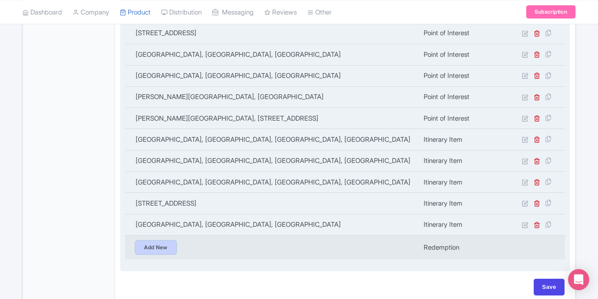
click at [171, 247] on link "Add New" at bounding box center [156, 247] width 41 height 13
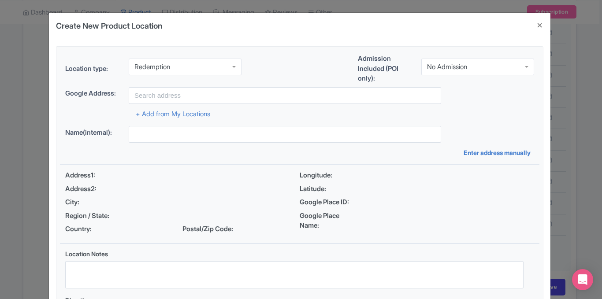
click at [200, 70] on div "Redemption" at bounding box center [185, 67] width 113 height 17
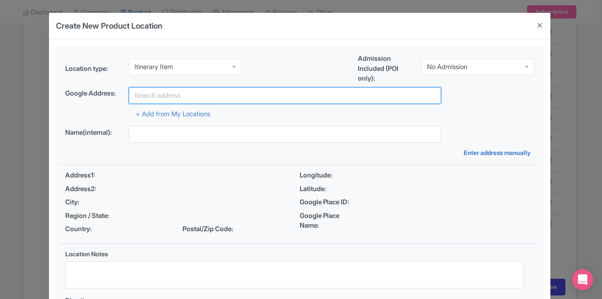
click at [176, 100] on input "text" at bounding box center [285, 95] width 312 height 17
paste input "Boulder City, Nevada"
type input "Boulder City, Nevada, USA"
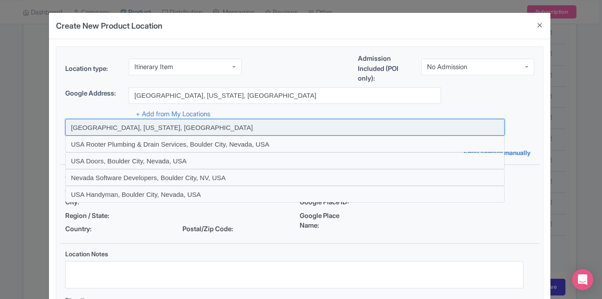
click at [279, 132] on input at bounding box center [284, 127] width 439 height 17
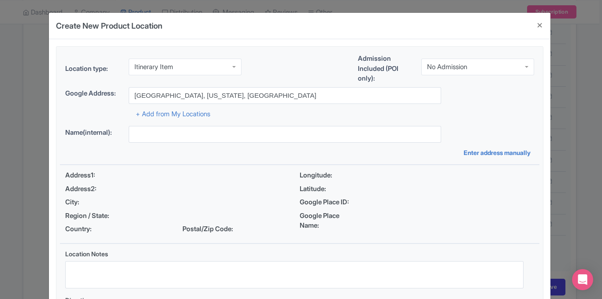
type input "Boulder City, Nevada, USA"
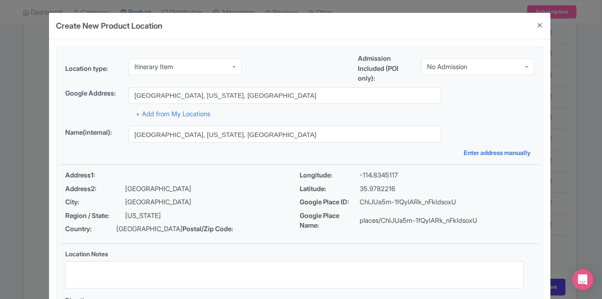
click at [507, 92] on div "Google Address: Boulder City, Nevada, USA" at bounding box center [299, 95] width 469 height 17
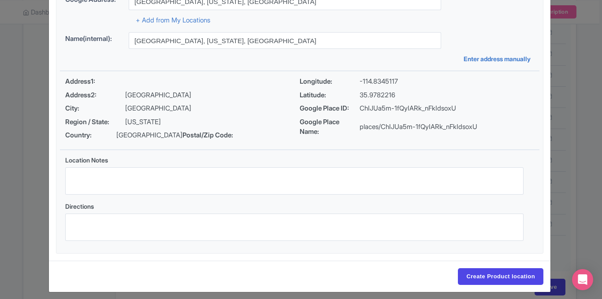
scroll to position [100, 0]
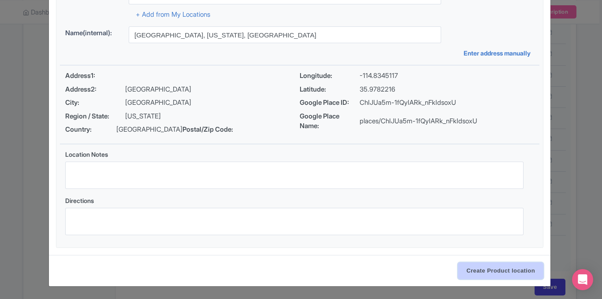
click at [488, 273] on input "Create Product location" at bounding box center [500, 271] width 85 height 17
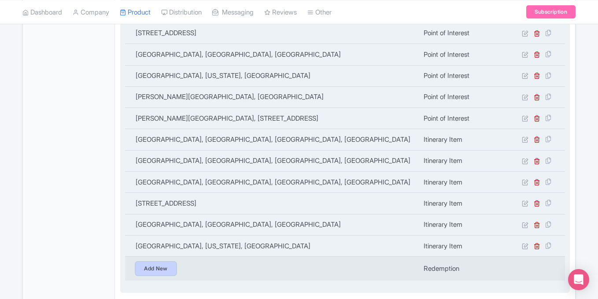
click at [164, 264] on link "Add New" at bounding box center [156, 268] width 41 height 13
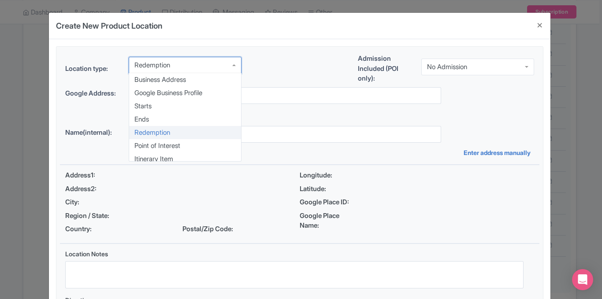
click at [167, 70] on div "Redemption" at bounding box center [185, 65] width 113 height 17
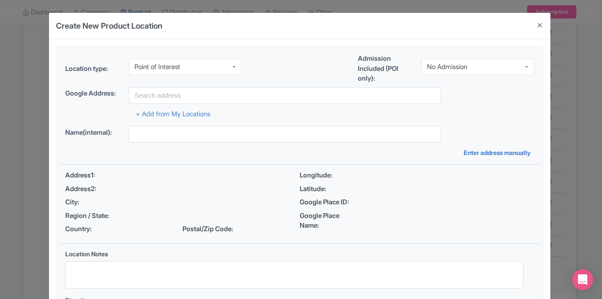
scroll to position [0, 0]
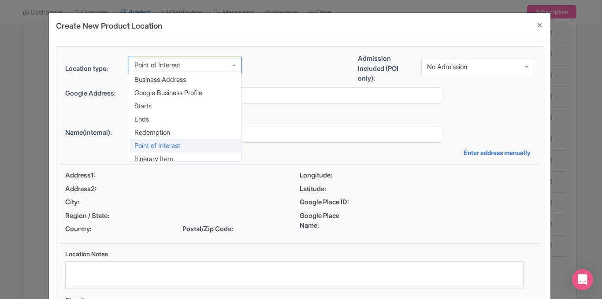
click at [167, 67] on div "Point of Interest" at bounding box center [157, 65] width 46 height 8
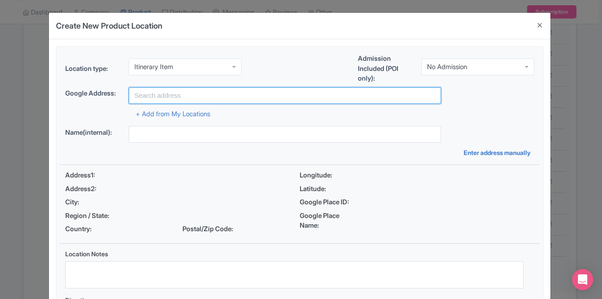
click at [143, 95] on input "text" at bounding box center [285, 95] width 312 height 17
paste input "Hoover Dam"
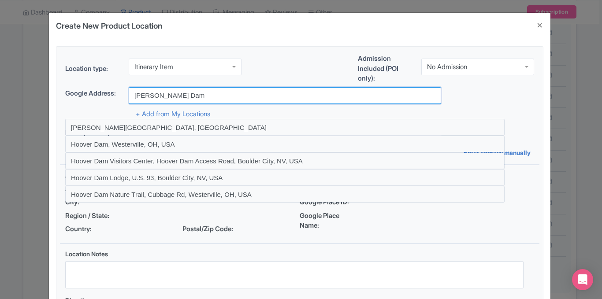
type input "Hoover Dam, United States"
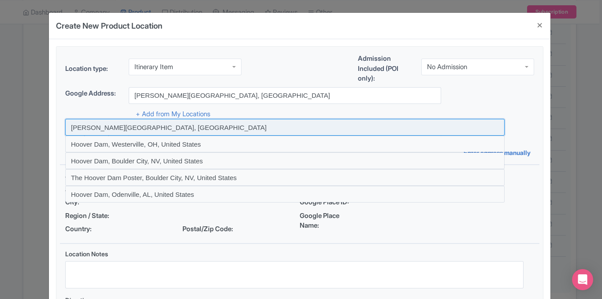
click at [269, 126] on input at bounding box center [284, 127] width 439 height 17
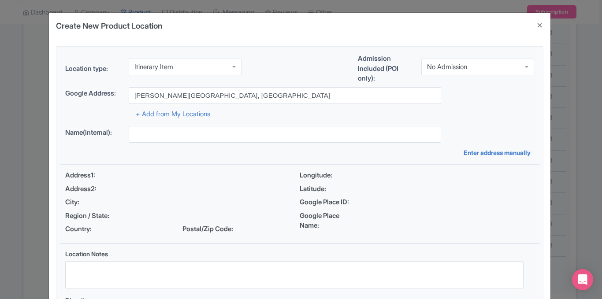
type input "Hoover Dam, United States"
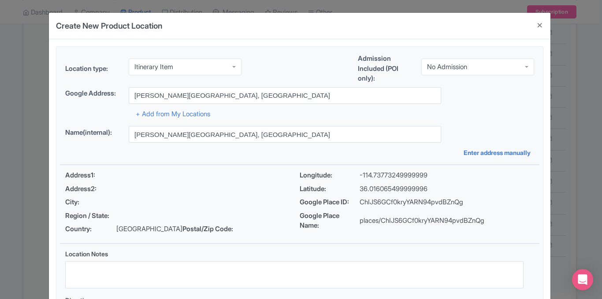
click at [502, 85] on div "Admission Included (POI only): No Admission No Admission" at bounding box center [446, 70] width 176 height 33
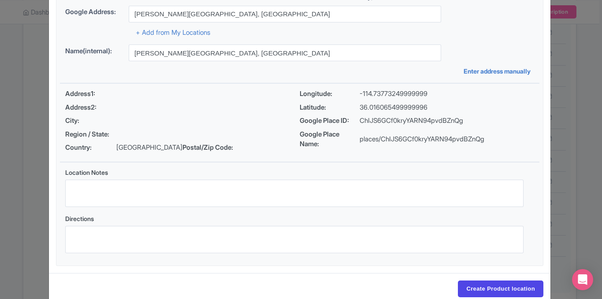
scroll to position [100, 0]
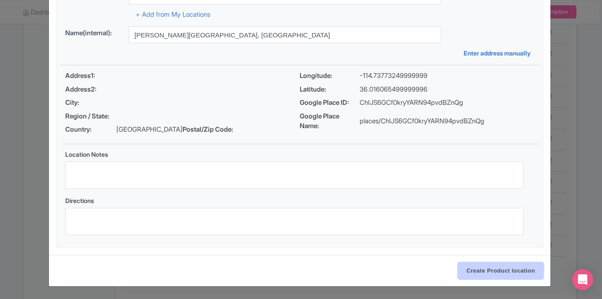
click at [467, 267] on input "Create Product location" at bounding box center [500, 271] width 85 height 17
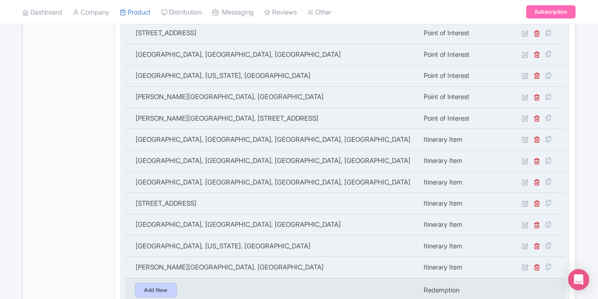
click at [155, 288] on link "Add New" at bounding box center [156, 290] width 41 height 13
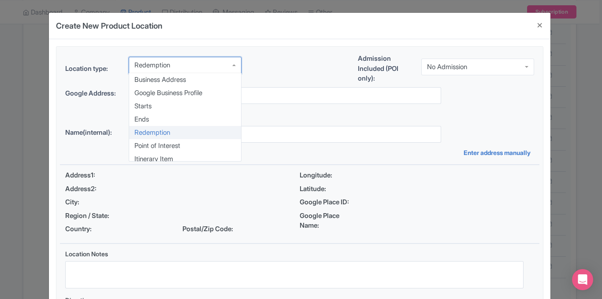
click at [171, 62] on div "Redemption" at bounding box center [185, 65] width 113 height 17
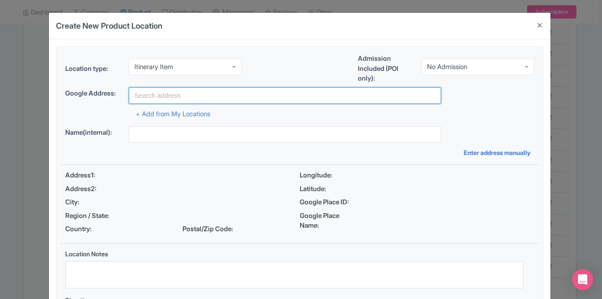
click at [150, 97] on input "text" at bounding box center [285, 95] width 312 height 17
paste input "Hemenway Park, 401 Ville Drive, Boulder City, NV"
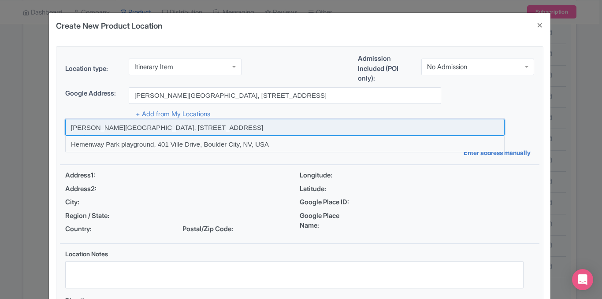
click at [146, 123] on input at bounding box center [284, 127] width 439 height 17
type input "Hemenway Park, 401 Ville Drive, Boulder City, NV, USA"
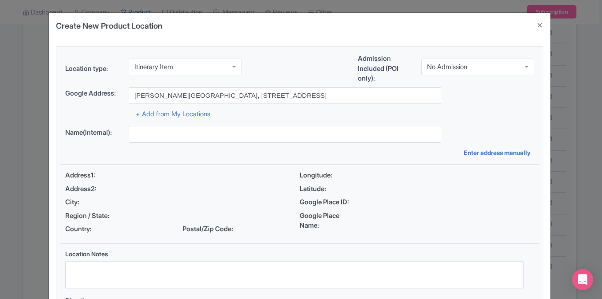
type input "Hemenway Park, 401 Ville Drive, Boulder City, NV, USA"
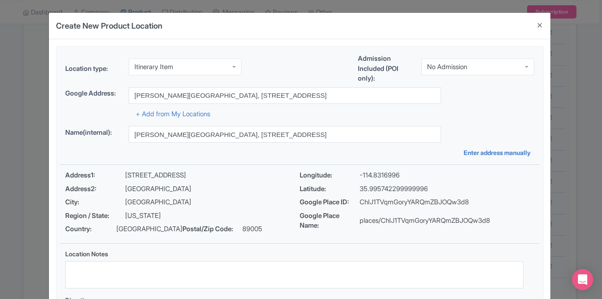
click at [517, 96] on div "Google Address: Hemenway Park, 401 Ville Drive, Boulder City, NV, USA" at bounding box center [299, 95] width 469 height 17
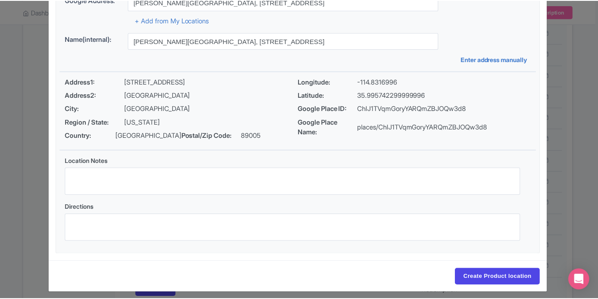
scroll to position [100, 0]
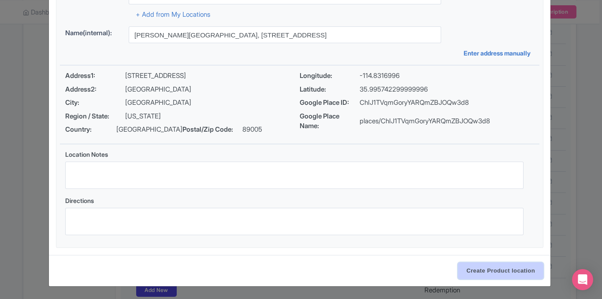
click at [480, 275] on input "Create Product location" at bounding box center [500, 271] width 85 height 17
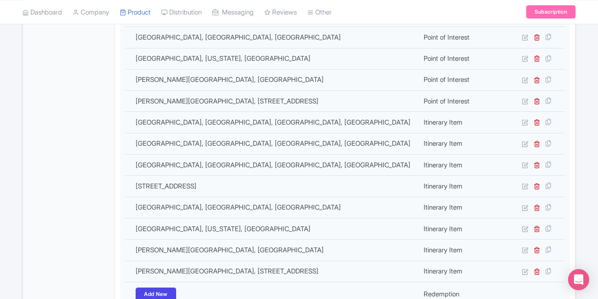
scroll to position [488, 0]
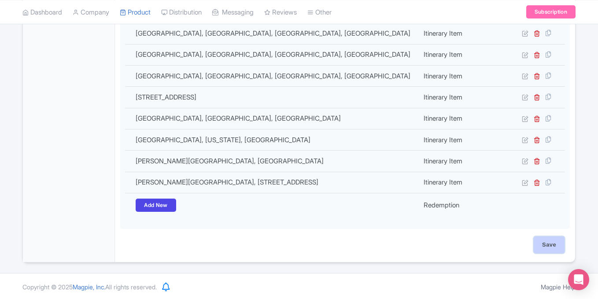
click at [544, 242] on input "Save" at bounding box center [549, 245] width 31 height 17
type input "Update Product"
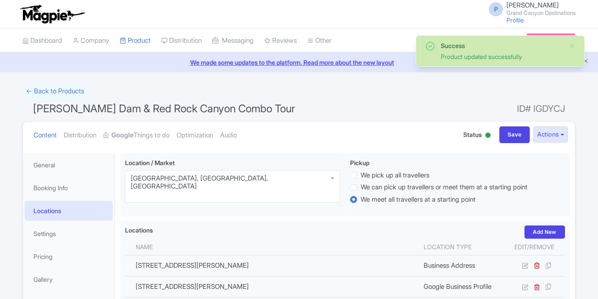
scroll to position [153, 0]
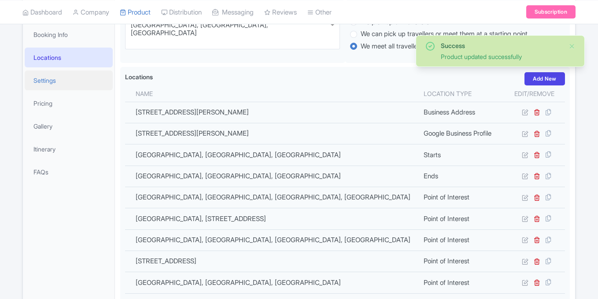
click at [62, 85] on link "Settings" at bounding box center [69, 81] width 88 height 20
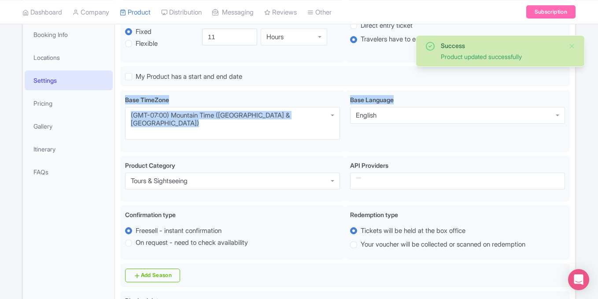
drag, startPoint x: 598, startPoint y: 100, endPoint x: 598, endPoint y: 69, distance: 30.9
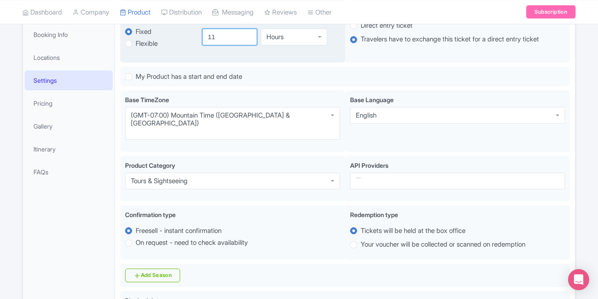
click at [236, 34] on input "11" at bounding box center [230, 37] width 56 height 17
type input "1"
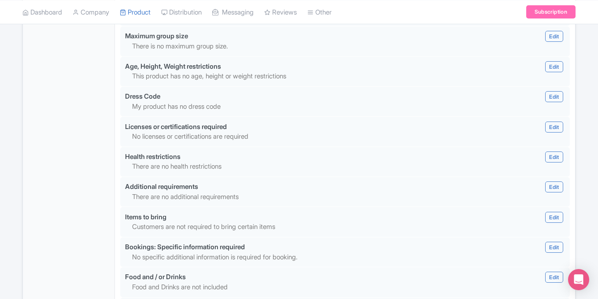
scroll to position [838, 0]
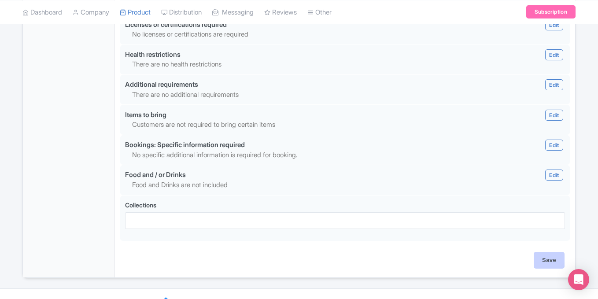
type input "6"
click at [555, 252] on input "Save" at bounding box center [549, 260] width 31 height 17
type input "Saving..."
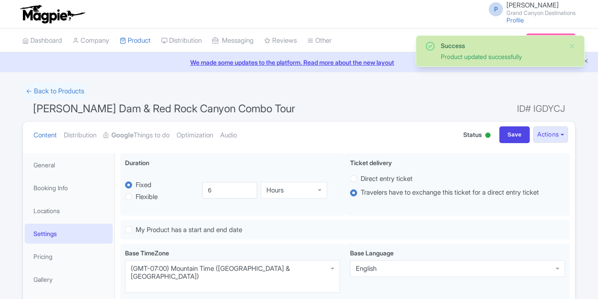
scroll to position [153, 0]
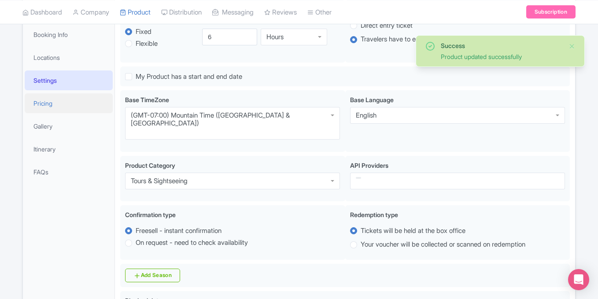
click at [43, 101] on link "Pricing" at bounding box center [69, 103] width 88 height 20
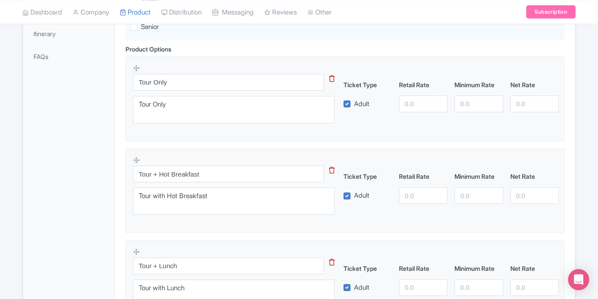
scroll to position [275, 0]
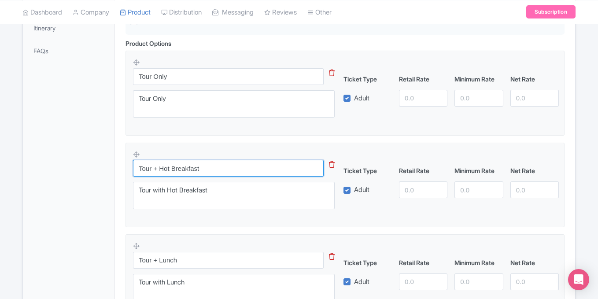
drag, startPoint x: 160, startPoint y: 167, endPoint x: 301, endPoint y: 167, distance: 140.6
click at [301, 167] on input "Tour + Hot Breakfast" at bounding box center [228, 168] width 191 height 17
type input "Tour + Meal"
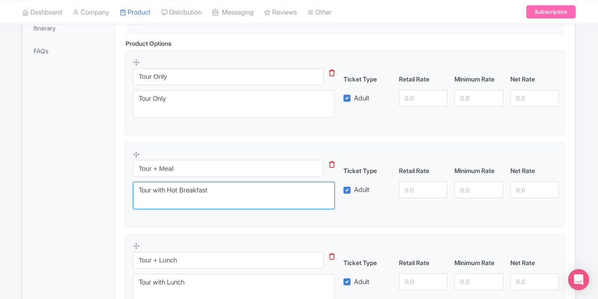
drag, startPoint x: 184, startPoint y: 190, endPoint x: 284, endPoint y: 190, distance: 100.5
click at [284, 190] on textarea "Tour with Hot Breakfast" at bounding box center [234, 195] width 202 height 27
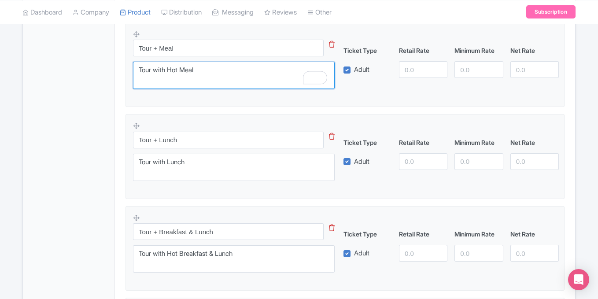
scroll to position [397, 0]
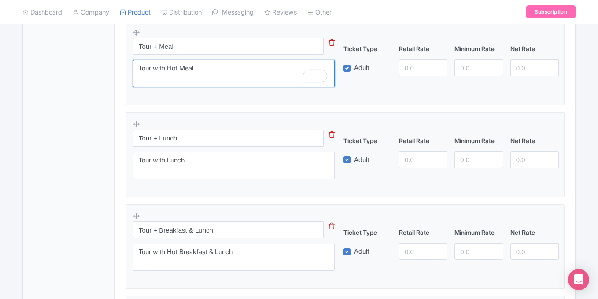
type textarea "Tour with Hot Meal"
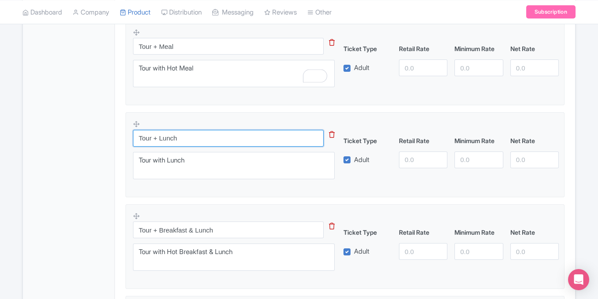
click at [159, 136] on input "Tour + Lunch" at bounding box center [228, 138] width 191 height 17
click at [160, 136] on input "Tour + Lunch" at bounding box center [228, 138] width 191 height 17
drag, startPoint x: 160, startPoint y: 138, endPoint x: 260, endPoint y: 128, distance: 100.1
click at [260, 128] on div "Tour + Lunch This tip has not data. Code: tip_option_name Tour with Lunch" at bounding box center [239, 152] width 212 height 65
type input "Tour + Gen Room"
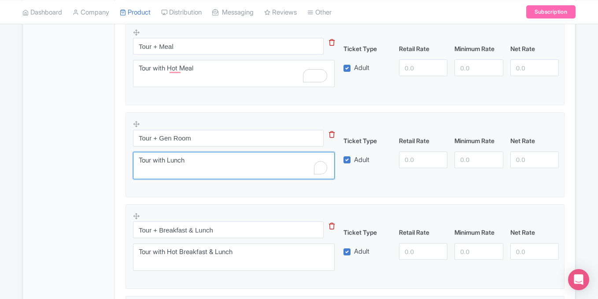
drag, startPoint x: 171, startPoint y: 159, endPoint x: 239, endPoint y: 157, distance: 67.9
click at [239, 157] on textarea "Tour with Lunch" at bounding box center [234, 165] width 202 height 27
type textarea "Tour with Generator Room"
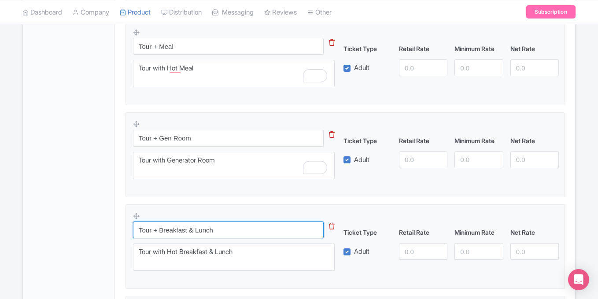
click at [166, 227] on input "Tour + Breakfast & Lunch" at bounding box center [228, 230] width 191 height 17
click at [190, 230] on input "Tour + Meal & Lunch" at bounding box center [228, 230] width 191 height 17
type input "Tour + Meal & Gen Roon"
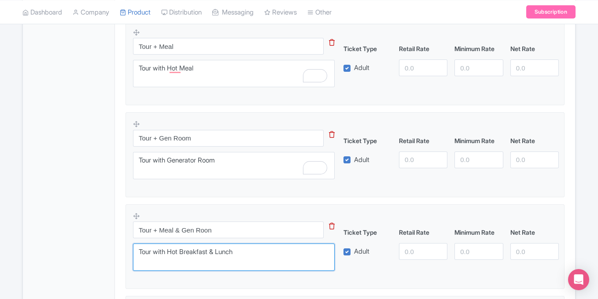
click at [187, 252] on textarea "Tour with Hot Breakfast & Lunch" at bounding box center [234, 257] width 202 height 27
click at [216, 250] on textarea "Tour with Hot Breakfast & Lunch" at bounding box center [234, 257] width 202 height 27
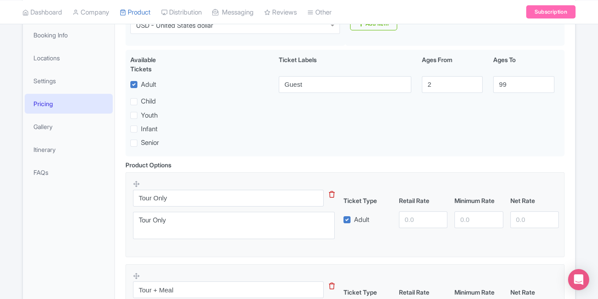
scroll to position [159, 0]
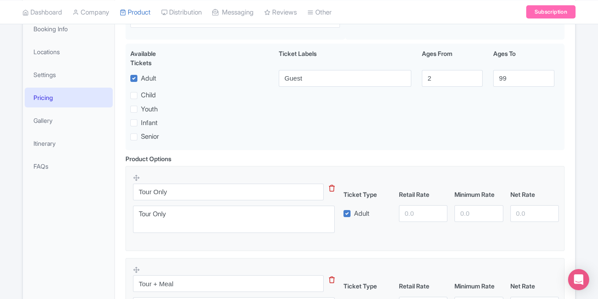
type textarea "Tour with Hot Meal & Generator Room"
click at [410, 216] on input "number" at bounding box center [423, 213] width 48 height 17
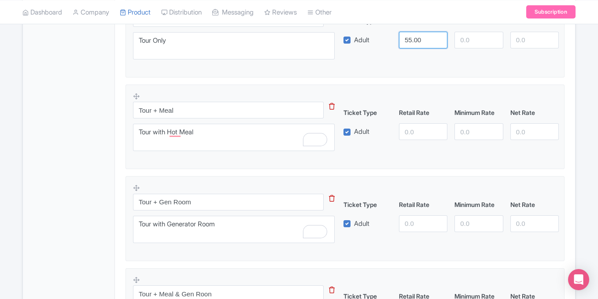
scroll to position [343, 0]
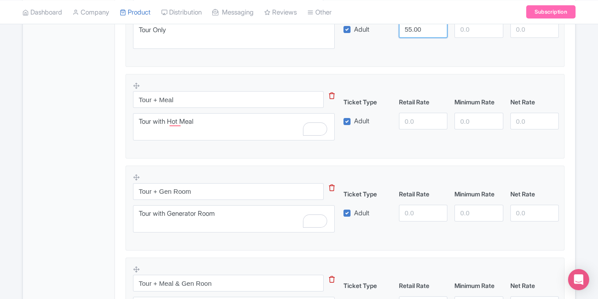
type input "55.00"
click at [409, 125] on input "number" at bounding box center [423, 121] width 48 height 17
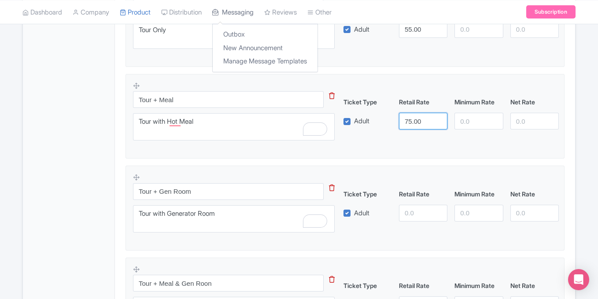
type input "75.00"
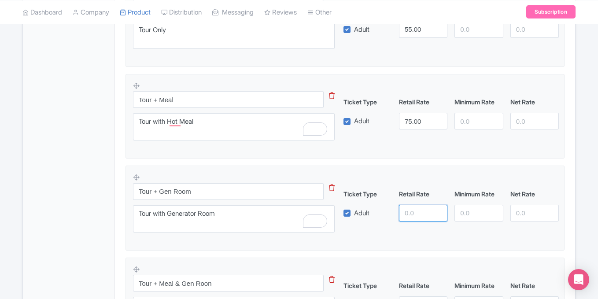
click at [421, 210] on input "number" at bounding box center [423, 213] width 48 height 17
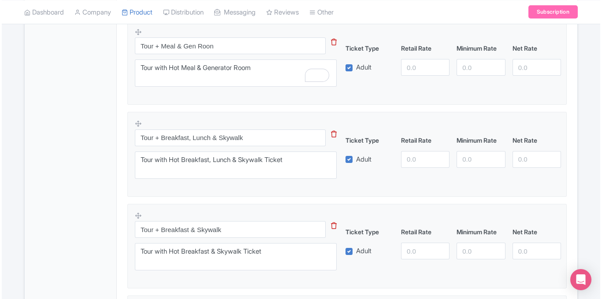
scroll to position [587, 0]
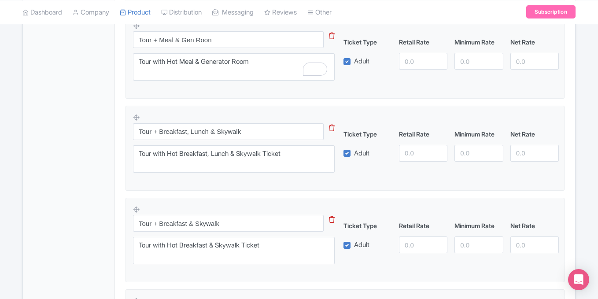
type input "95.00"
click at [332, 127] on icon at bounding box center [332, 128] width 6 height 7
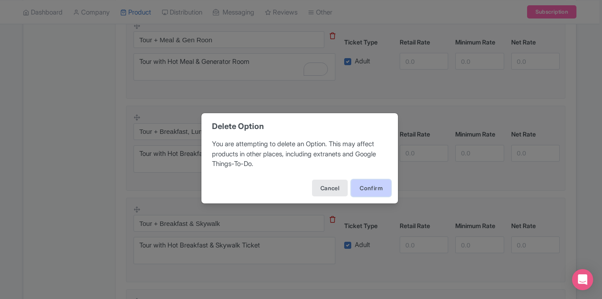
click at [364, 184] on button "Confirm" at bounding box center [371, 188] width 40 height 17
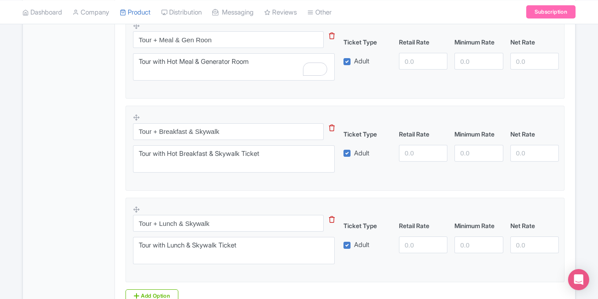
click at [331, 129] on icon at bounding box center [332, 128] width 6 height 7
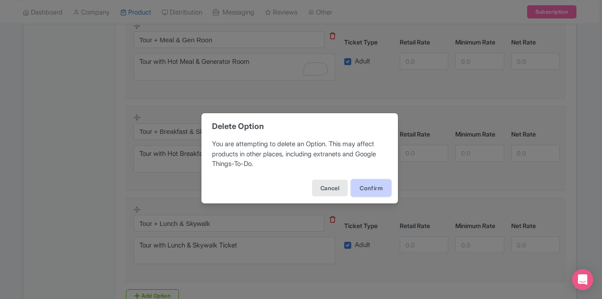
click at [357, 184] on button "Confirm" at bounding box center [371, 188] width 40 height 17
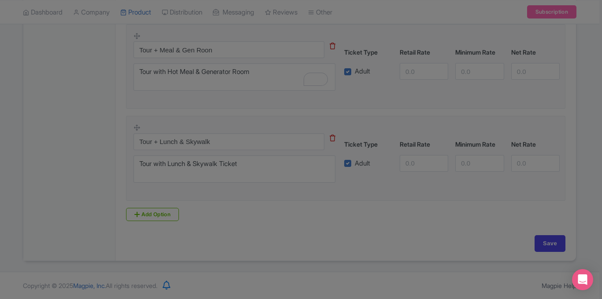
scroll to position [576, 0]
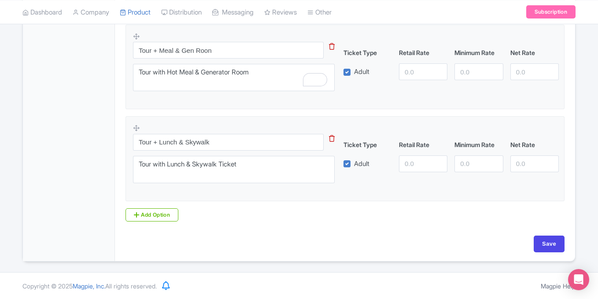
click at [331, 139] on icon at bounding box center [332, 138] width 6 height 7
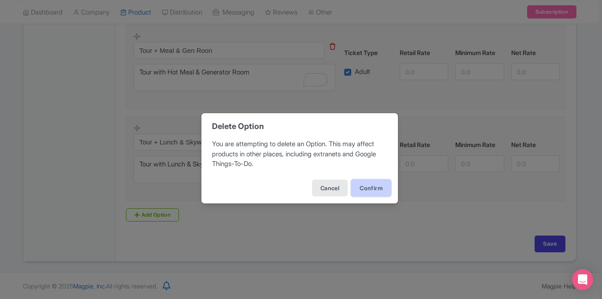
click at [364, 188] on button "Confirm" at bounding box center [371, 188] width 40 height 17
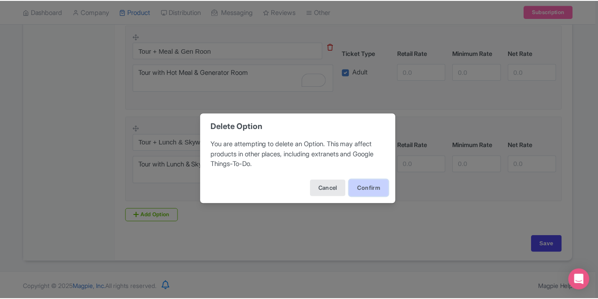
scroll to position [484, 0]
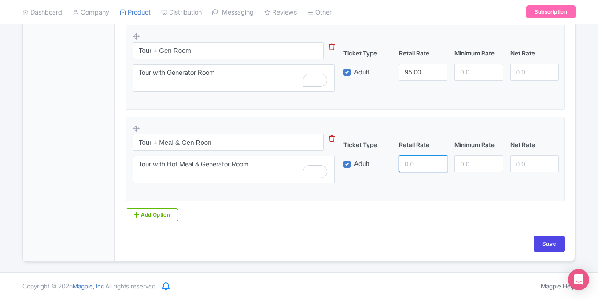
click at [406, 167] on input "number" at bounding box center [423, 164] width 48 height 17
type input "115.00"
click at [545, 243] on input "Save" at bounding box center [549, 244] width 31 height 17
type input "Saving..."
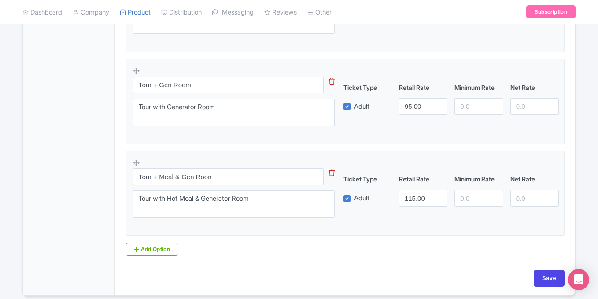
scroll to position [484, 0]
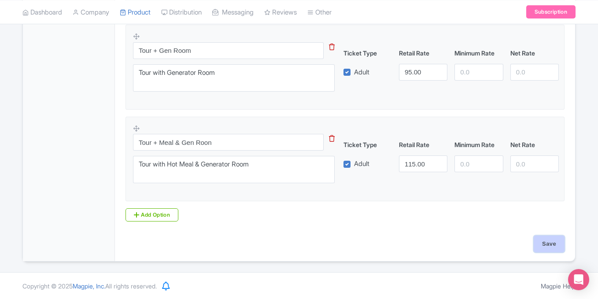
click at [542, 248] on input "Save" at bounding box center [549, 244] width 31 height 17
type input "Saving..."
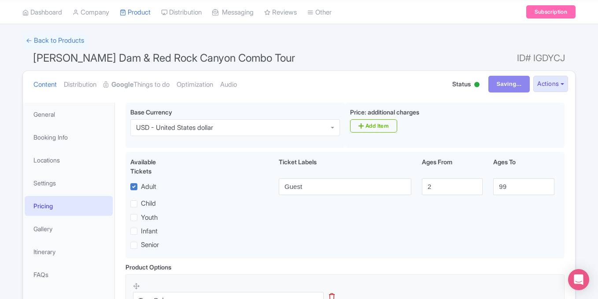
scroll to position [54, 0]
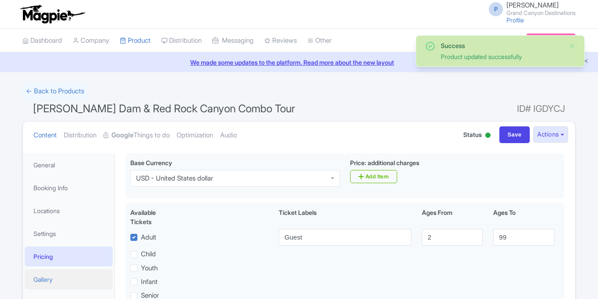
click at [49, 270] on link "Gallery" at bounding box center [69, 280] width 88 height 20
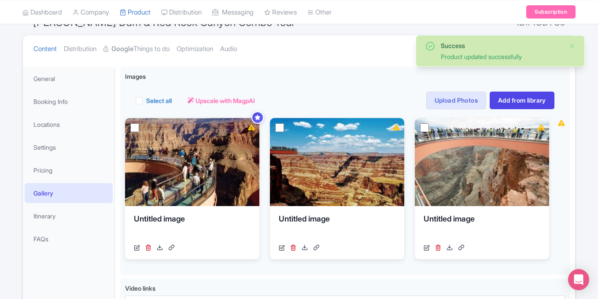
scroll to position [153, 0]
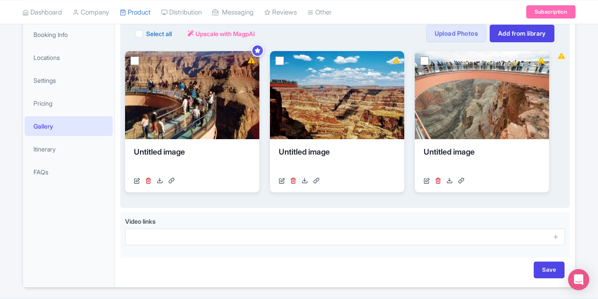
click at [146, 35] on label "Select all" at bounding box center [159, 33] width 26 height 9
click at [146, 34] on input "Select all" at bounding box center [149, 31] width 6 height 6
checkbox input "true"
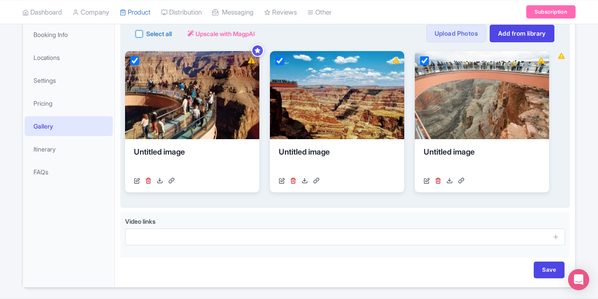
checkbox input "true"
click at [215, 35] on button "Actions" at bounding box center [198, 34] width 35 height 18
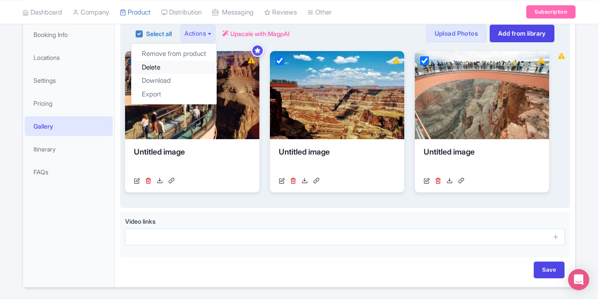
click at [172, 71] on link "Delete" at bounding box center [173, 68] width 85 height 14
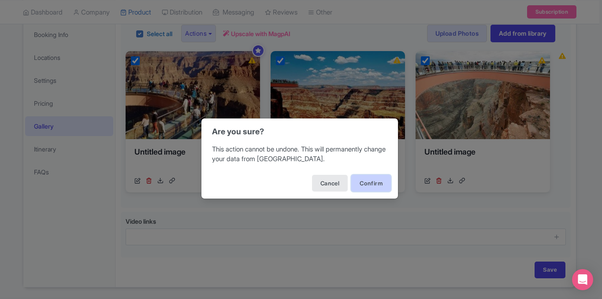
click at [363, 182] on button "Confirm" at bounding box center [371, 183] width 40 height 17
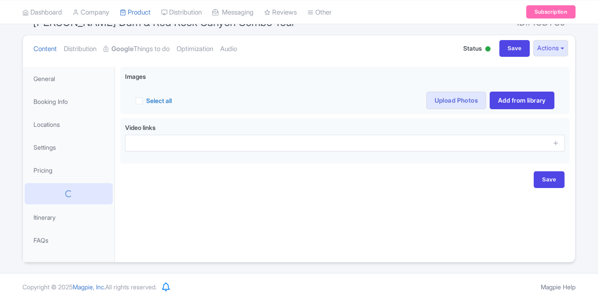
scroll to position [86, 0]
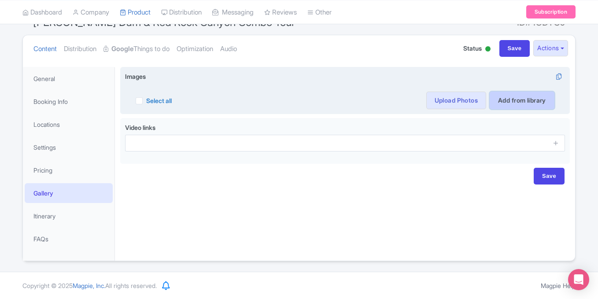
click at [520, 102] on link "Add from library" at bounding box center [522, 101] width 65 height 18
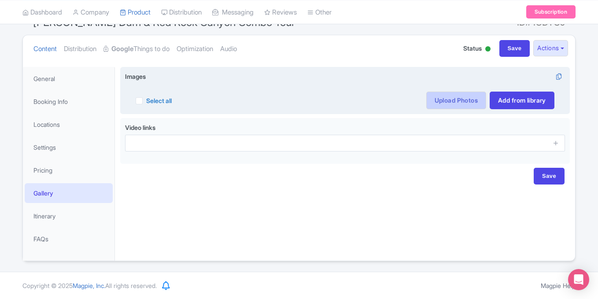
click at [443, 96] on link "Upload Photos" at bounding box center [457, 101] width 60 height 18
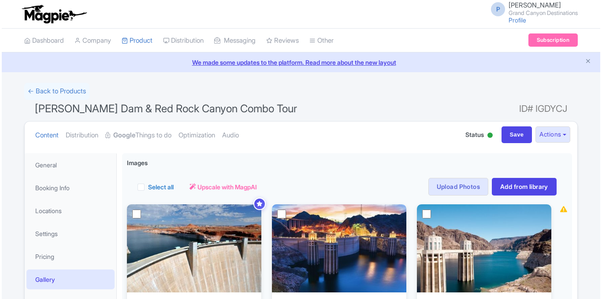
scroll to position [82, 0]
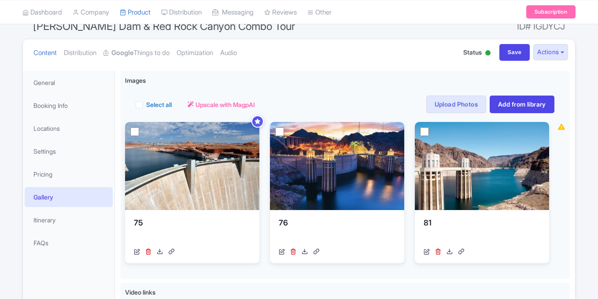
click at [463, 103] on link "Upload Photos" at bounding box center [457, 105] width 60 height 18
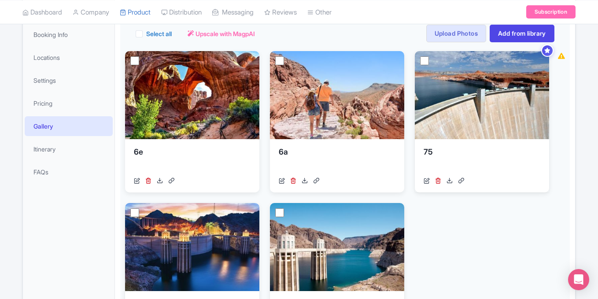
scroll to position [305, 0]
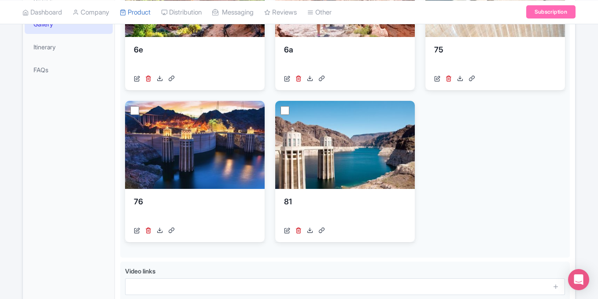
scroll to position [332, 0]
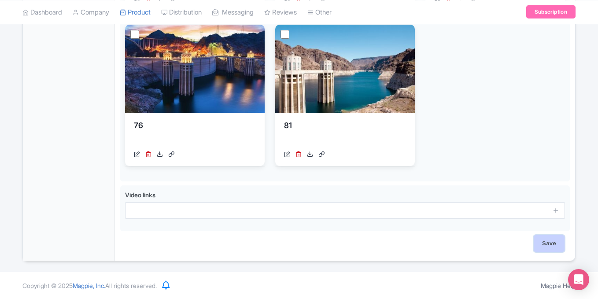
click at [554, 236] on input "Save" at bounding box center [549, 243] width 31 height 17
type input "Saving..."
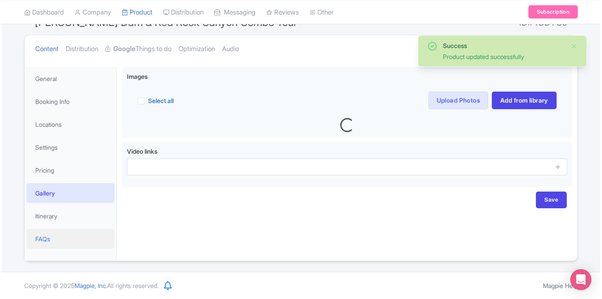
scroll to position [88, 0]
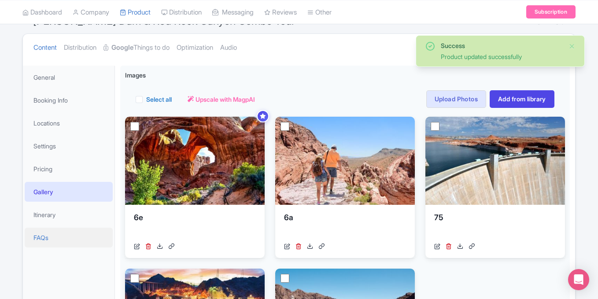
click at [49, 233] on link "FAQs" at bounding box center [69, 238] width 88 height 20
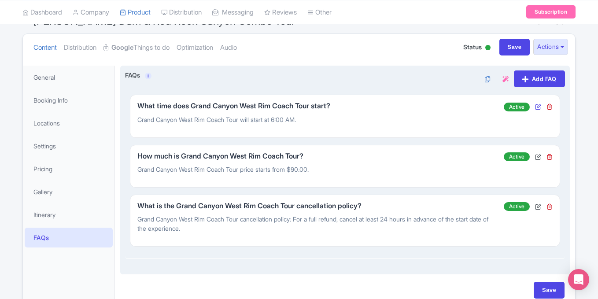
click at [539, 105] on icon at bounding box center [538, 107] width 6 height 6
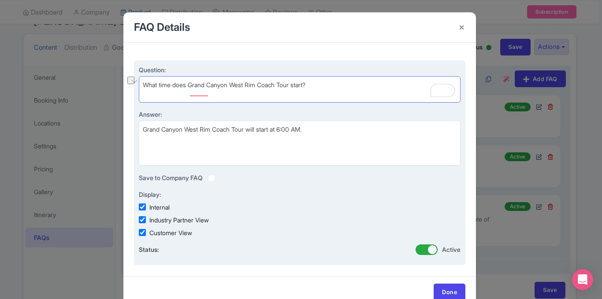
drag, startPoint x: 190, startPoint y: 78, endPoint x: 279, endPoint y: 85, distance: 90.1
click at [279, 85] on textarea "What time does Grand Canyon West Rim Coach Tour start?" at bounding box center [300, 89] width 322 height 26
paste textarea "[PERSON_NAME] Dam and Red Rock Canyon Combo Bus Tour"
type textarea "What time does Hoover Dam and Red Rock Canyon Combo Bus Tour start?"
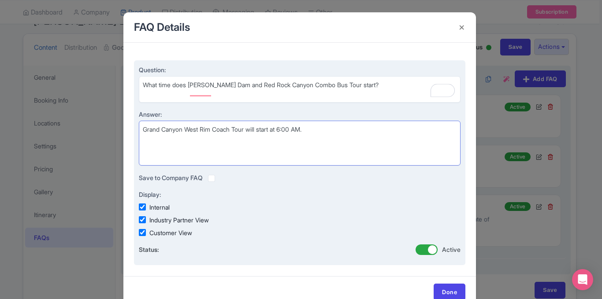
click at [287, 128] on textarea "Grand Canyon West Rim Coach Tour will start at 6:00 AM." at bounding box center [300, 143] width 322 height 45
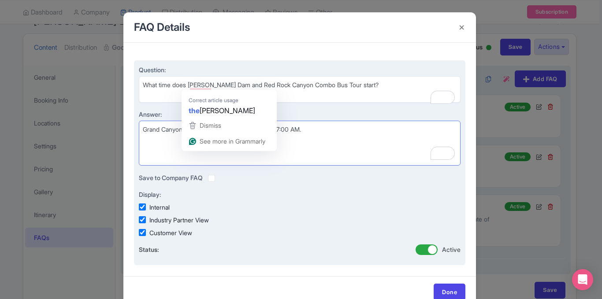
type textarea "Grand Canyon West Rim Coach Tour will start at 7:00 AM."
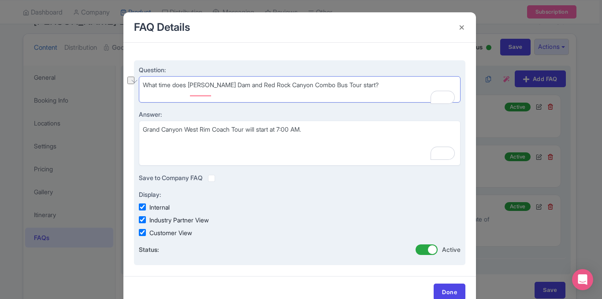
drag, startPoint x: 190, startPoint y: 85, endPoint x: 343, endPoint y: 86, distance: 152.9
click at [343, 86] on textarea "What time does Grand Canyon West Rim Coach Tour start?" at bounding box center [300, 89] width 322 height 26
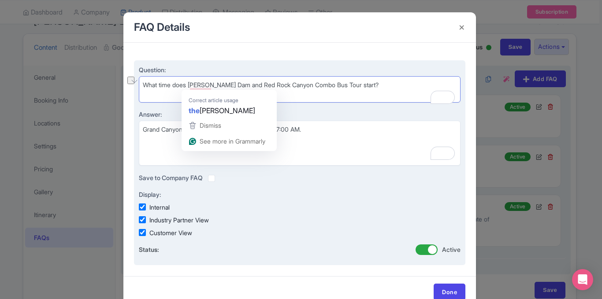
click at [189, 85] on textarea "What time does Grand Canyon West Rim Coach Tour start?" at bounding box center [300, 89] width 322 height 26
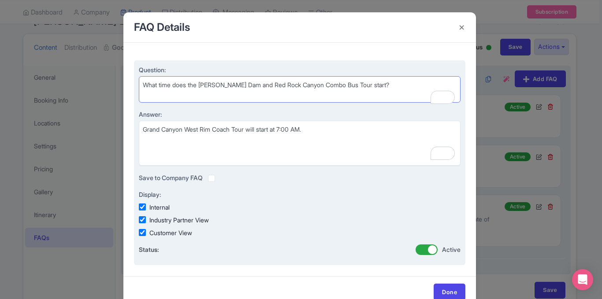
type textarea "What time does the [PERSON_NAME] Dam and Red Rock Canyon Combo Bus Tour start?"
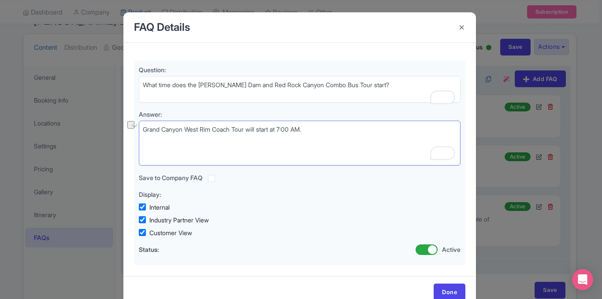
drag, startPoint x: 248, startPoint y: 130, endPoint x: 98, endPoint y: 127, distance: 149.4
click at [98, 127] on div "FAQ Details Question: What time does Grand Canyon West Rim Coach Tour start? An…" at bounding box center [301, 149] width 602 height 299
paste textarea "[PERSON_NAME] Dam and Red Rock Canyon Combo Bus Tour"
type textarea "[PERSON_NAME] Dam and Red Rock Canyon Combo Bus Tour will start at 7:00 AM."
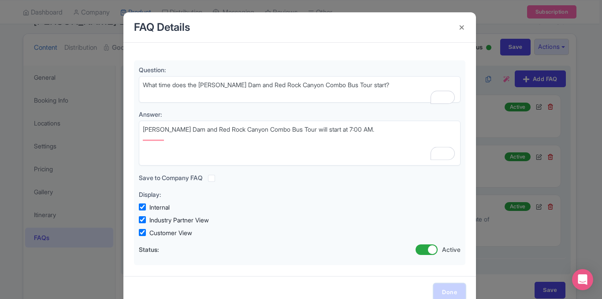
click at [445, 290] on link "Done" at bounding box center [450, 292] width 32 height 17
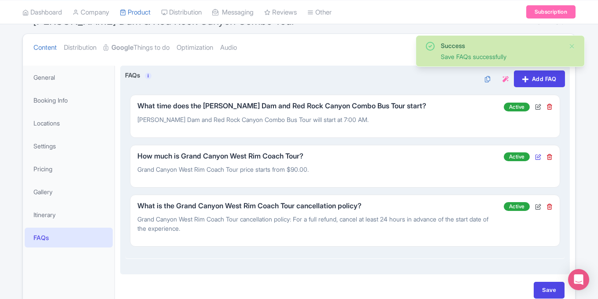
click at [538, 155] on icon at bounding box center [538, 157] width 6 height 6
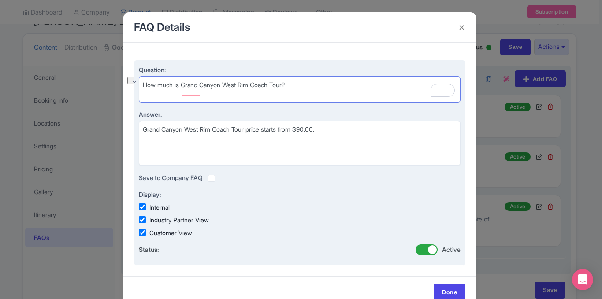
drag, startPoint x: 182, startPoint y: 77, endPoint x: 287, endPoint y: 85, distance: 105.6
click at [287, 85] on textarea "How much is Grand Canyon West Rim Coach Tour?" at bounding box center [300, 89] width 322 height 26
paste textarea "[PERSON_NAME] Dam and Red Rock Canyon Combo Bus Tour"
type textarea "How much is the [PERSON_NAME] Dam and Red Rock Canyon Combo Bus Tour?"
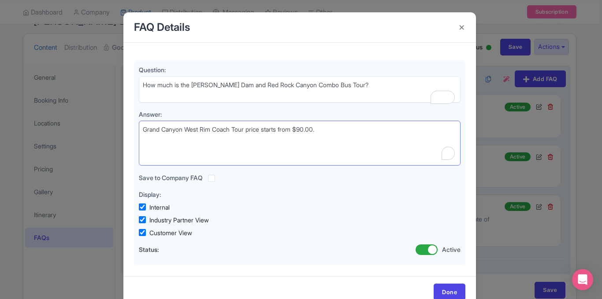
drag, startPoint x: 249, startPoint y: 129, endPoint x: 82, endPoint y: 144, distance: 167.2
click at [82, 144] on div "FAQ Details Question: How much is Grand Canyon West Rim Coach Tour? Answer: Gra…" at bounding box center [301, 149] width 602 height 299
paste textarea "Hoover Dam and Red Rock Canyon Combo Bus"
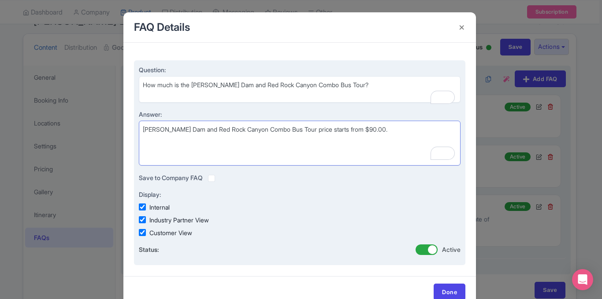
click at [357, 129] on textarea "Grand Canyon West Rim Coach Tour price starts from $90.00." at bounding box center [300, 143] width 322 height 45
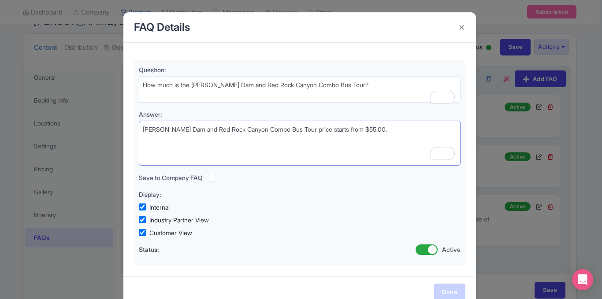
type textarea "[PERSON_NAME] Dam and Red Rock Canyon Combo Bus Tour price starts from $55.00."
click at [446, 286] on link "Done" at bounding box center [450, 292] width 32 height 17
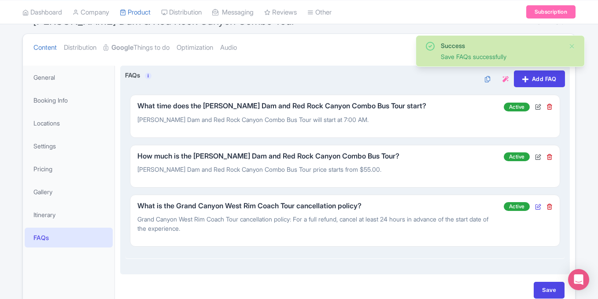
click at [539, 205] on icon at bounding box center [538, 207] width 6 height 6
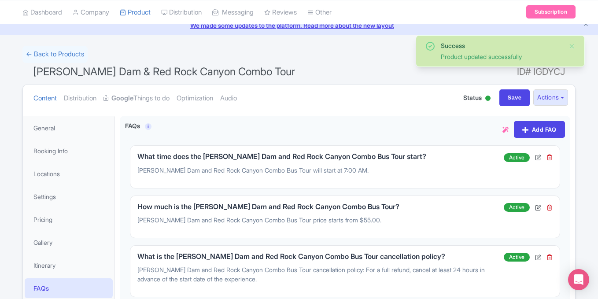
scroll to position [38, 0]
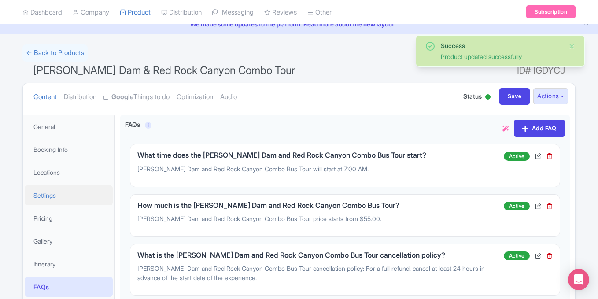
click at [46, 192] on link "Settings" at bounding box center [69, 196] width 88 height 20
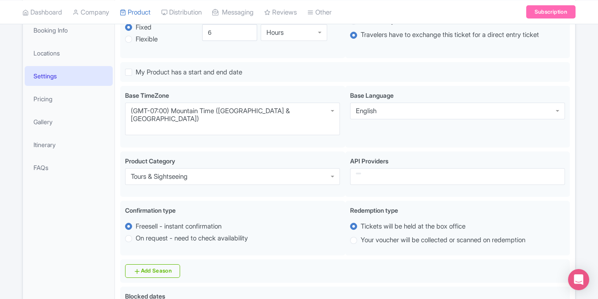
scroll to position [0, 0]
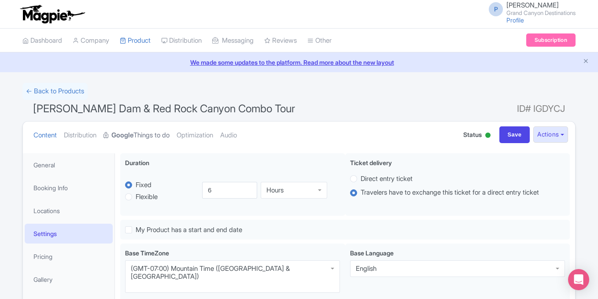
click at [134, 137] on strong "Google" at bounding box center [123, 135] width 22 height 10
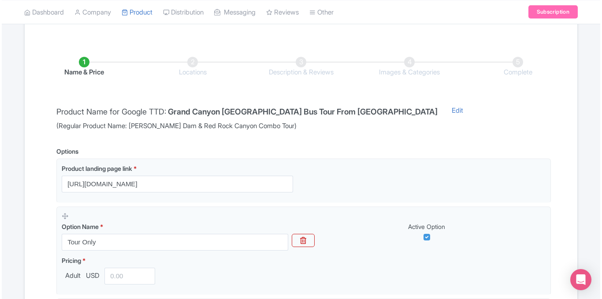
scroll to position [123, 0]
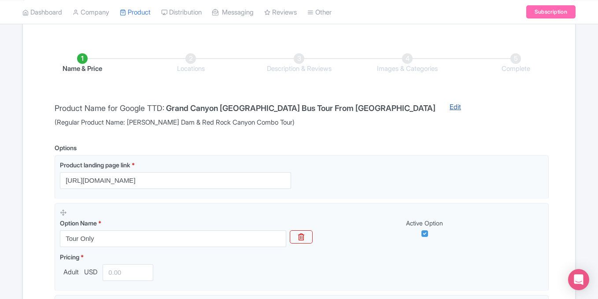
click at [441, 106] on link "Edit" at bounding box center [455, 115] width 29 height 26
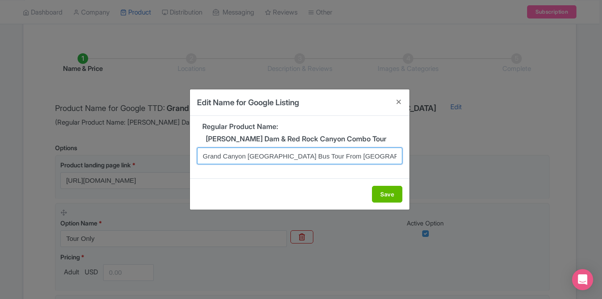
click at [278, 156] on input "Grand Canyon [GEOGRAPHIC_DATA] Bus Tour From [GEOGRAPHIC_DATA]" at bounding box center [299, 156] width 205 height 17
paste input "[PERSON_NAME] Dam and Red Rock Canyon Combo Bus Tour"
type input "[PERSON_NAME] Dam and Red Rock Canyon Combo Bus Tour From [GEOGRAPHIC_DATA]"
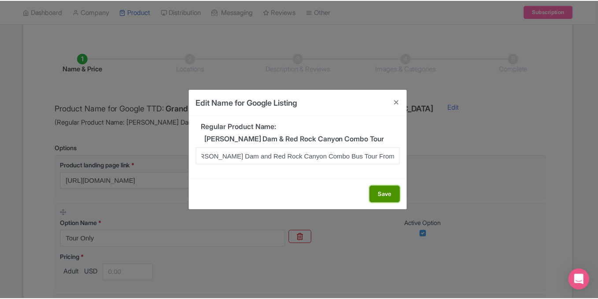
scroll to position [0, 0]
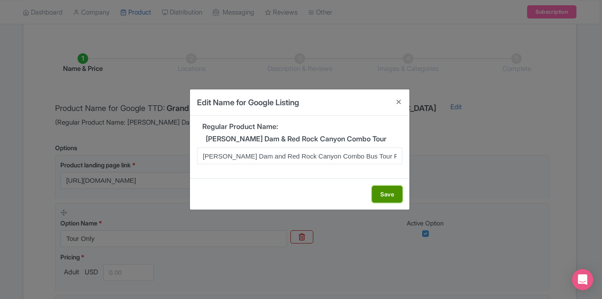
click at [393, 200] on button "Save" at bounding box center [387, 194] width 30 height 17
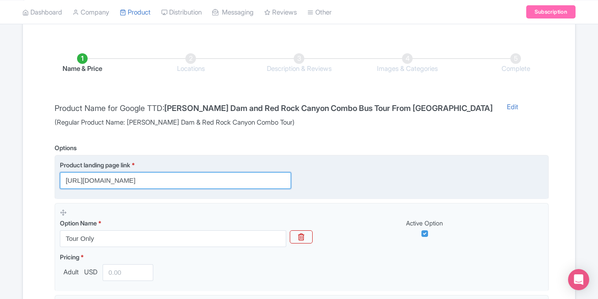
click at [176, 182] on input "[URL][DOMAIN_NAME]" at bounding box center [175, 180] width 231 height 17
paste input "[PERSON_NAME]-dam-red-rock-canyon-tour/[PERSON_NAME]-dam-and-red-rock-canyon-co…"
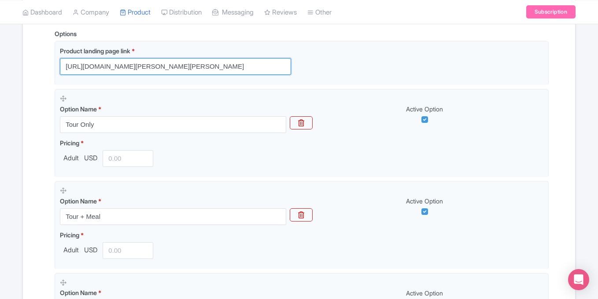
scroll to position [239, 0]
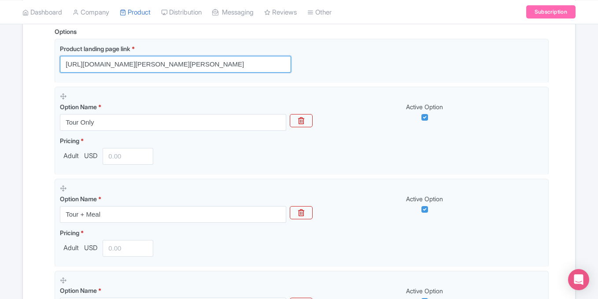
type input "[URL][DOMAIN_NAME][PERSON_NAME][PERSON_NAME]"
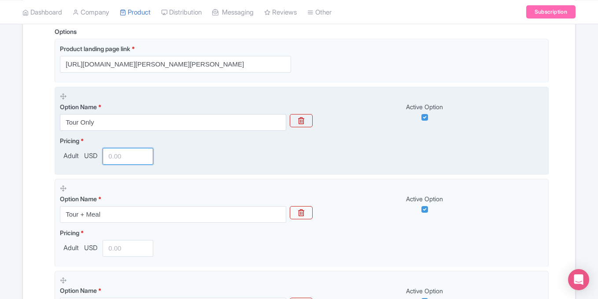
click at [114, 160] on input "number" at bounding box center [128, 156] width 51 height 17
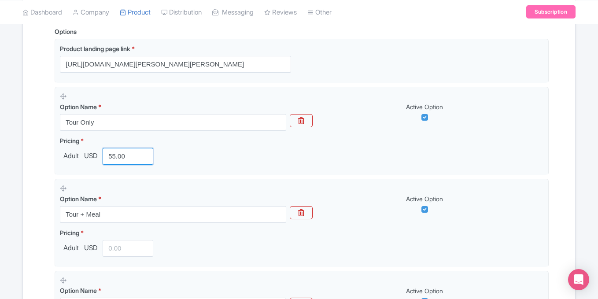
type input "55.00"
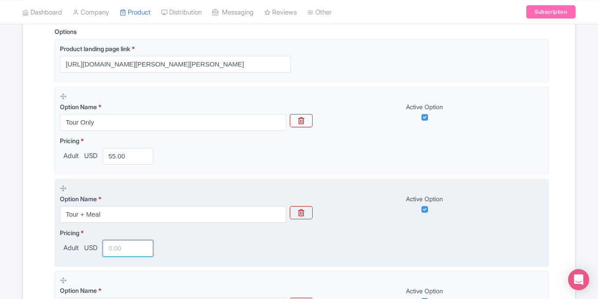
click at [114, 245] on input "number" at bounding box center [128, 248] width 51 height 17
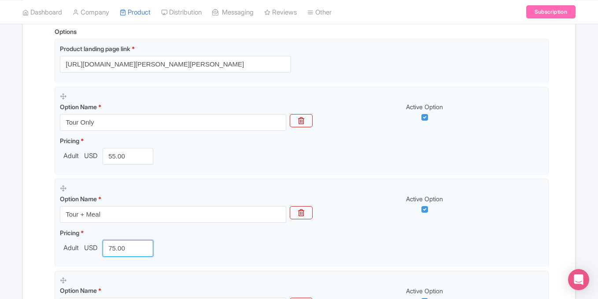
type input "75.00"
click at [558, 144] on div "Name & Price Locations Description & Reviews Images & Categories Complete Produ…" at bounding box center [299, 224] width 542 height 610
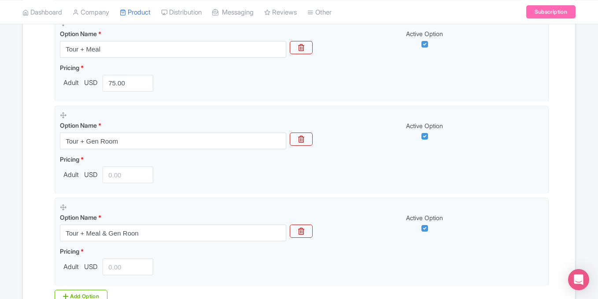
scroll to position [416, 0]
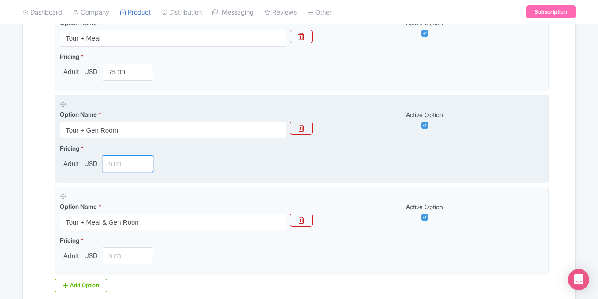
click at [108, 164] on input "number" at bounding box center [128, 164] width 51 height 17
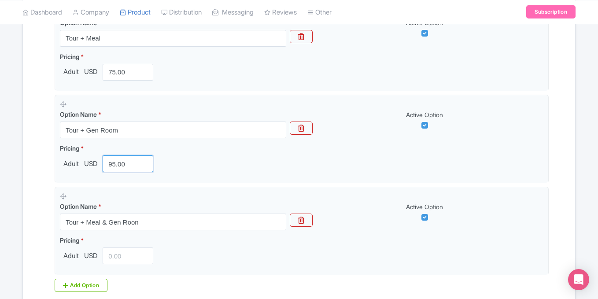
type input "95.00"
click at [563, 117] on div "Name & Price Locations Description & Reviews Images & Categories Complete Produ…" at bounding box center [299, 48] width 542 height 610
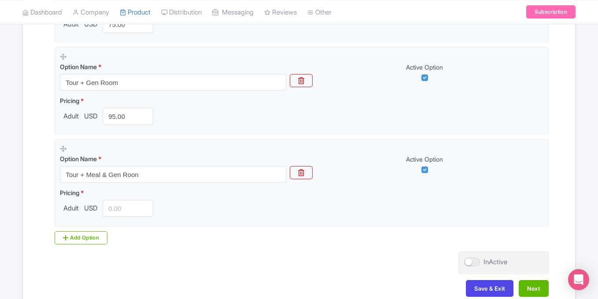
scroll to position [468, 0]
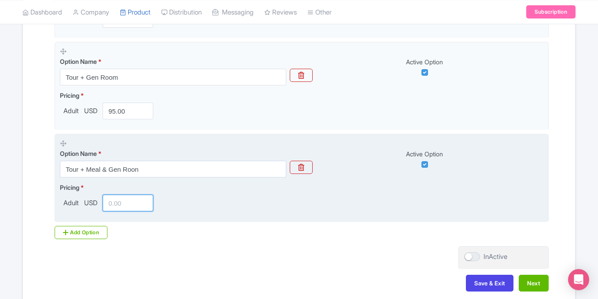
click at [116, 206] on input "number" at bounding box center [128, 203] width 51 height 17
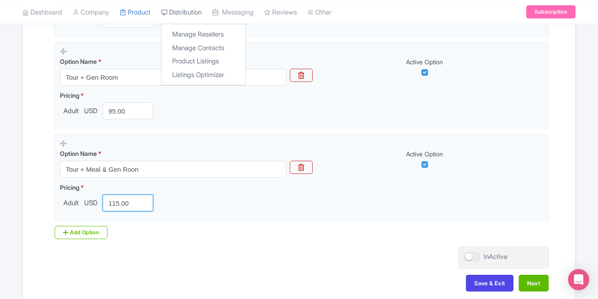
type input "115.00"
click at [474, 256] on div at bounding box center [473, 257] width 16 height 9
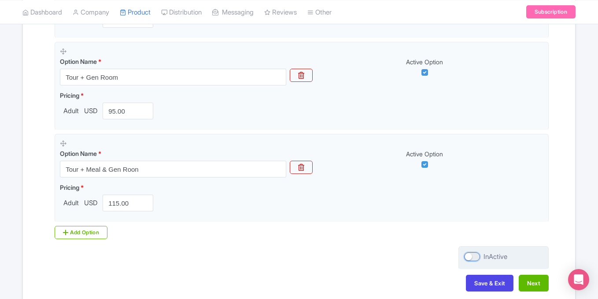
click at [470, 256] on input "InActive" at bounding box center [468, 257] width 6 height 6
checkbox input "true"
click at [532, 283] on button "Next" at bounding box center [534, 283] width 30 height 17
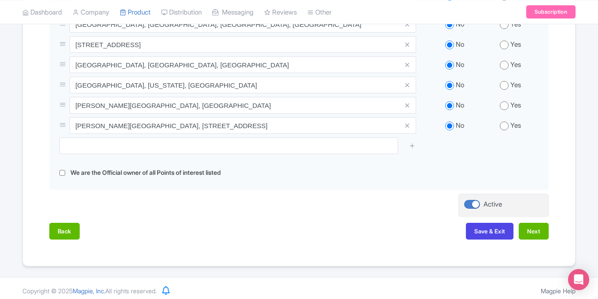
scroll to position [412, 0]
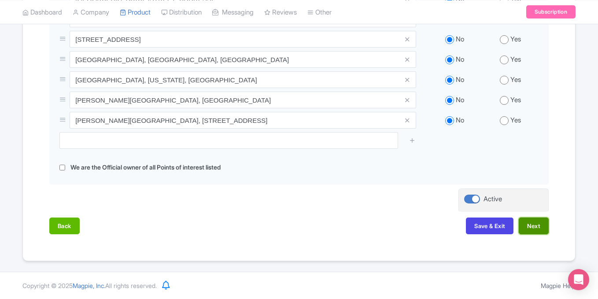
click at [529, 221] on button "Next" at bounding box center [534, 226] width 30 height 17
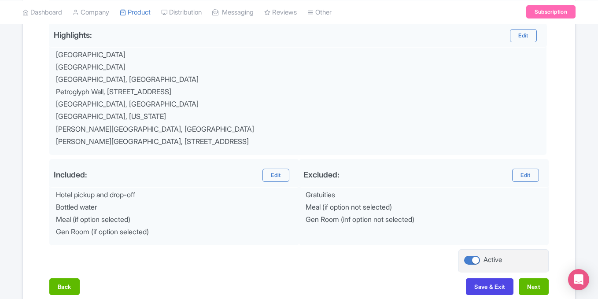
scroll to position [371, 0]
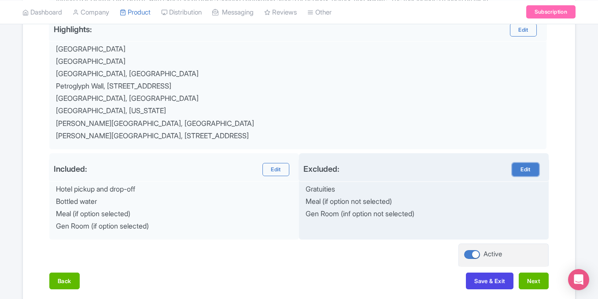
click at [523, 165] on link "Edit" at bounding box center [526, 169] width 26 height 13
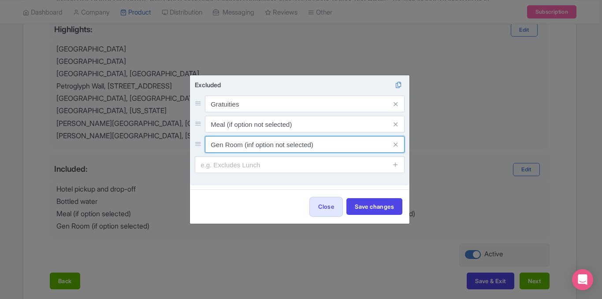
click at [250, 144] on input "Gen Room (inf option not selected)" at bounding box center [305, 144] width 200 height 17
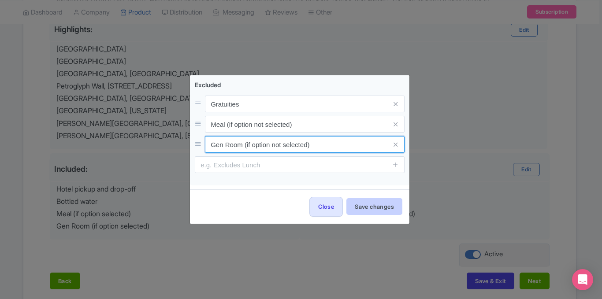
type input "Gen Room (if option not selected)"
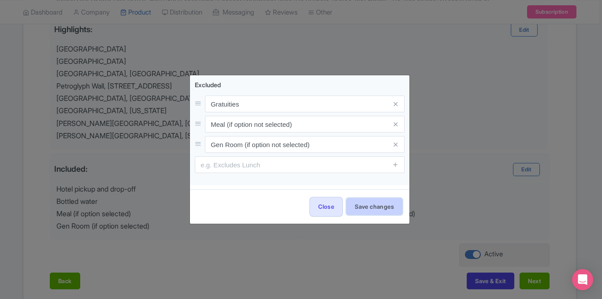
click at [377, 205] on button "Save changes" at bounding box center [374, 206] width 56 height 17
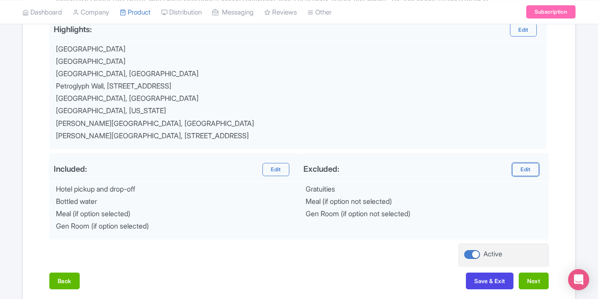
scroll to position [413, 0]
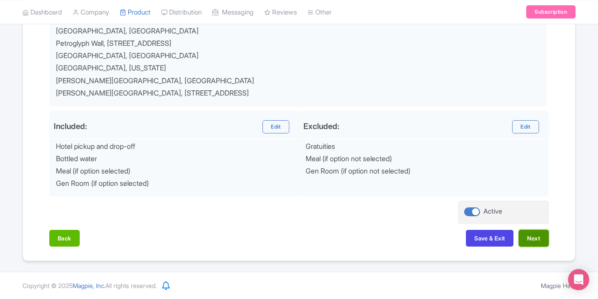
click at [529, 240] on button "Next" at bounding box center [534, 238] width 30 height 17
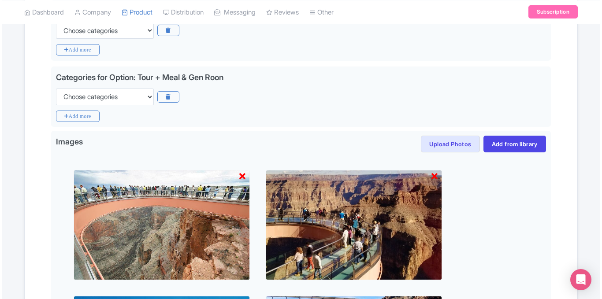
scroll to position [375, 0]
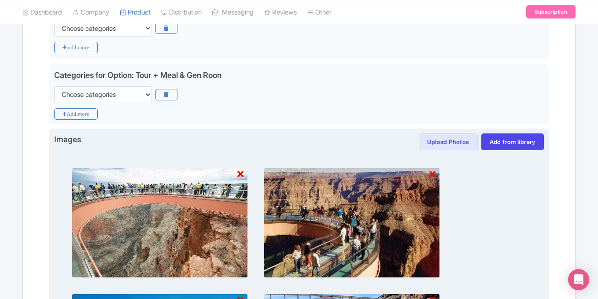
click at [238, 172] on icon at bounding box center [241, 174] width 6 height 9
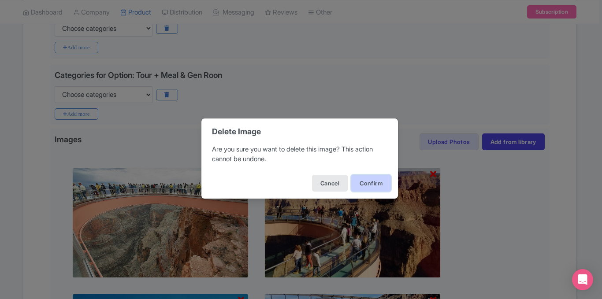
click at [356, 180] on button "Confirm" at bounding box center [371, 183] width 40 height 17
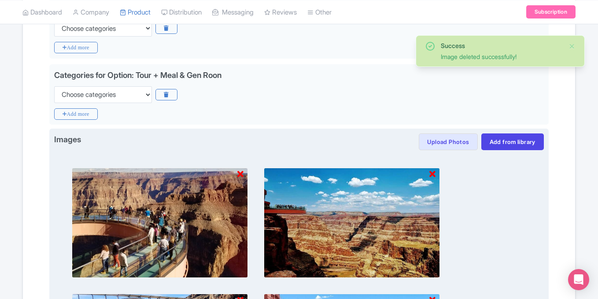
click at [240, 172] on icon at bounding box center [241, 174] width 6 height 9
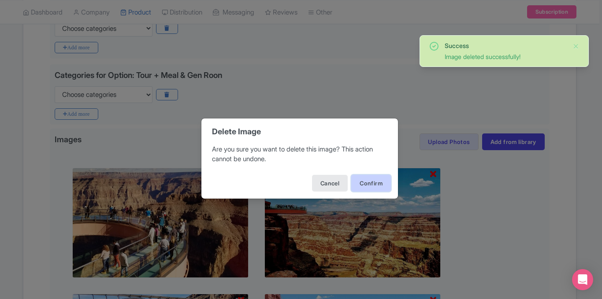
click at [365, 184] on button "Confirm" at bounding box center [371, 183] width 40 height 17
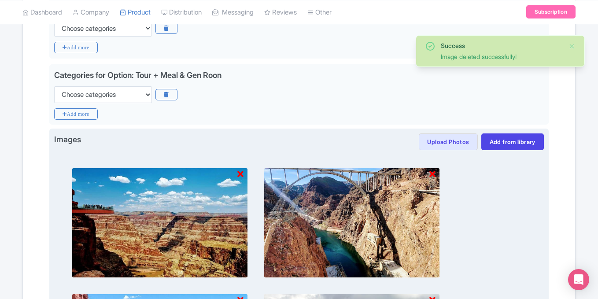
click at [239, 173] on icon at bounding box center [241, 174] width 6 height 9
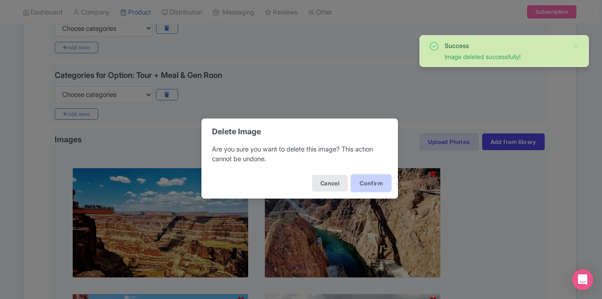
click at [368, 180] on button "Confirm" at bounding box center [371, 183] width 40 height 17
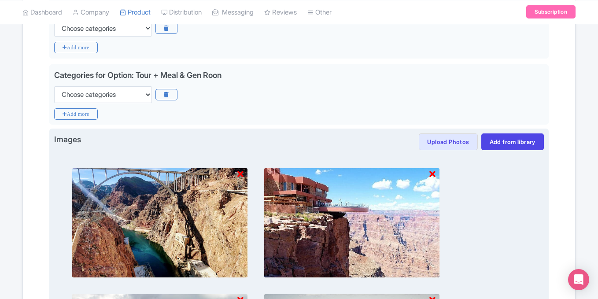
click at [239, 173] on icon at bounding box center [241, 174] width 6 height 9
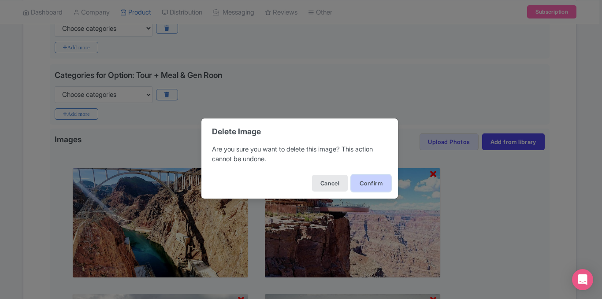
click at [368, 179] on button "Confirm" at bounding box center [371, 183] width 40 height 17
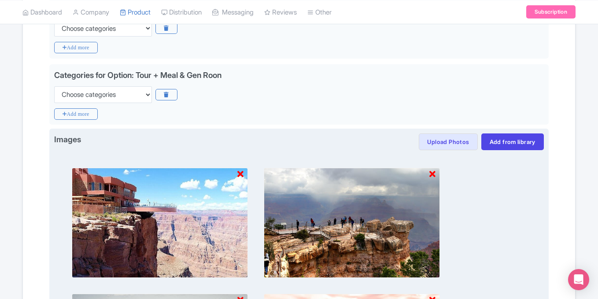
click at [240, 176] on icon at bounding box center [241, 174] width 6 height 9
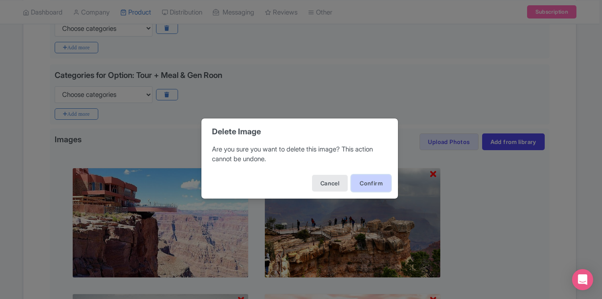
click at [379, 181] on button "Confirm" at bounding box center [371, 183] width 40 height 17
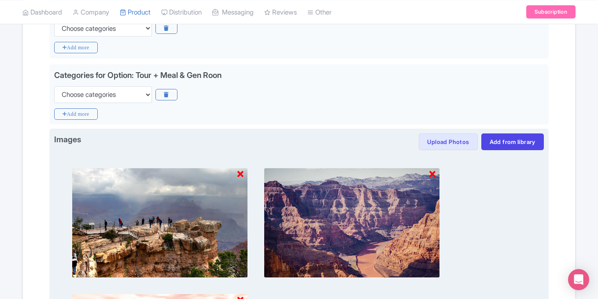
click at [239, 176] on icon at bounding box center [241, 174] width 6 height 9
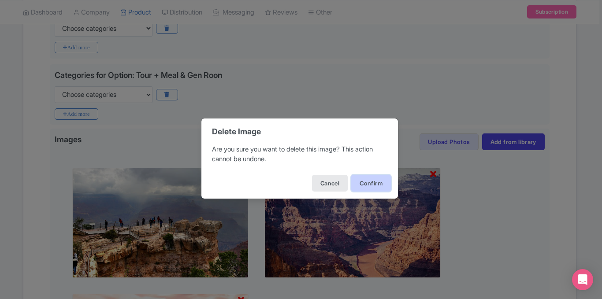
click at [366, 182] on button "Confirm" at bounding box center [371, 183] width 40 height 17
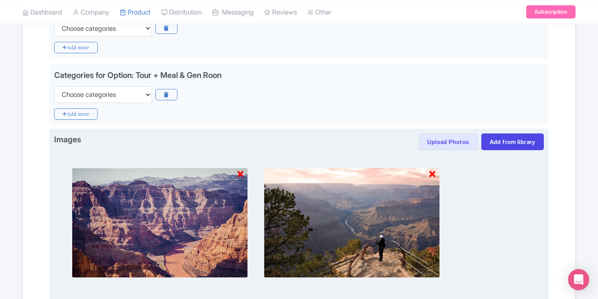
click at [238, 175] on icon at bounding box center [241, 174] width 6 height 9
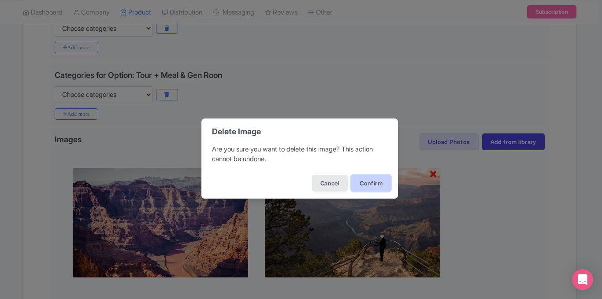
click at [375, 182] on button "Confirm" at bounding box center [371, 183] width 40 height 17
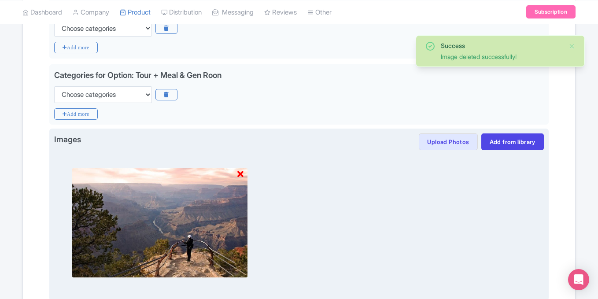
click at [240, 173] on icon at bounding box center [241, 174] width 6 height 9
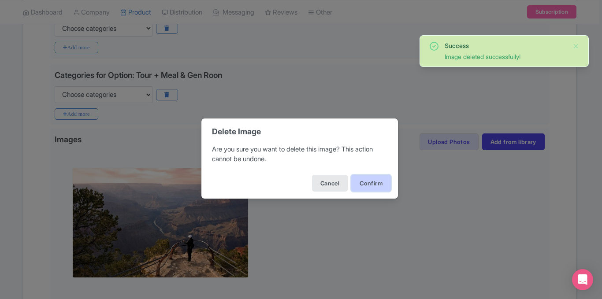
click at [379, 180] on button "Confirm" at bounding box center [371, 183] width 40 height 17
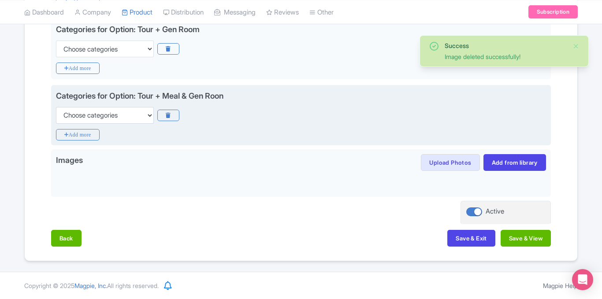
scroll to position [354, 0]
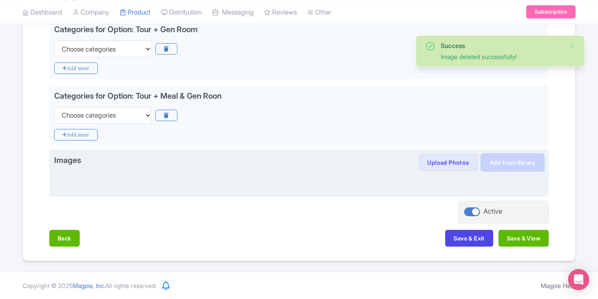
click at [505, 158] on link "Add from library" at bounding box center [513, 162] width 63 height 17
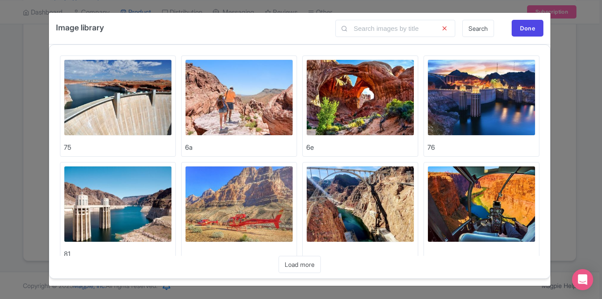
click at [104, 97] on img at bounding box center [118, 97] width 108 height 76
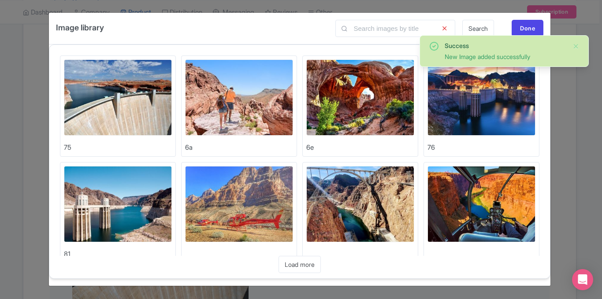
click at [249, 118] on img at bounding box center [239, 97] width 108 height 76
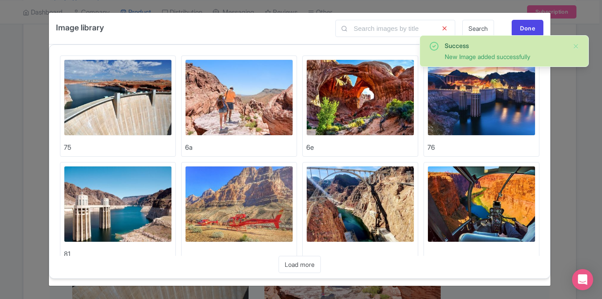
click at [367, 100] on img at bounding box center [360, 97] width 108 height 76
click at [467, 108] on img at bounding box center [481, 97] width 108 height 76
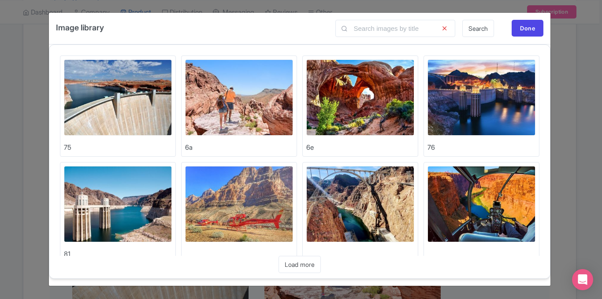
click at [123, 218] on img at bounding box center [118, 204] width 108 height 76
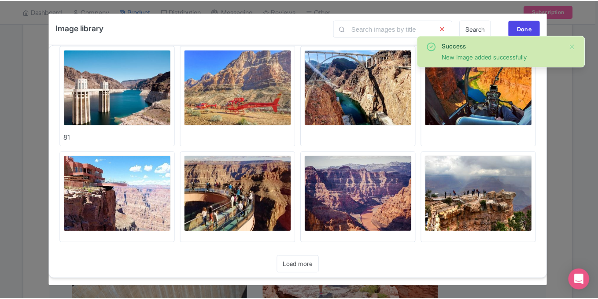
scroll to position [118, 0]
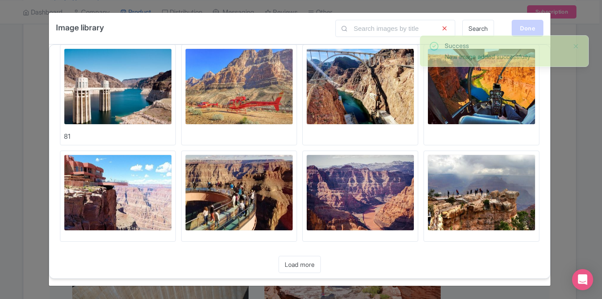
click at [520, 30] on div "Done" at bounding box center [528, 28] width 32 height 17
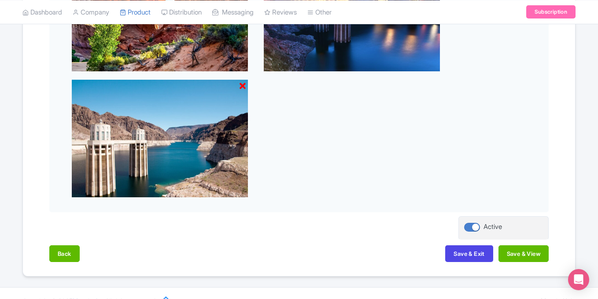
scroll to position [731, 0]
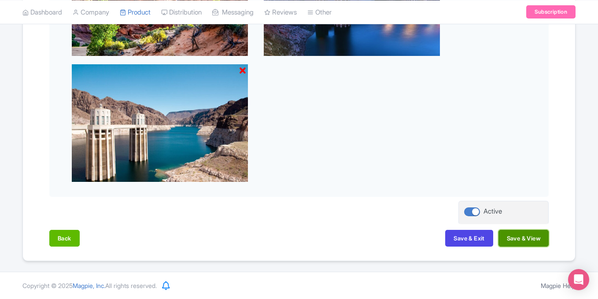
click at [525, 240] on button "Save & View" at bounding box center [524, 238] width 50 height 17
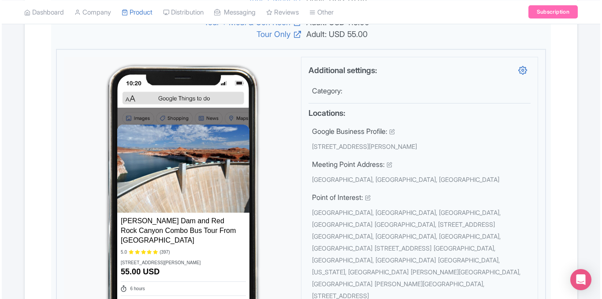
scroll to position [342, 0]
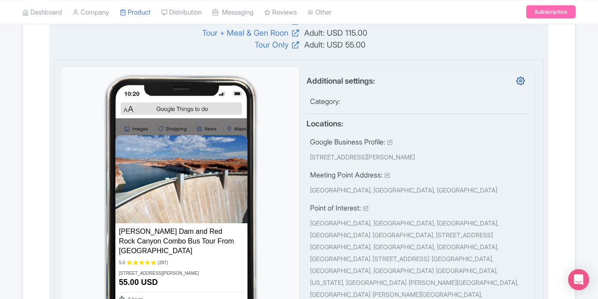
click at [522, 83] on icon at bounding box center [521, 80] width 9 height 9
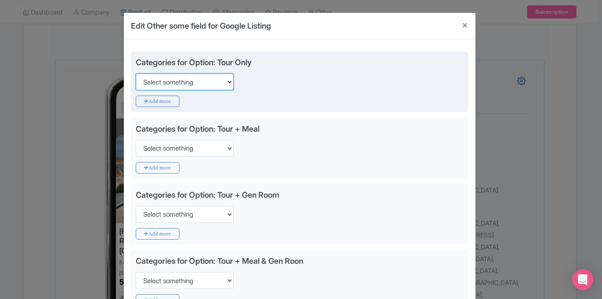
click at [219, 80] on select "Select something Adults Only Animals Audio Guide Beaches Bike Tours Boat Tours …" at bounding box center [185, 82] width 98 height 17
select select "day-trips"
click at [136, 74] on select "Select something Adults Only Animals Audio Guide Beaches Bike Tours Boat Tours …" at bounding box center [185, 82] width 98 height 17
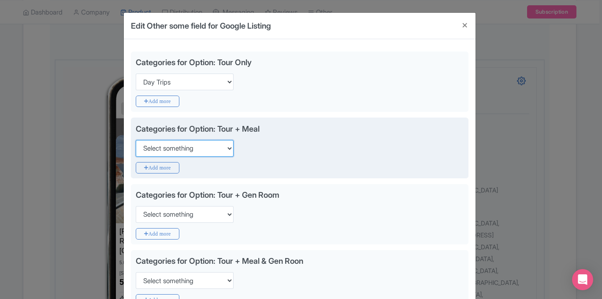
click at [200, 149] on select "Select something Adults Only Animals Audio Guide Beaches Bike Tours Boat Tours …" at bounding box center [185, 148] width 98 height 17
select select "day-trips"
click at [136, 140] on select "Select something Adults Only Animals Audio Guide Beaches Bike Tours Boat Tours …" at bounding box center [185, 148] width 98 height 17
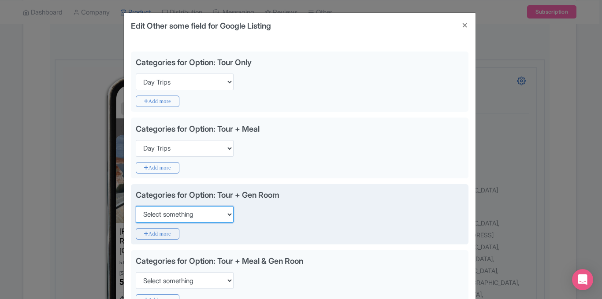
click at [199, 219] on select "Select something Adults Only Animals Audio Guide Beaches Bike Tours Boat Tours …" at bounding box center [185, 214] width 98 height 17
select select "day-trips"
click at [136, 206] on select "Select something Adults Only Animals Audio Guide Beaches Bike Tours Boat Tours …" at bounding box center [185, 214] width 98 height 17
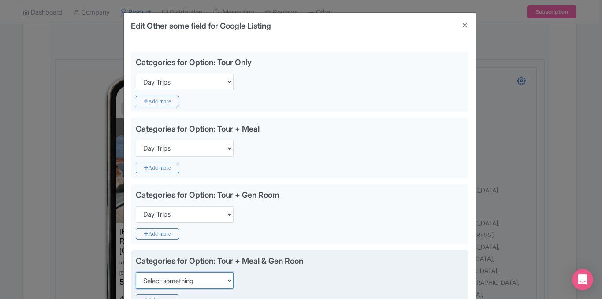
click at [204, 278] on select "Select something Adults Only Animals Audio Guide Beaches Bike Tours Boat Tours …" at bounding box center [185, 280] width 98 height 17
select select "day-trips"
click at [136, 272] on select "Select something Adults Only Animals Audio Guide Beaches Bike Tours Boat Tours …" at bounding box center [185, 280] width 98 height 17
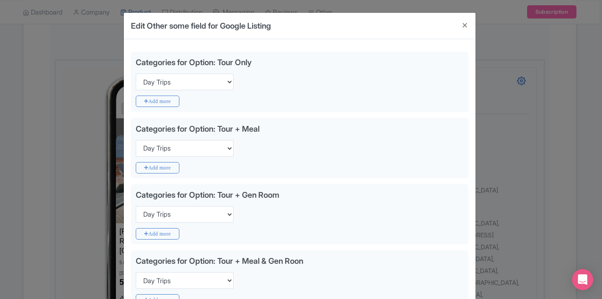
click at [469, 123] on div "Categories for Option: Tour Only Choose categories Adults Only Animals Audio Gu…" at bounding box center [300, 269] width 352 height 461
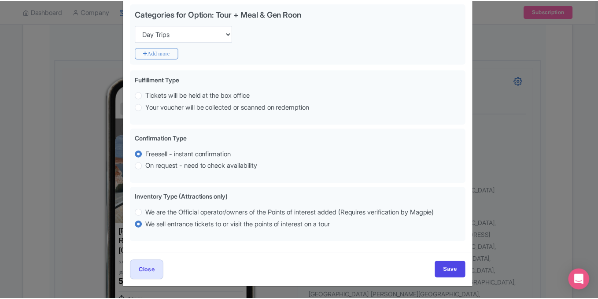
scroll to position [247, 0]
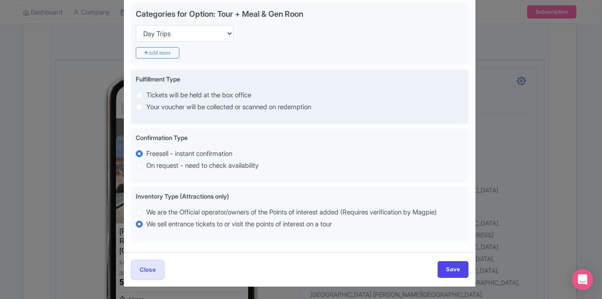
click at [262, 104] on label "Your voucher will be collected or scanned on redemption" at bounding box center [228, 107] width 165 height 10
click at [155, 104] on input "Your voucher will be collected or scanned on redemption" at bounding box center [150, 106] width 9 height 9
radio input "true"
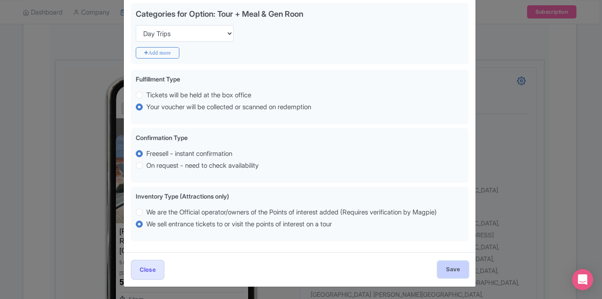
click at [451, 270] on input "Save" at bounding box center [453, 269] width 31 height 17
type input "Saving..."
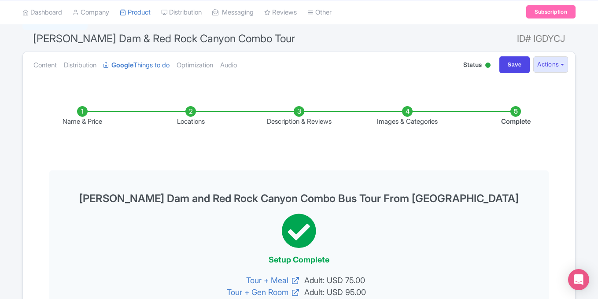
scroll to position [2, 0]
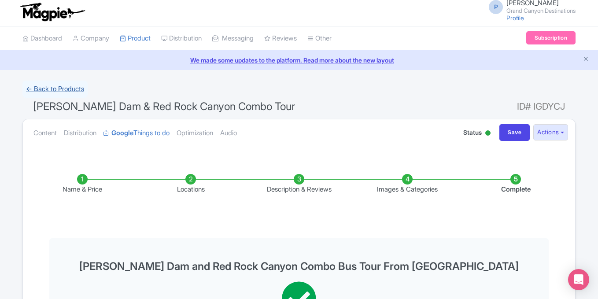
click at [74, 87] on link "← Back to Products" at bounding box center [54, 89] width 65 height 17
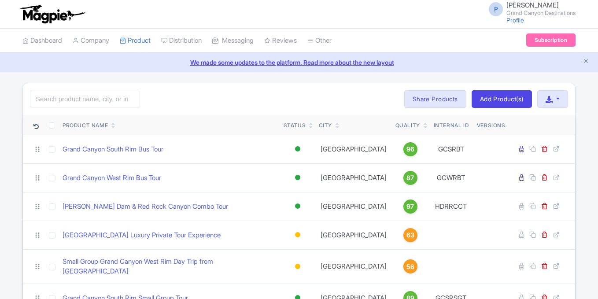
scroll to position [22, 0]
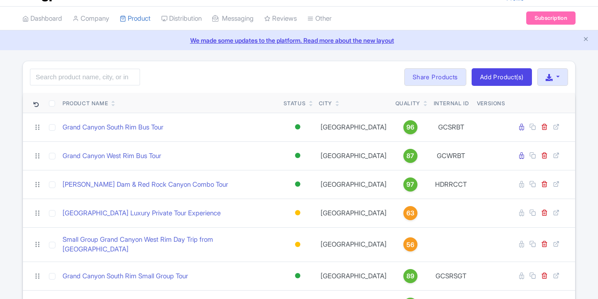
drag, startPoint x: 602, startPoint y: 74, endPoint x: 602, endPoint y: 156, distance: 81.1
click at [598, 156] on html "P [PERSON_NAME] [GEOGRAPHIC_DATA] Destinations Profile Users Settings Sign out …" at bounding box center [299, 127] width 598 height 299
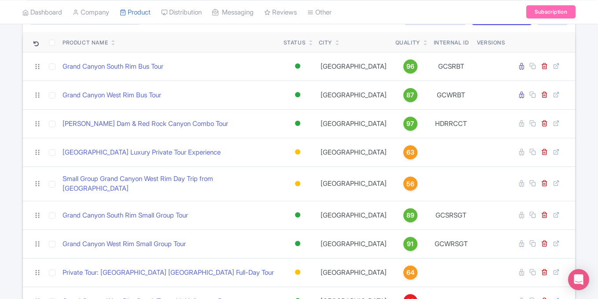
scroll to position [99, 0]
